Goal: Task Accomplishment & Management: Use online tool/utility

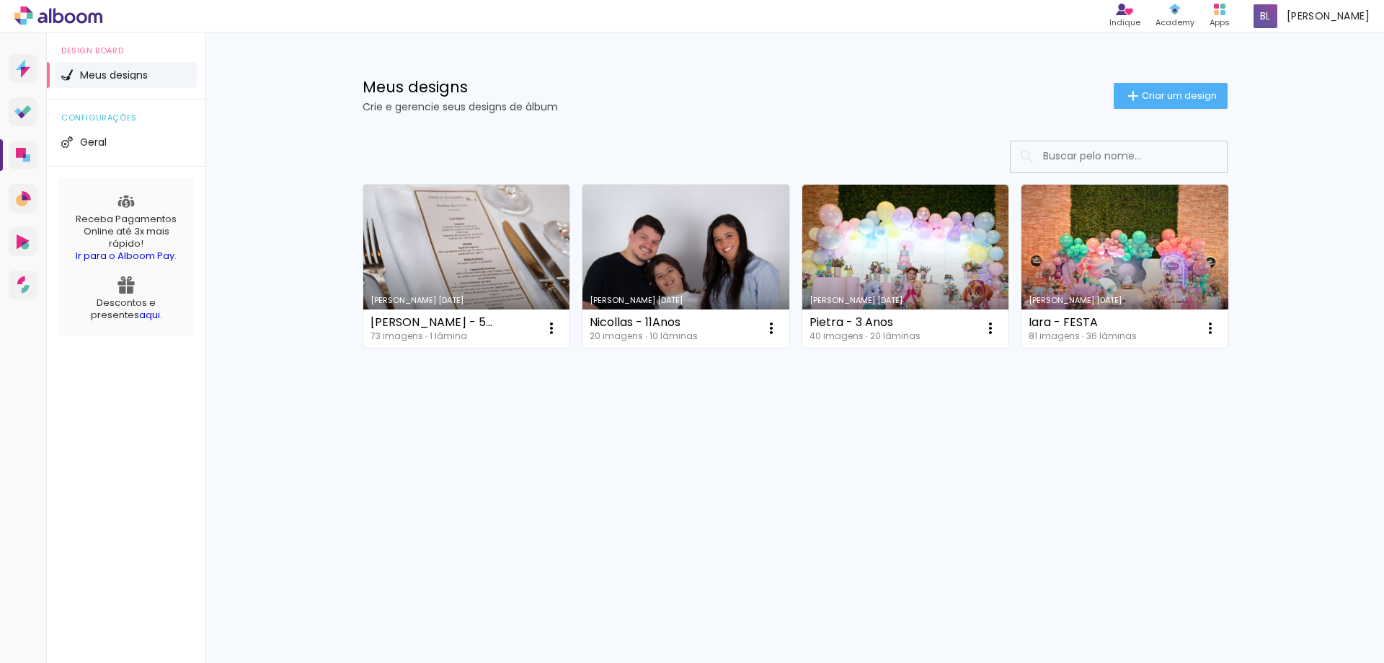
click at [401, 221] on link "Criado em [DATE]" at bounding box center [466, 266] width 207 height 163
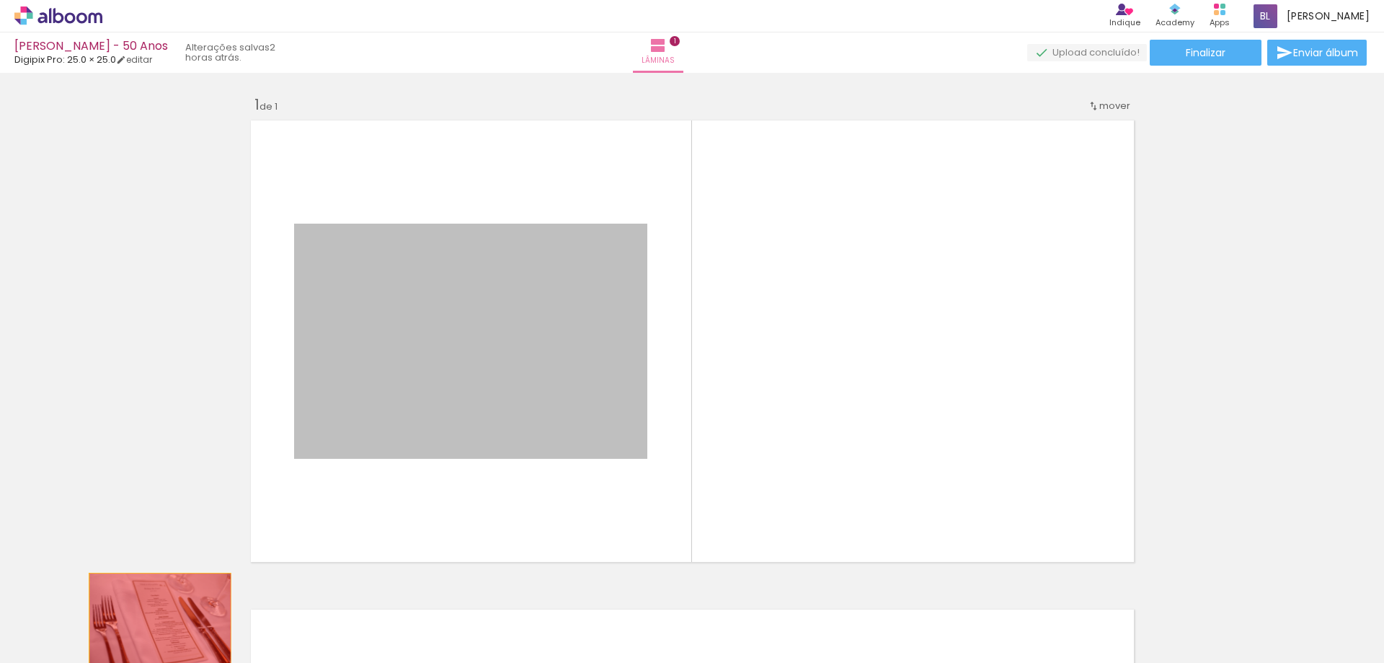
drag, startPoint x: 498, startPoint y: 356, endPoint x: 154, endPoint y: 620, distance: 433.5
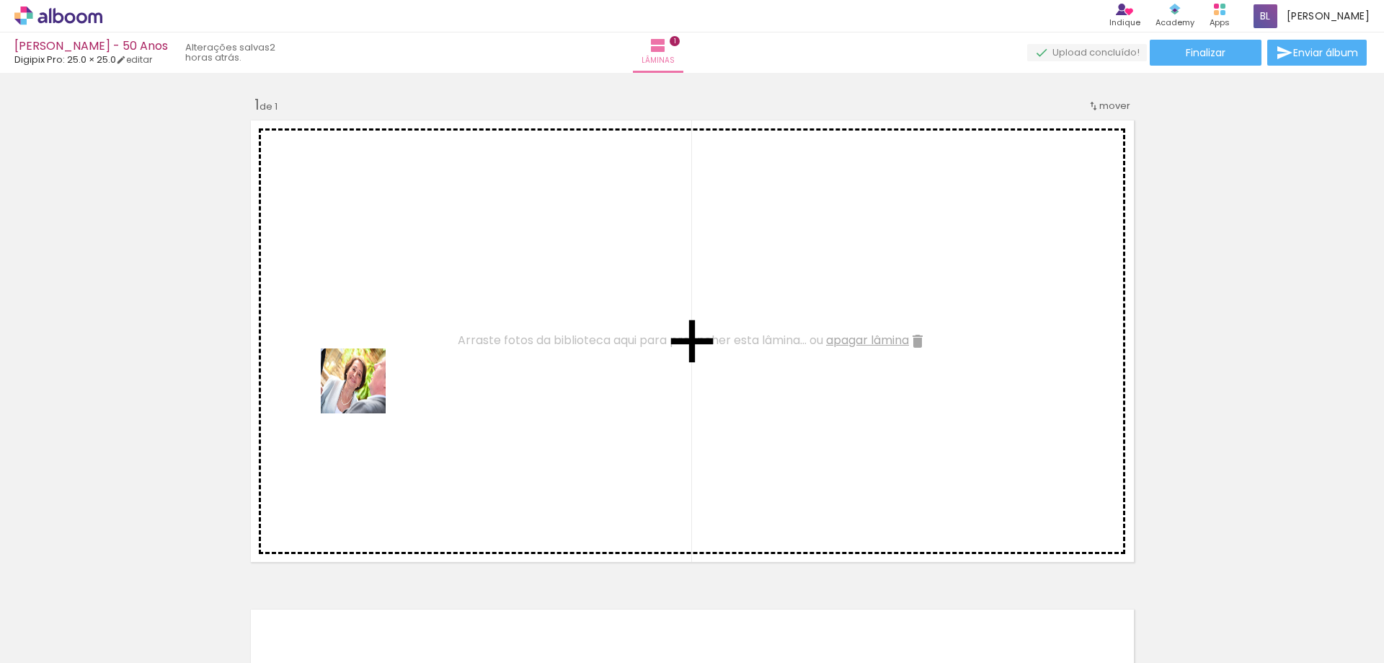
drag, startPoint x: 226, startPoint y: 619, endPoint x: 376, endPoint y: 334, distance: 321.5
click at [376, 334] on quentale-workspace at bounding box center [692, 331] width 1384 height 663
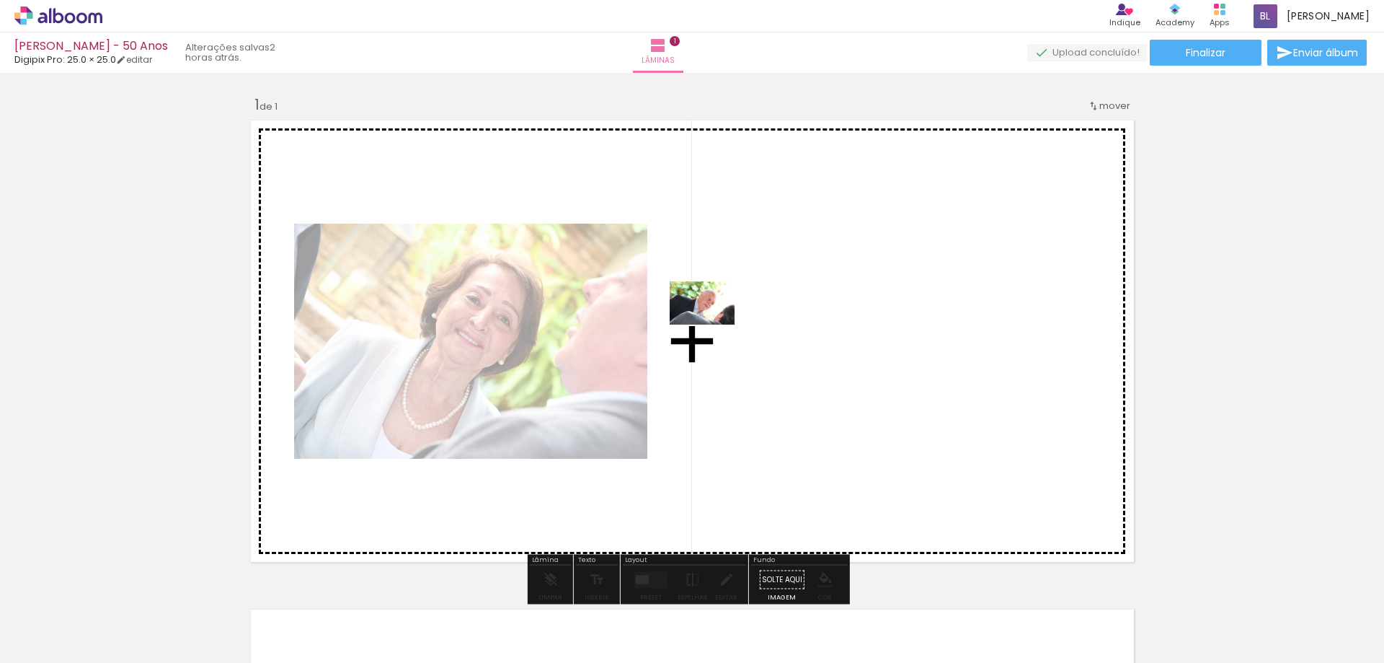
drag, startPoint x: 296, startPoint y: 624, endPoint x: 713, endPoint y: 324, distance: 513.0
click at [713, 324] on quentale-workspace at bounding box center [692, 331] width 1384 height 663
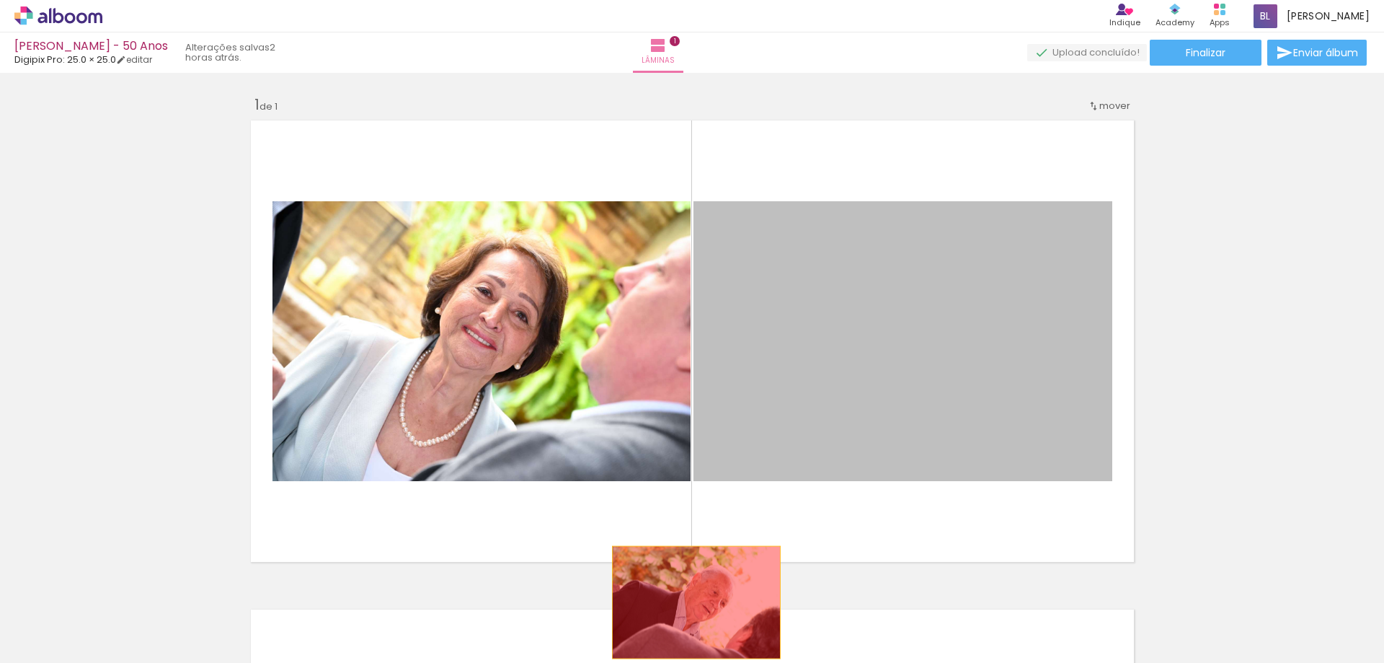
drag, startPoint x: 805, startPoint y: 341, endPoint x: 691, endPoint y: 602, distance: 285.1
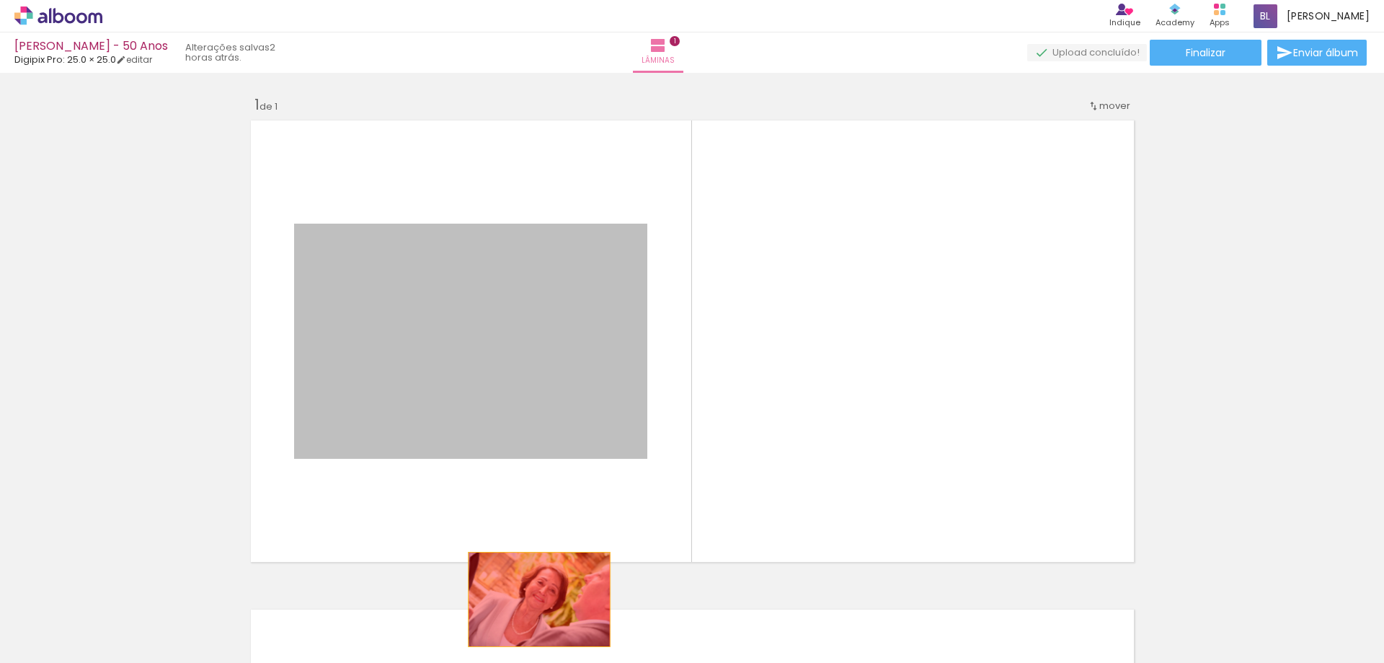
drag, startPoint x: 517, startPoint y: 304, endPoint x: 542, endPoint y: 621, distance: 318.9
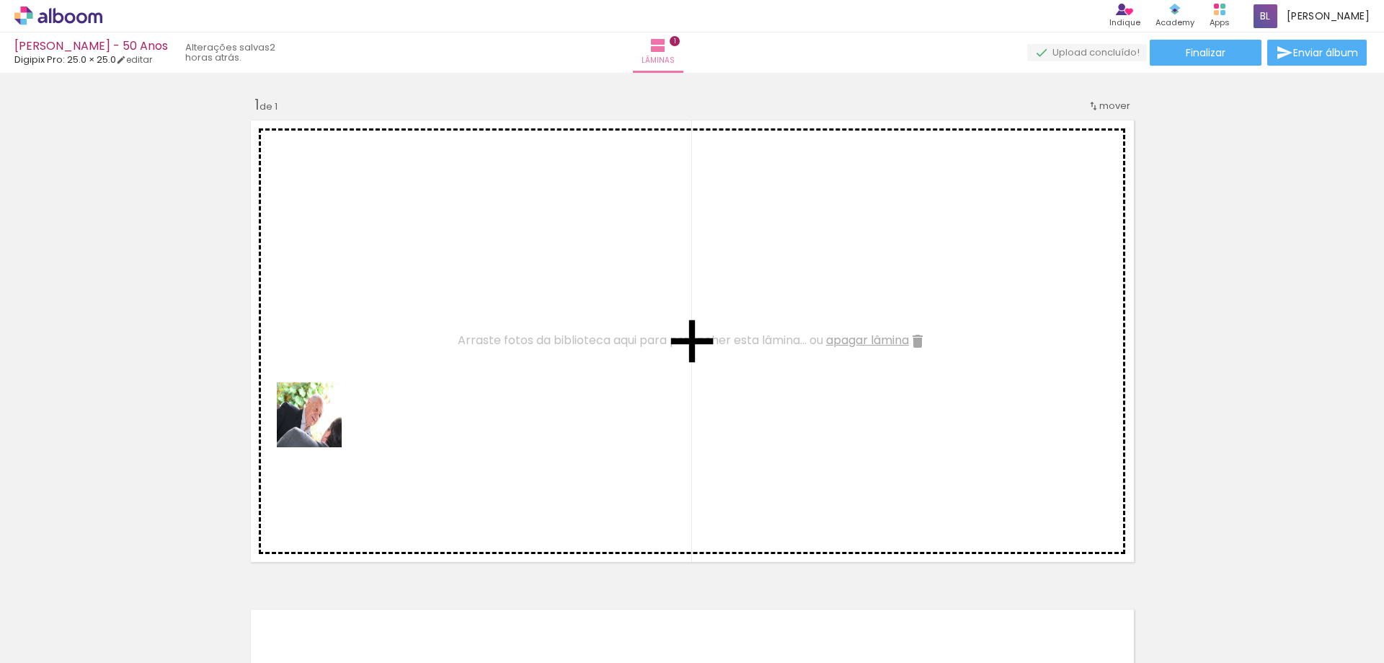
drag, startPoint x: 316, startPoint y: 632, endPoint x: 229, endPoint y: 577, distance: 103.0
click at [328, 366] on quentale-workspace at bounding box center [692, 331] width 1384 height 663
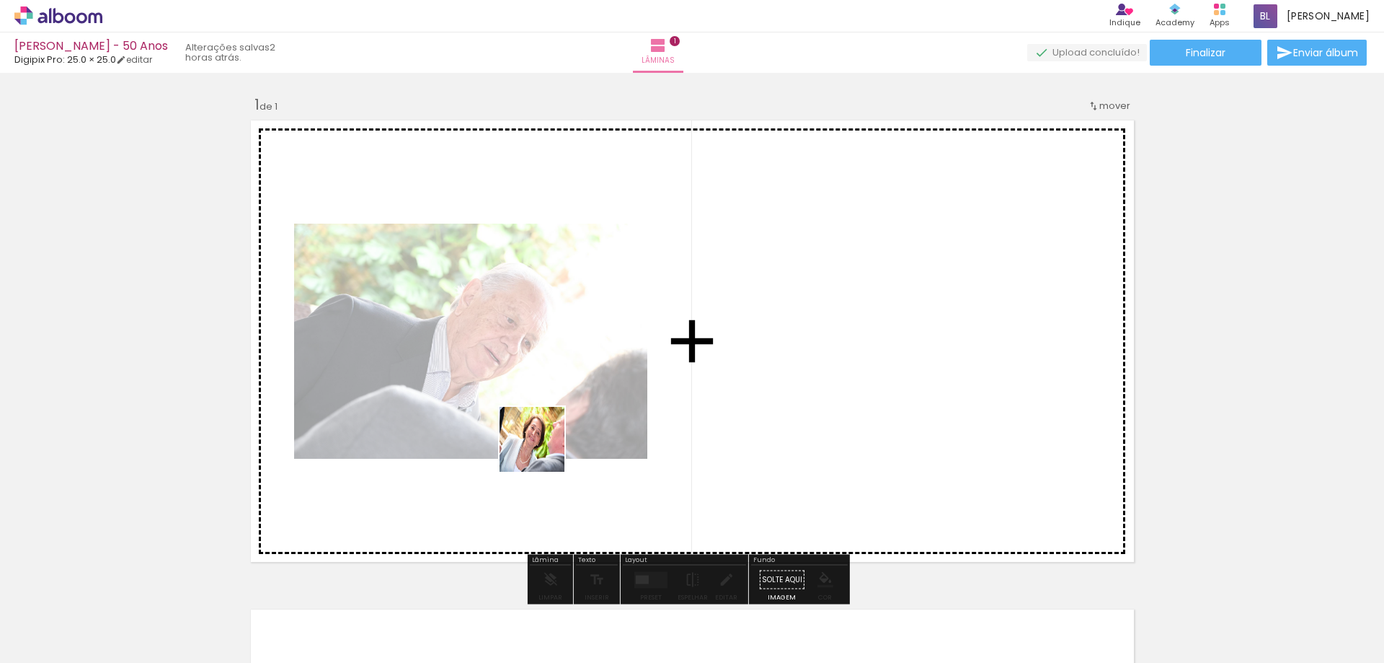
drag, startPoint x: 260, startPoint y: 601, endPoint x: 797, endPoint y: 313, distance: 609.6
click at [797, 313] on quentale-workspace at bounding box center [692, 331] width 1384 height 663
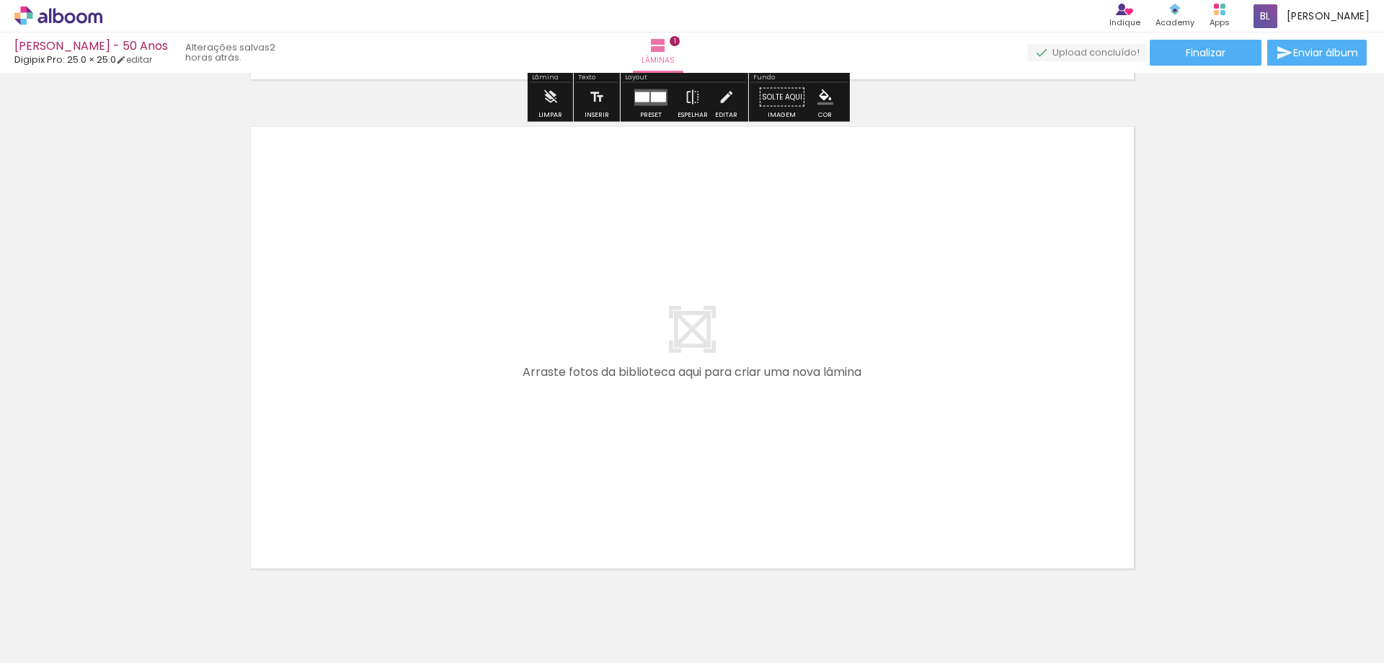
scroll to position [433, 0]
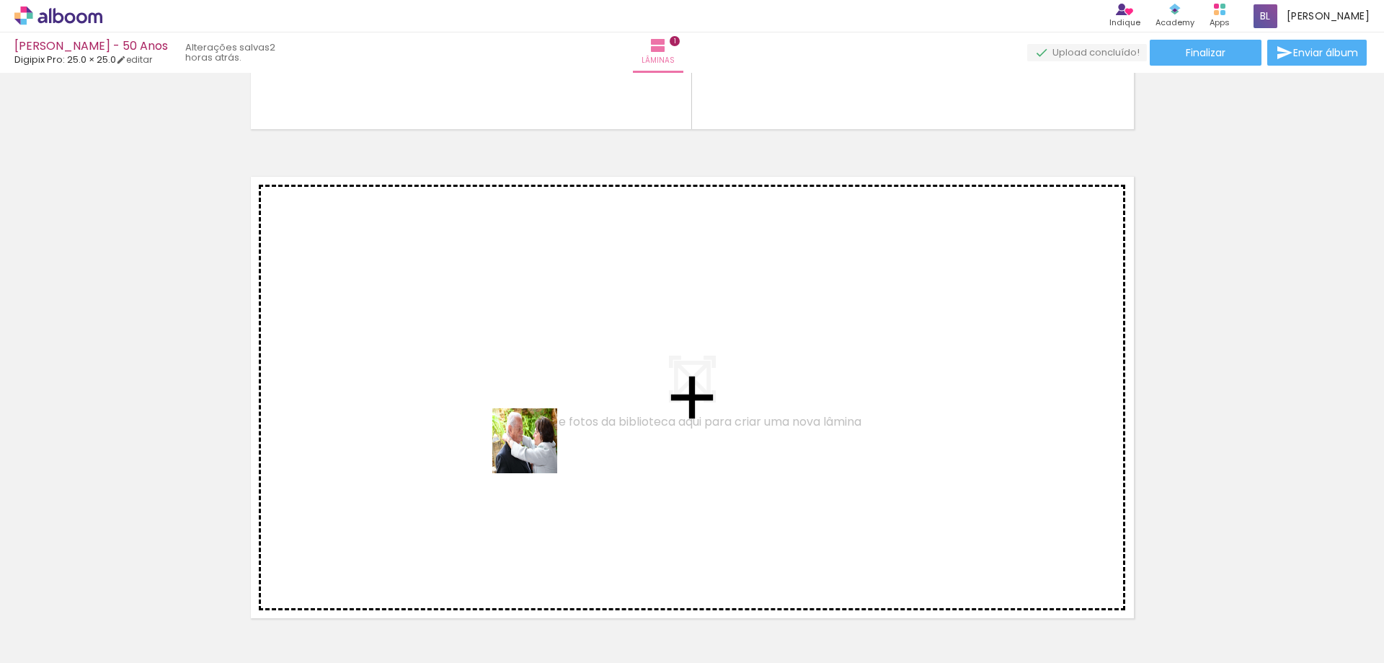
drag, startPoint x: 697, startPoint y: 614, endPoint x: 478, endPoint y: 420, distance: 292.7
click at [478, 420] on quentale-workspace at bounding box center [692, 331] width 1384 height 663
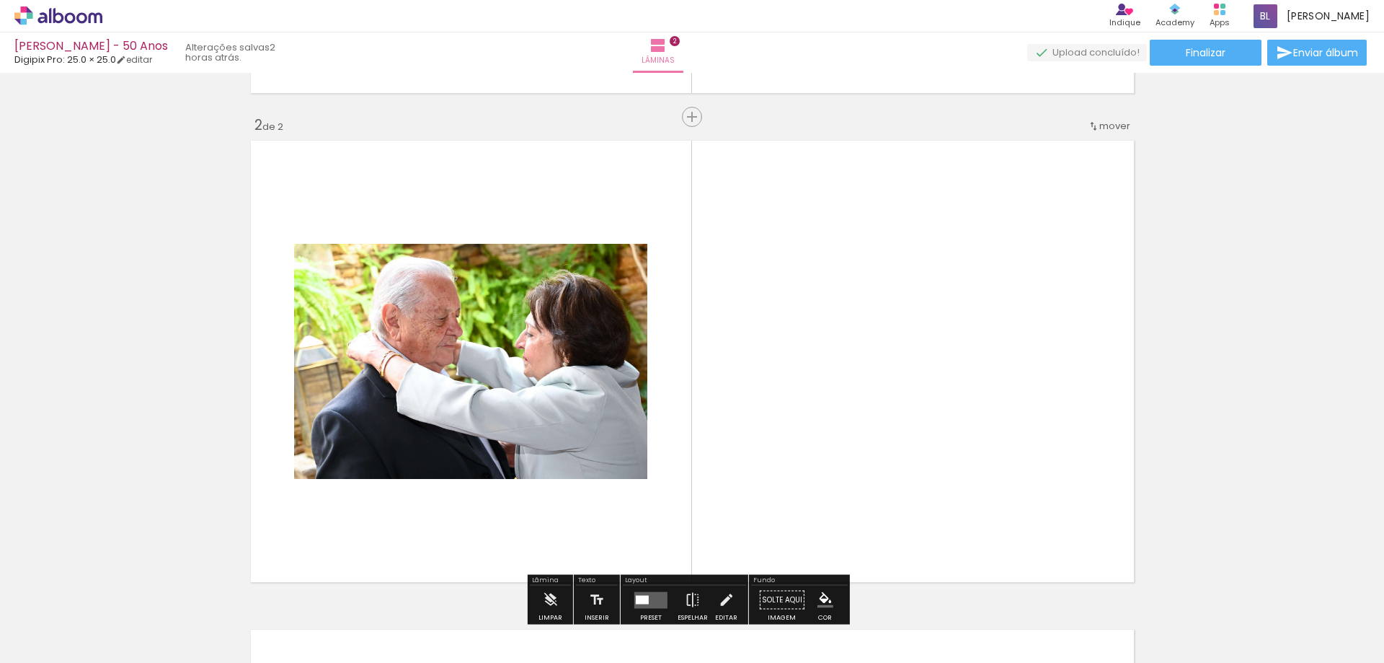
scroll to position [508, 0]
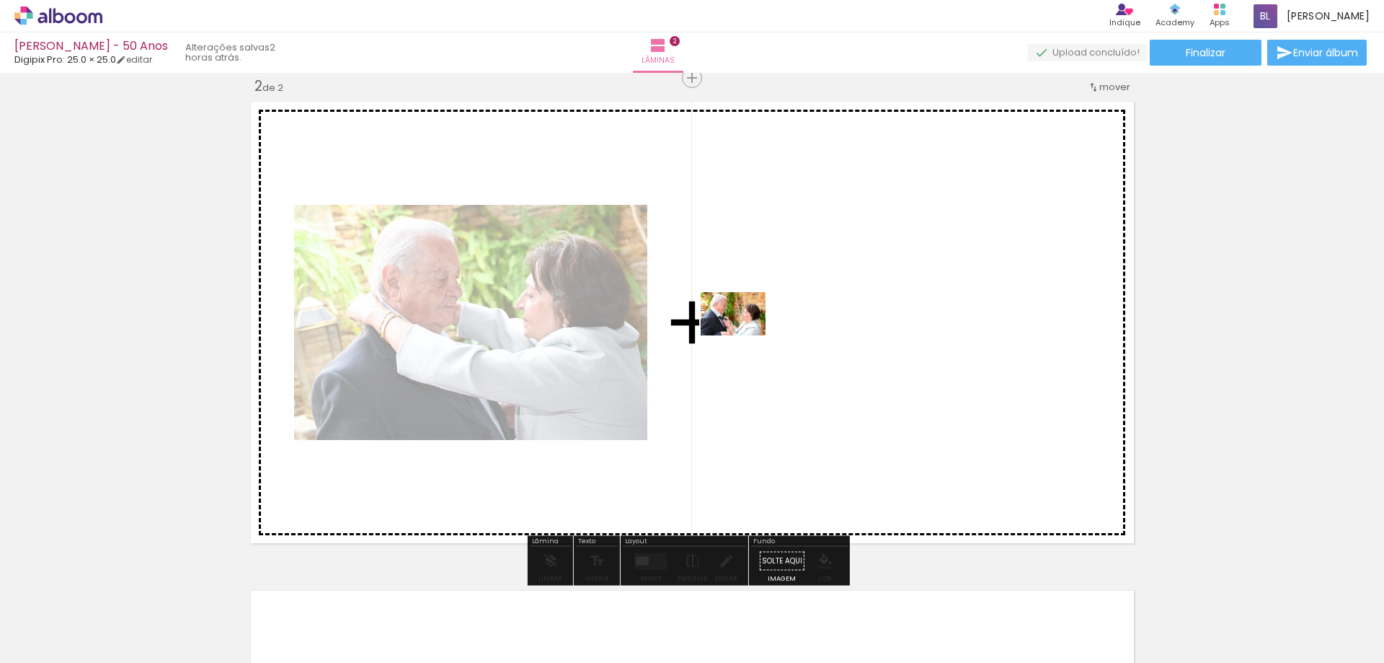
drag, startPoint x: 789, startPoint y: 601, endPoint x: 744, endPoint y: 335, distance: 269.8
click at [744, 335] on quentale-workspace at bounding box center [692, 331] width 1384 height 663
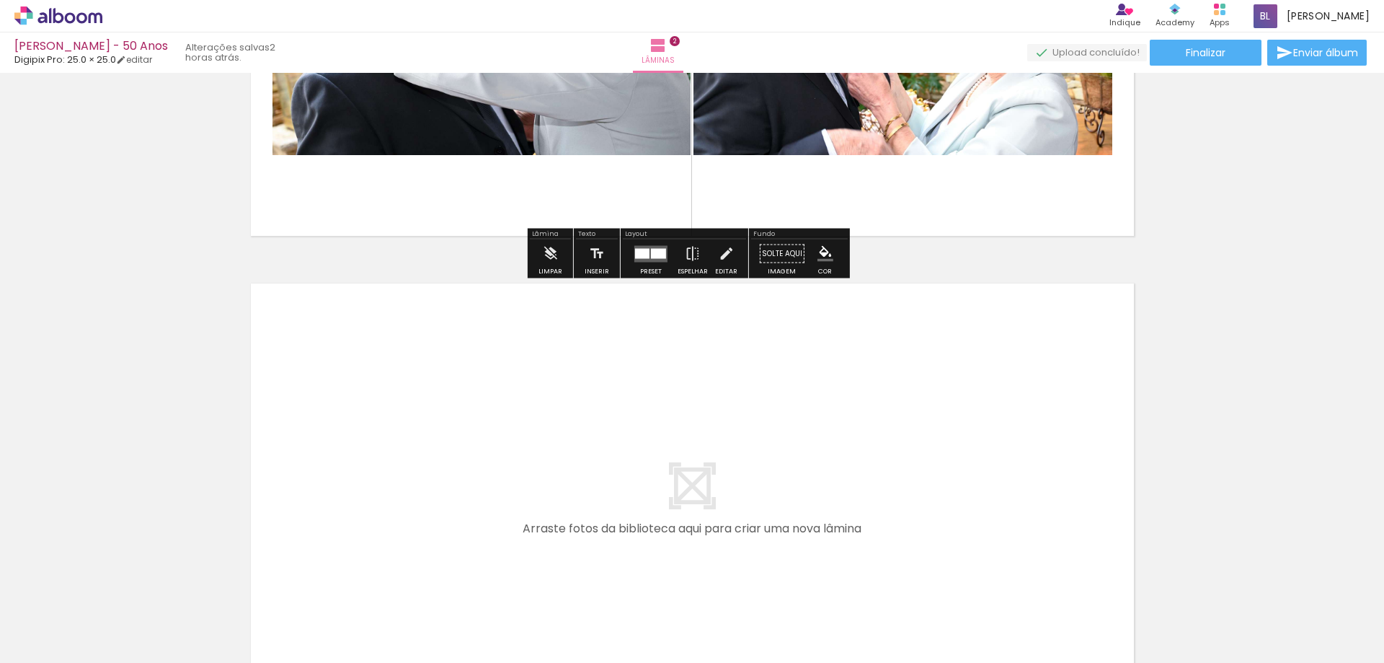
scroll to position [868, 0]
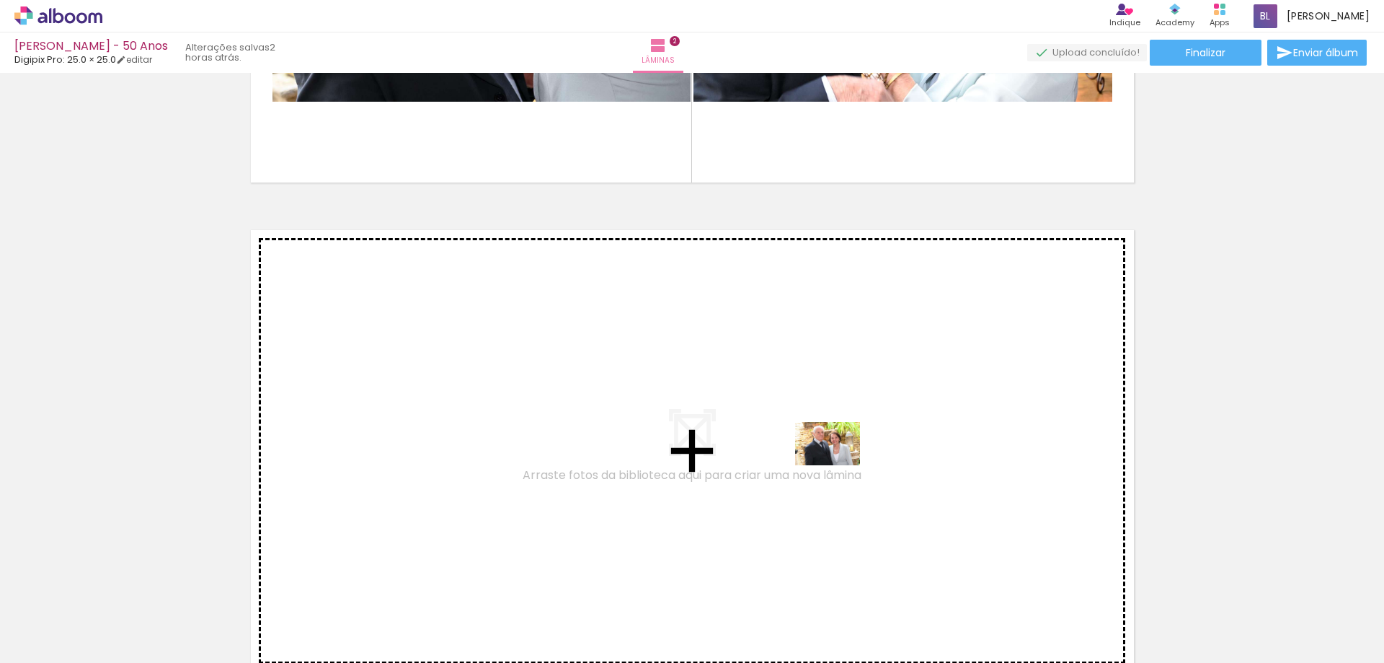
drag, startPoint x: 947, startPoint y: 615, endPoint x: 838, endPoint y: 465, distance: 184.9
click at [838, 465] on quentale-workspace at bounding box center [692, 331] width 1384 height 663
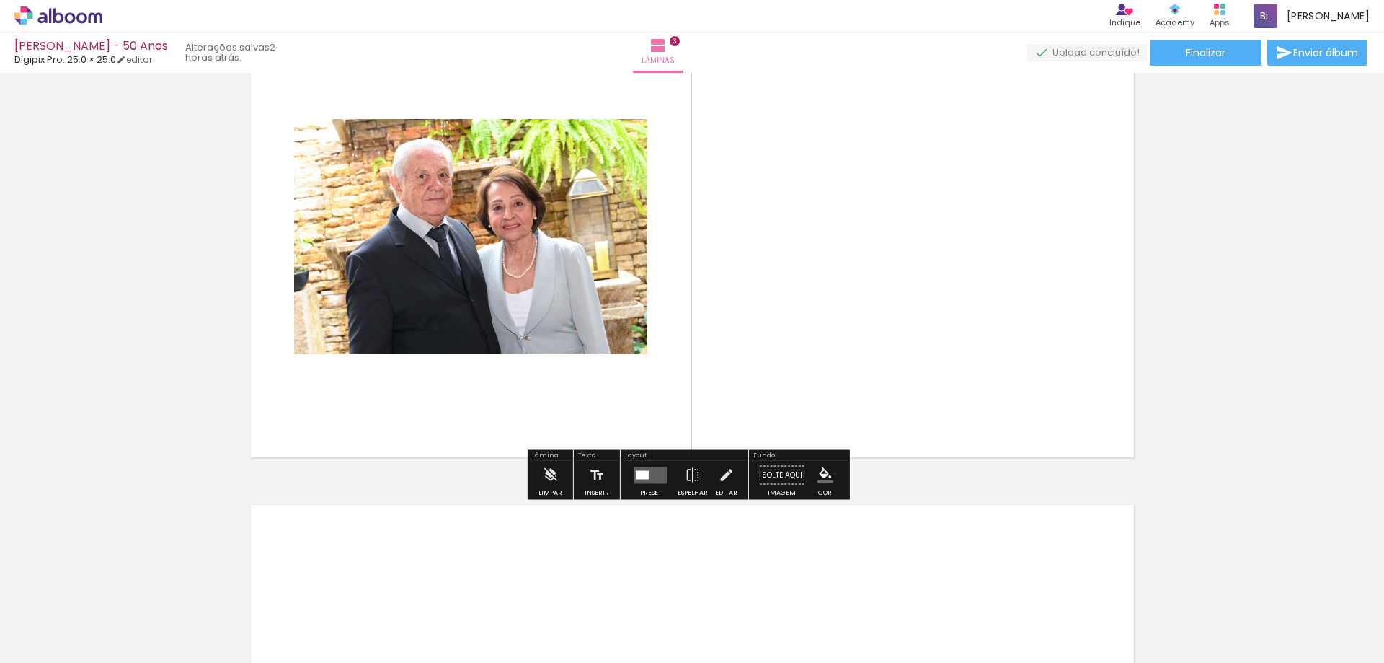
scroll to position [1141, 0]
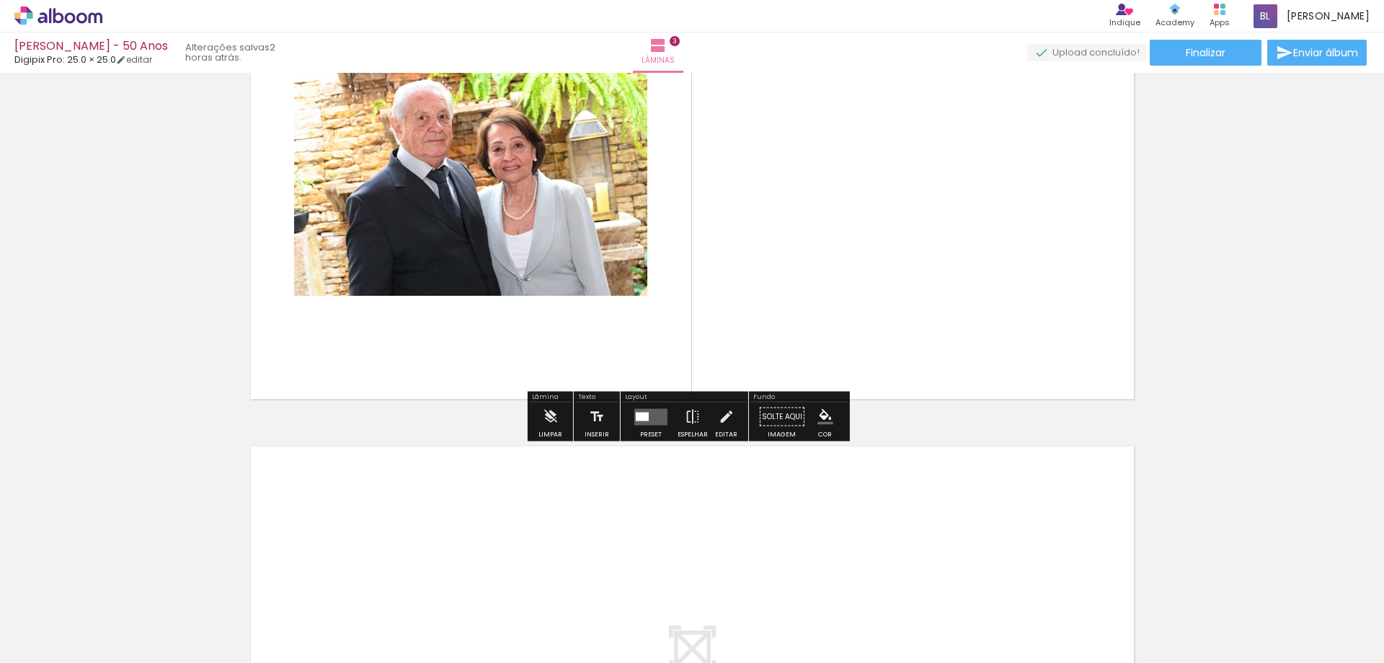
click at [645, 417] on div at bounding box center [642, 416] width 13 height 9
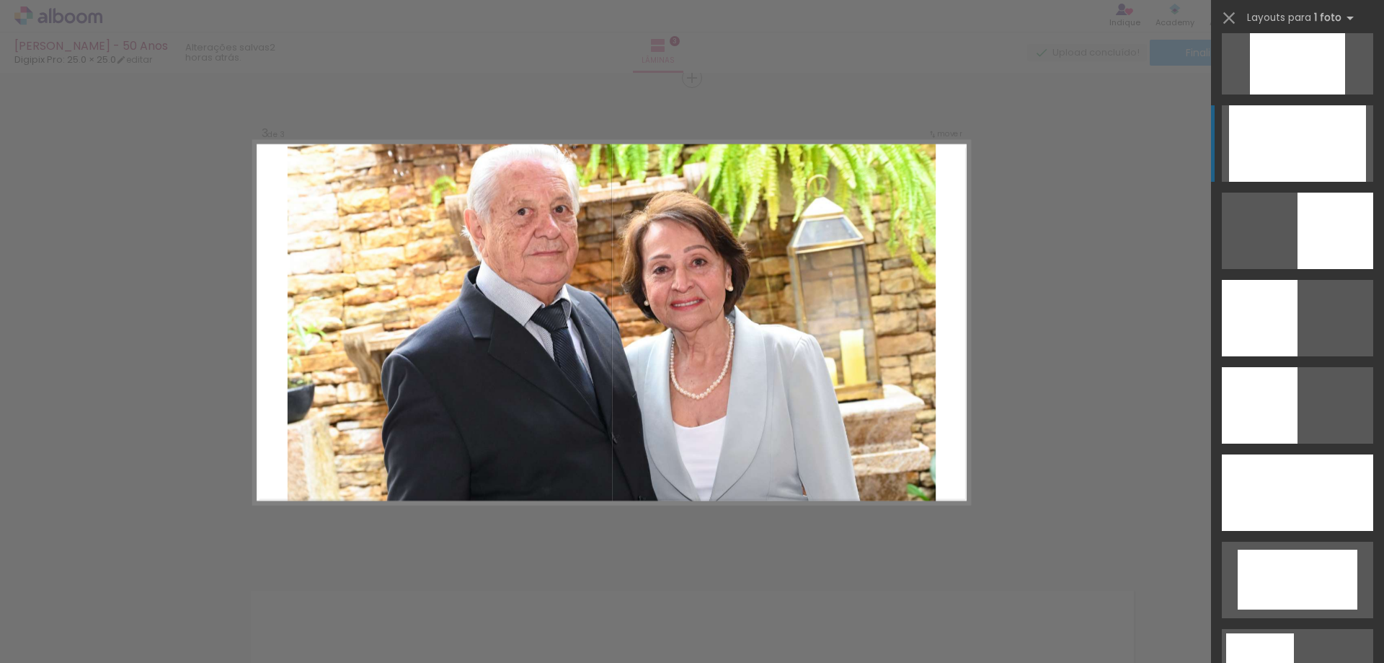
scroll to position [937, 0]
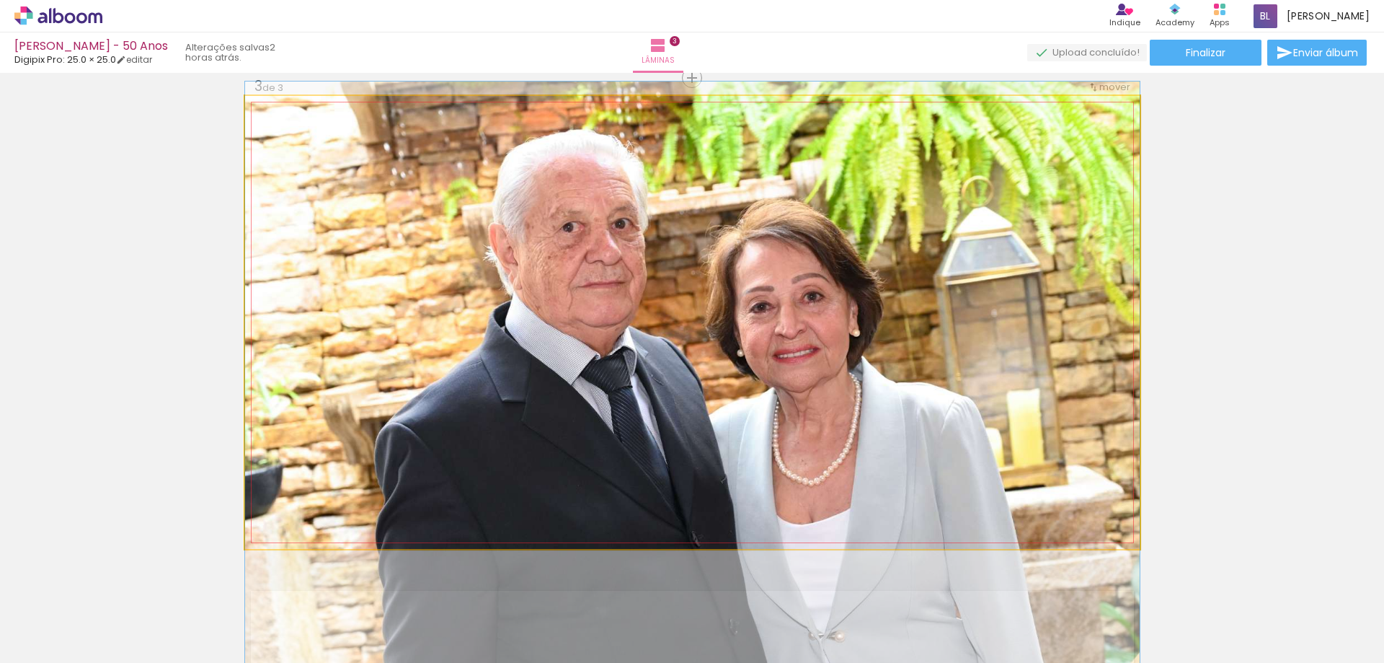
drag, startPoint x: 753, startPoint y: 307, endPoint x: 758, endPoint y: 364, distance: 57.2
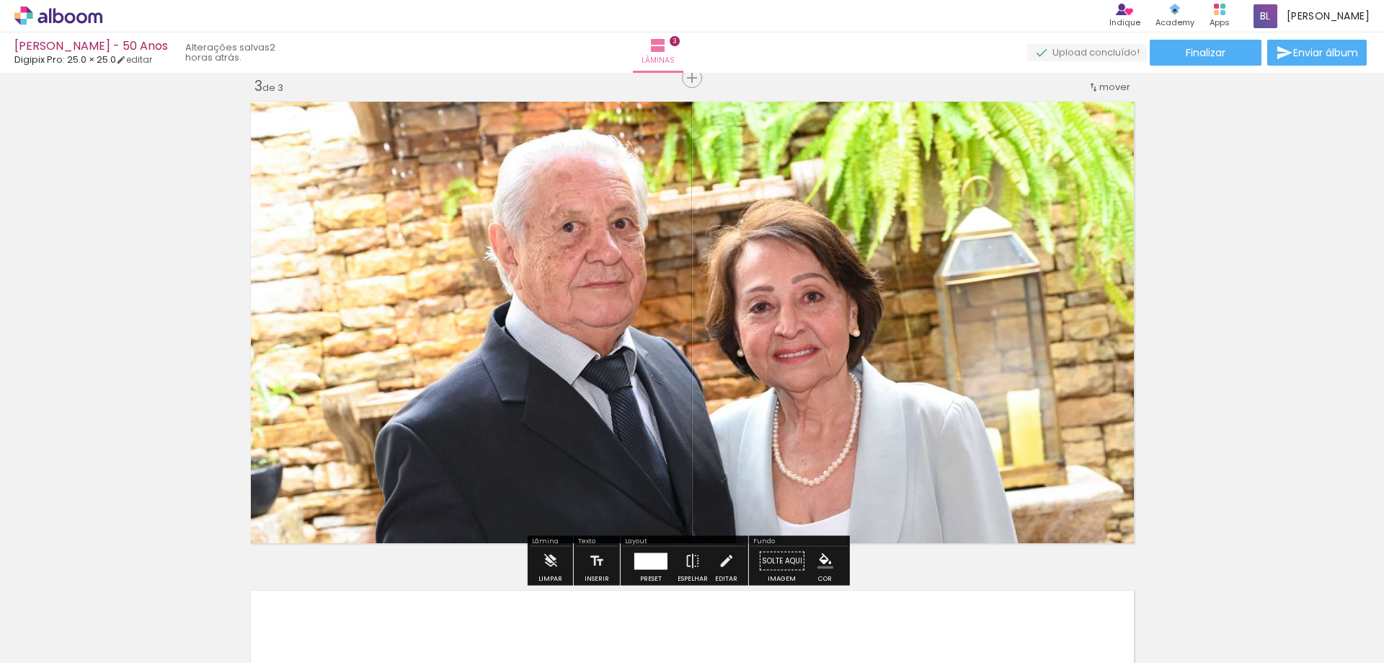
click at [1221, 297] on div "Inserir lâmina 1 de 3 Inserir lâmina 2 de 3 Inserir lâmina 3 de 3" at bounding box center [692, 60] width 1384 height 1956
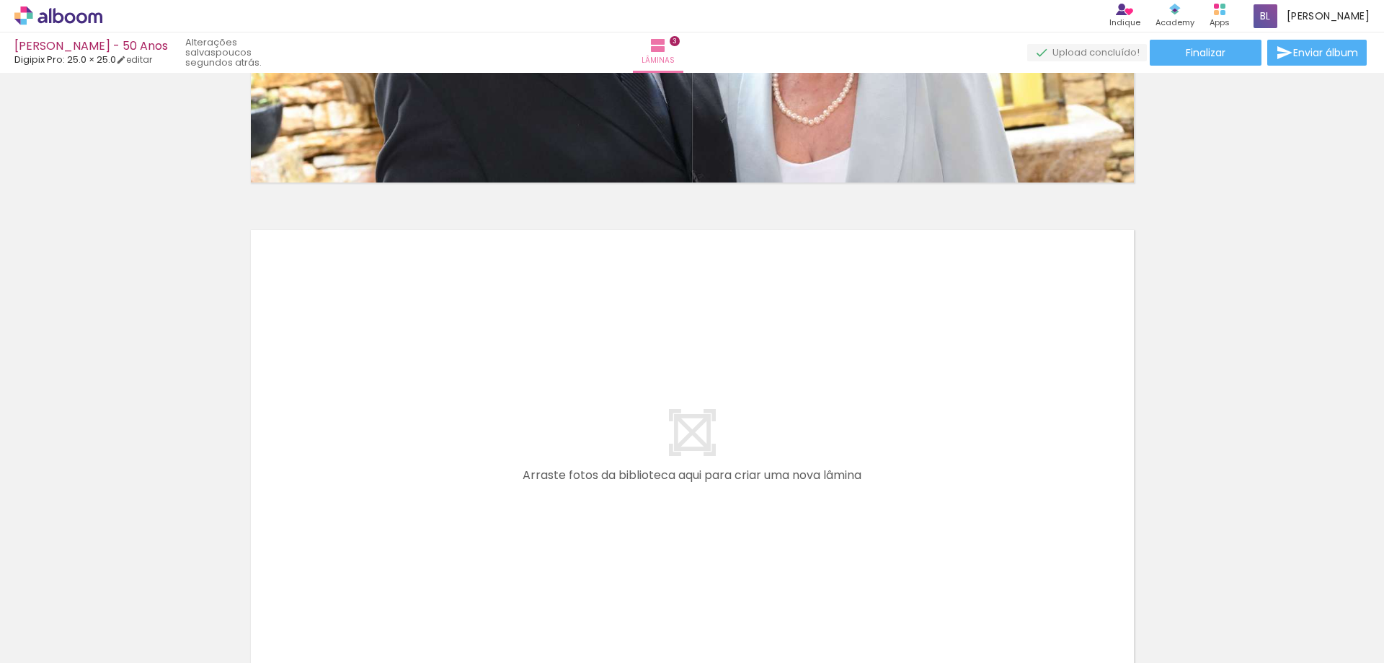
scroll to position [0, 128]
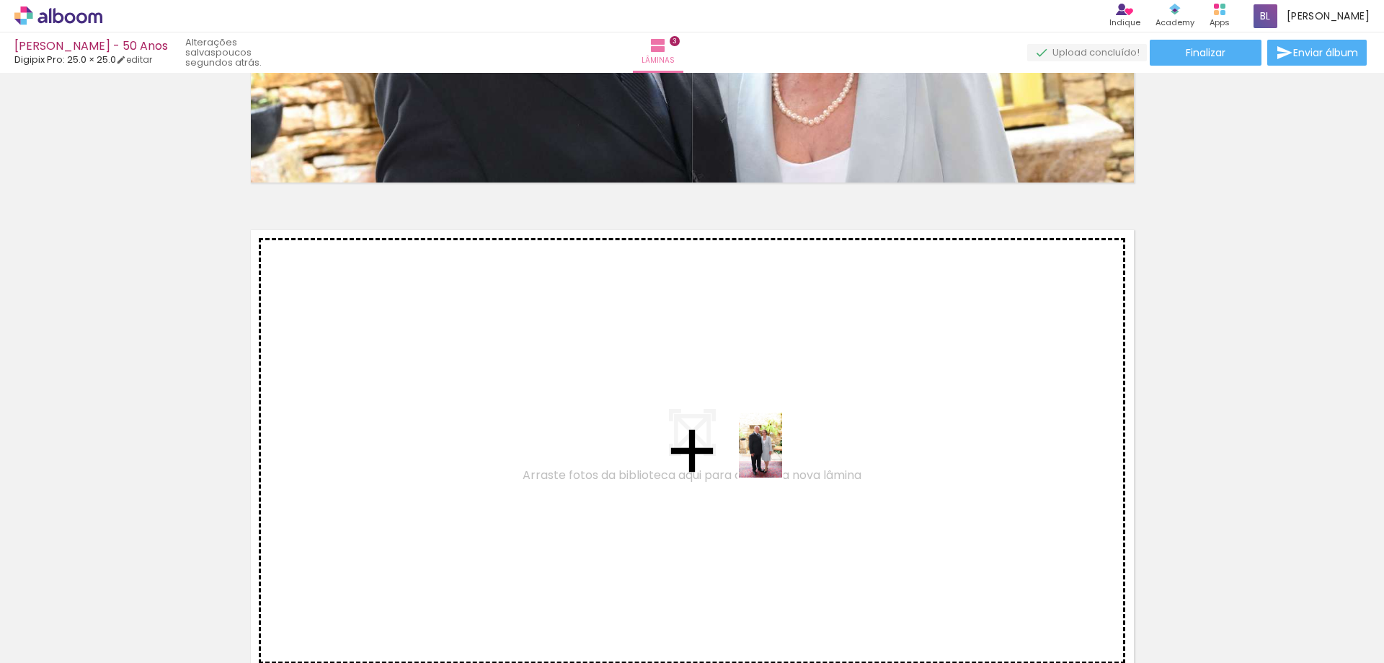
drag, startPoint x: 916, startPoint y: 618, endPoint x: 779, endPoint y: 453, distance: 214.5
click at [779, 453] on quentale-workspace at bounding box center [692, 331] width 1384 height 663
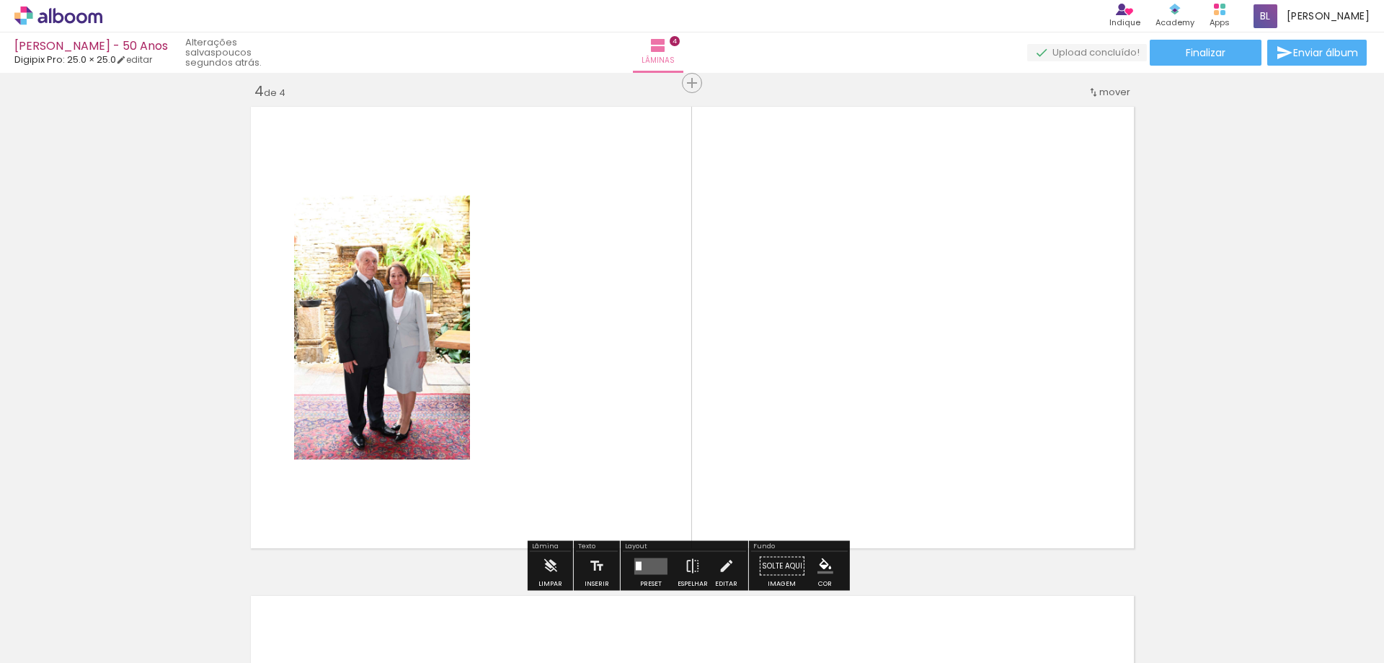
scroll to position [1485, 0]
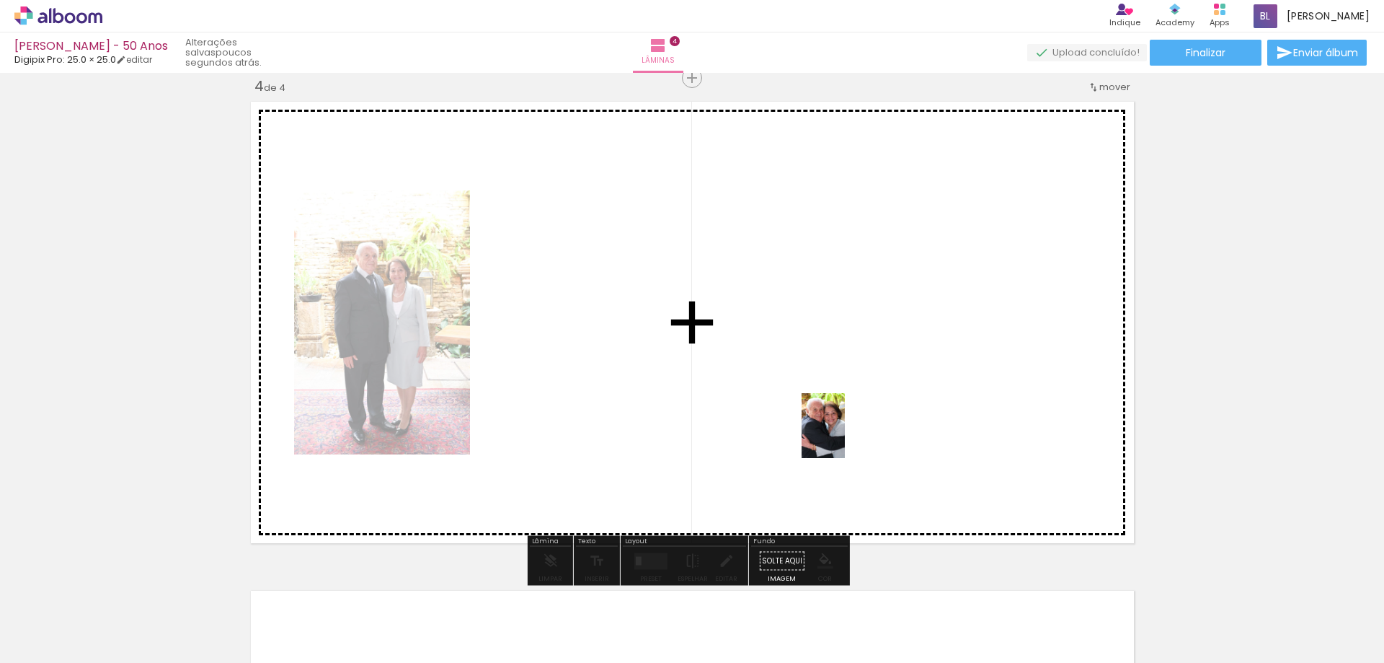
drag, startPoint x: 980, startPoint y: 612, endPoint x: 843, endPoint y: 434, distance: 224.7
click at [843, 434] on quentale-workspace at bounding box center [692, 331] width 1384 height 663
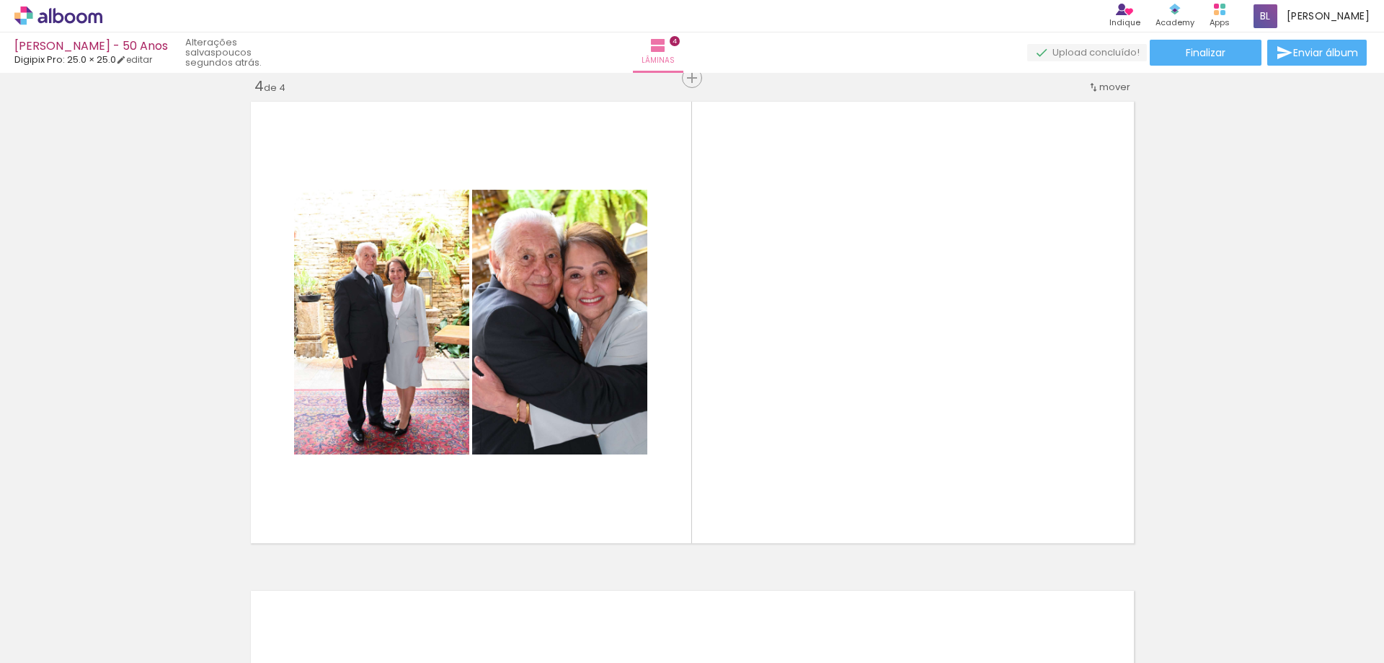
scroll to position [0, 925]
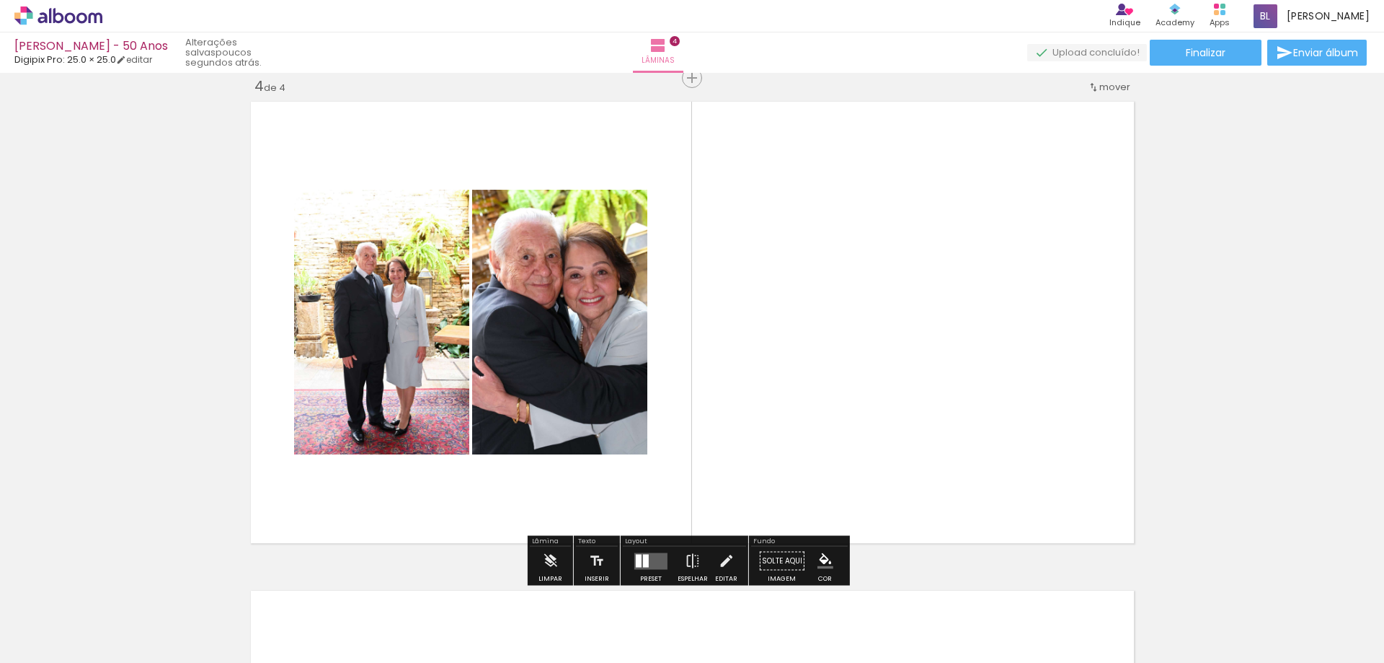
click at [646, 554] on quentale-layouter at bounding box center [650, 560] width 33 height 17
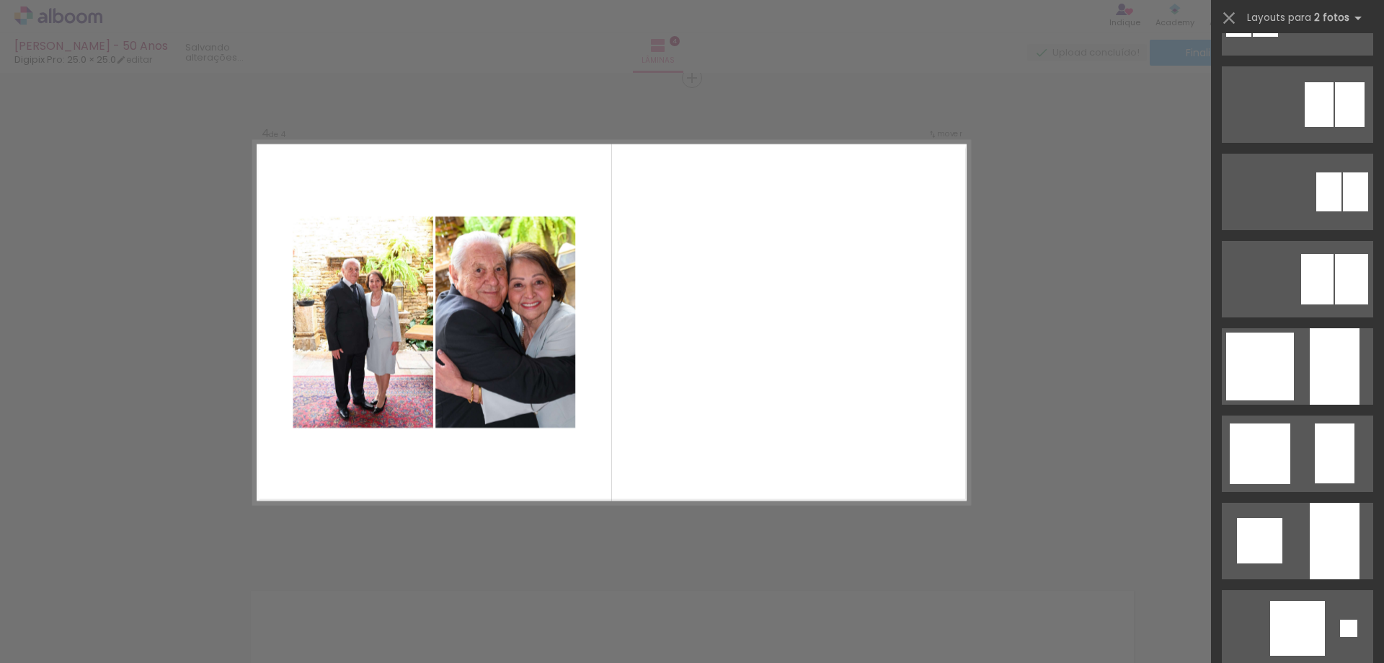
scroll to position [0, 0]
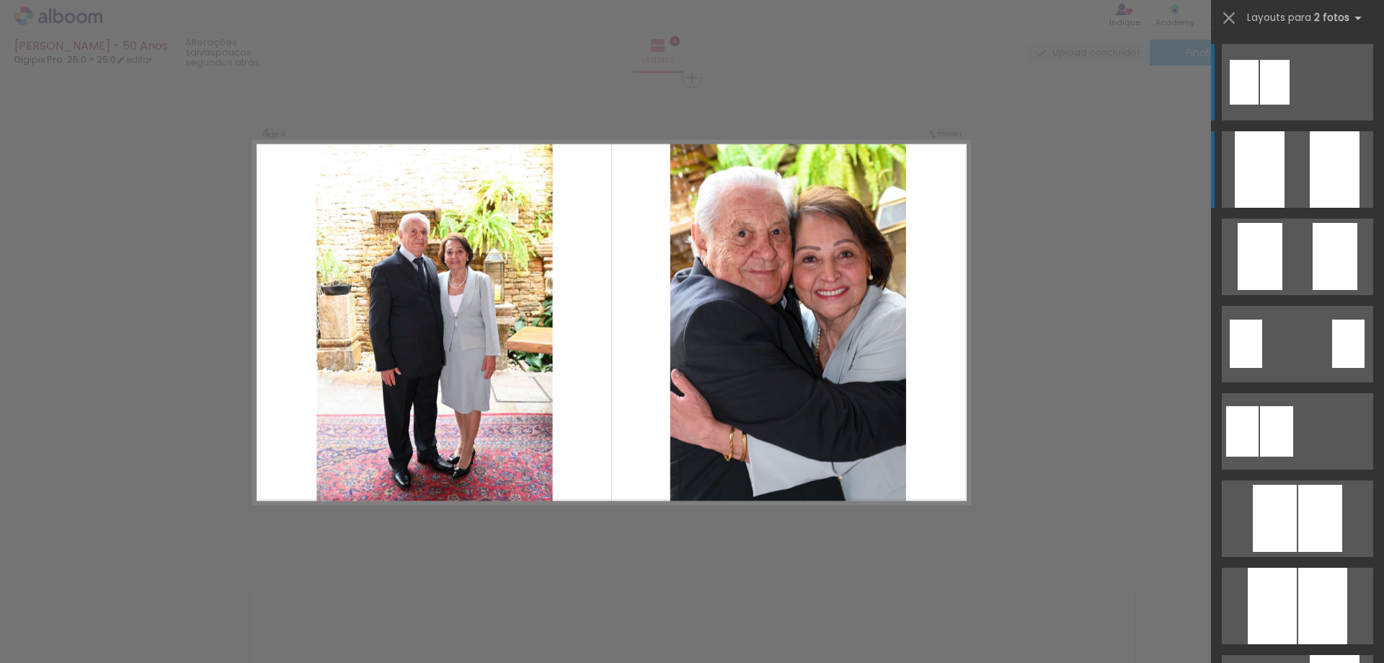
click at [1265, 151] on div at bounding box center [1260, 169] width 50 height 76
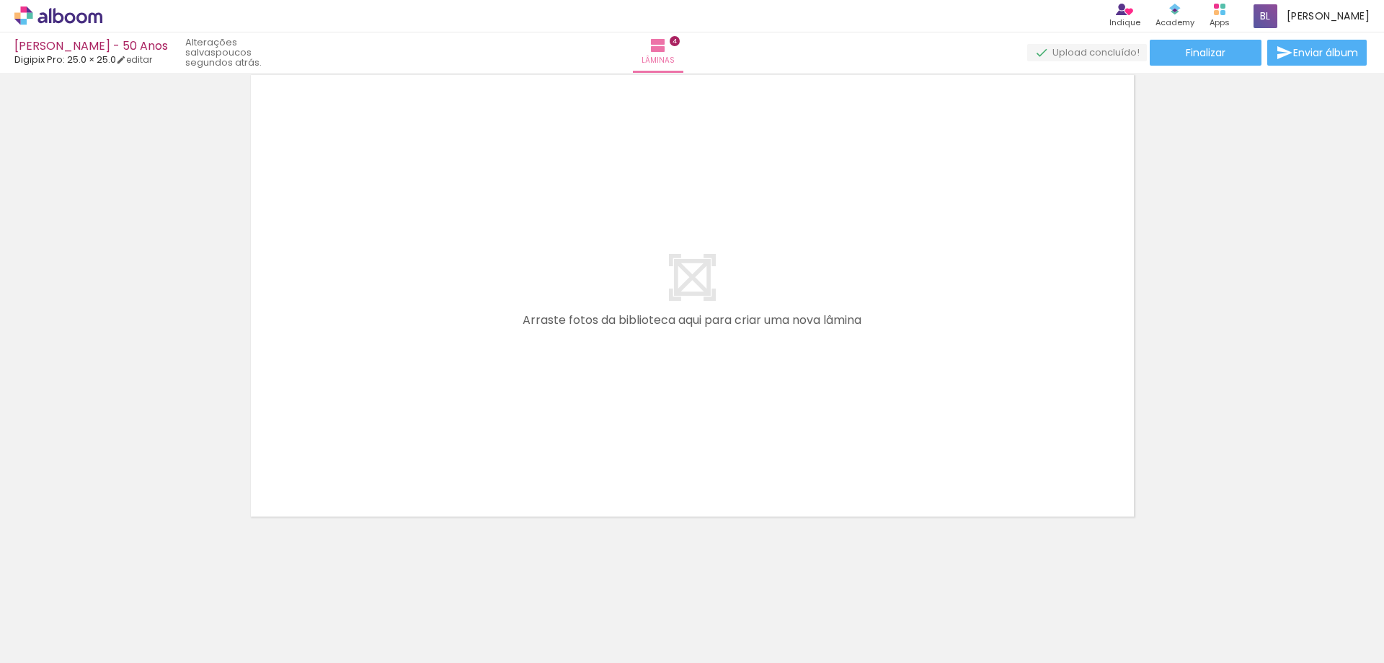
scroll to position [0, 962]
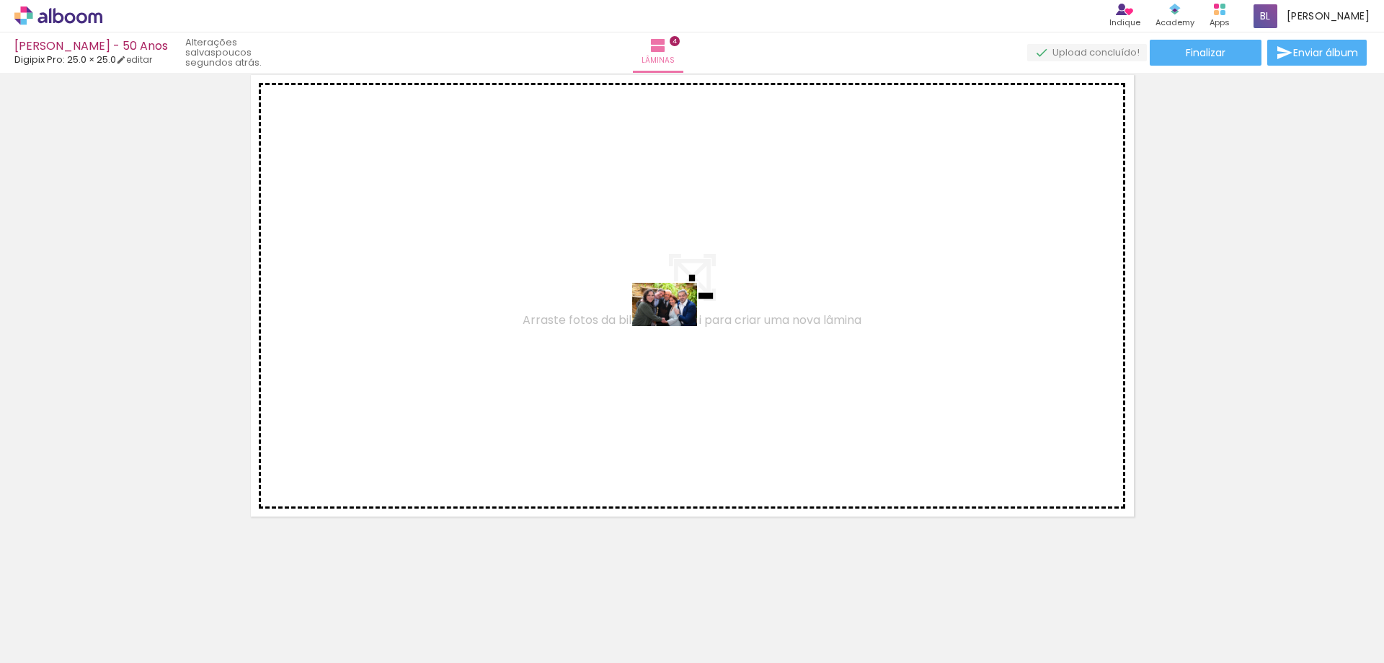
drag, startPoint x: 635, startPoint y: 567, endPoint x: 676, endPoint y: 326, distance: 244.2
click at [676, 326] on quentale-workspace at bounding box center [692, 331] width 1384 height 663
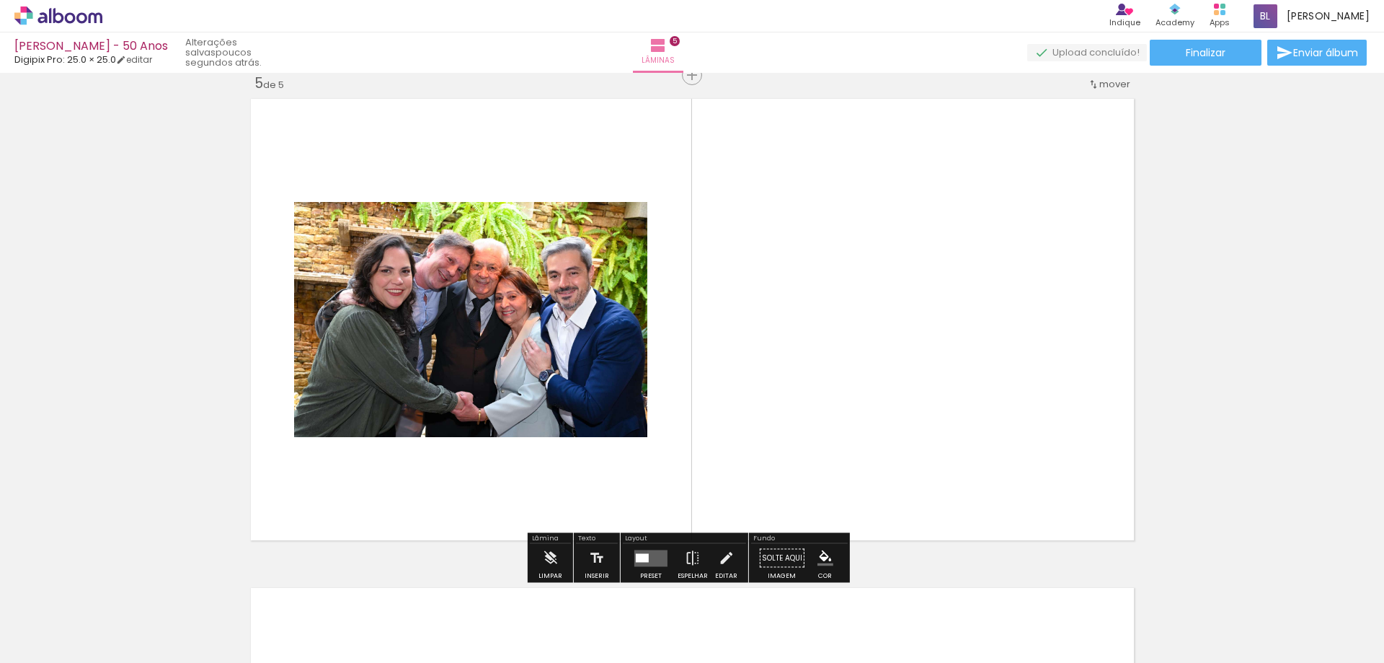
scroll to position [1974, 0]
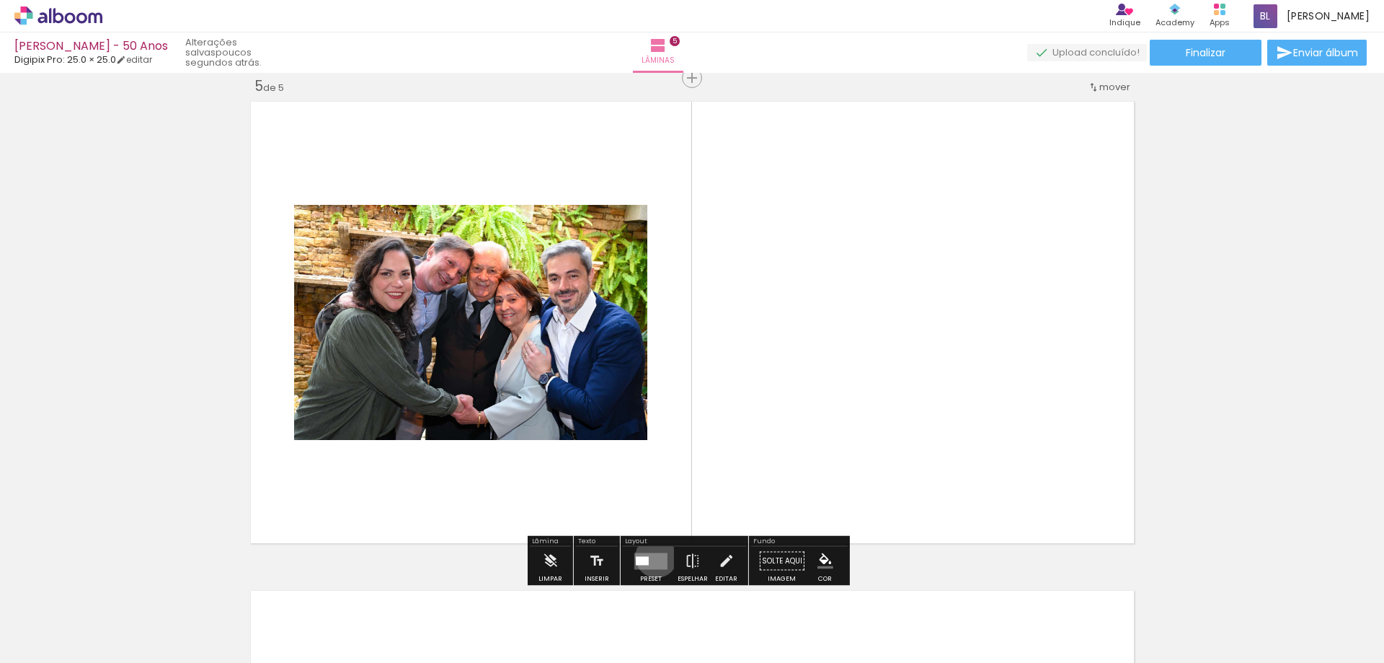
click at [653, 556] on quentale-layouter at bounding box center [650, 560] width 33 height 17
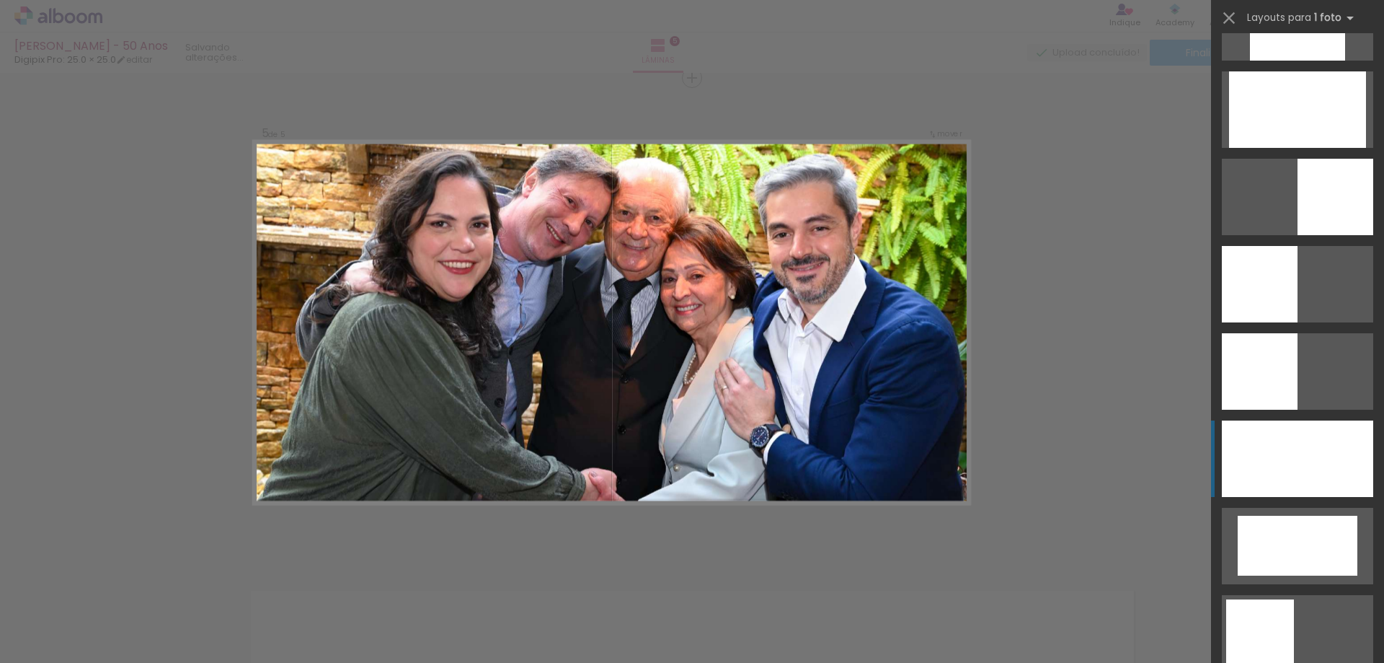
scroll to position [937, 0]
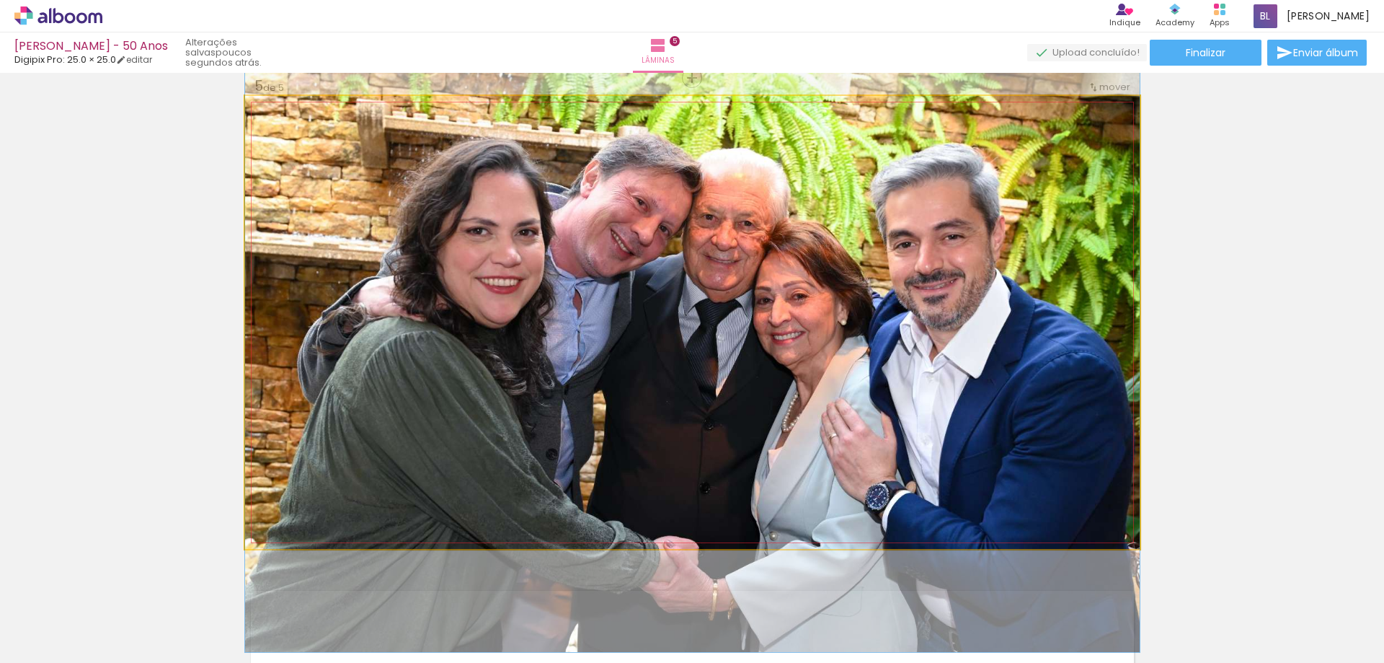
drag, startPoint x: 651, startPoint y: 260, endPoint x: 645, endPoint y: 292, distance: 32.4
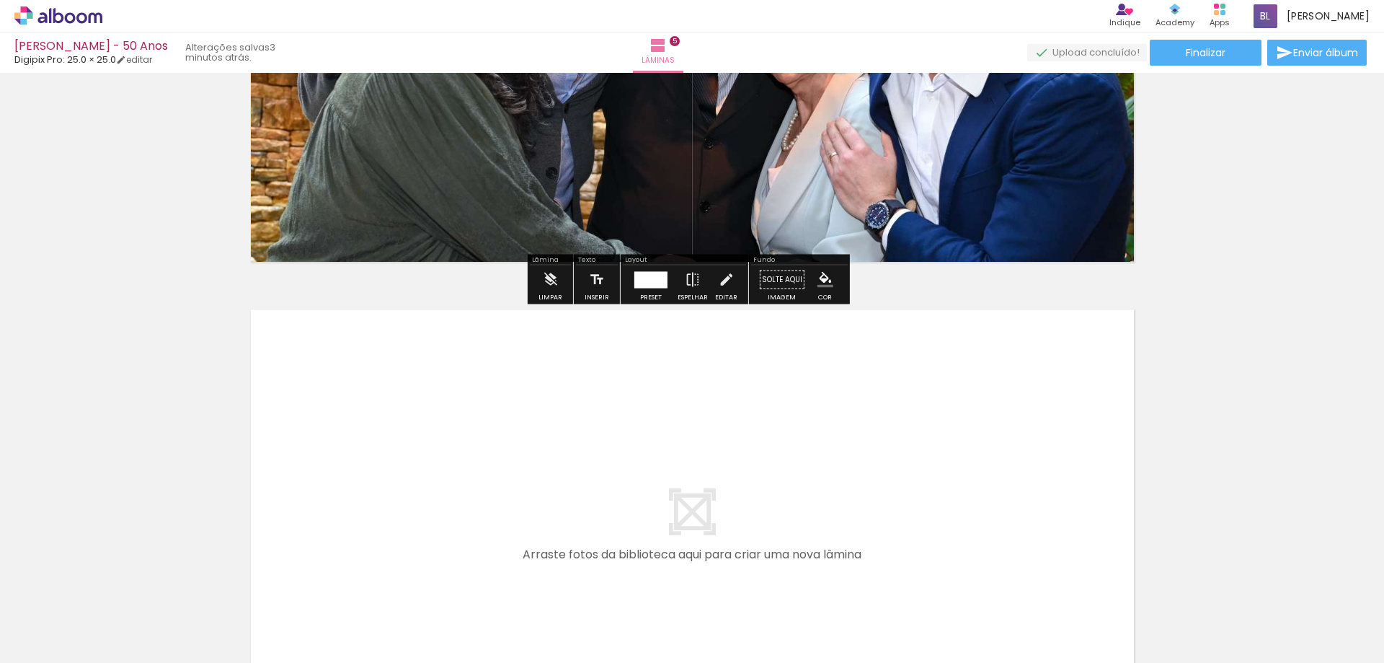
scroll to position [2334, 0]
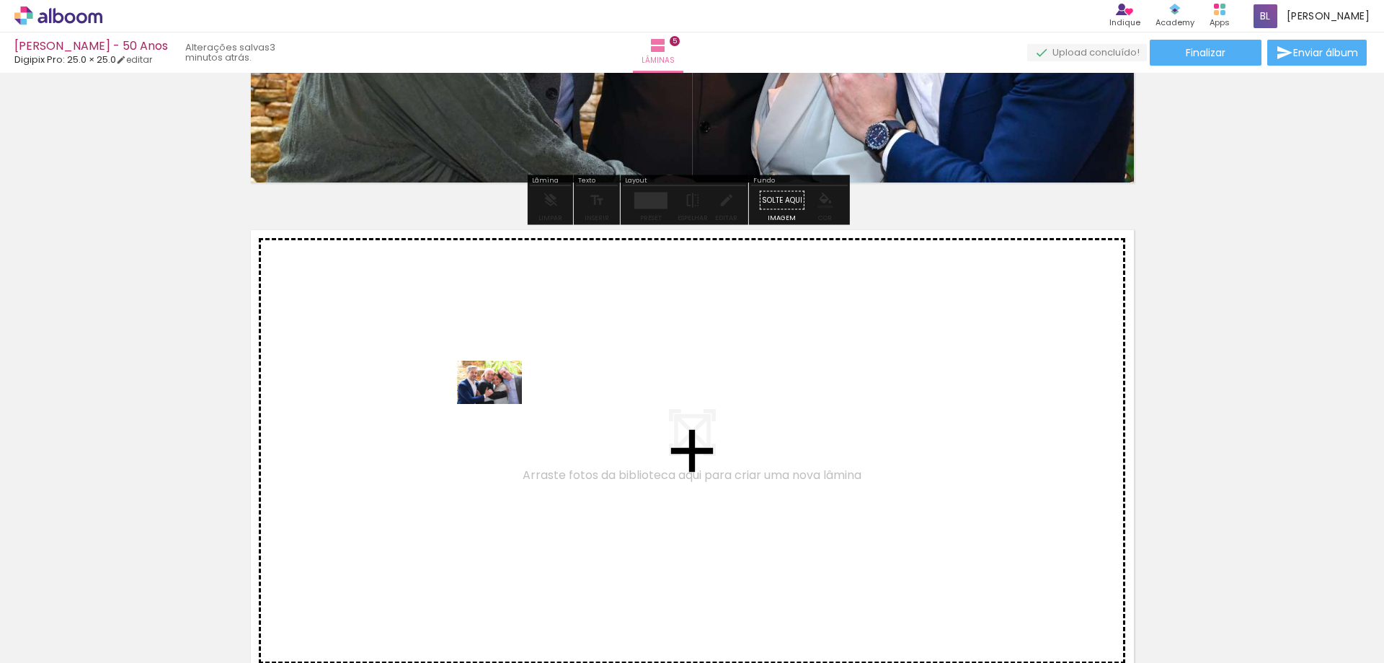
drag, startPoint x: 200, startPoint y: 617, endPoint x: 500, endPoint y: 404, distance: 368.1
click at [500, 404] on quentale-workspace at bounding box center [692, 331] width 1384 height 663
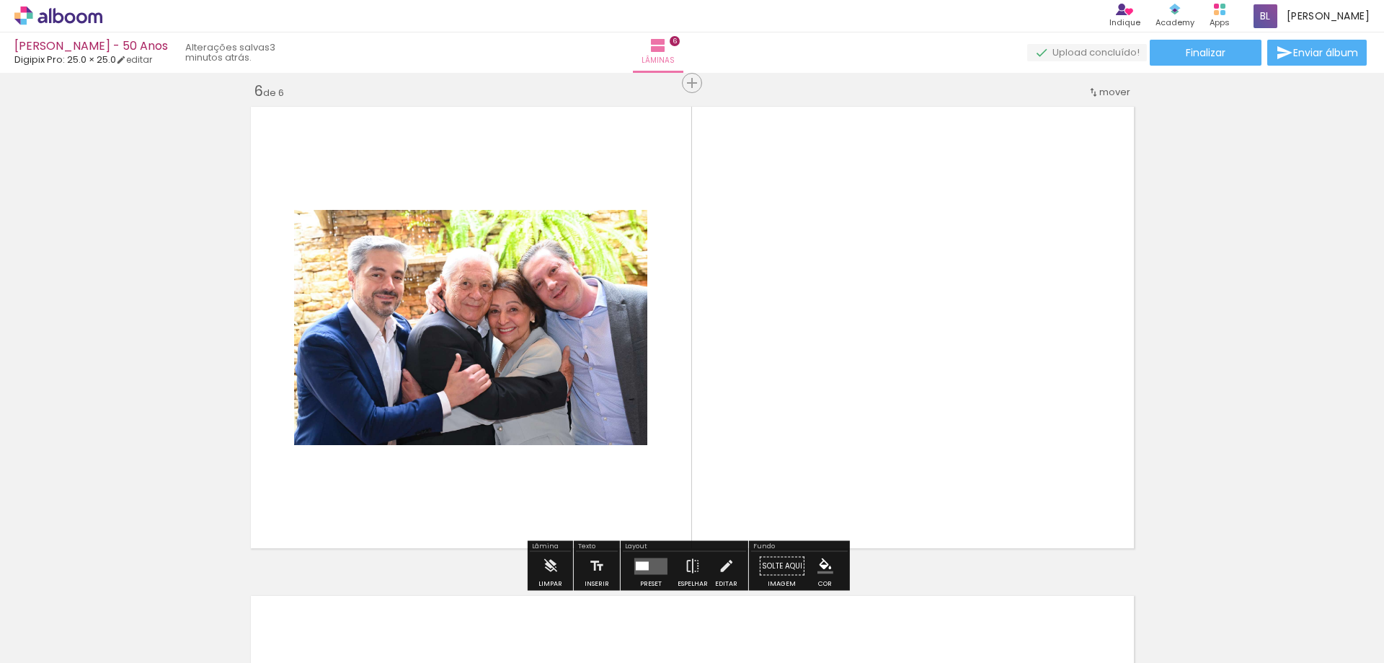
scroll to position [2463, 0]
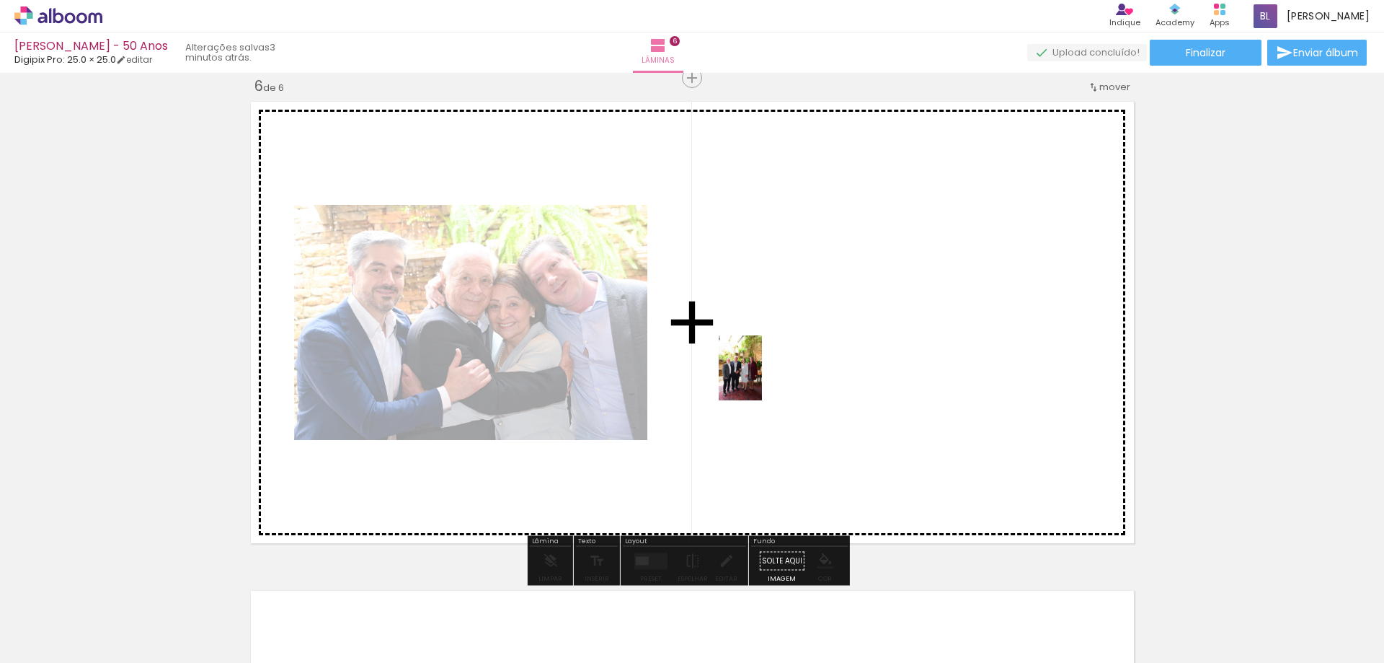
drag, startPoint x: 467, startPoint y: 598, endPoint x: 762, endPoint y: 379, distance: 367.8
click at [762, 379] on quentale-workspace at bounding box center [692, 331] width 1384 height 663
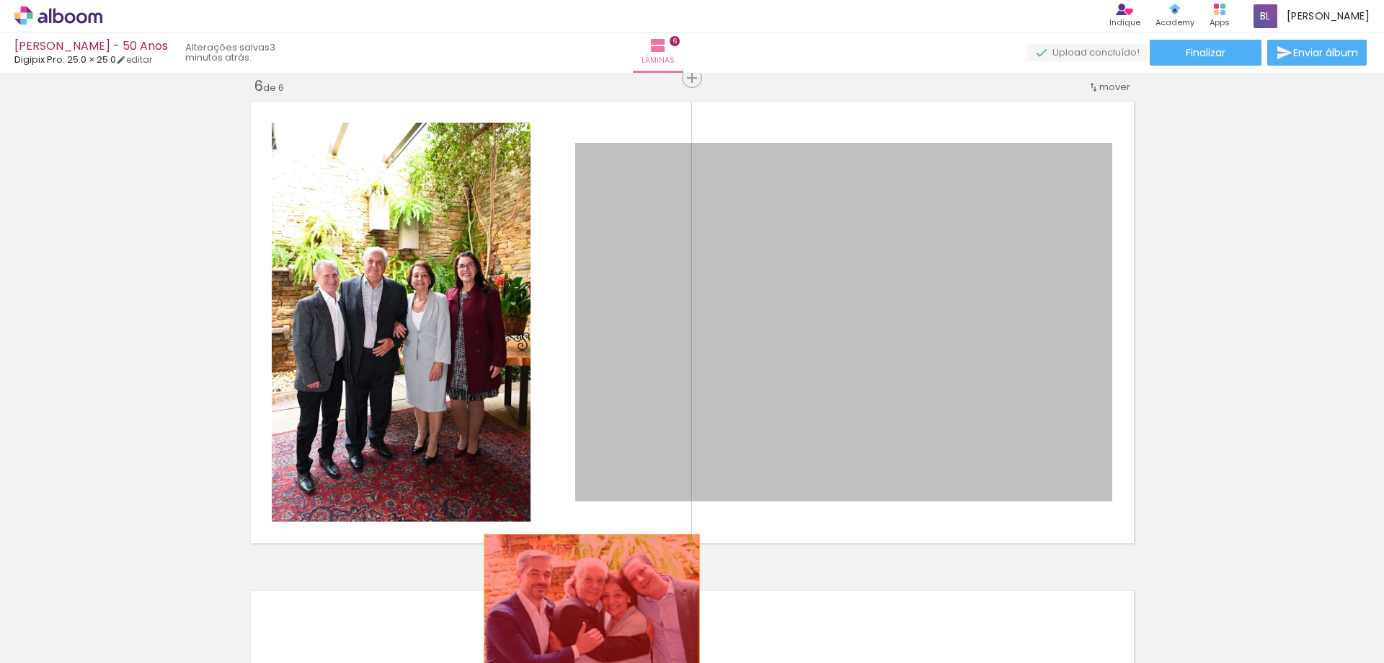
drag, startPoint x: 713, startPoint y: 372, endPoint x: 582, endPoint y: 621, distance: 281.2
click at [582, 621] on quentale-workspace at bounding box center [692, 331] width 1384 height 663
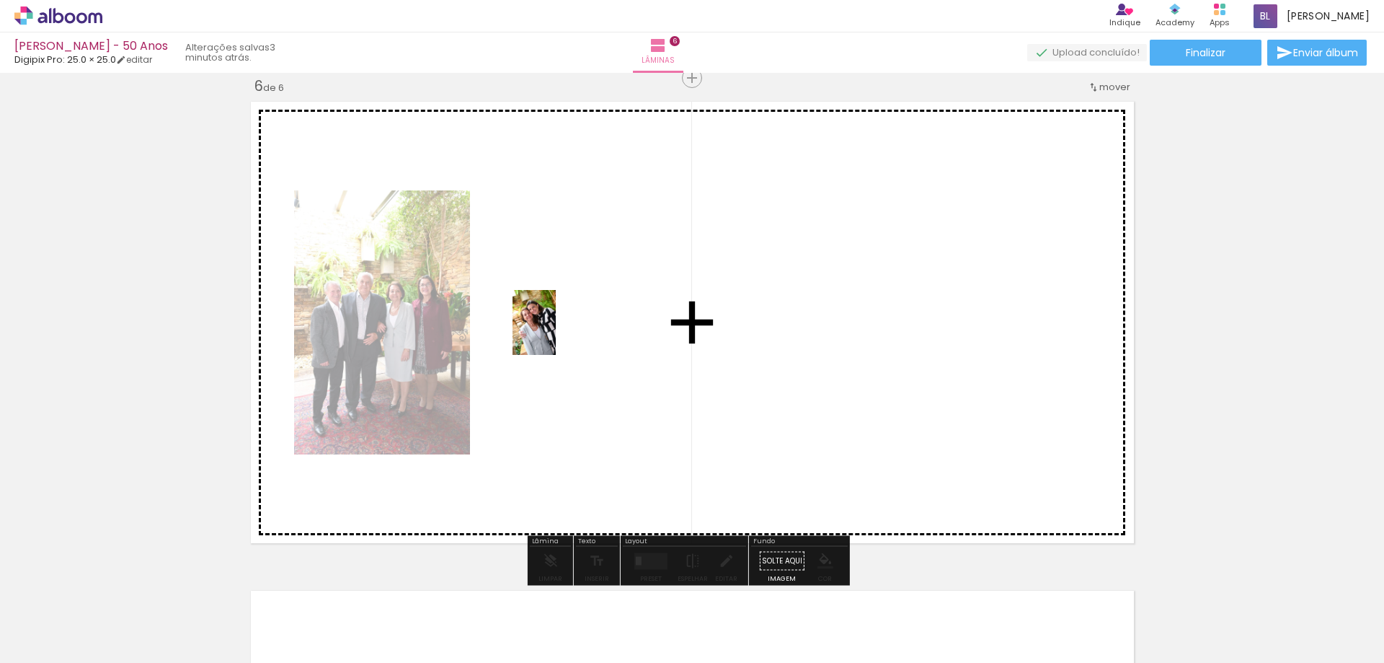
drag, startPoint x: 307, startPoint y: 612, endPoint x: 556, endPoint y: 333, distance: 373.8
click at [556, 333] on quentale-workspace at bounding box center [692, 331] width 1384 height 663
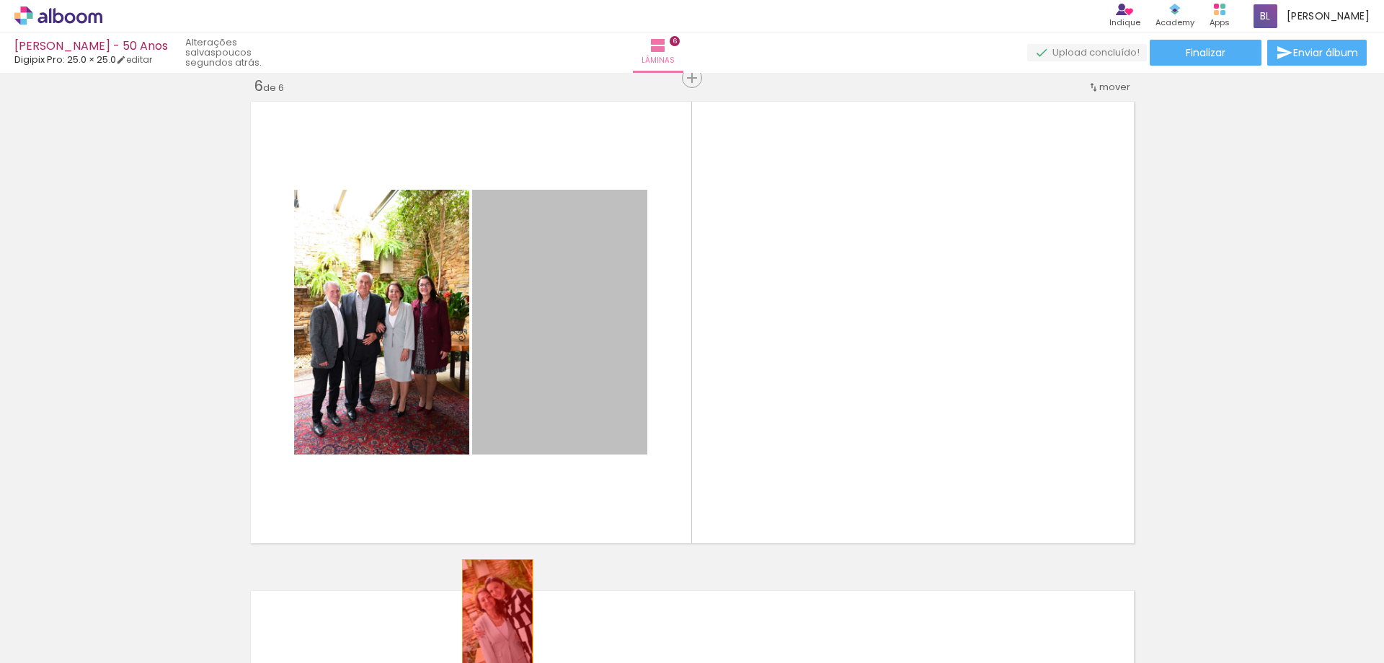
drag, startPoint x: 504, startPoint y: 286, endPoint x: 492, endPoint y: 612, distance: 326.1
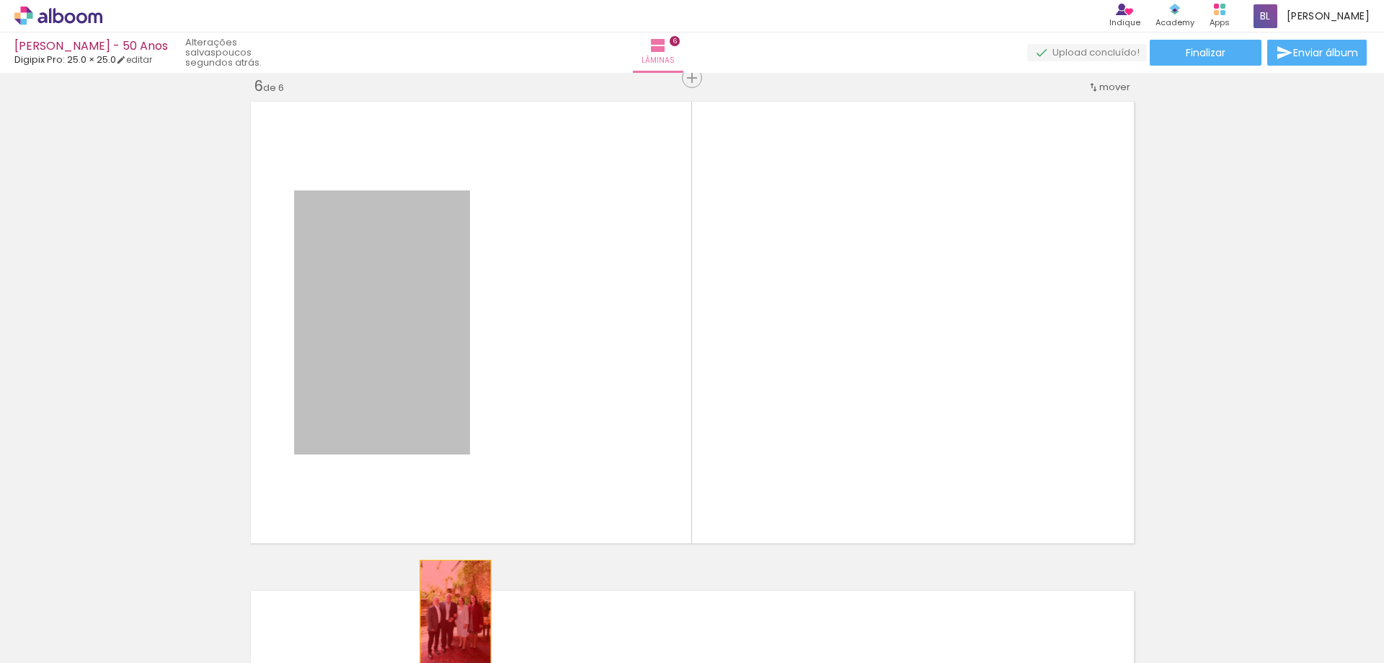
drag, startPoint x: 372, startPoint y: 311, endPoint x: 450, endPoint y: 613, distance: 312.0
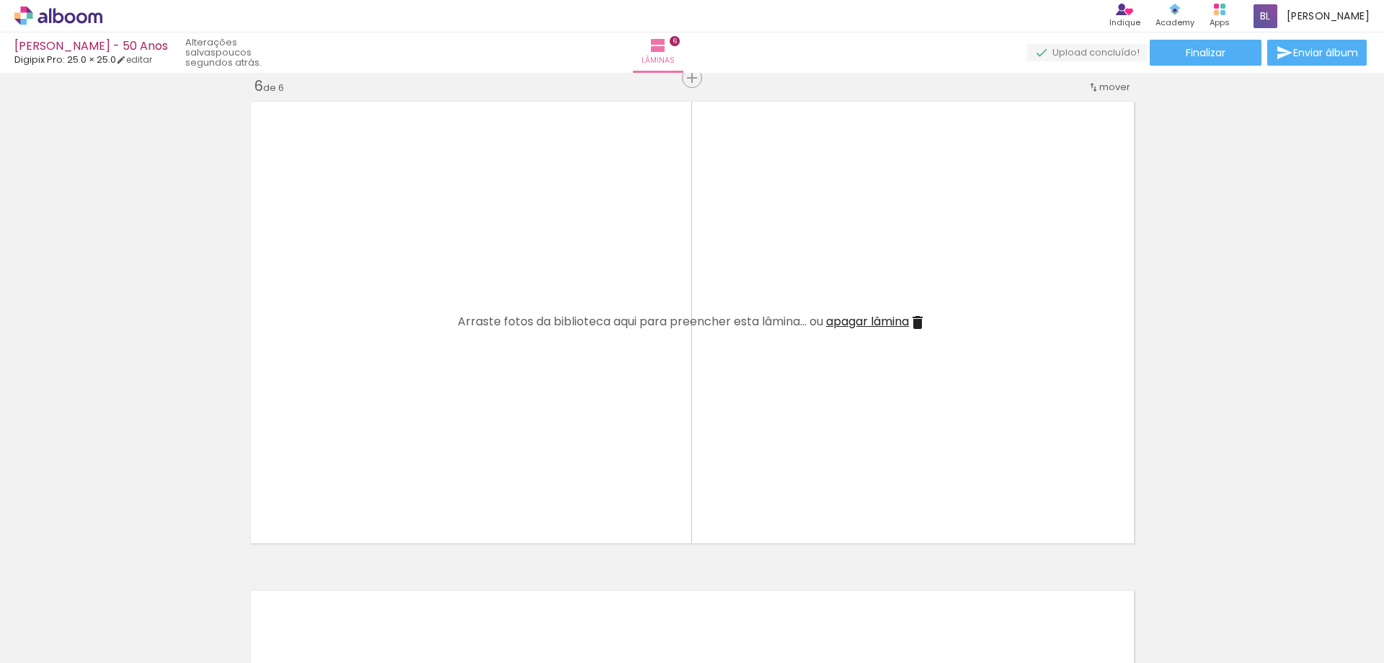
scroll to position [0, 0]
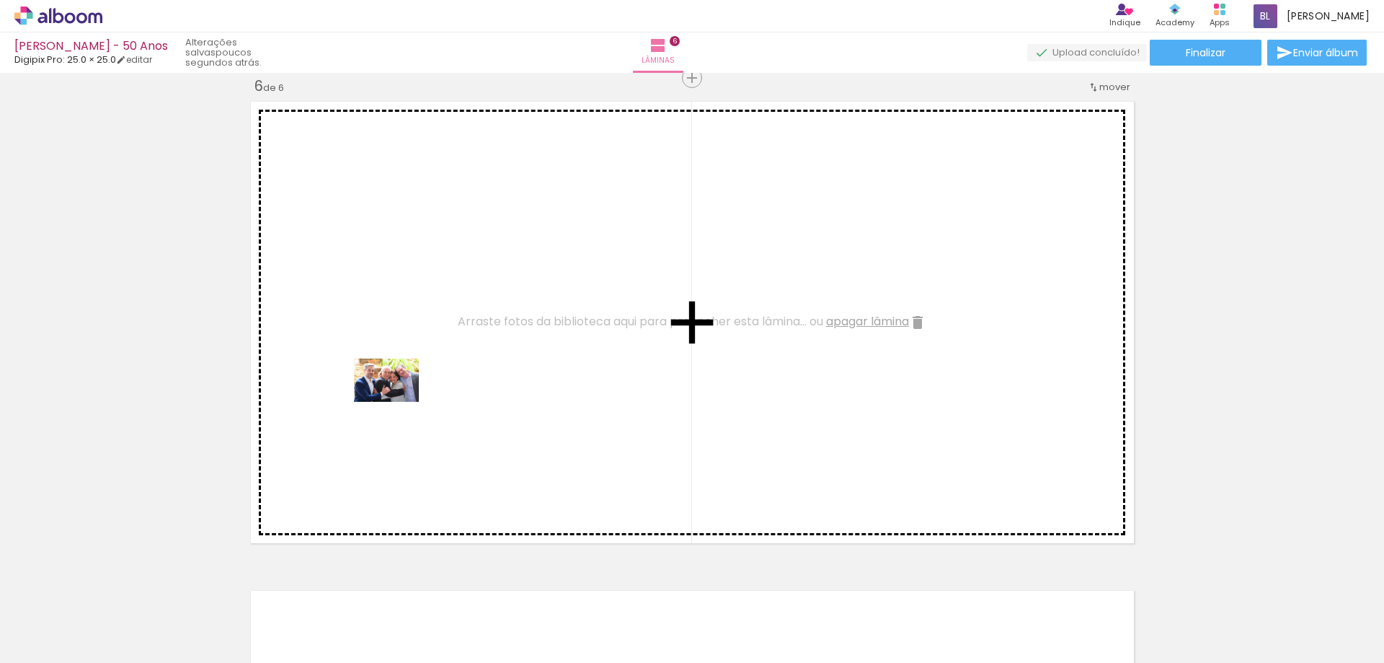
drag, startPoint x: 374, startPoint y: 617, endPoint x: 397, endPoint y: 402, distance: 216.8
click at [397, 402] on quentale-workspace at bounding box center [692, 331] width 1384 height 663
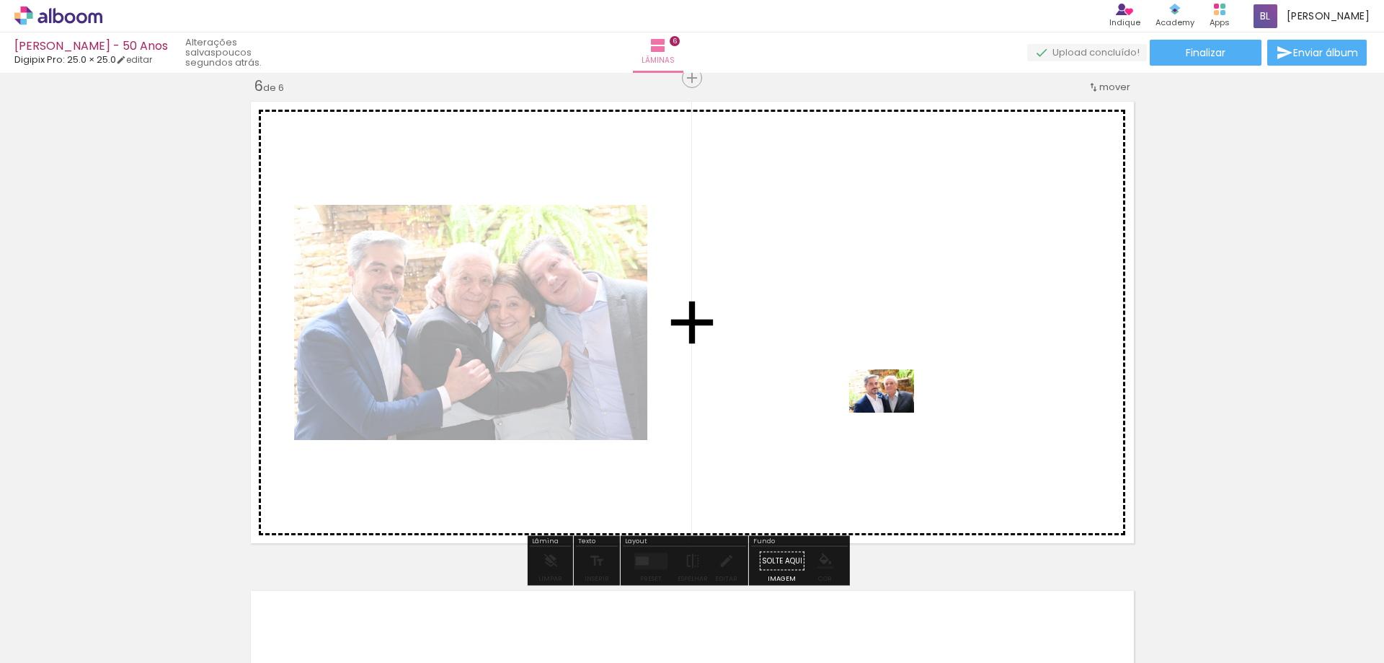
drag, startPoint x: 576, startPoint y: 615, endPoint x: 893, endPoint y: 412, distance: 375.8
click at [893, 412] on quentale-workspace at bounding box center [692, 331] width 1384 height 663
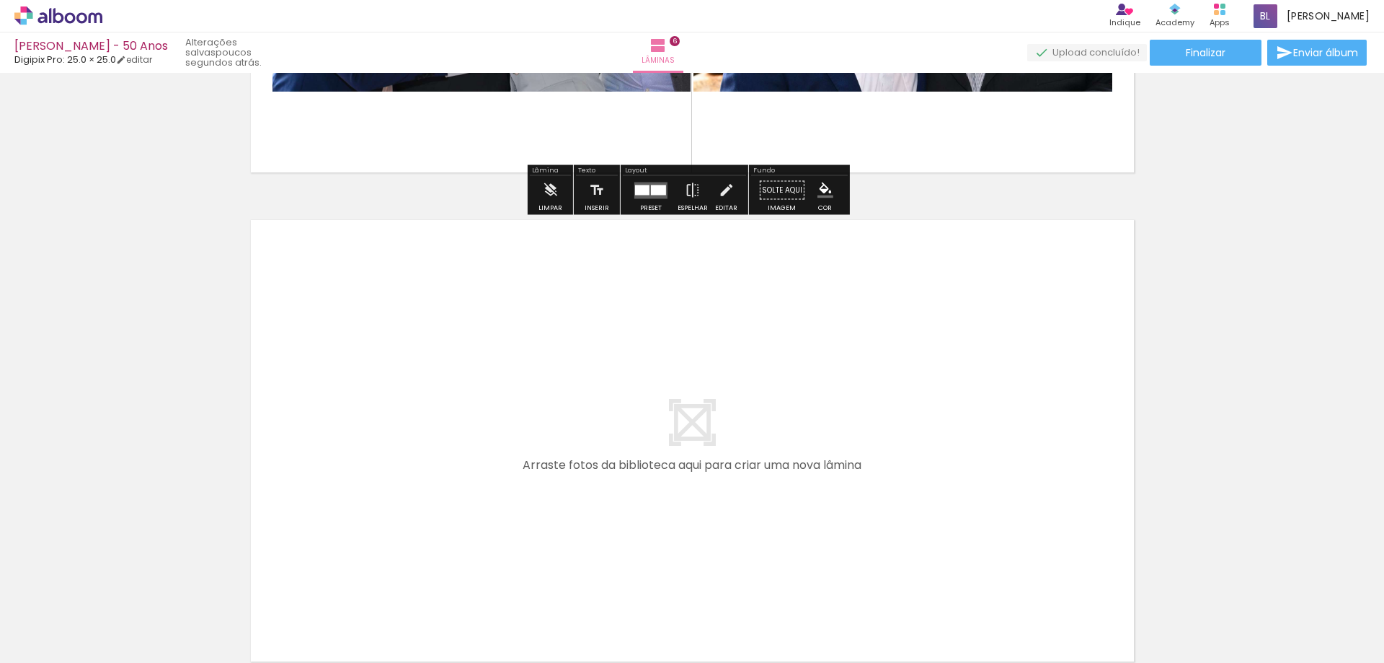
scroll to position [2895, 0]
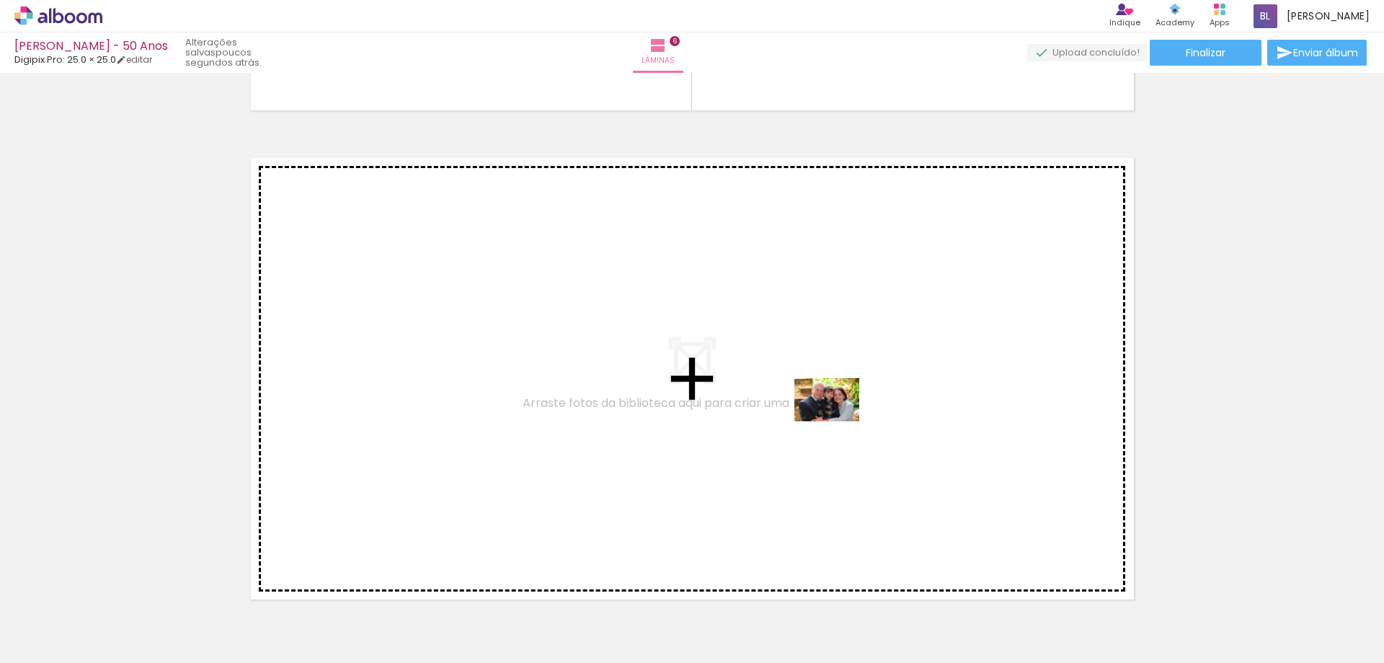
drag, startPoint x: 1187, startPoint y: 625, endPoint x: 838, endPoint y: 421, distance: 404.8
click at [838, 421] on quentale-workspace at bounding box center [692, 331] width 1384 height 663
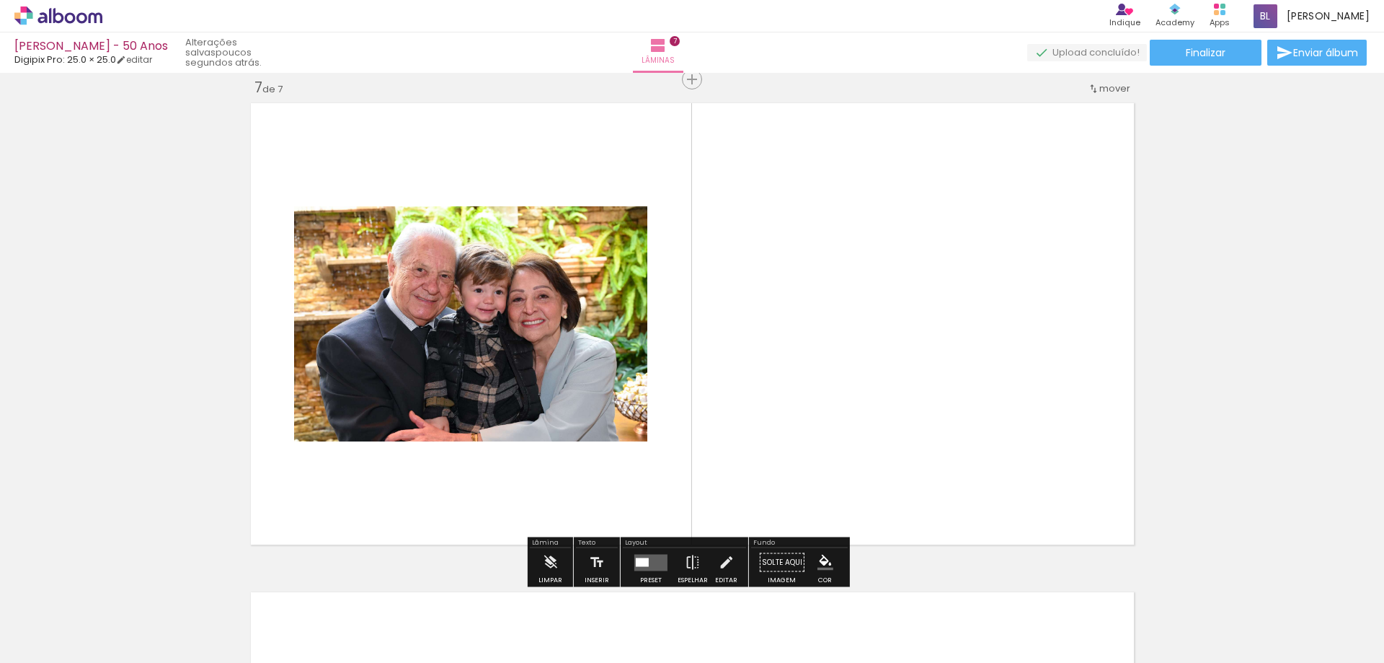
scroll to position [2952, 0]
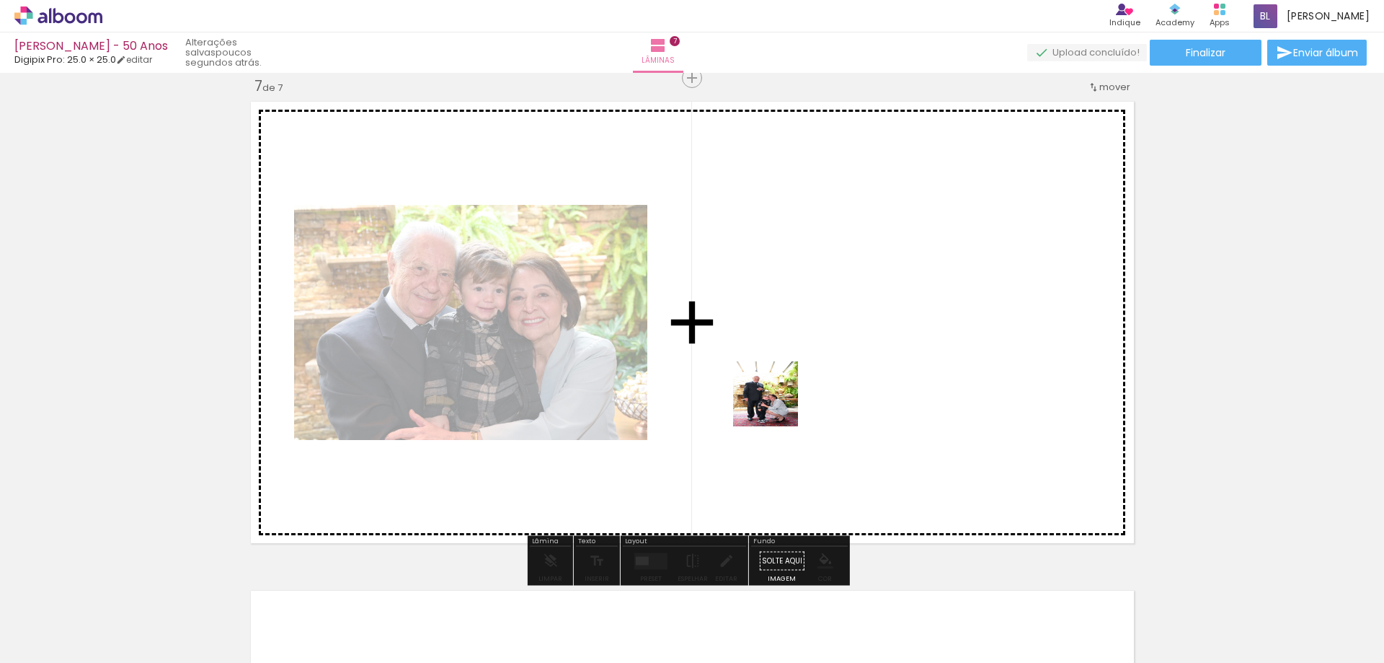
drag, startPoint x: 871, startPoint y: 629, endPoint x: 773, endPoint y: 394, distance: 254.7
click at [773, 394] on quentale-workspace at bounding box center [692, 331] width 1384 height 663
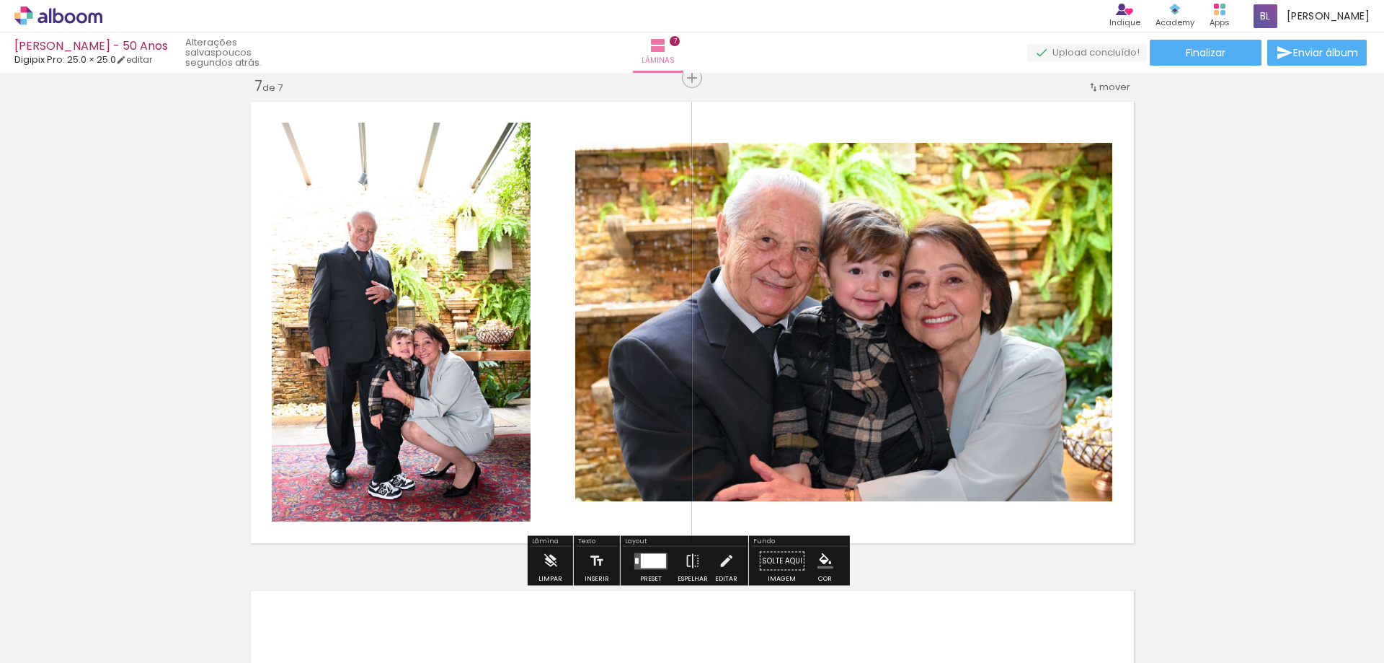
click at [643, 565] on div at bounding box center [653, 560] width 25 height 14
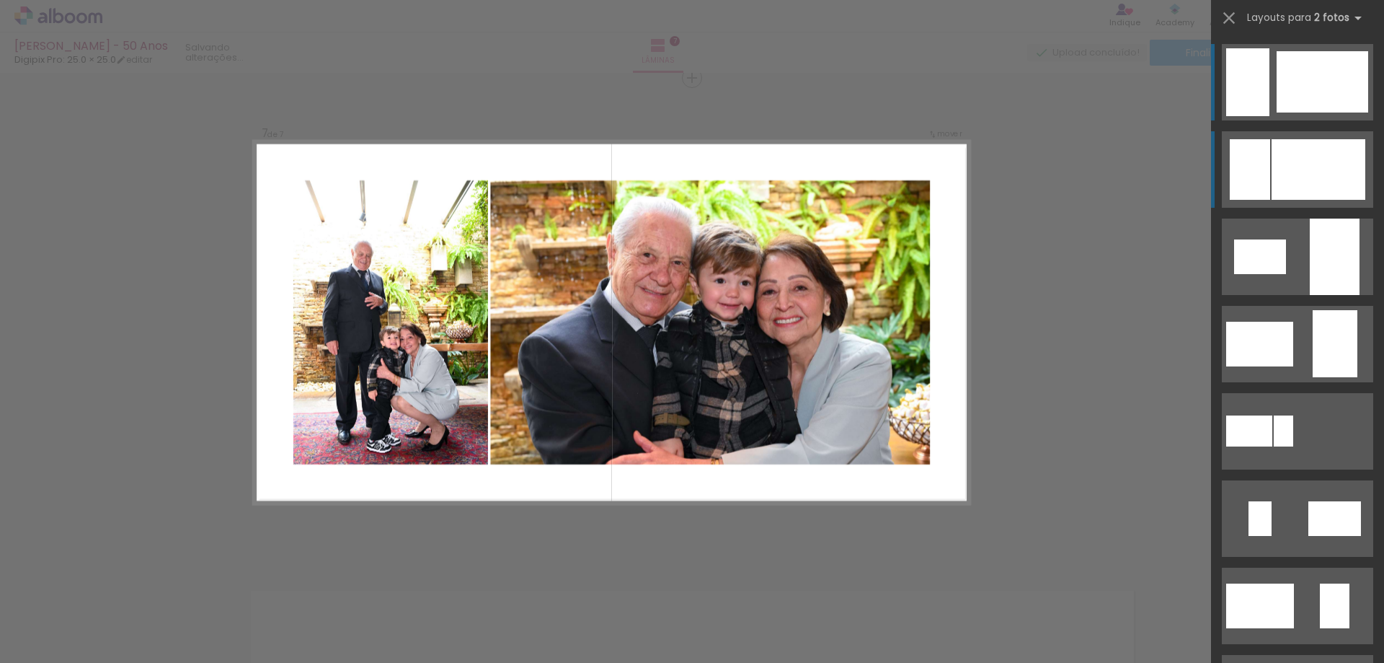
scroll to position [2951, 0]
click at [1296, 159] on div at bounding box center [1319, 169] width 94 height 61
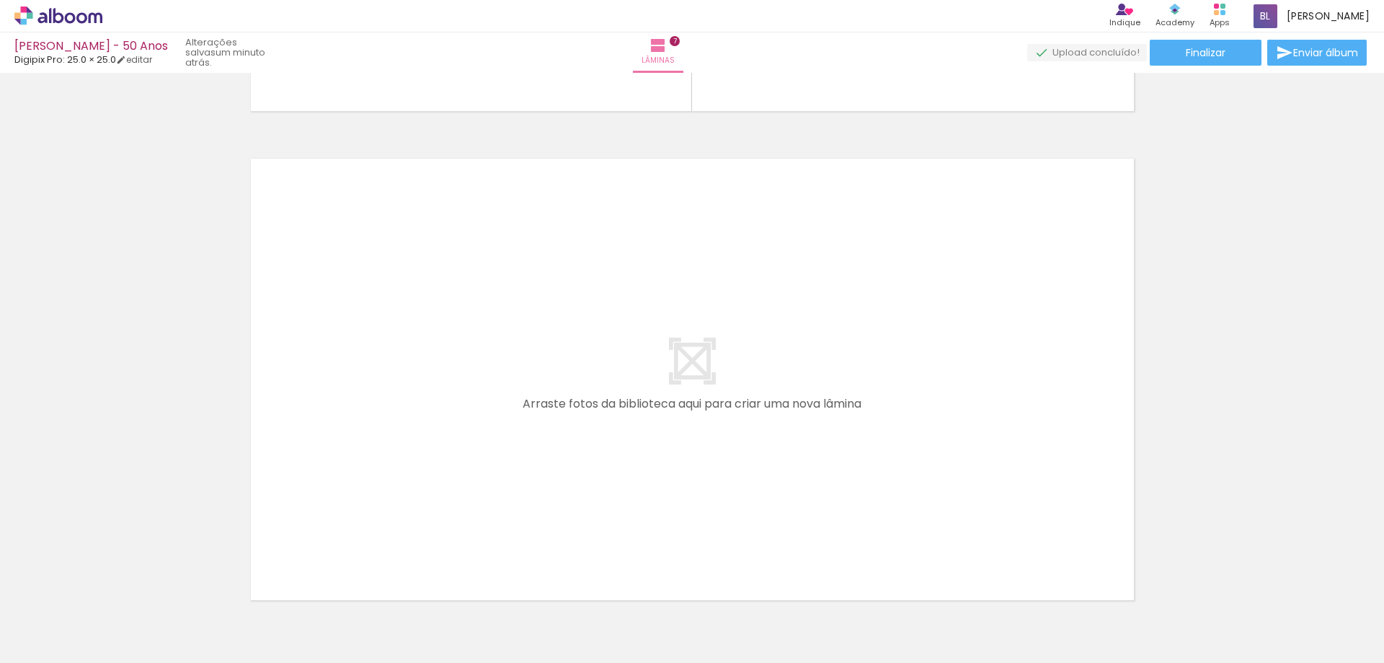
scroll to position [0, 902]
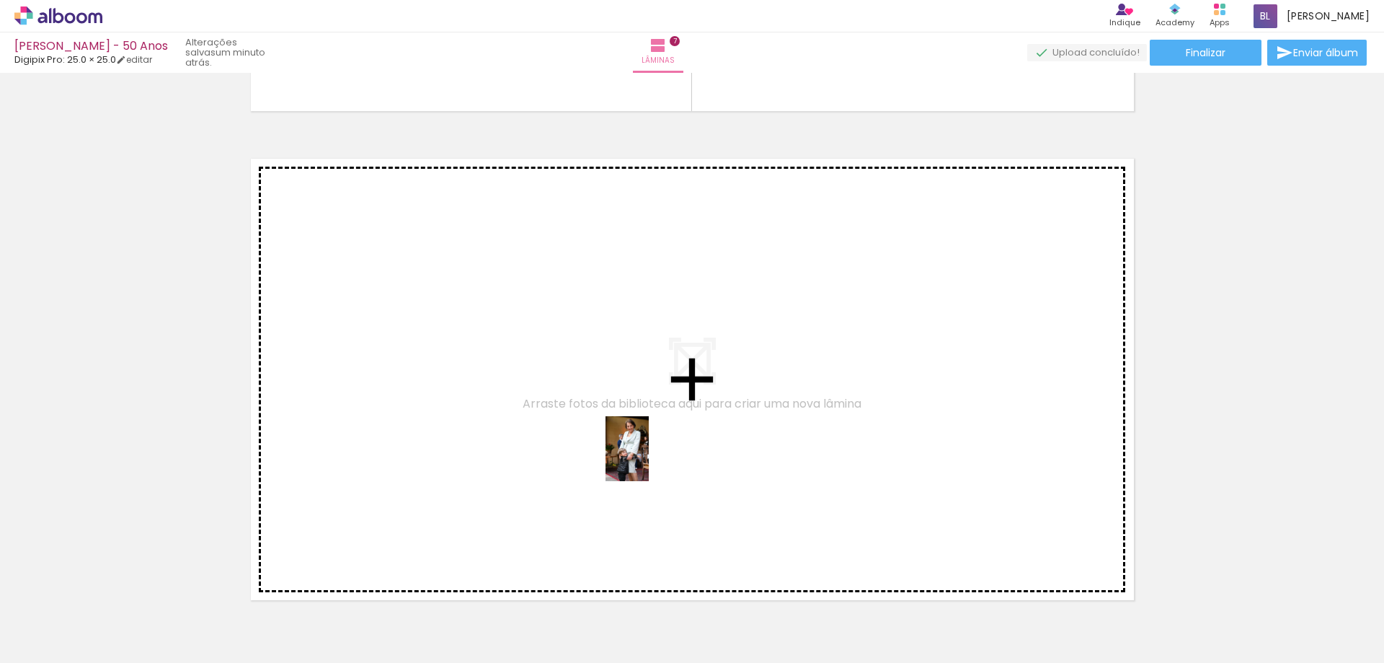
drag, startPoint x: 862, startPoint y: 612, endPoint x: 564, endPoint y: 417, distance: 355.7
click at [564, 417] on quentale-workspace at bounding box center [692, 331] width 1384 height 663
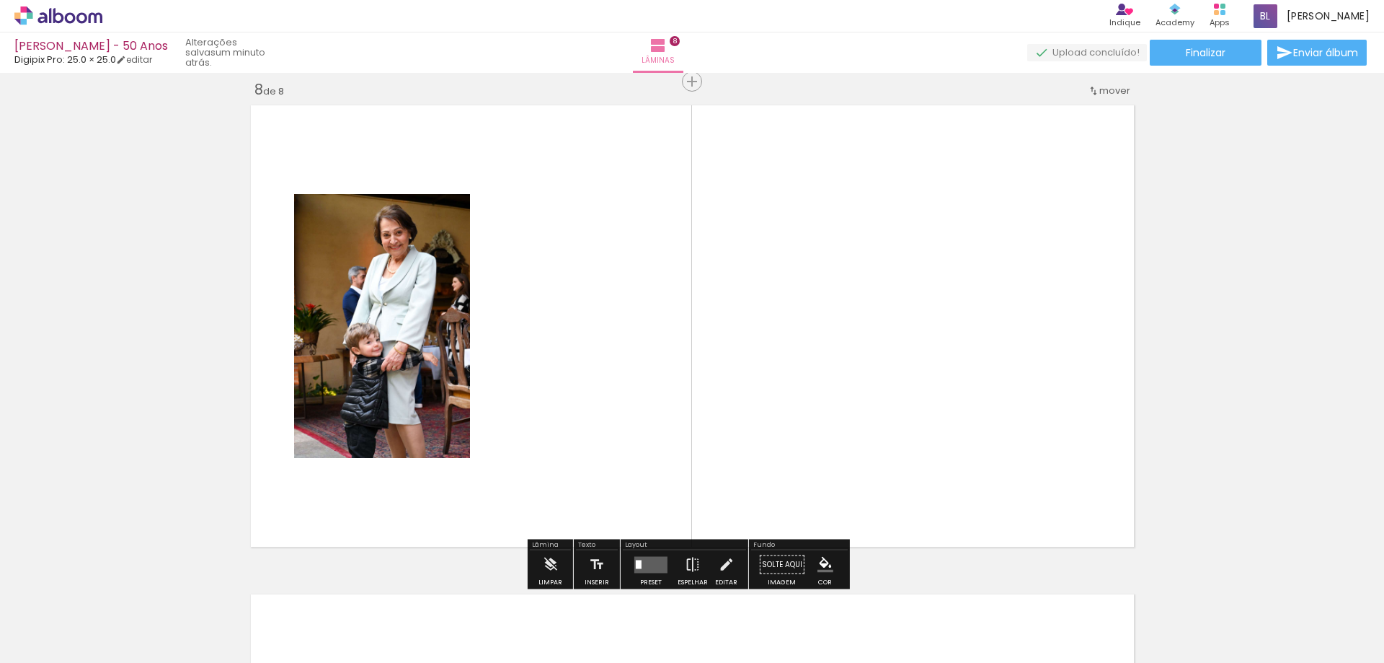
scroll to position [3440, 0]
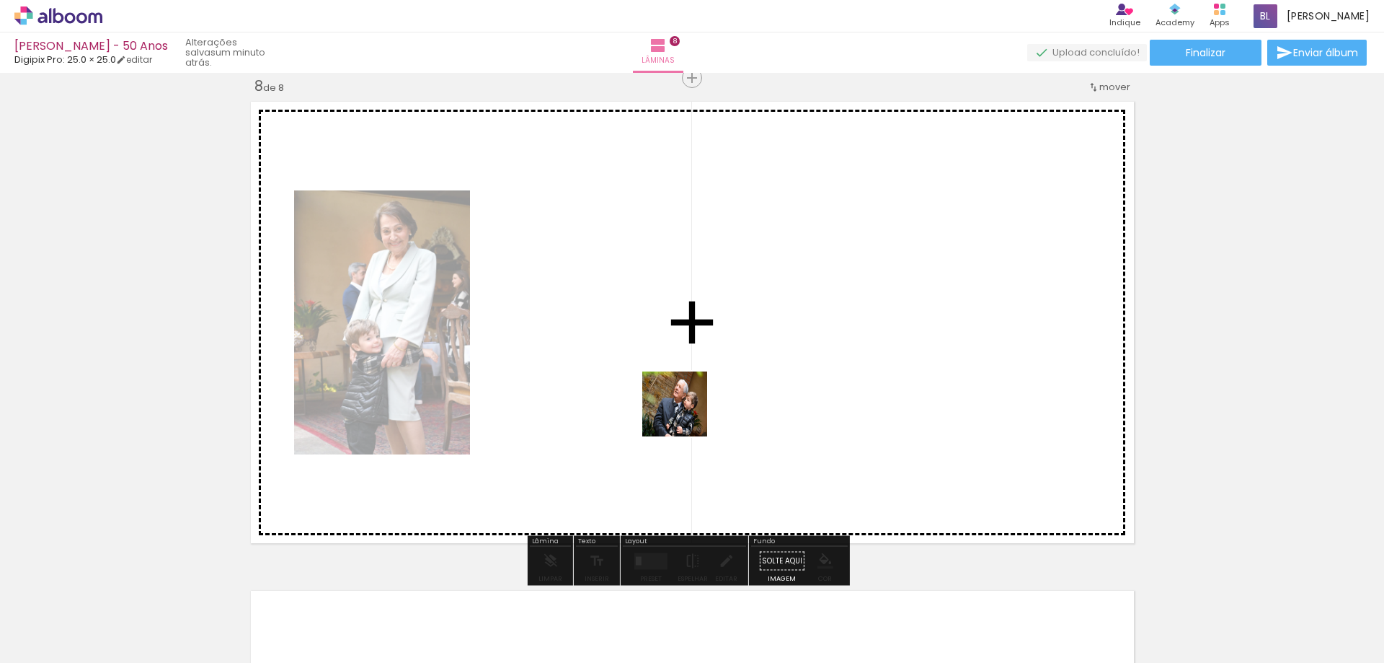
drag, startPoint x: 533, startPoint y: 543, endPoint x: 694, endPoint y: 402, distance: 214.6
click at [694, 402] on quentale-workspace at bounding box center [692, 331] width 1384 height 663
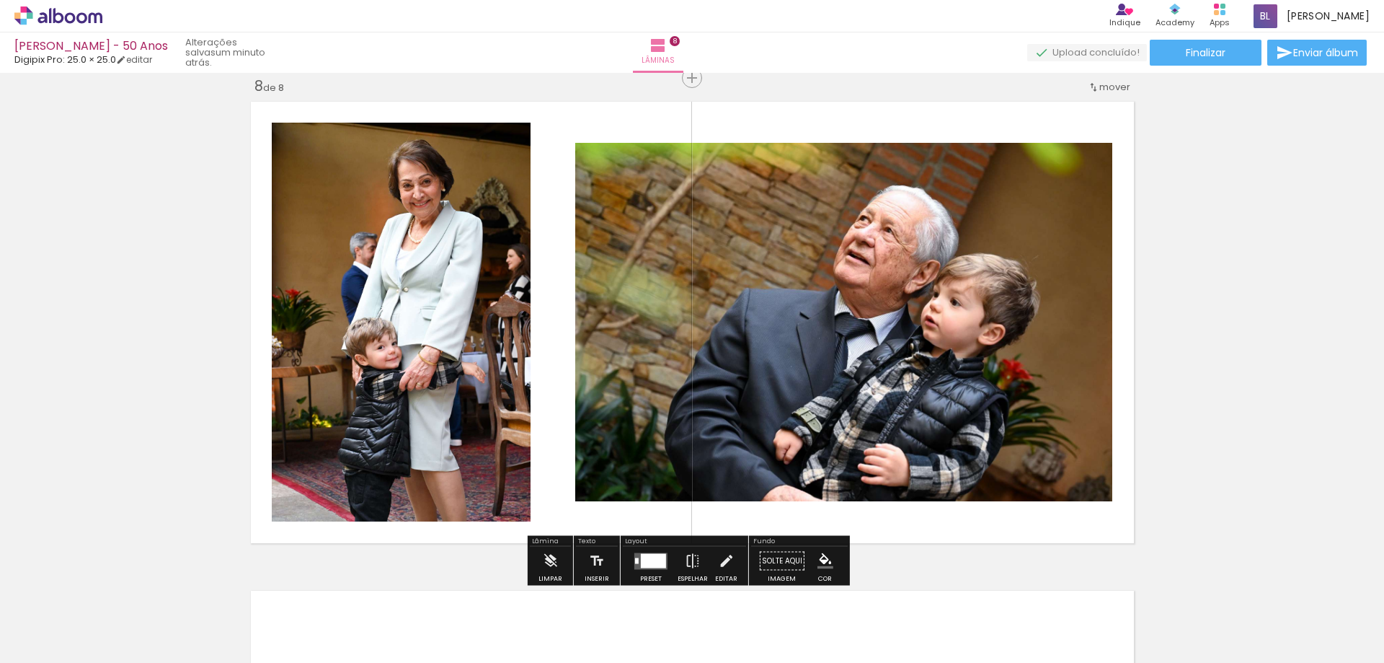
click at [645, 555] on div at bounding box center [653, 560] width 25 height 14
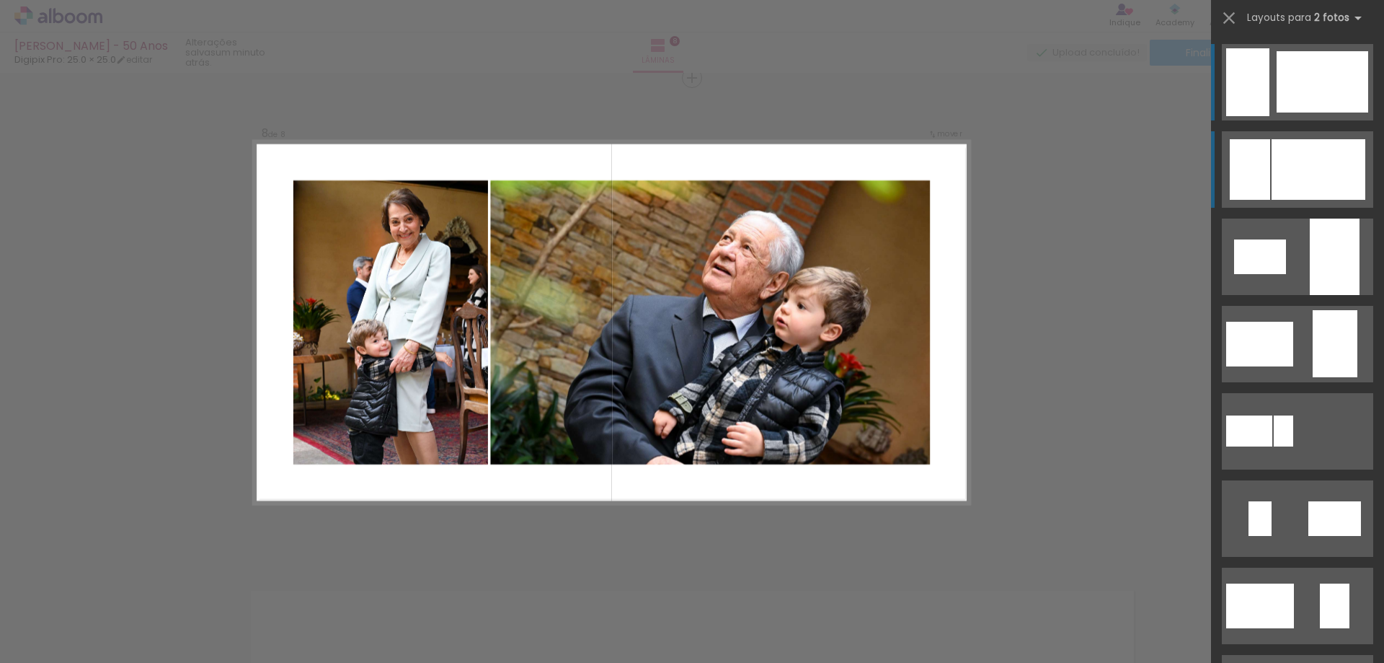
click at [1281, 180] on div at bounding box center [1319, 169] width 94 height 61
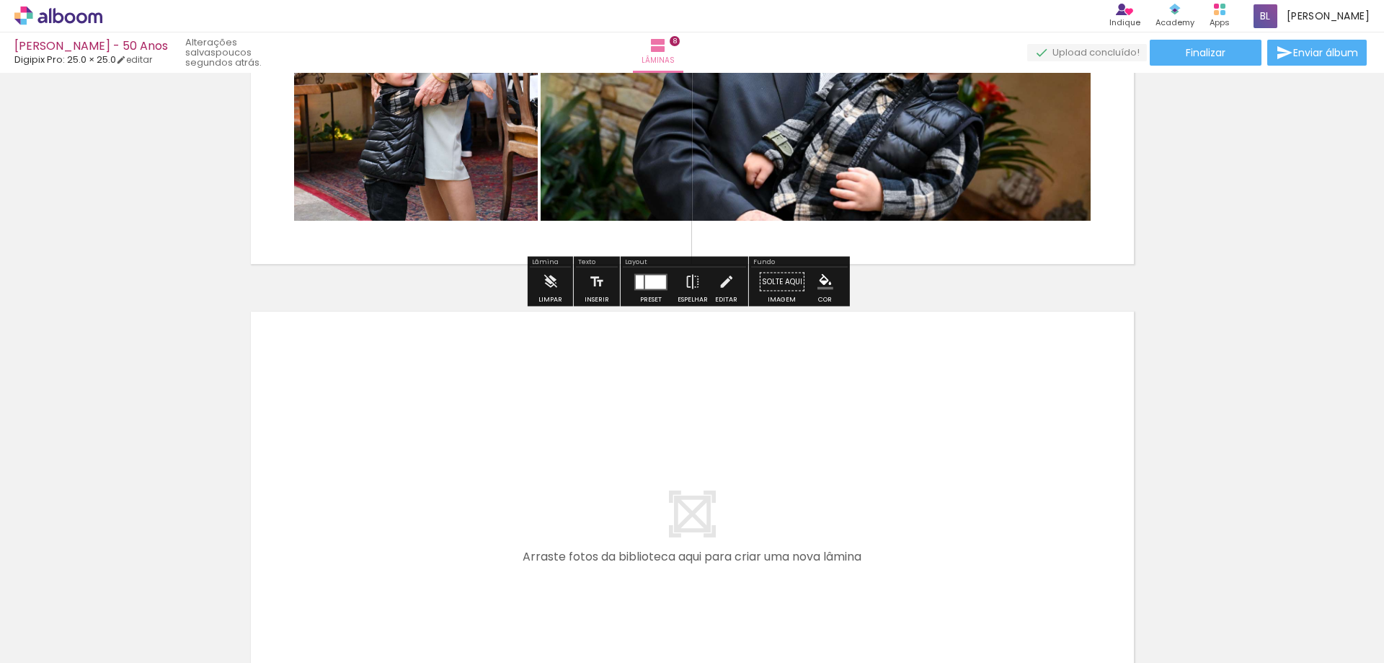
scroll to position [3801, 0]
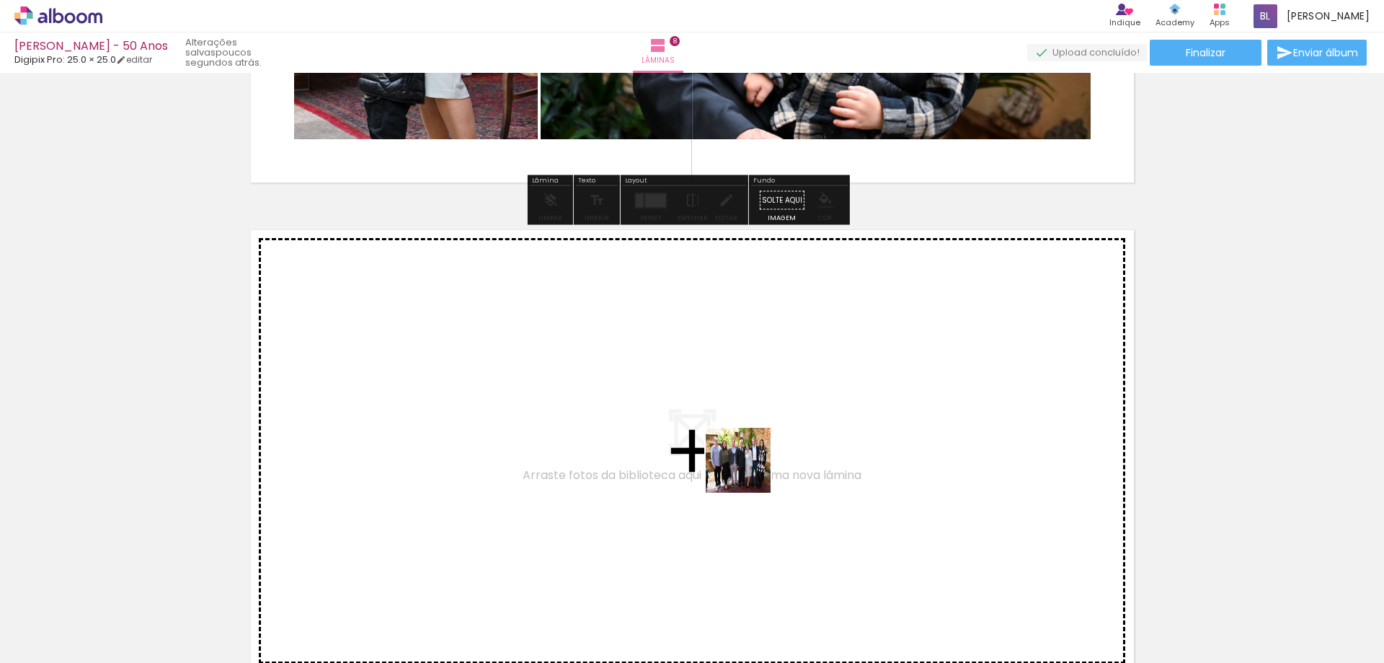
drag, startPoint x: 761, startPoint y: 564, endPoint x: 748, endPoint y: 462, distance: 102.5
click at [748, 462] on quentale-workspace at bounding box center [692, 331] width 1384 height 663
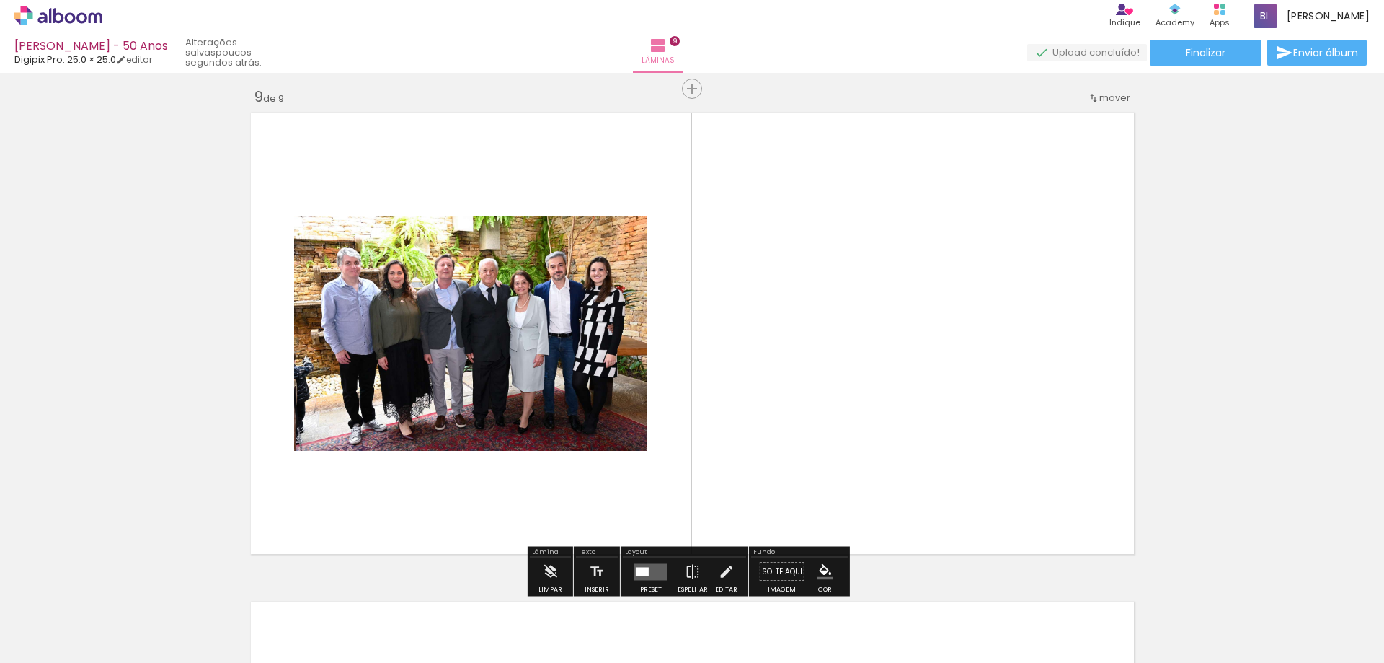
scroll to position [3929, 0]
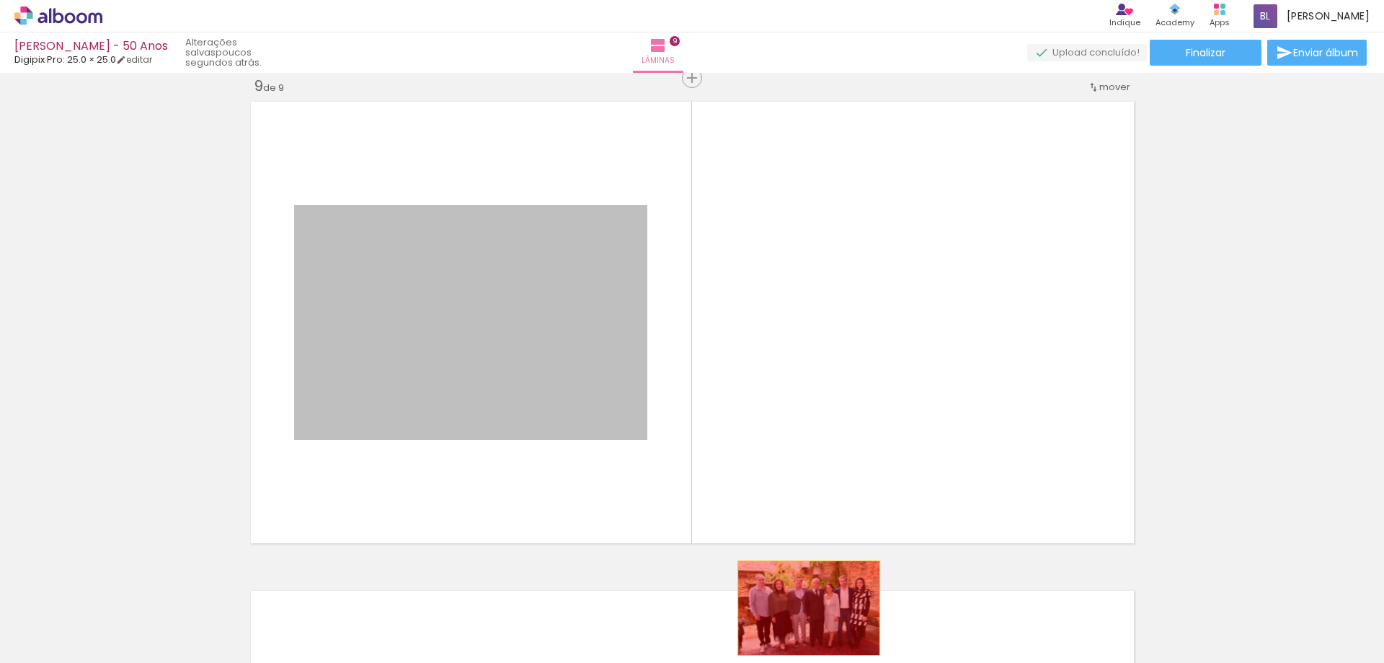
drag, startPoint x: 556, startPoint y: 327, endPoint x: 803, endPoint y: 608, distance: 373.9
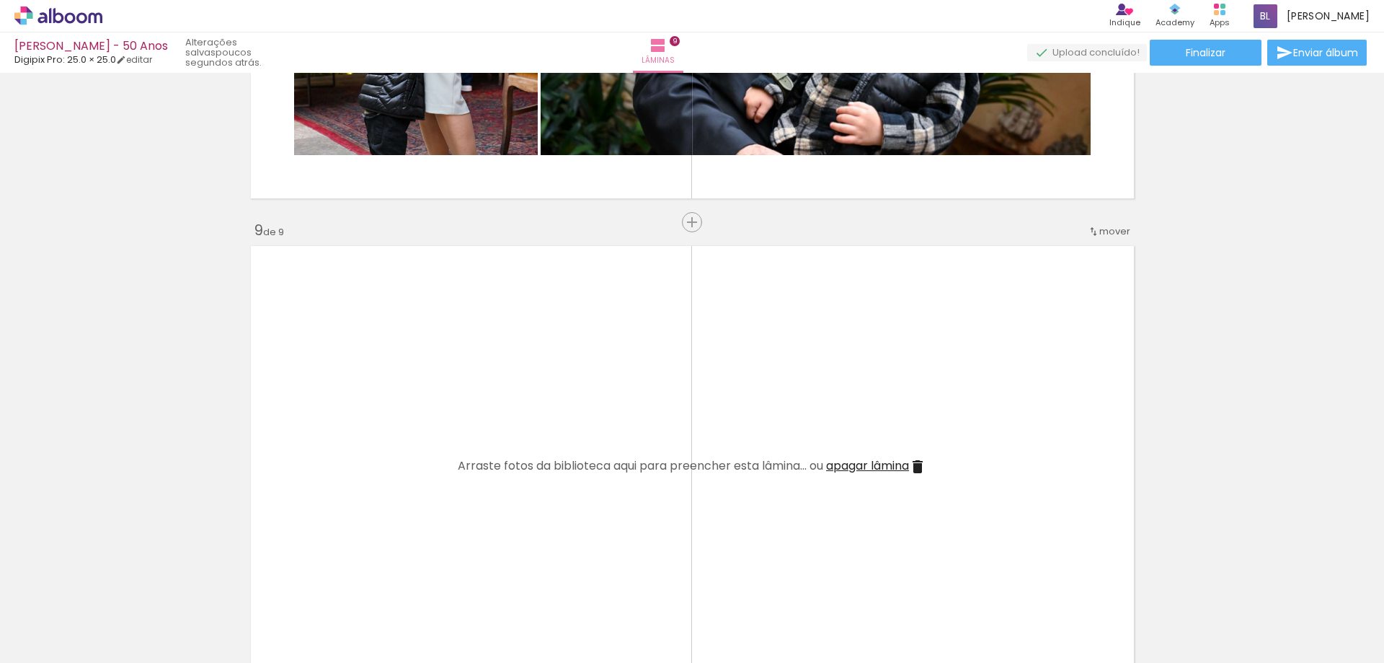
scroll to position [0, 1358]
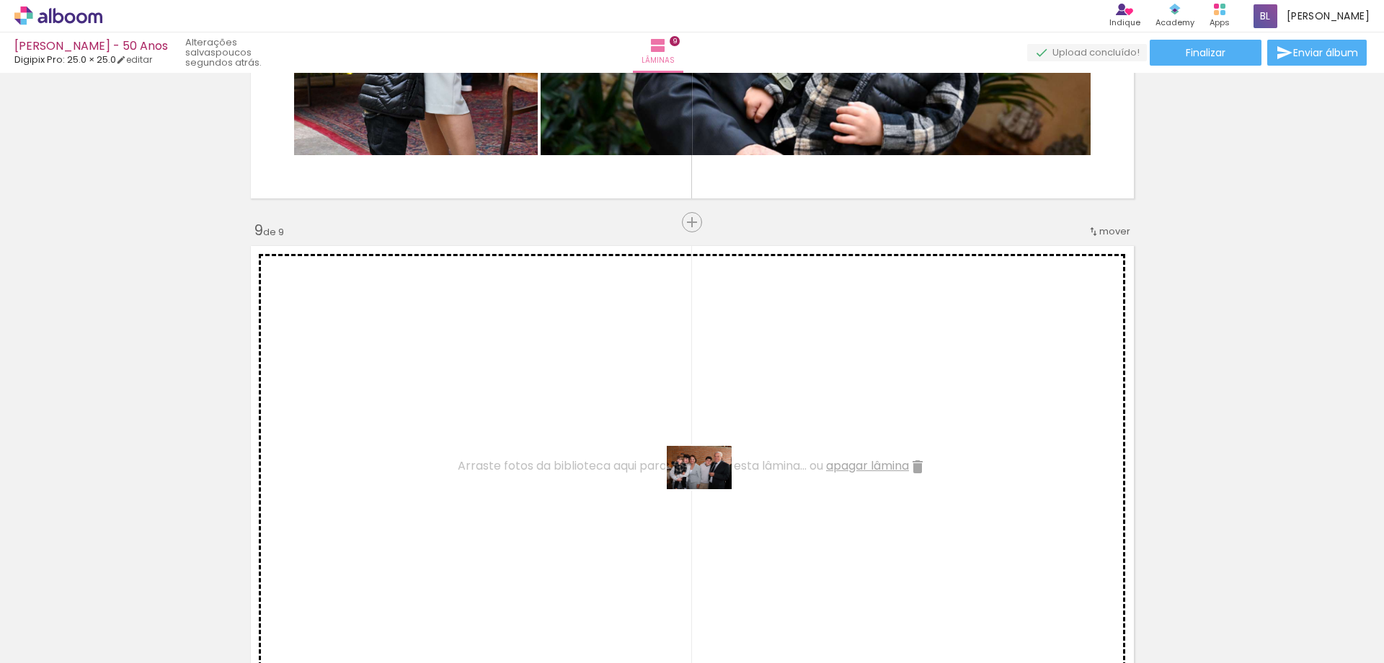
drag, startPoint x: 748, startPoint y: 632, endPoint x: 710, endPoint y: 489, distance: 148.3
click at [710, 489] on quentale-workspace at bounding box center [692, 331] width 1384 height 663
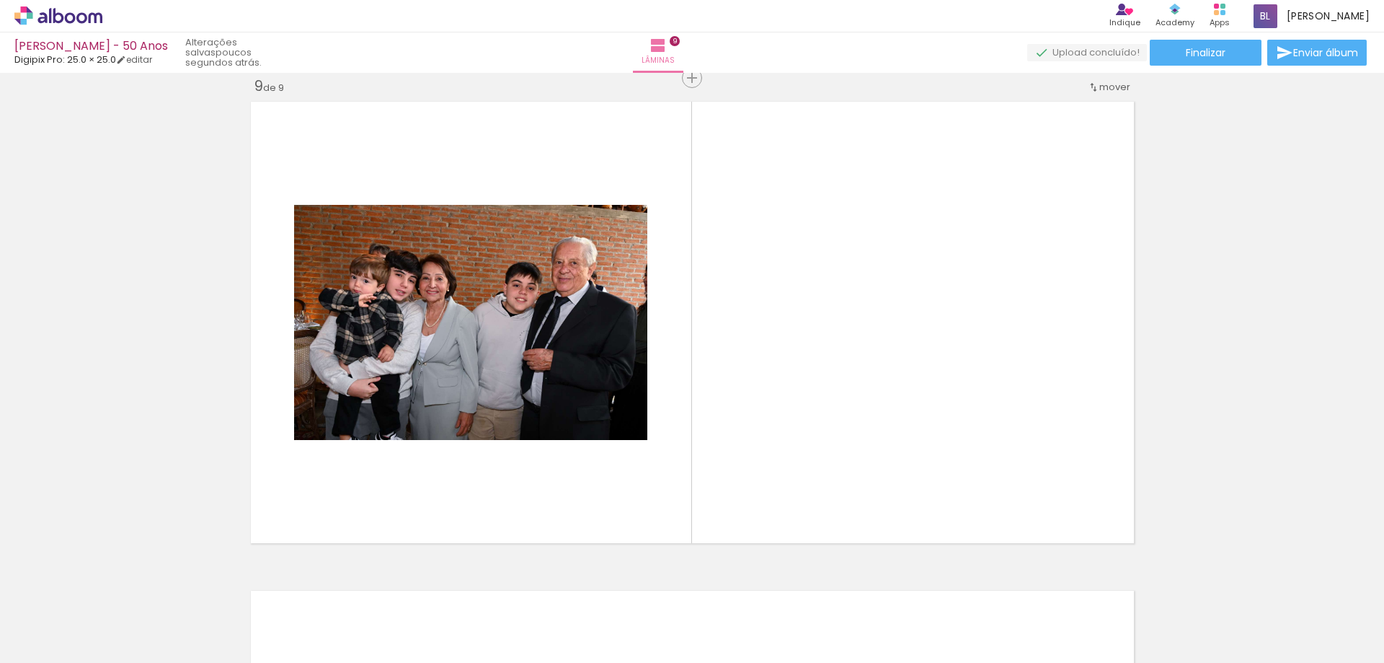
scroll to position [0, 1841]
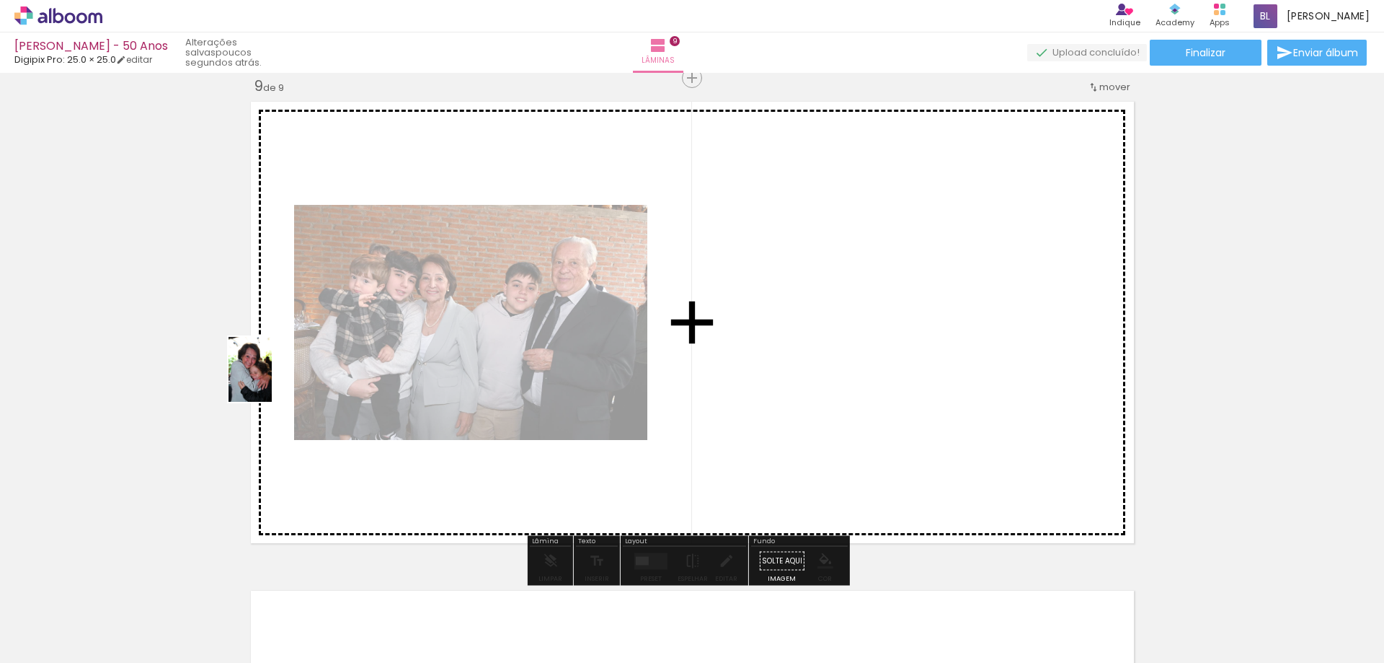
drag, startPoint x: 810, startPoint y: 620, endPoint x: 272, endPoint y: 380, distance: 589.0
click at [272, 380] on quentale-workspace at bounding box center [692, 331] width 1384 height 663
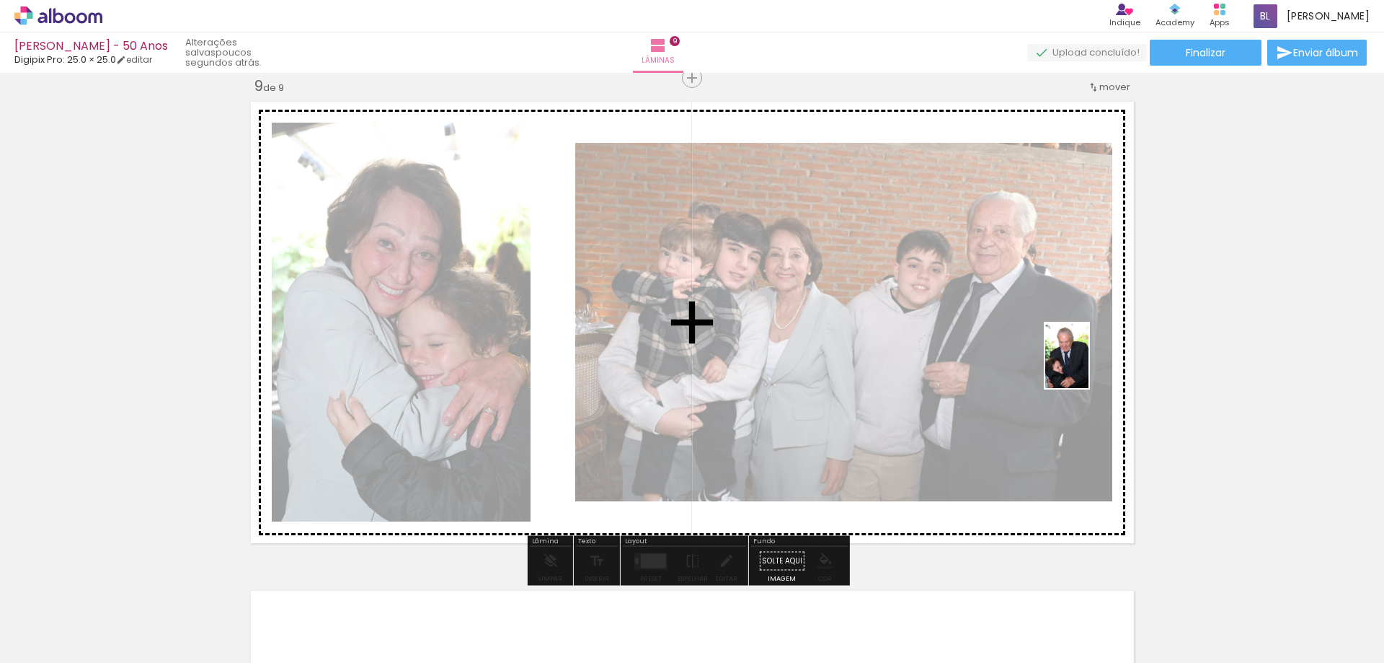
drag, startPoint x: 884, startPoint y: 632, endPoint x: 1089, endPoint y: 366, distance: 335.6
click at [1089, 366] on quentale-workspace at bounding box center [692, 331] width 1384 height 663
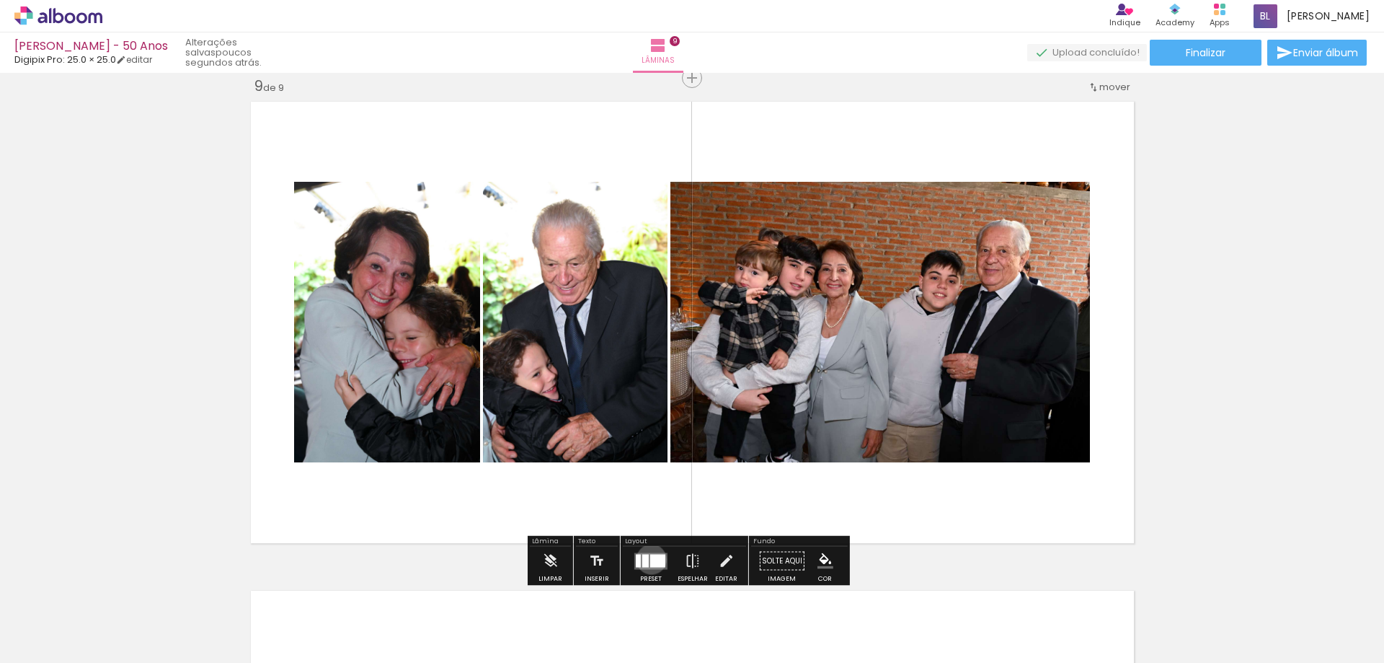
click at [650, 559] on div at bounding box center [657, 560] width 15 height 13
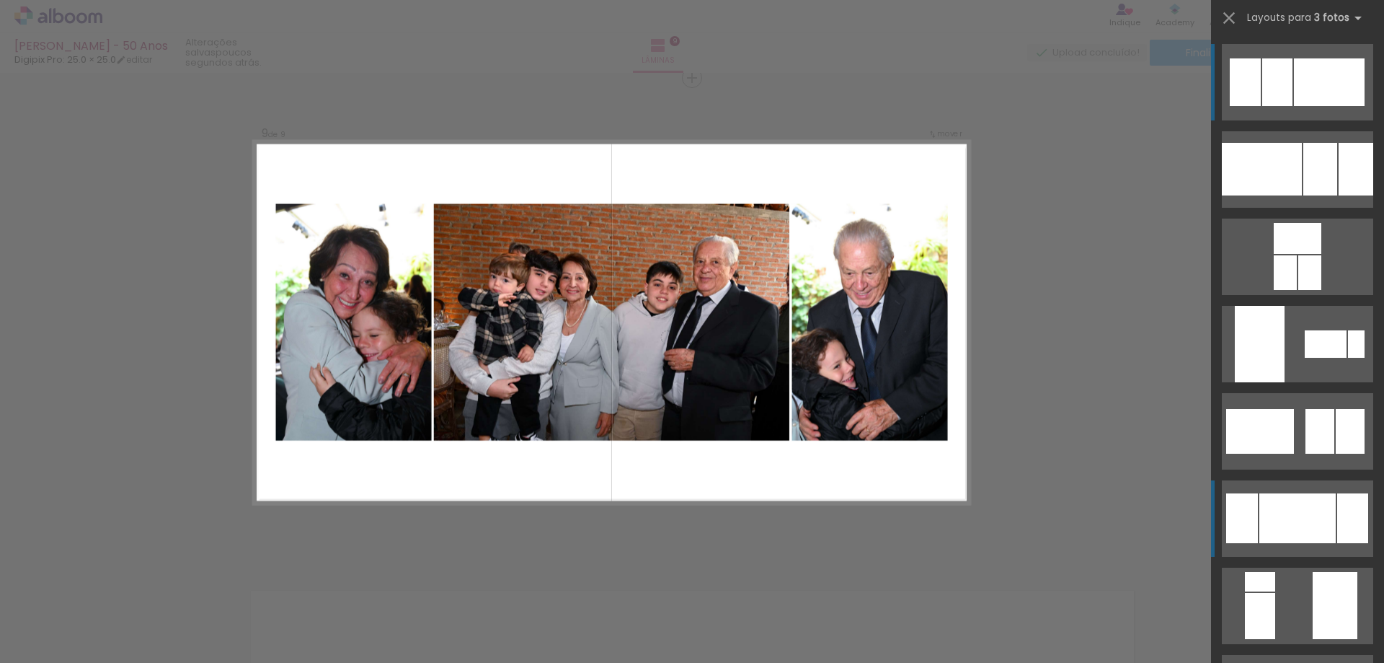
click at [1299, 515] on div at bounding box center [1298, 518] width 76 height 50
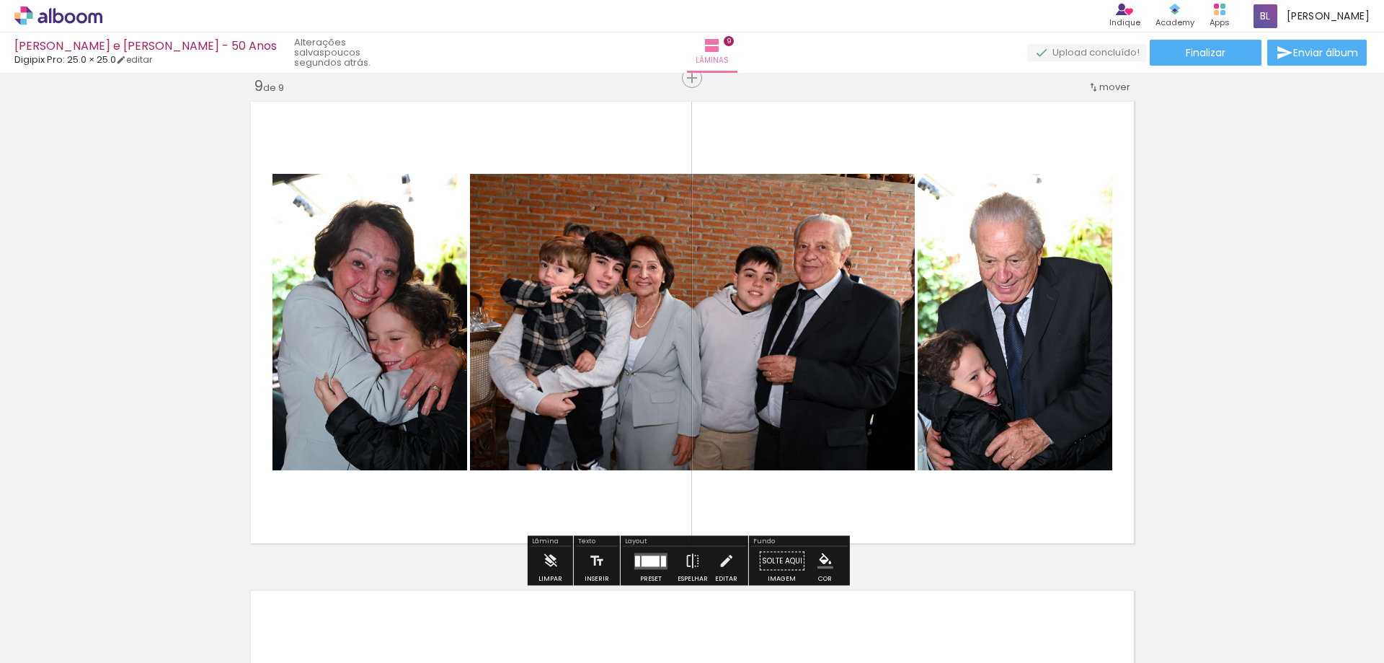
scroll to position [0, 1841]
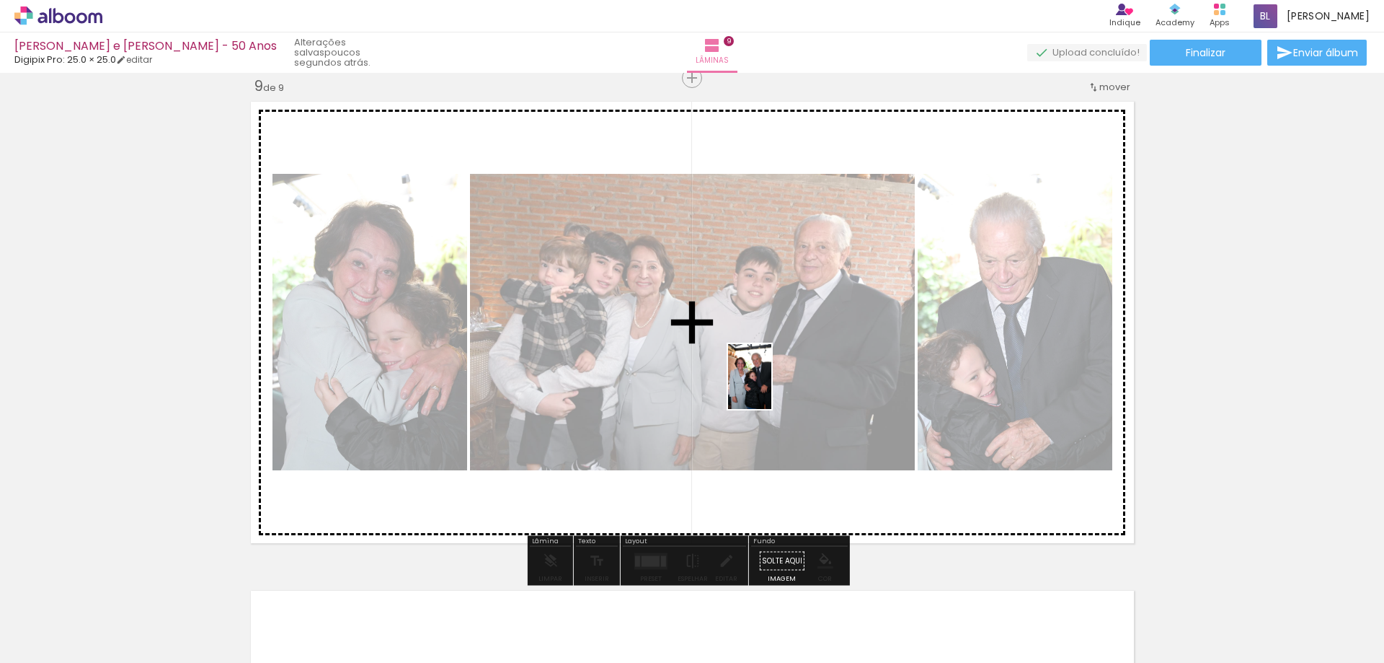
drag, startPoint x: 978, startPoint y: 608, endPoint x: 771, endPoint y: 387, distance: 302.5
click at [771, 387] on quentale-workspace at bounding box center [692, 331] width 1384 height 663
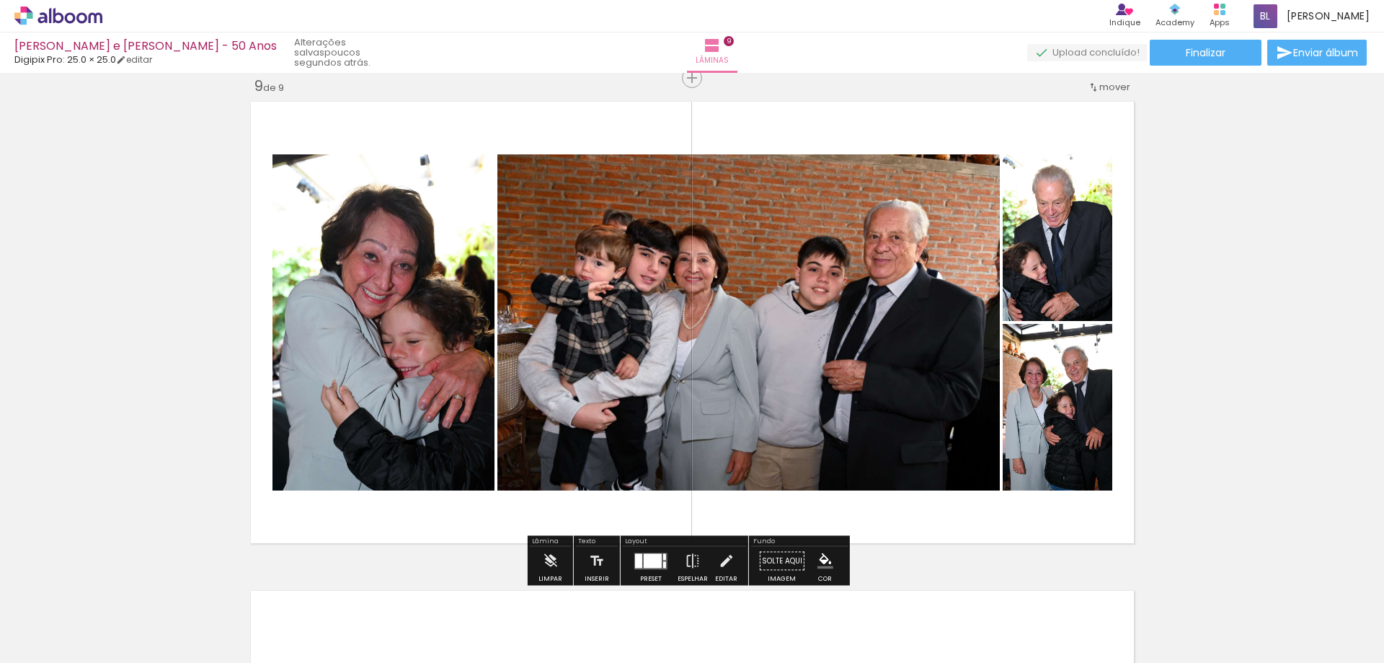
click at [859, 377] on quentale-photo at bounding box center [748, 322] width 503 height 336
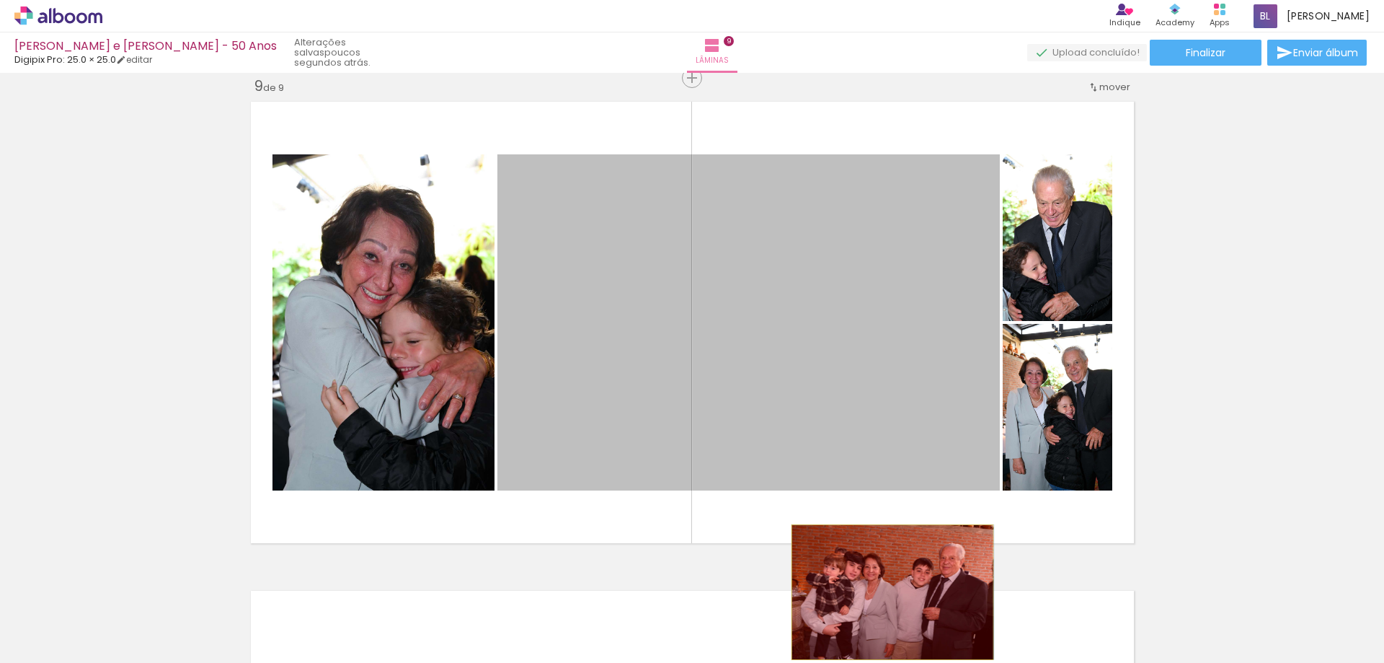
drag, startPoint x: 850, startPoint y: 354, endPoint x: 887, endPoint y: 592, distance: 240.7
click at [887, 592] on quentale-workspace at bounding box center [692, 331] width 1384 height 663
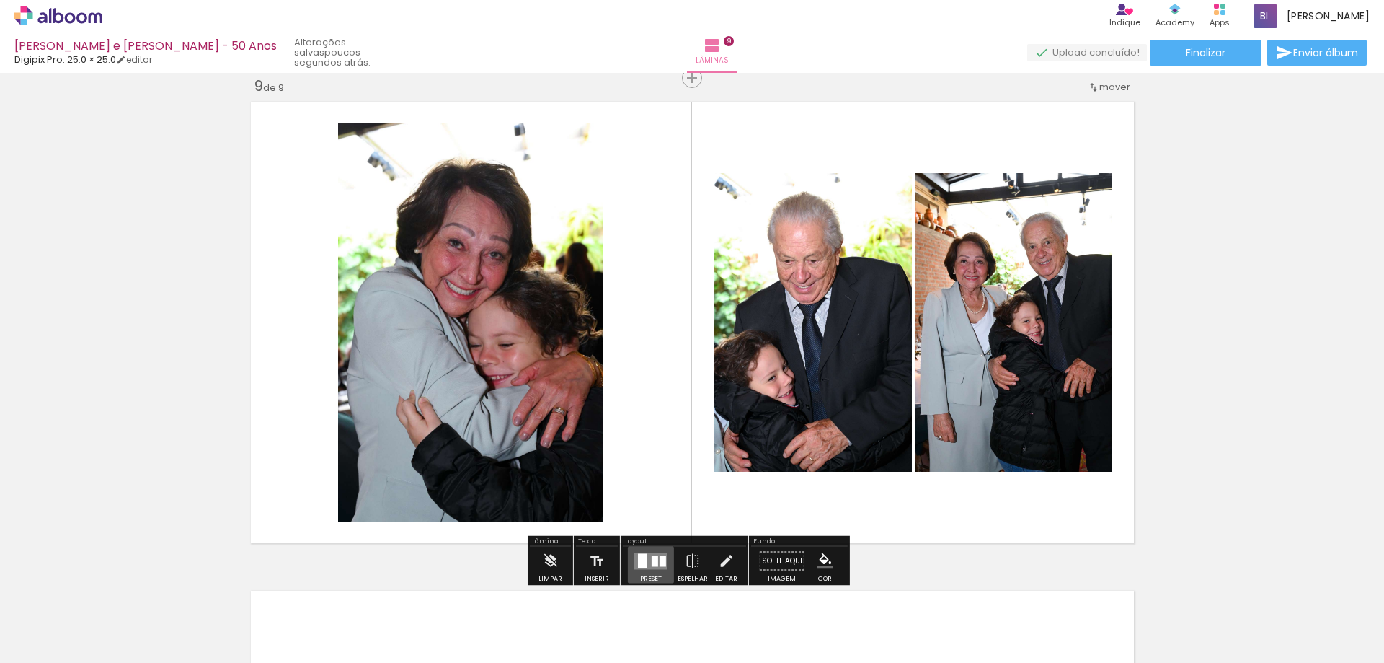
click at [652, 561] on div at bounding box center [655, 560] width 6 height 11
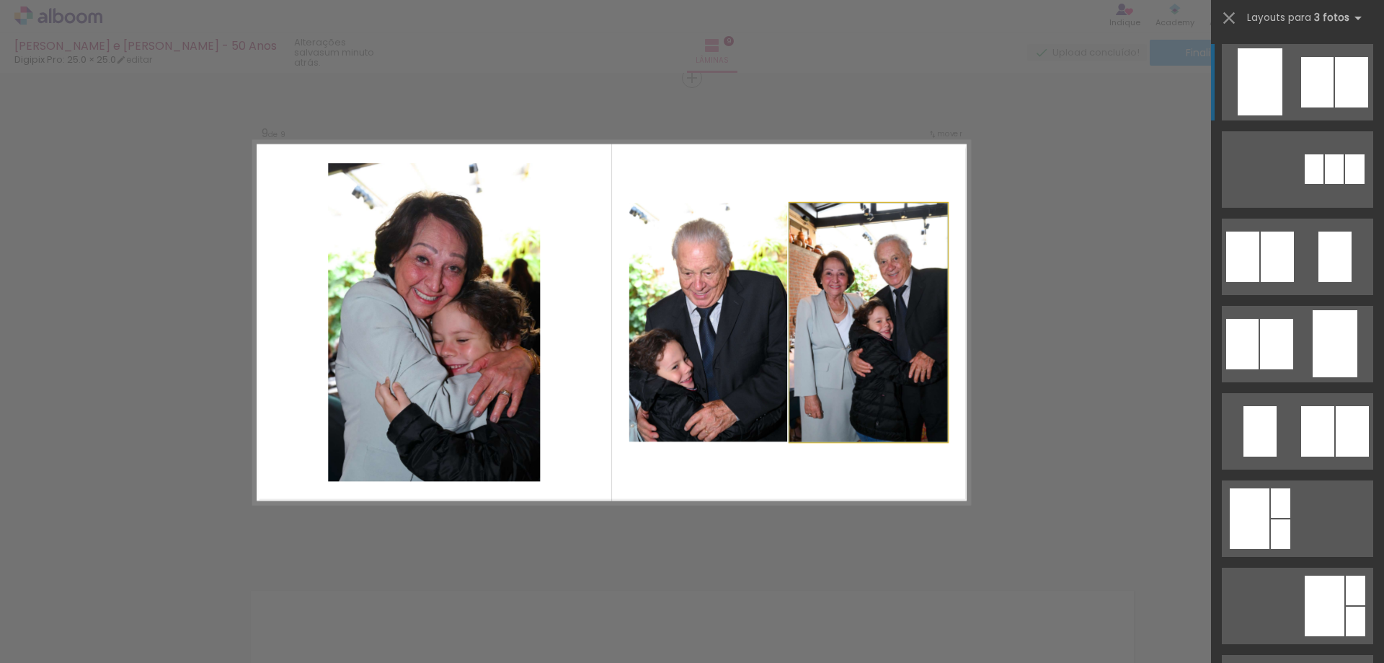
drag, startPoint x: 843, startPoint y: 358, endPoint x: 846, endPoint y: 397, distance: 39.0
drag, startPoint x: 1169, startPoint y: 361, endPoint x: 1160, endPoint y: 361, distance: 8.7
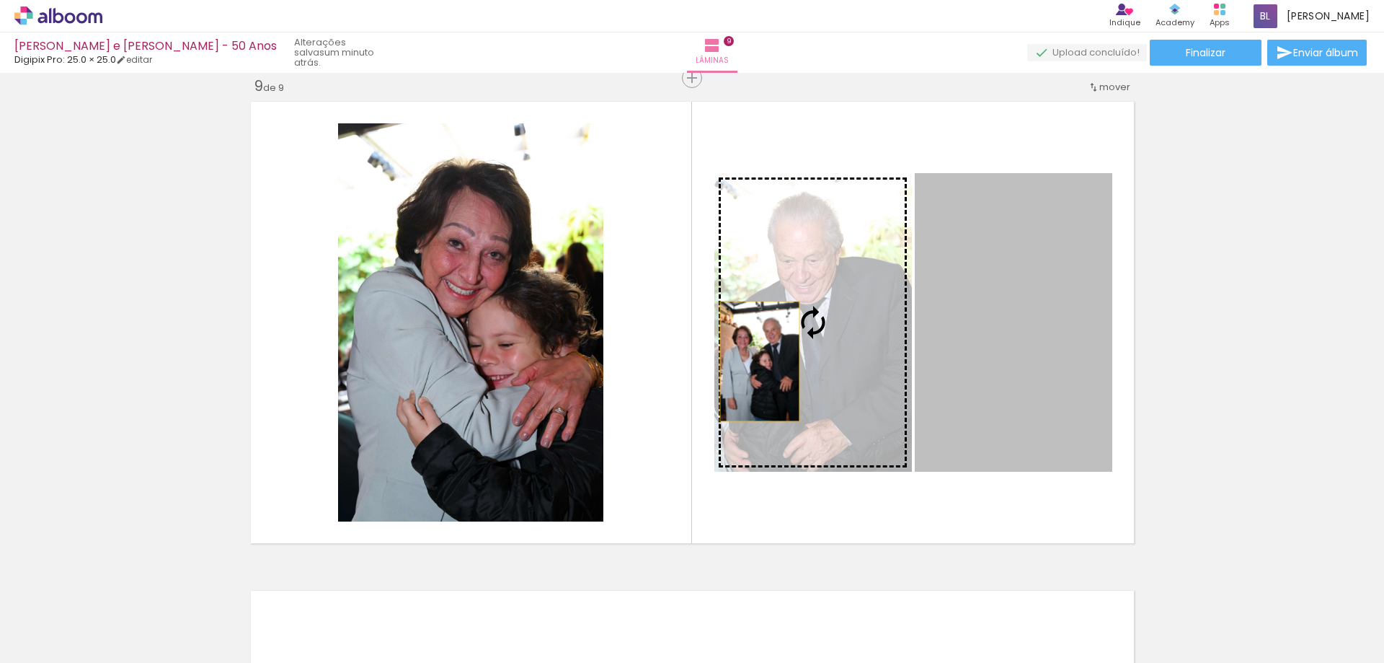
drag, startPoint x: 1026, startPoint y: 355, endPoint x: 754, endPoint y: 361, distance: 271.9
click at [0, 0] on slot at bounding box center [0, 0] width 0 height 0
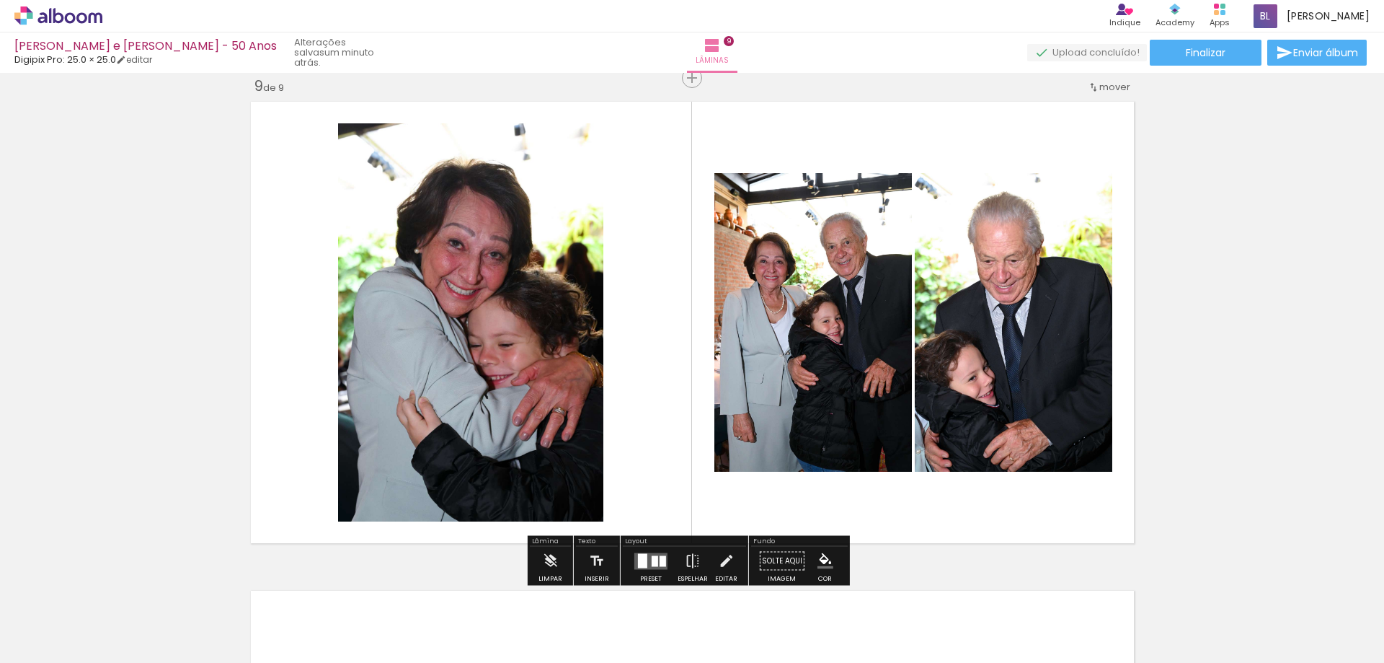
click at [647, 559] on quentale-layouter at bounding box center [650, 560] width 33 height 17
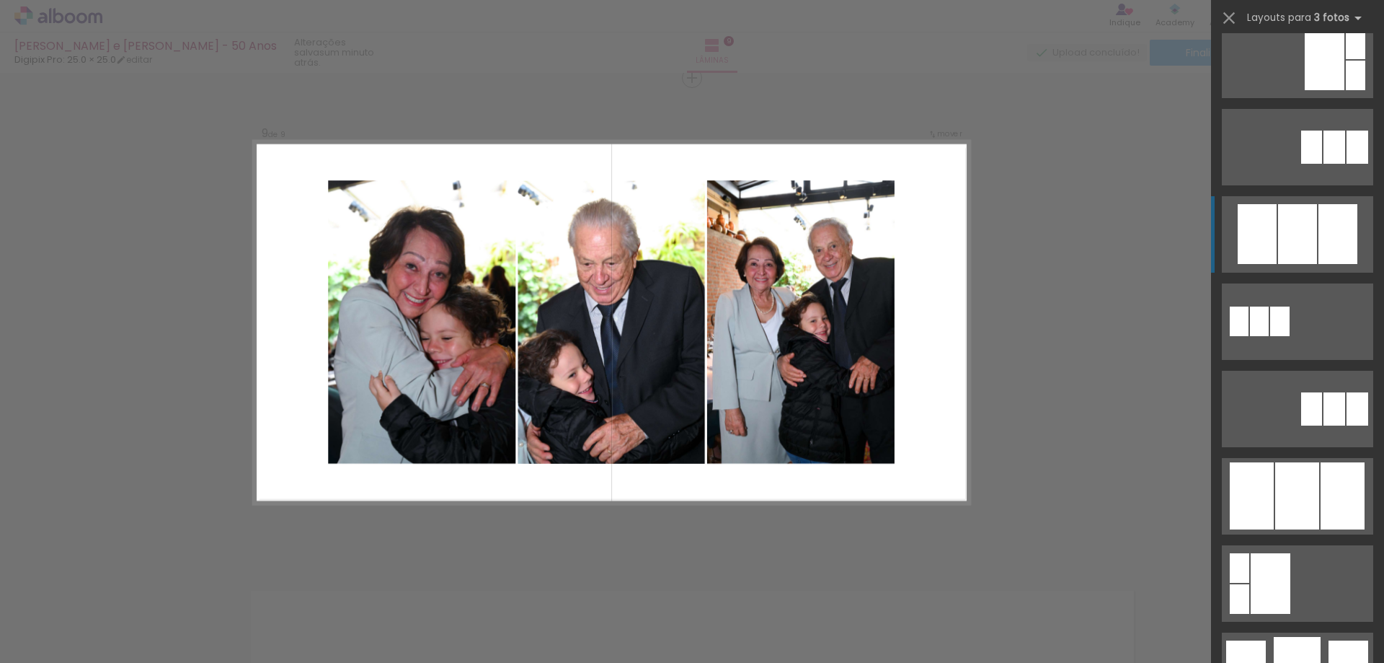
scroll to position [577, 0]
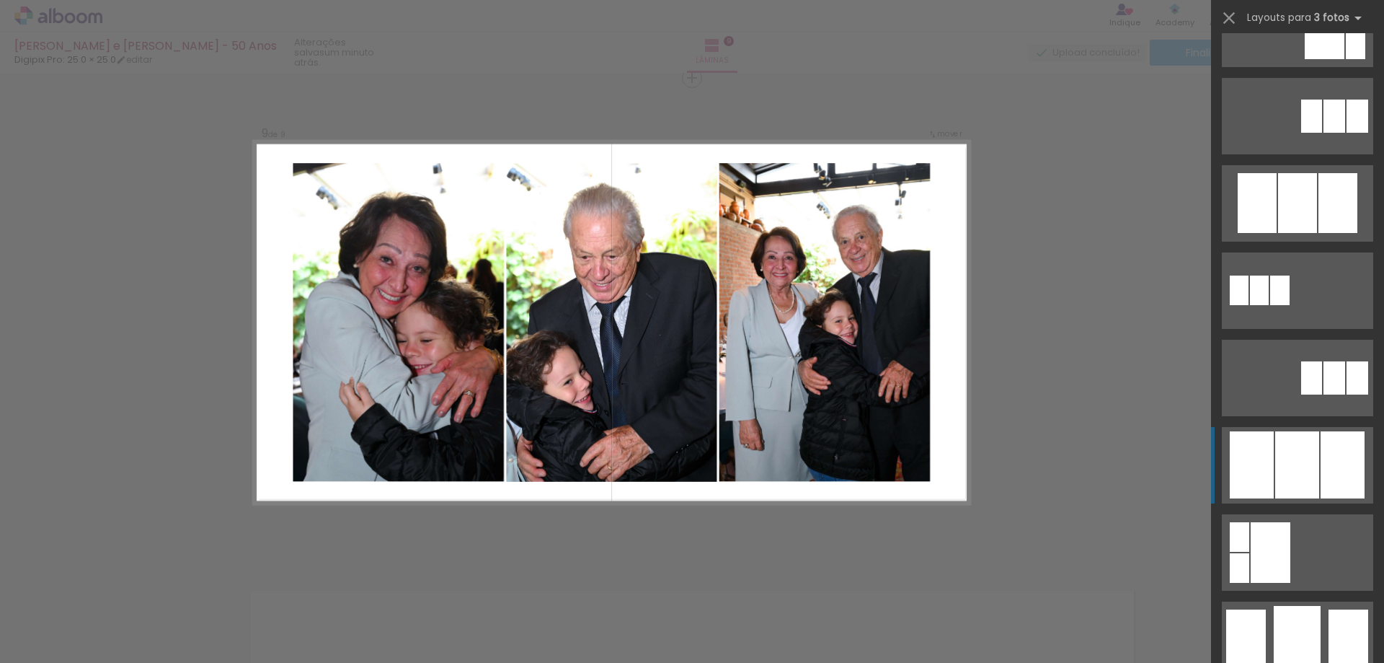
click at [1310, 233] on div at bounding box center [1297, 203] width 39 height 60
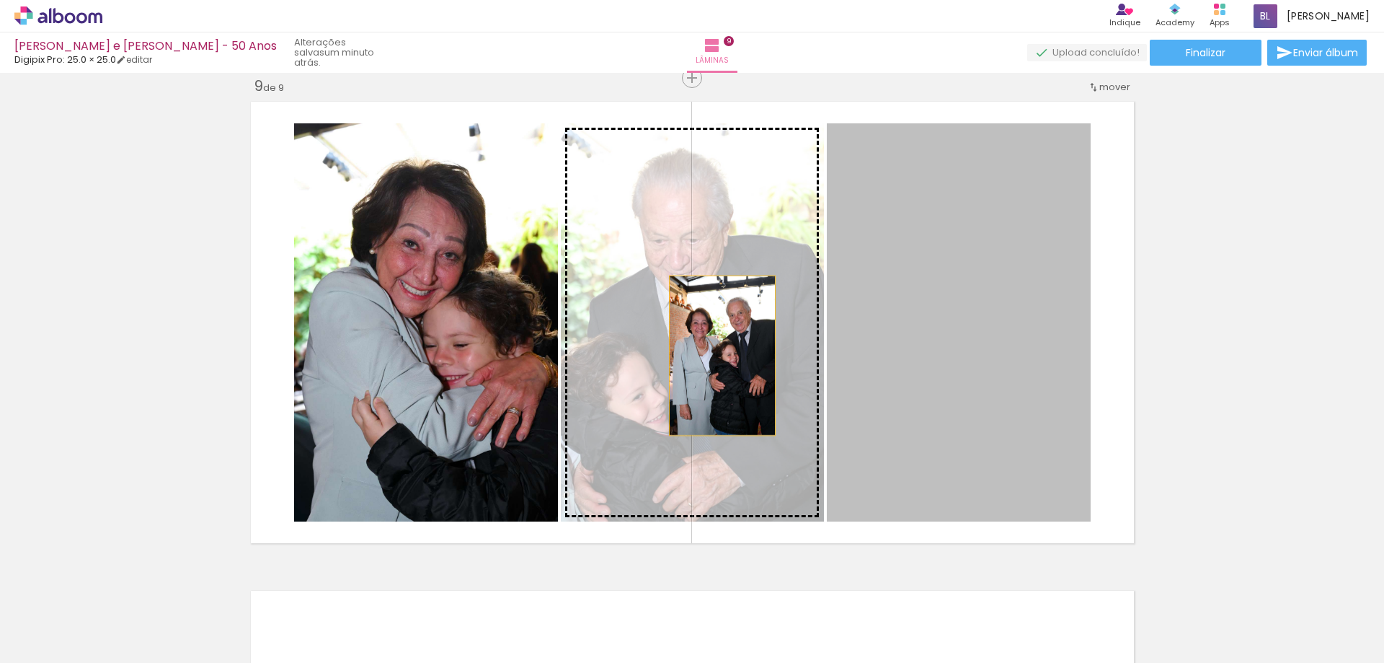
drag, startPoint x: 1013, startPoint y: 377, endPoint x: 697, endPoint y: 355, distance: 316.5
click at [0, 0] on slot at bounding box center [0, 0] width 0 height 0
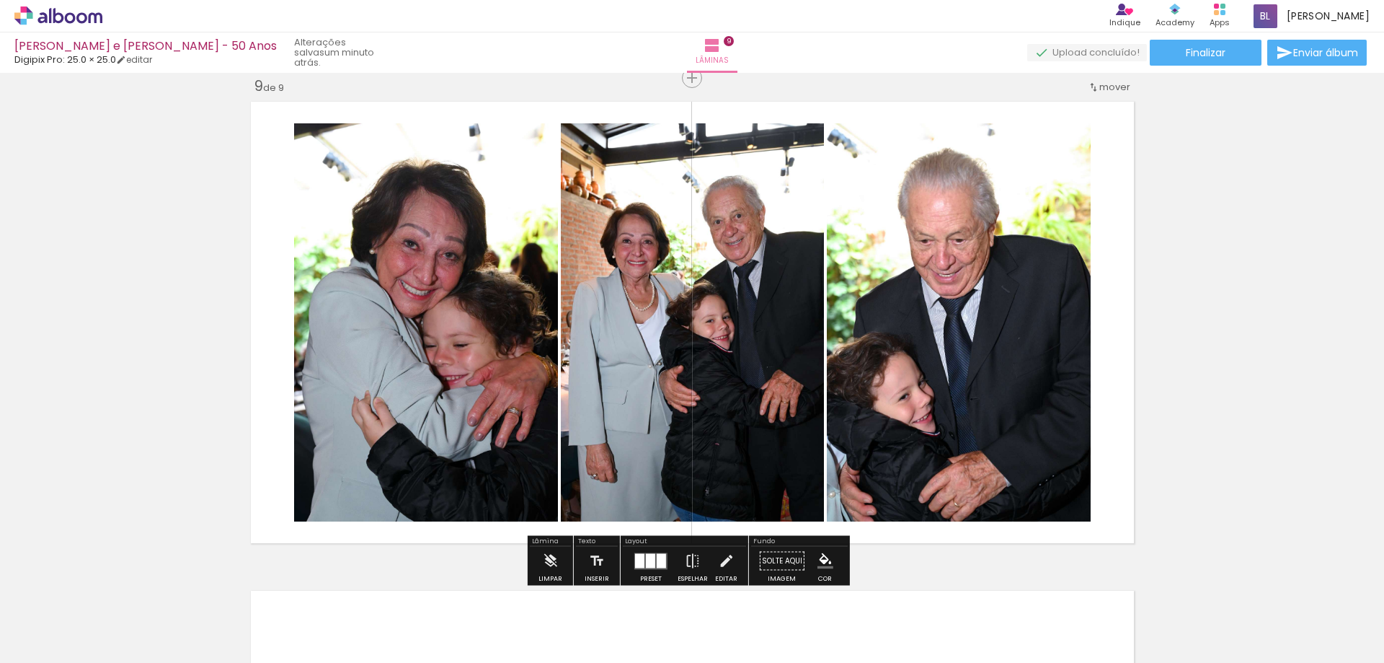
click at [658, 560] on div at bounding box center [661, 560] width 9 height 14
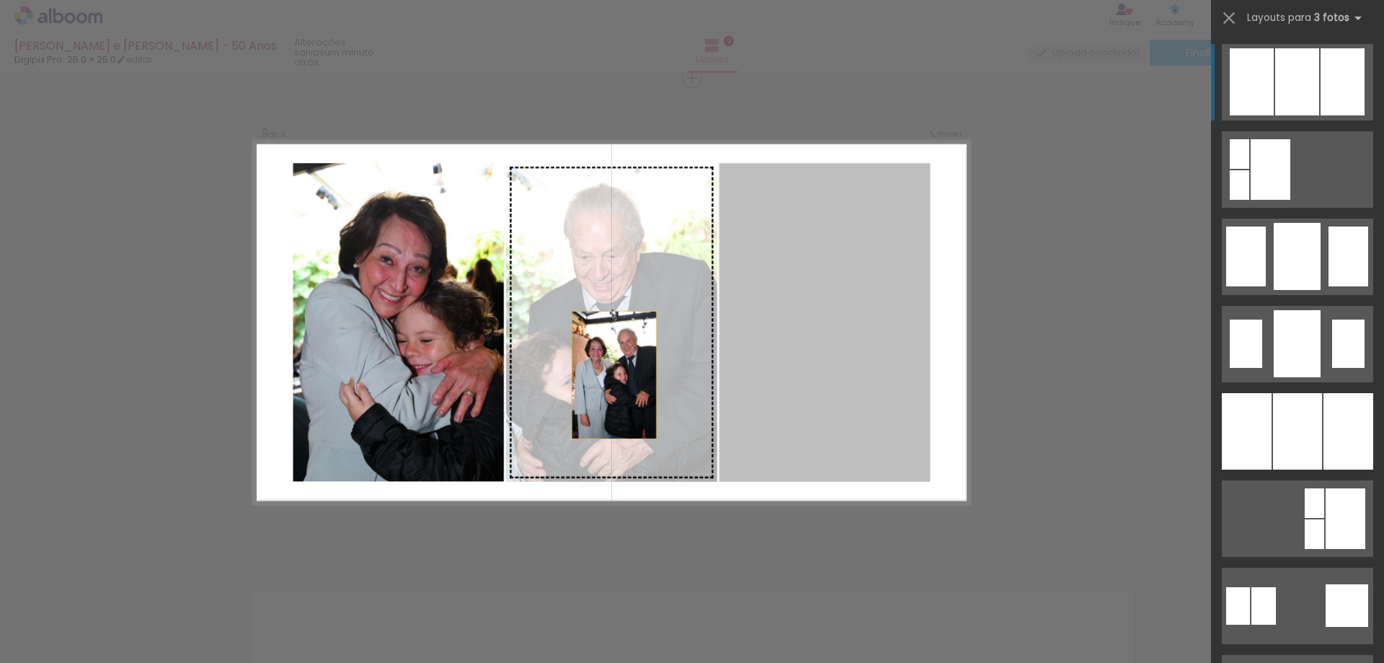
drag, startPoint x: 823, startPoint y: 388, endPoint x: 556, endPoint y: 388, distance: 266.8
click at [0, 0] on slot at bounding box center [0, 0] width 0 height 0
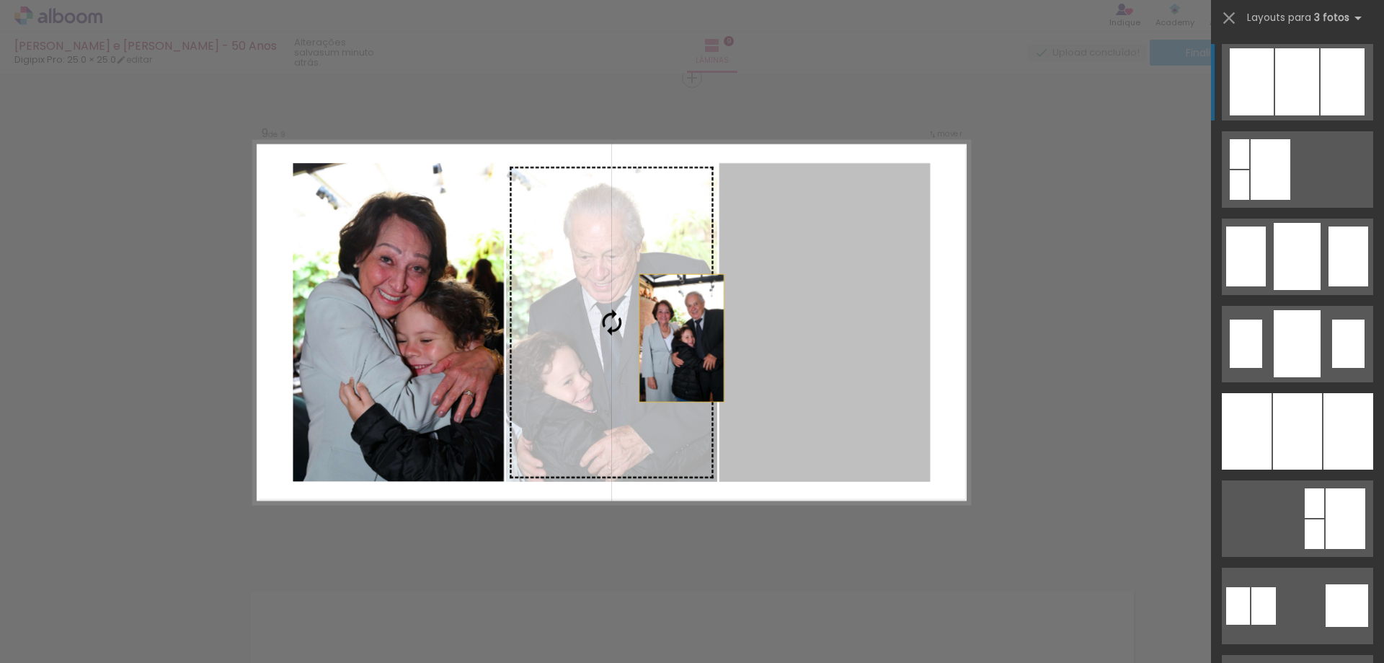
drag, startPoint x: 866, startPoint y: 353, endPoint x: 616, endPoint y: 337, distance: 250.6
click at [0, 0] on slot at bounding box center [0, 0] width 0 height 0
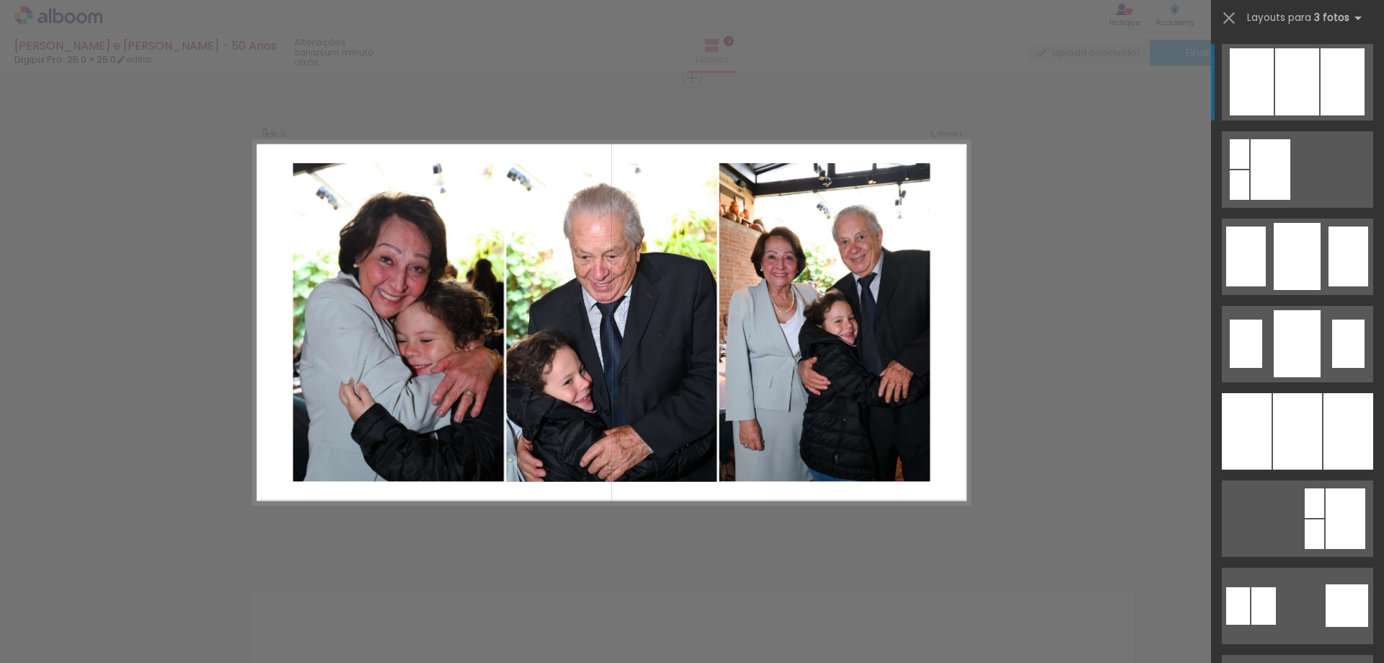
click at [650, 366] on quentale-photo at bounding box center [611, 322] width 211 height 319
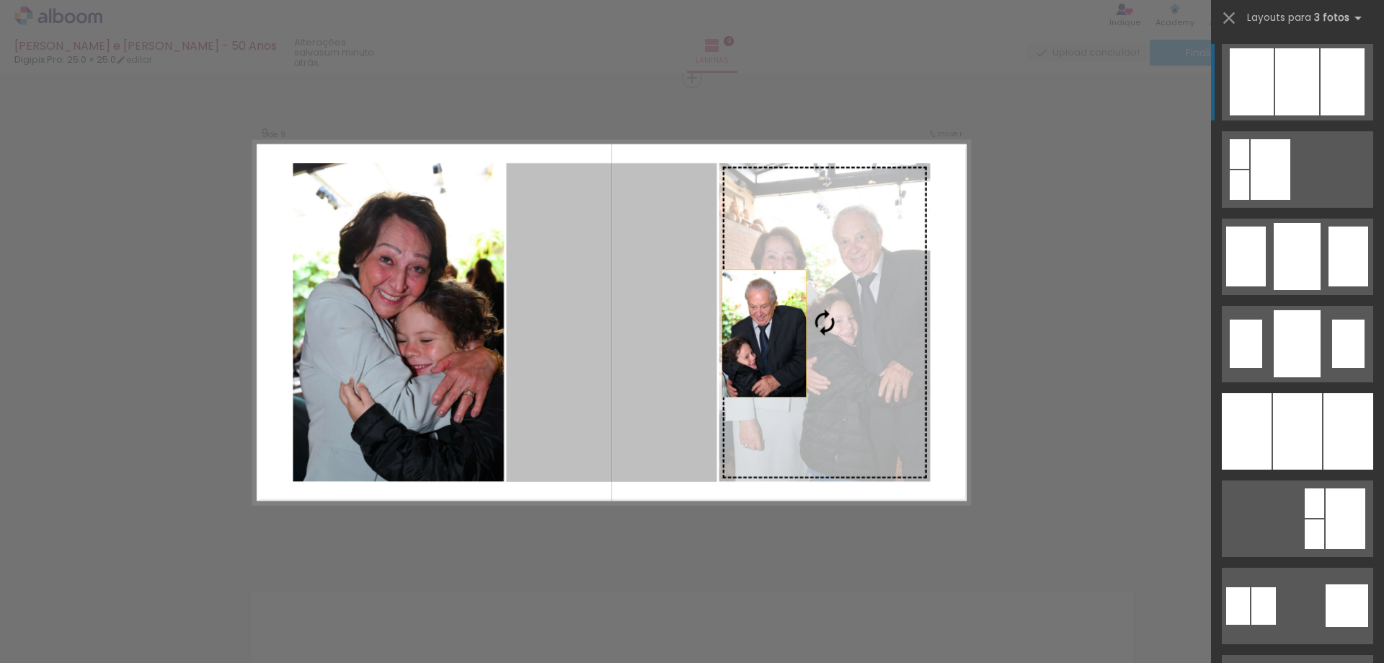
drag, startPoint x: 633, startPoint y: 357, endPoint x: 798, endPoint y: 336, distance: 166.4
click at [0, 0] on slot at bounding box center [0, 0] width 0 height 0
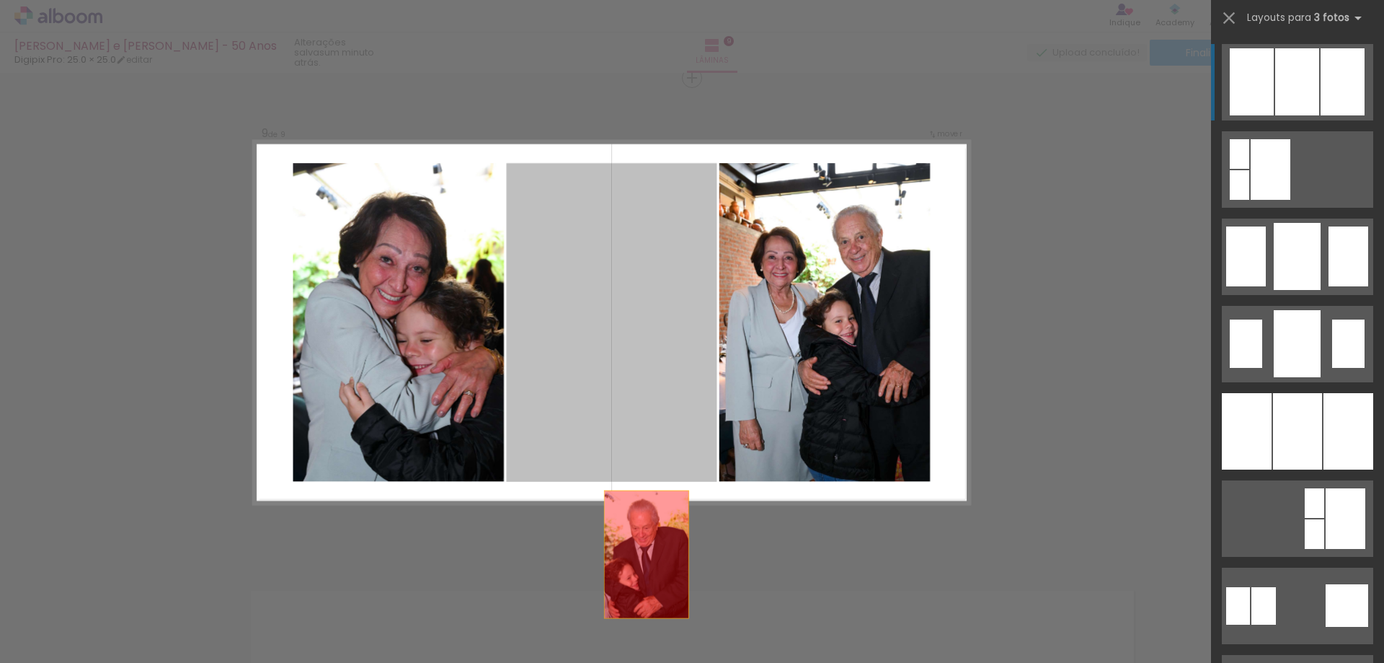
drag, startPoint x: 647, startPoint y: 375, endPoint x: 653, endPoint y: 628, distance: 253.1
click at [653, 628] on quentale-workspace at bounding box center [692, 331] width 1384 height 663
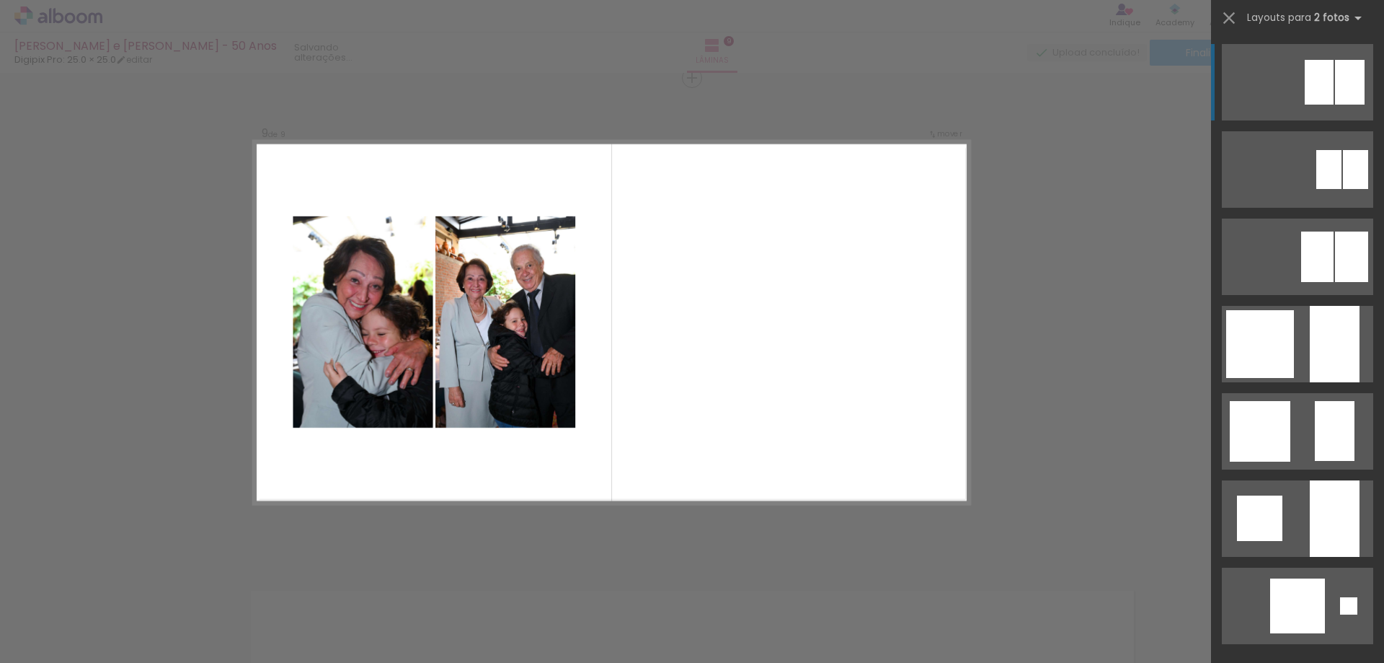
scroll to position [0, 0]
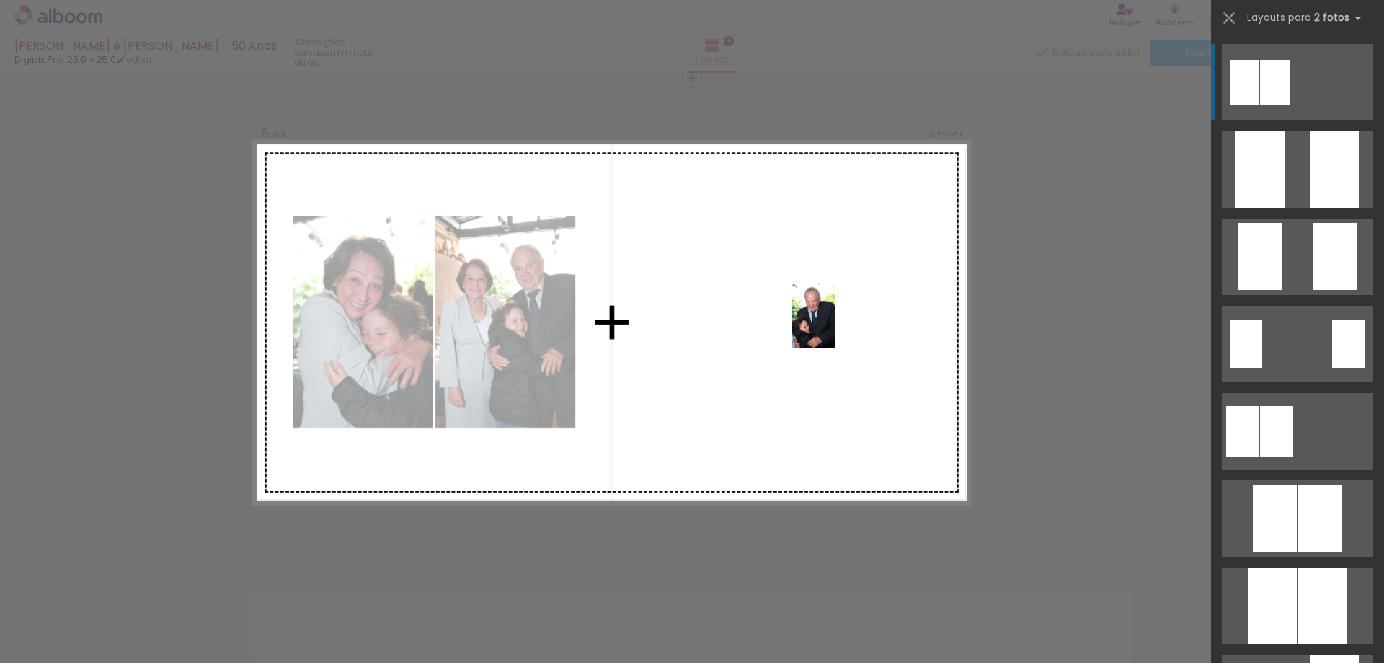
drag, startPoint x: 891, startPoint y: 624, endPoint x: 836, endPoint y: 326, distance: 302.9
click at [836, 326] on quentale-workspace at bounding box center [692, 331] width 1384 height 663
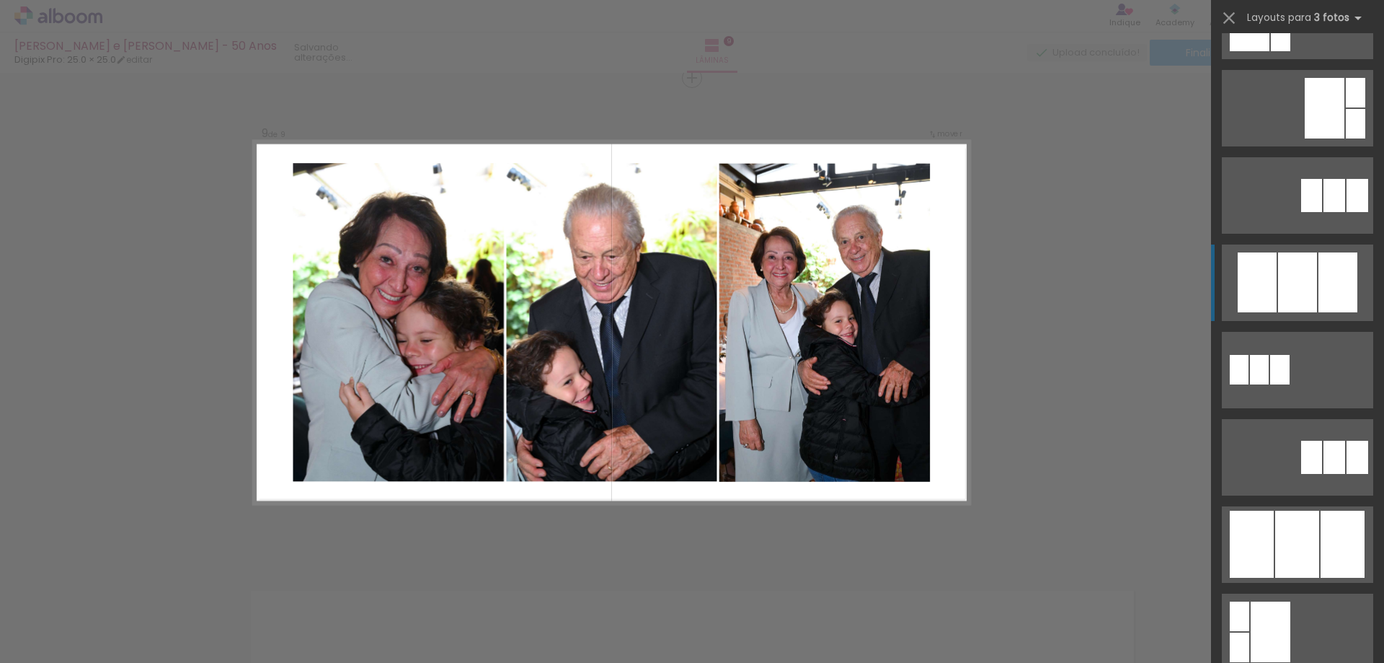
scroll to position [505, 0]
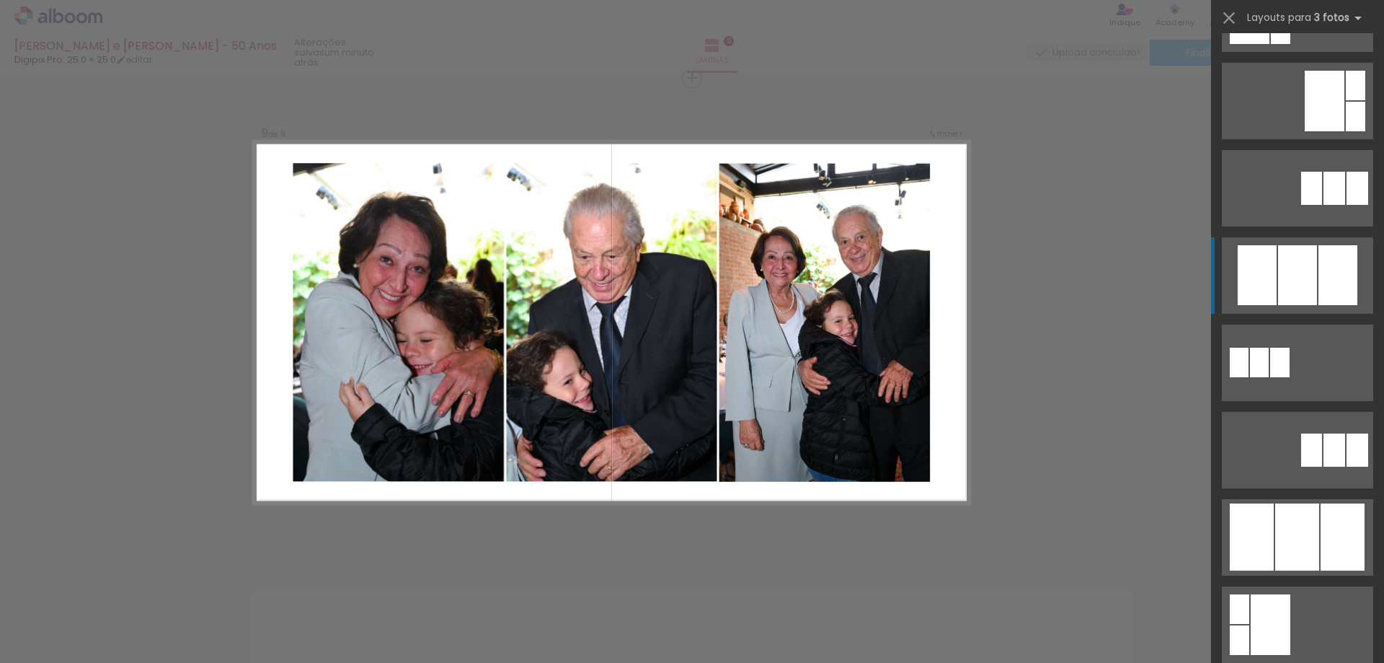
click at [1301, 305] on div at bounding box center [1297, 275] width 39 height 60
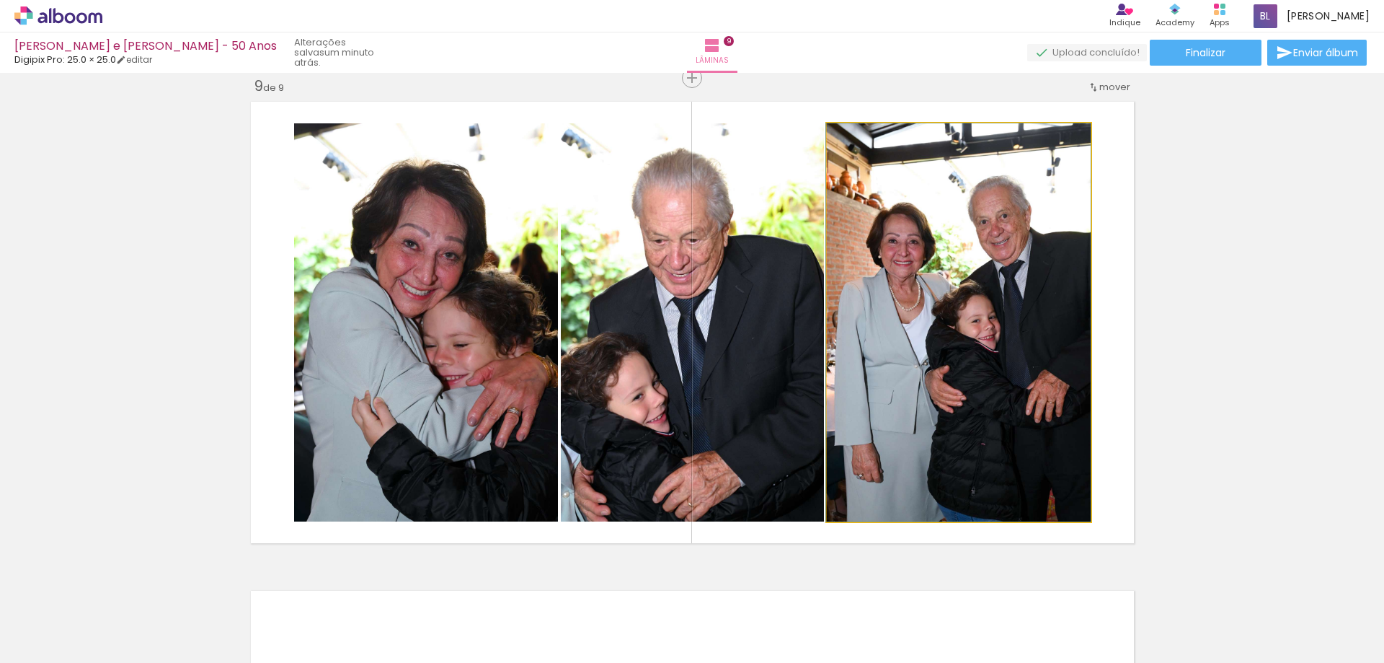
drag, startPoint x: 995, startPoint y: 318, endPoint x: 718, endPoint y: 312, distance: 276.9
click at [0, 0] on slot at bounding box center [0, 0] width 0 height 0
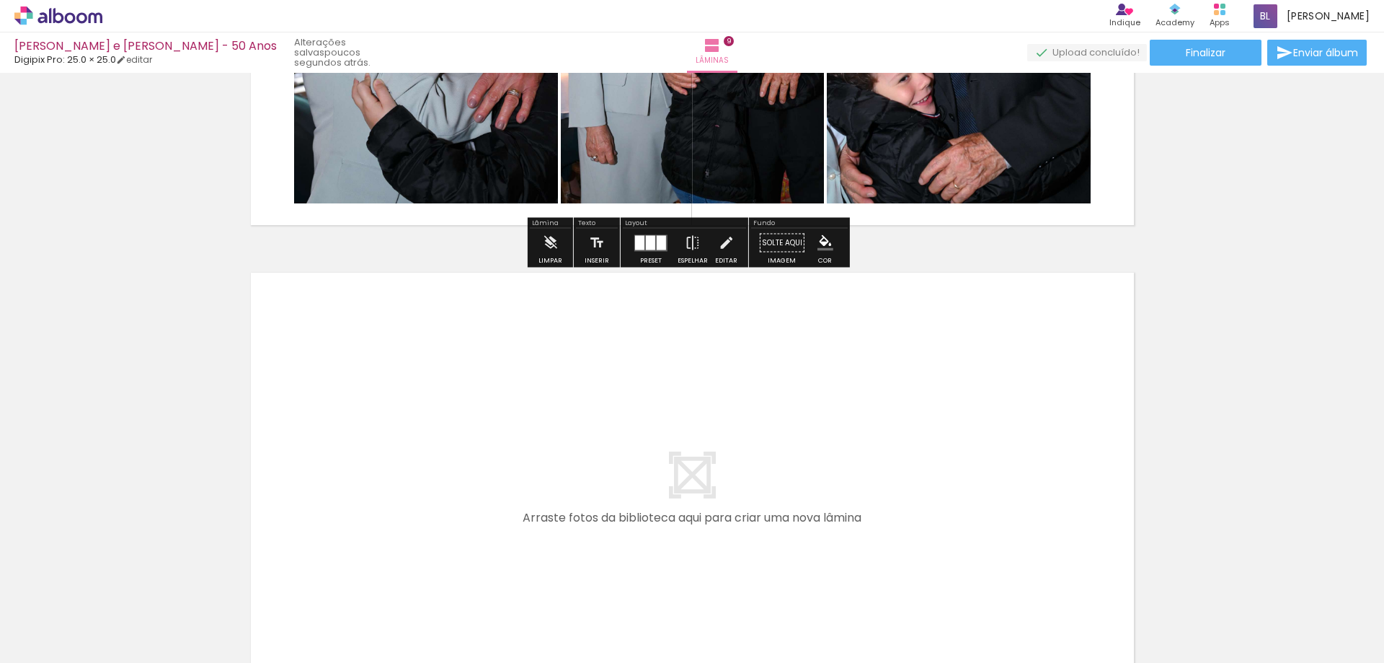
scroll to position [4290, 0]
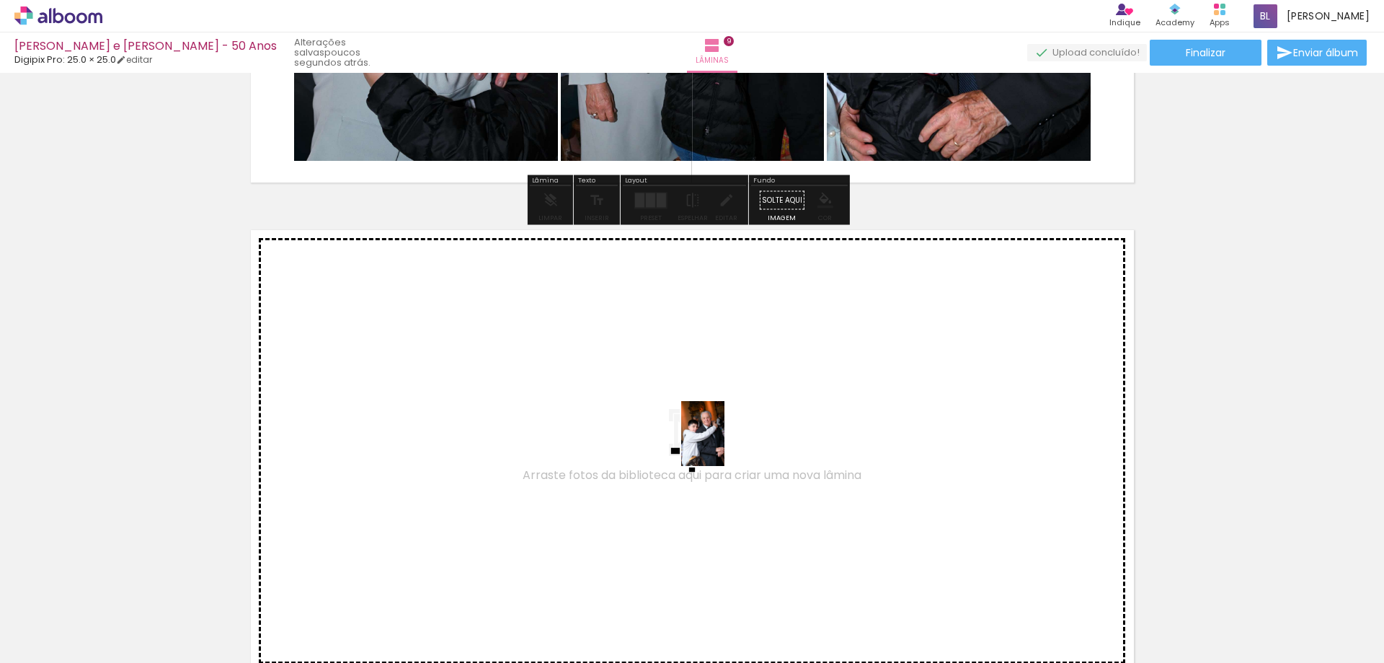
drag, startPoint x: 824, startPoint y: 588, endPoint x: 725, endPoint y: 444, distance: 175.2
click at [725, 444] on quentale-workspace at bounding box center [692, 331] width 1384 height 663
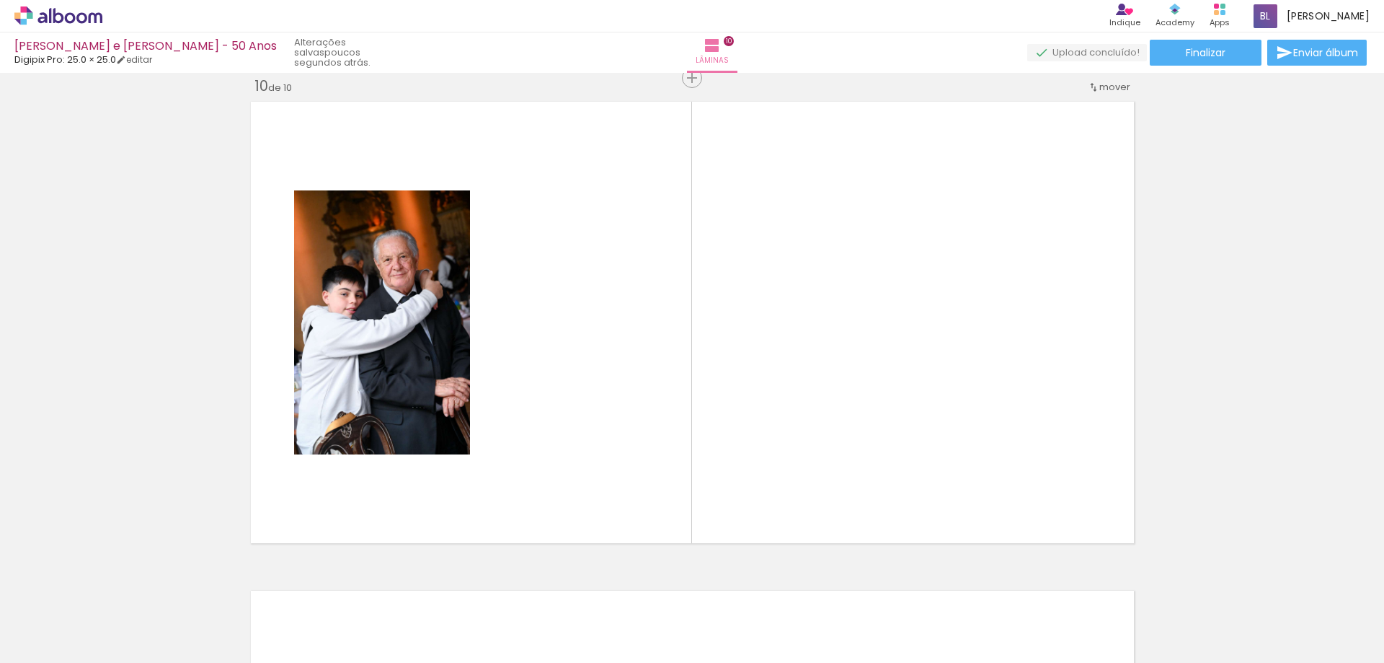
scroll to position [0, 1307]
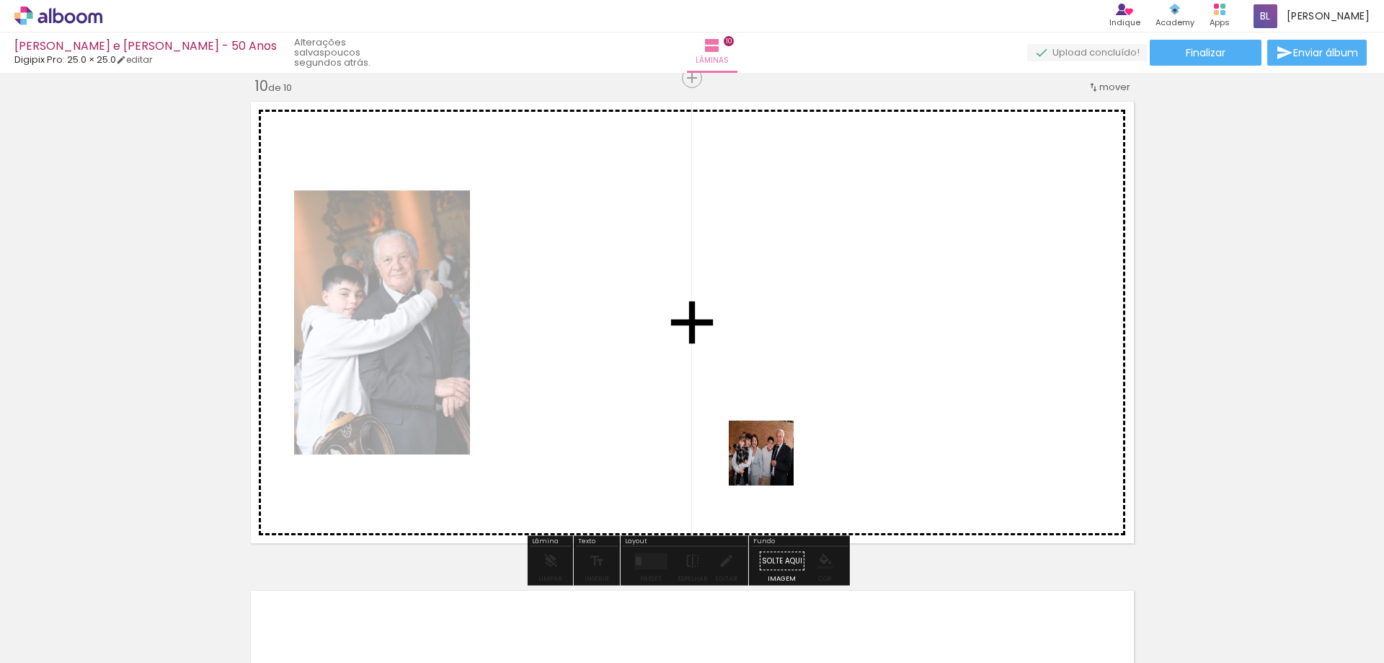
drag, startPoint x: 789, startPoint y: 608, endPoint x: 759, endPoint y: 407, distance: 204.1
click at [759, 407] on quentale-workspace at bounding box center [692, 331] width 1384 height 663
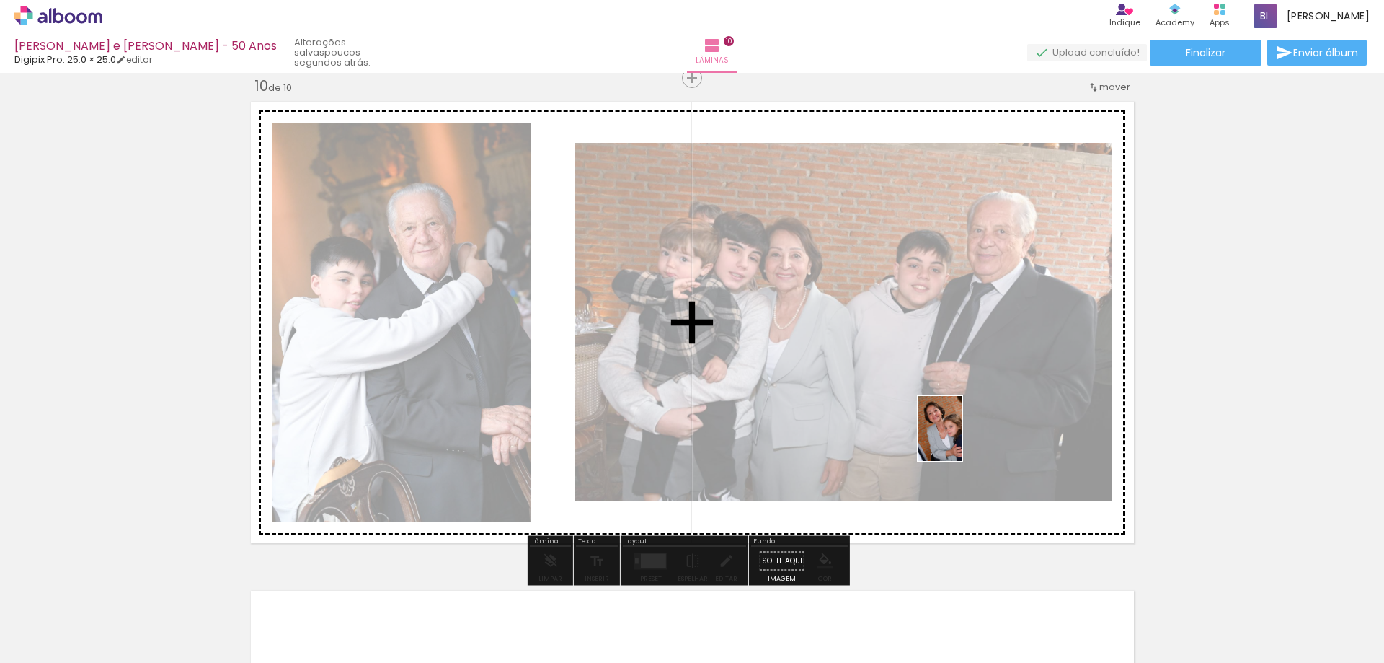
drag, startPoint x: 703, startPoint y: 632, endPoint x: 964, endPoint y: 438, distance: 325.2
click at [964, 438] on quentale-workspace at bounding box center [692, 331] width 1384 height 663
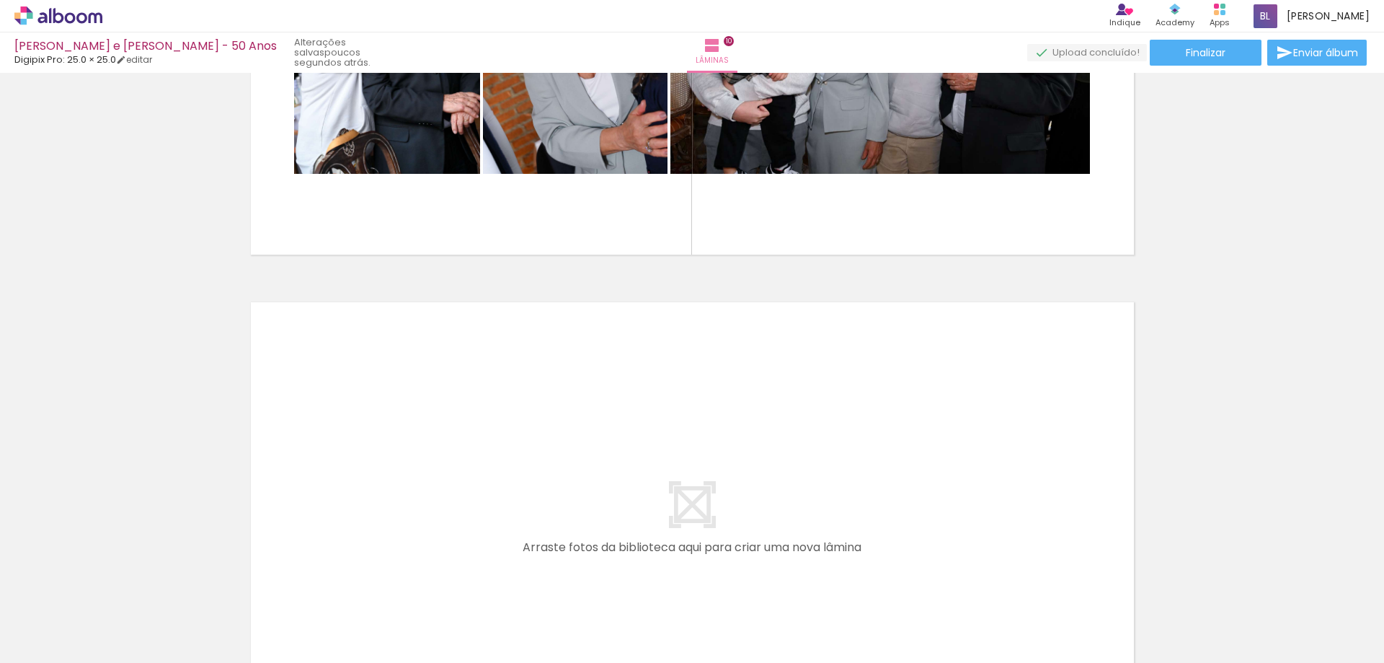
scroll to position [0, 912]
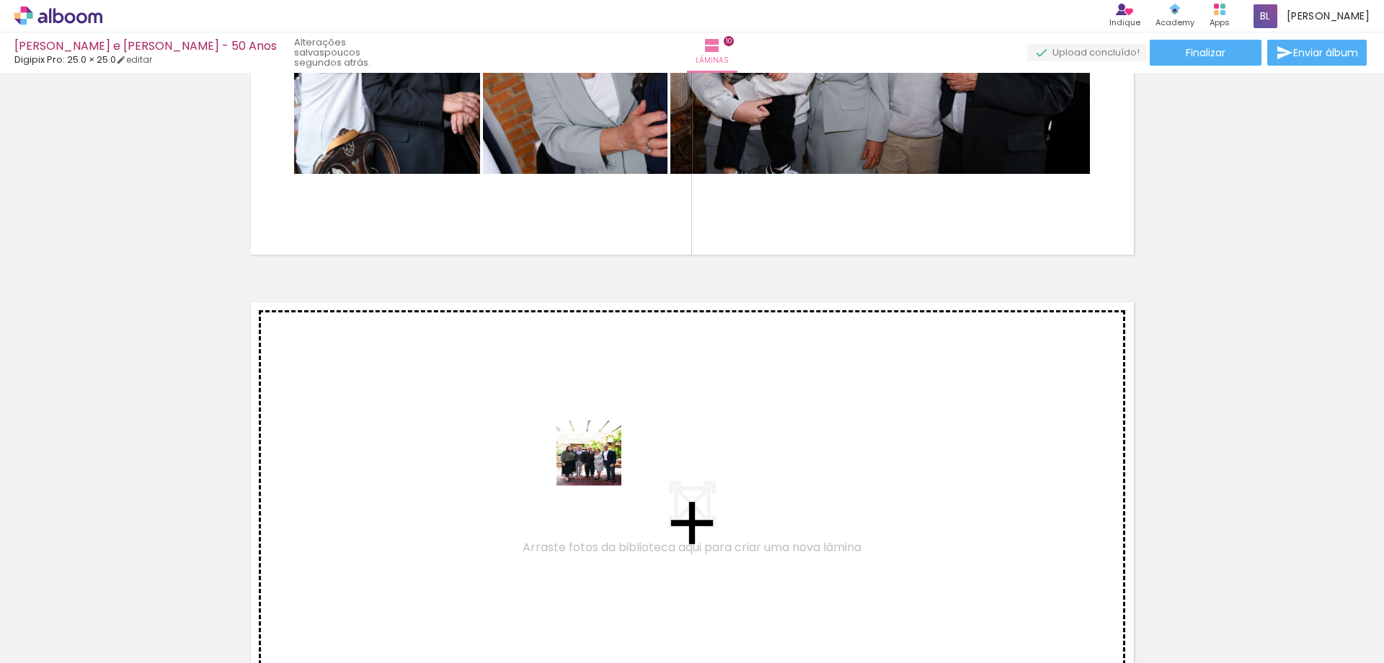
drag, startPoint x: 612, startPoint y: 619, endPoint x: 599, endPoint y: 461, distance: 158.4
click at [599, 461] on quentale-workspace at bounding box center [692, 331] width 1384 height 663
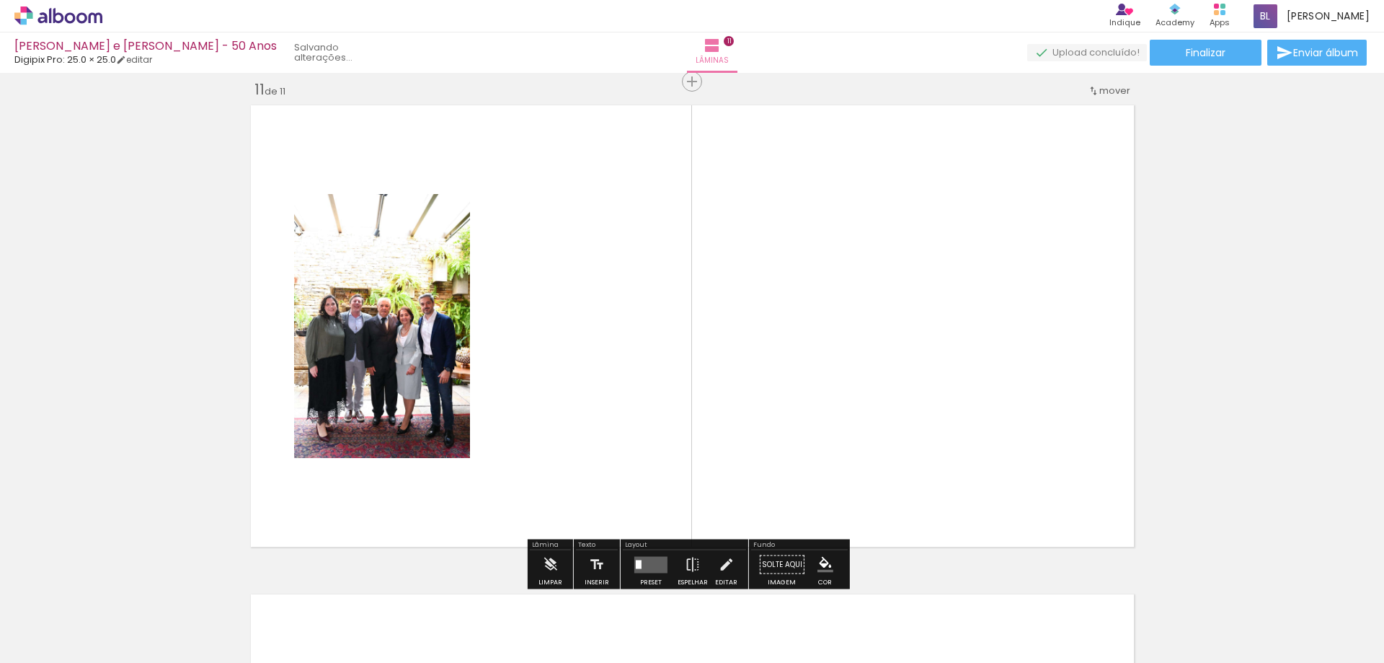
scroll to position [4907, 0]
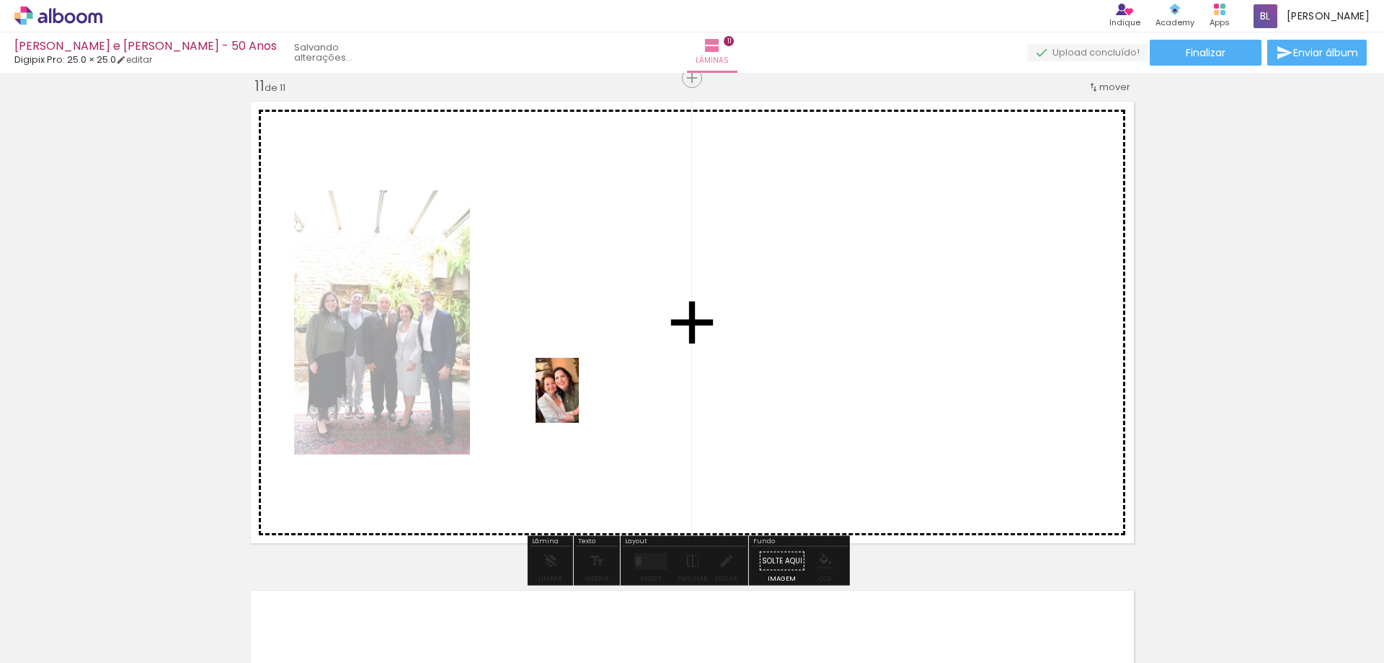
drag, startPoint x: 548, startPoint y: 584, endPoint x: 579, endPoint y: 401, distance: 185.7
click at [579, 401] on quentale-workspace at bounding box center [692, 331] width 1384 height 663
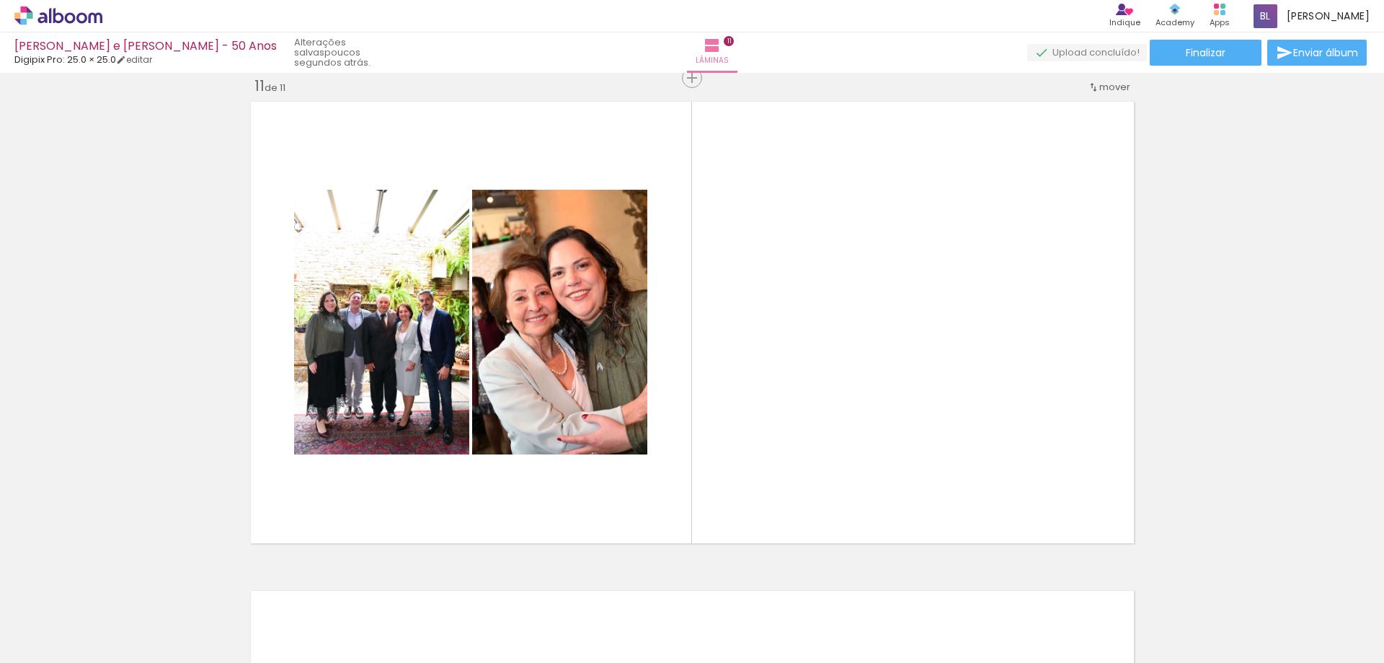
scroll to position [0, 3887]
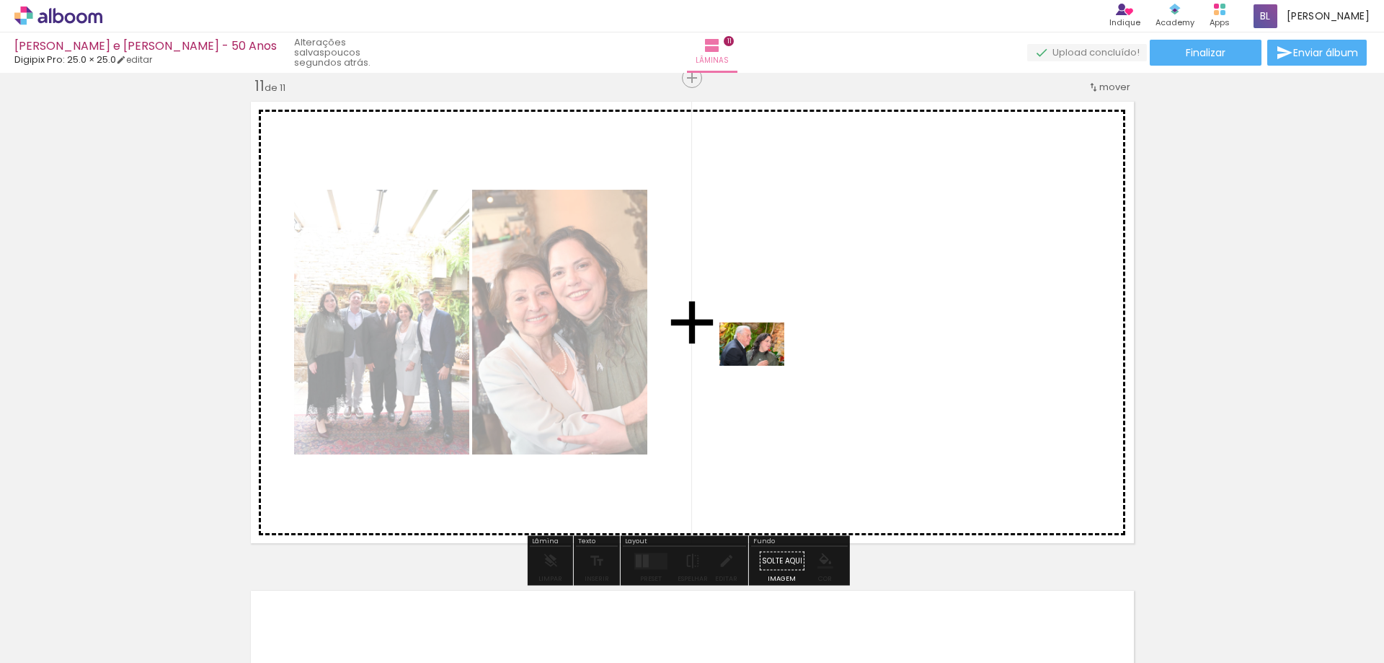
drag, startPoint x: 526, startPoint y: 629, endPoint x: 763, endPoint y: 366, distance: 354.3
click at [763, 366] on quentale-workspace at bounding box center [692, 331] width 1384 height 663
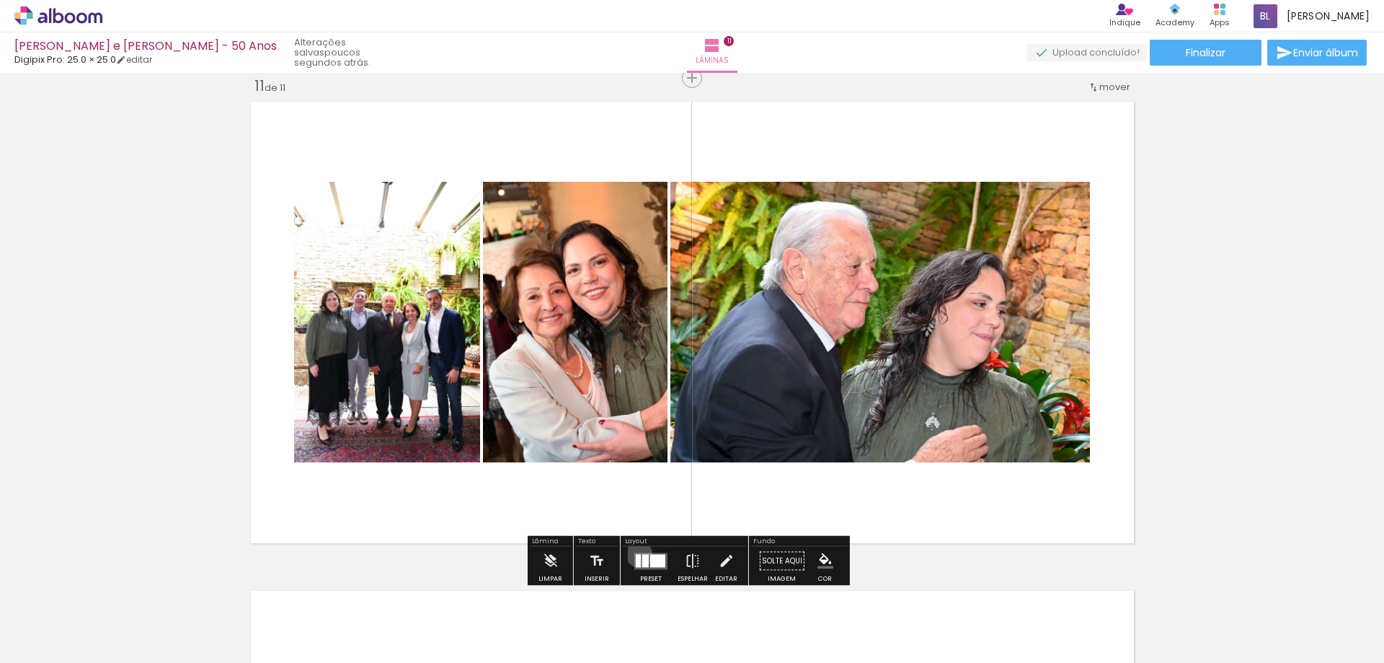
click at [636, 554] on div at bounding box center [638, 560] width 5 height 13
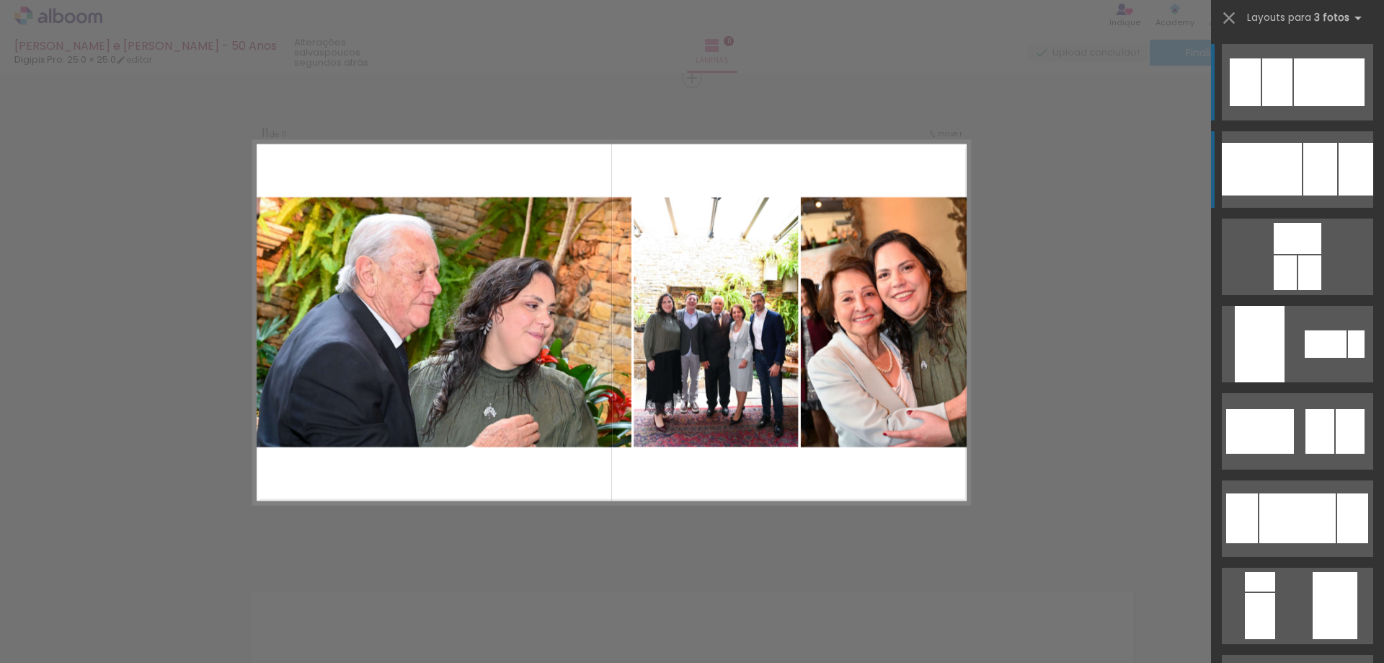
click at [1280, 168] on div at bounding box center [1262, 169] width 80 height 53
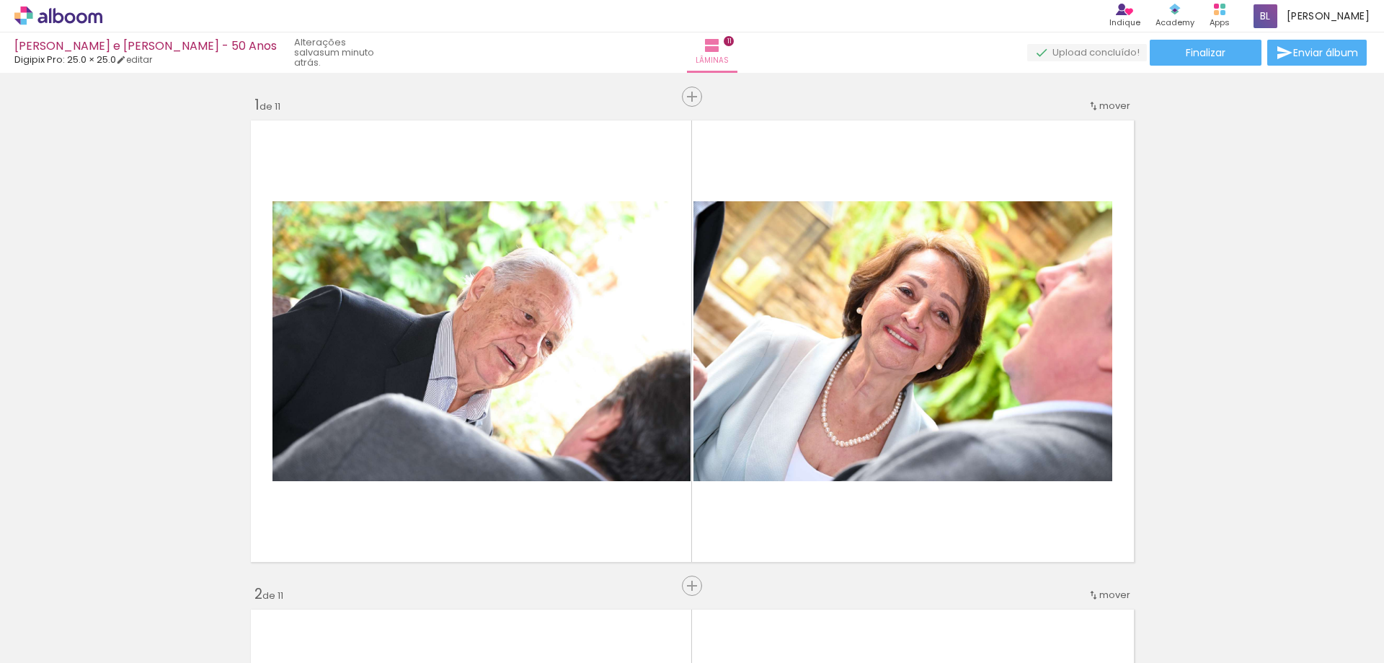
scroll to position [5339, 0]
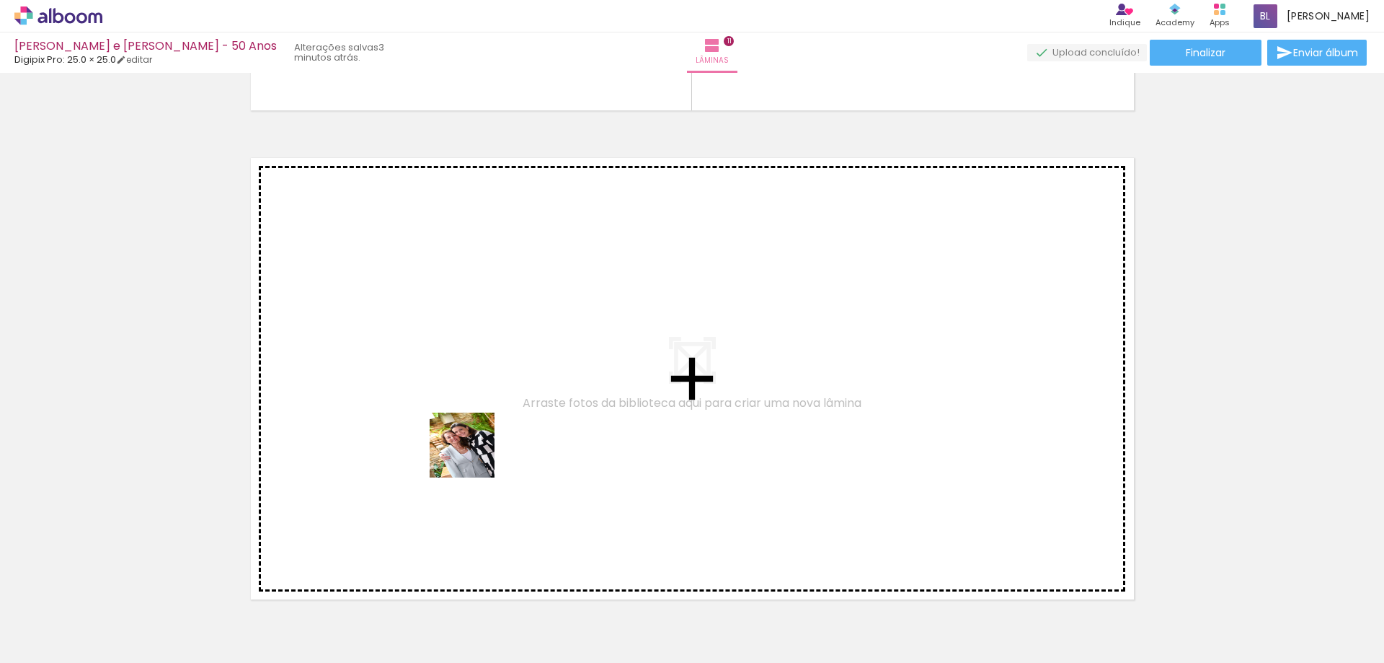
drag, startPoint x: 471, startPoint y: 619, endPoint x: 627, endPoint y: 618, distance: 155.7
click at [473, 400] on quentale-workspace at bounding box center [692, 331] width 1384 height 663
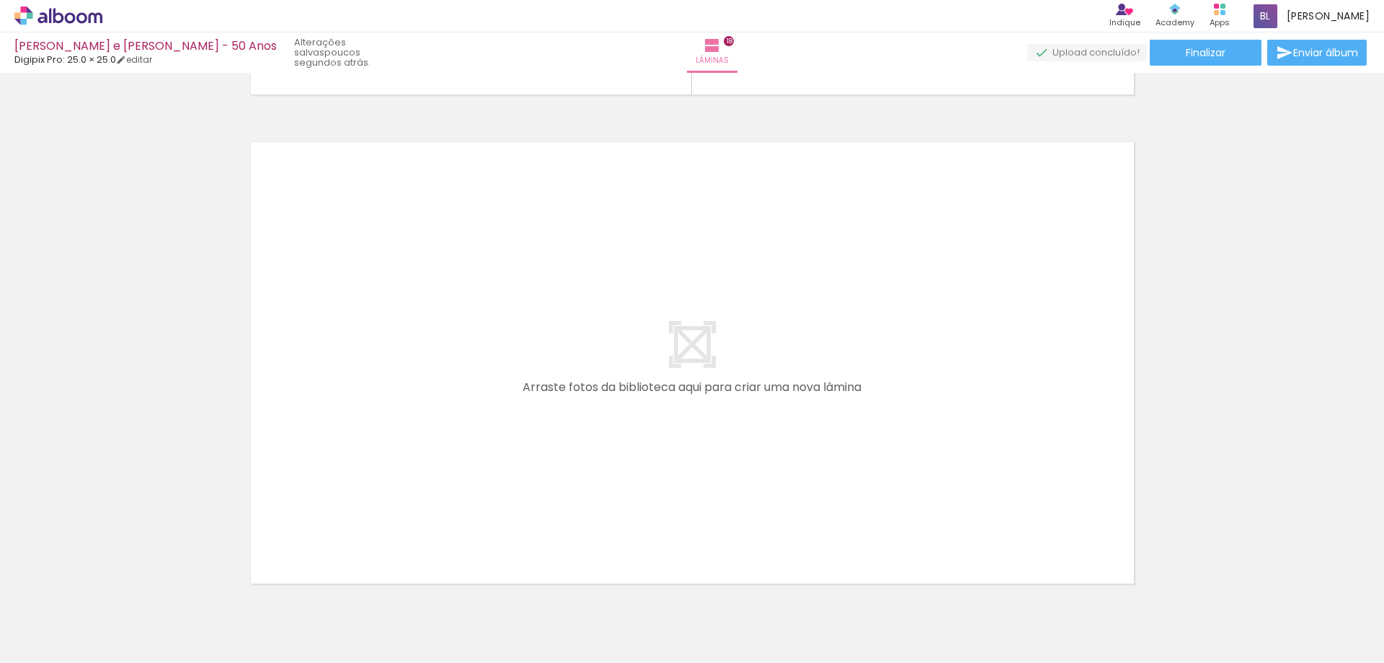
scroll to position [0, 3464]
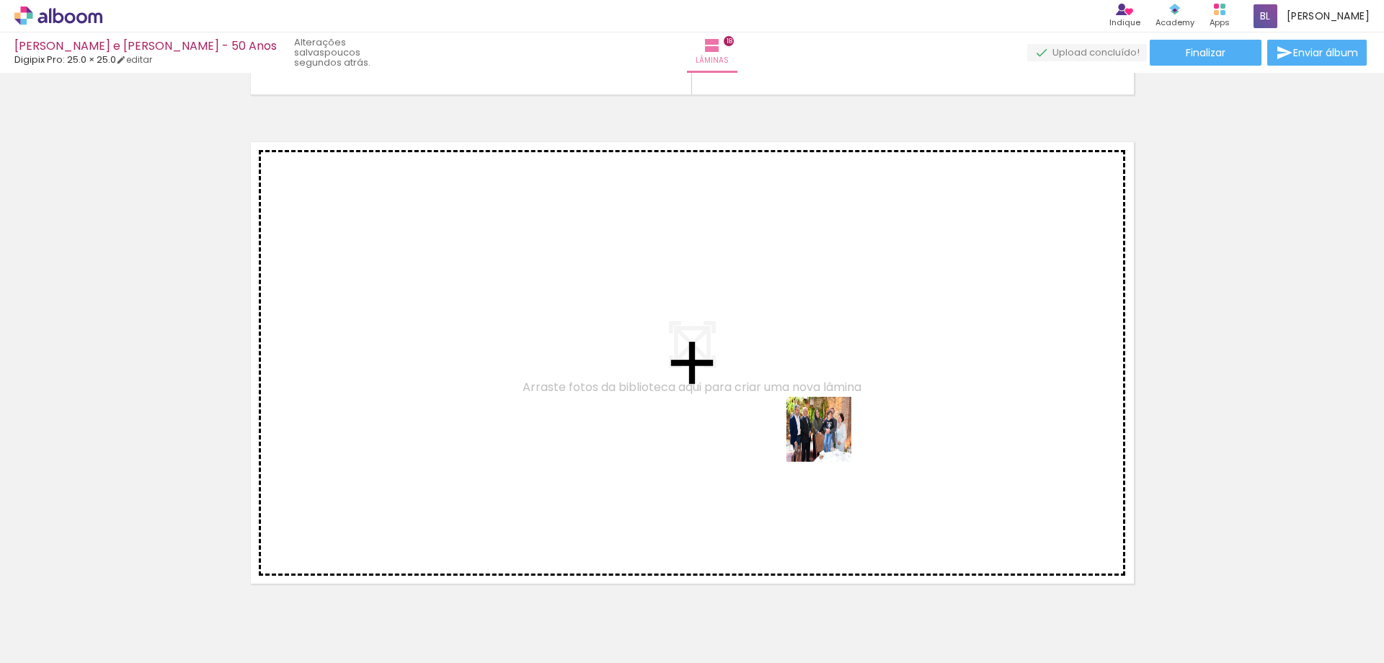
drag, startPoint x: 874, startPoint y: 624, endPoint x: 829, endPoint y: 439, distance: 190.6
click at [829, 439] on quentale-workspace at bounding box center [692, 331] width 1384 height 663
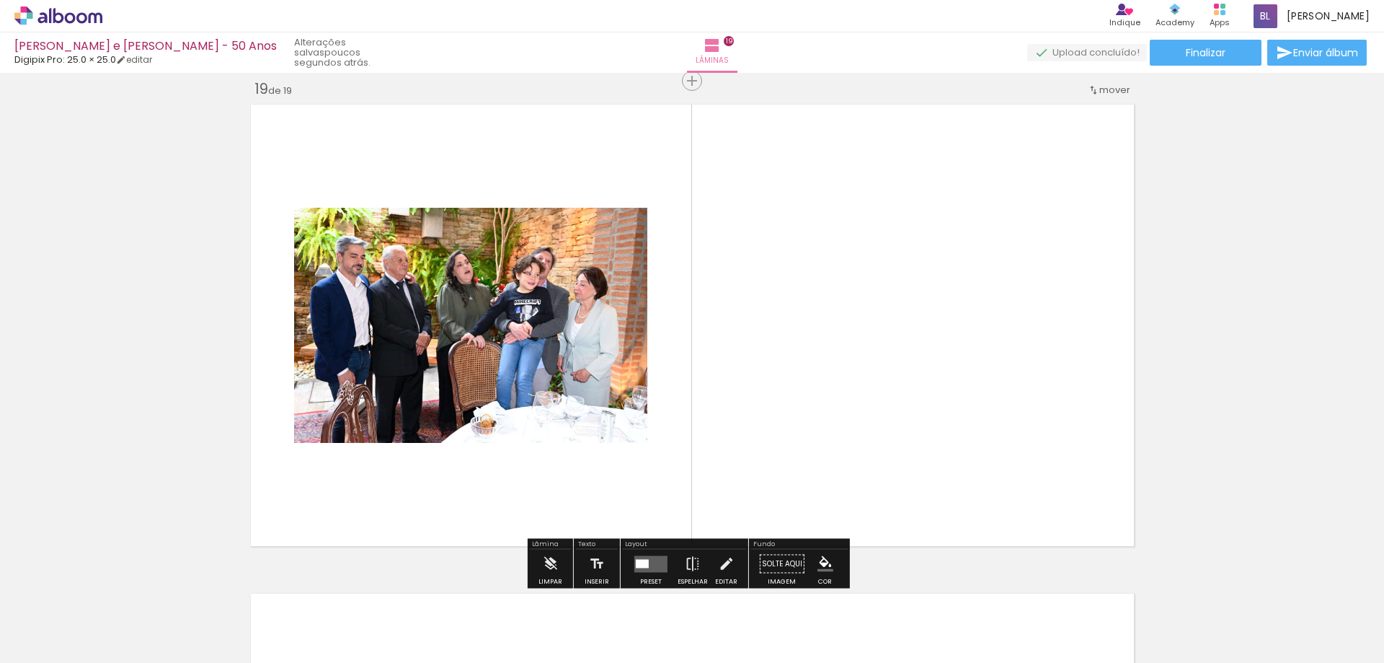
scroll to position [8817, 0]
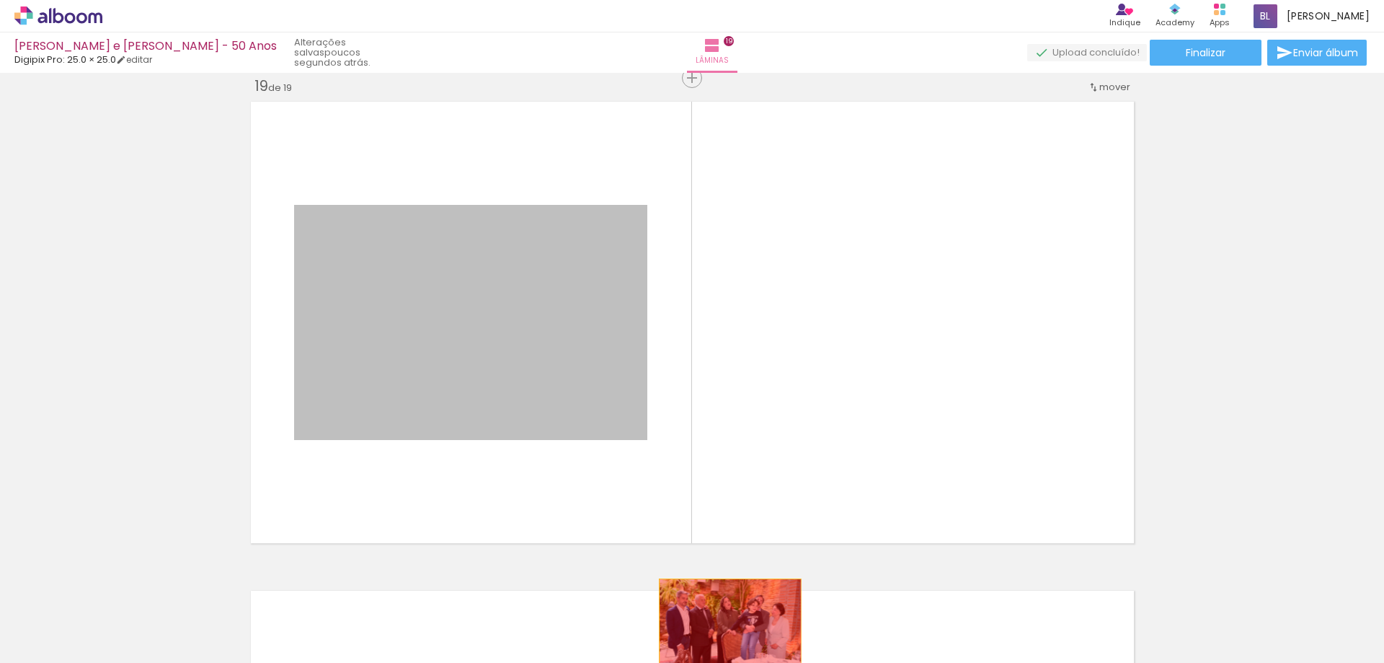
drag, startPoint x: 541, startPoint y: 341, endPoint x: 725, endPoint y: 626, distance: 339.0
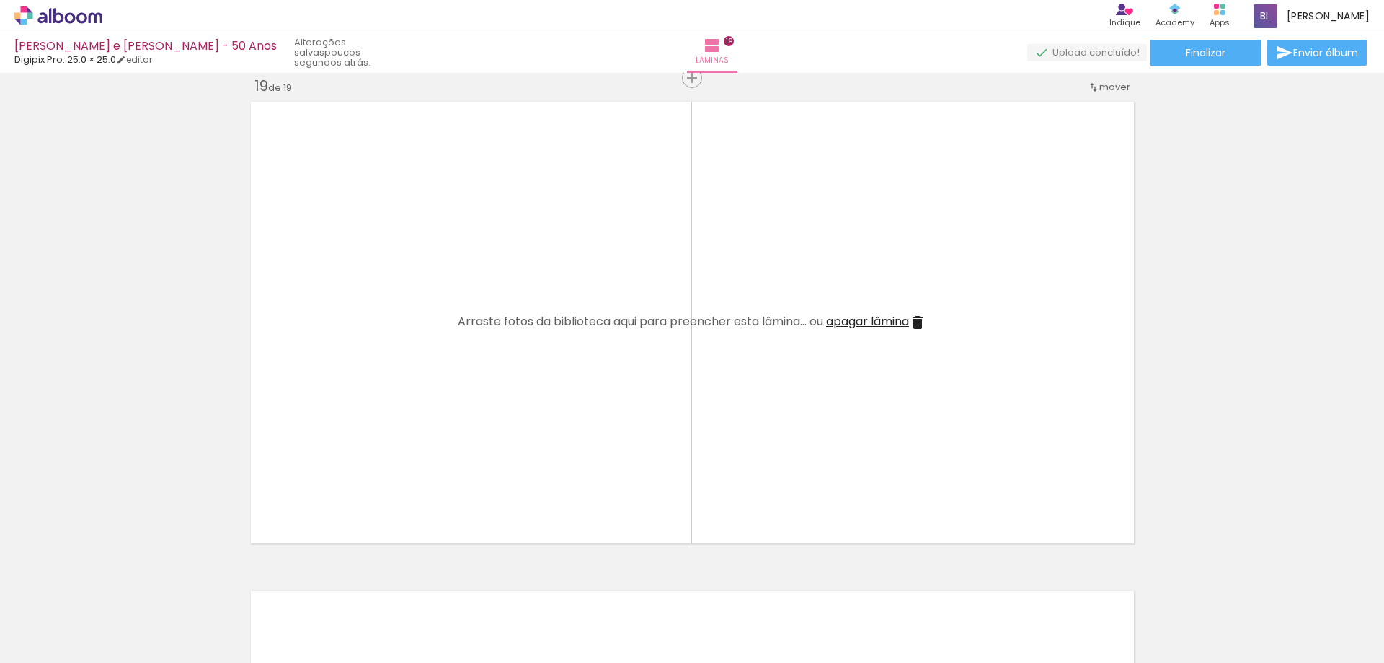
scroll to position [0, 1658]
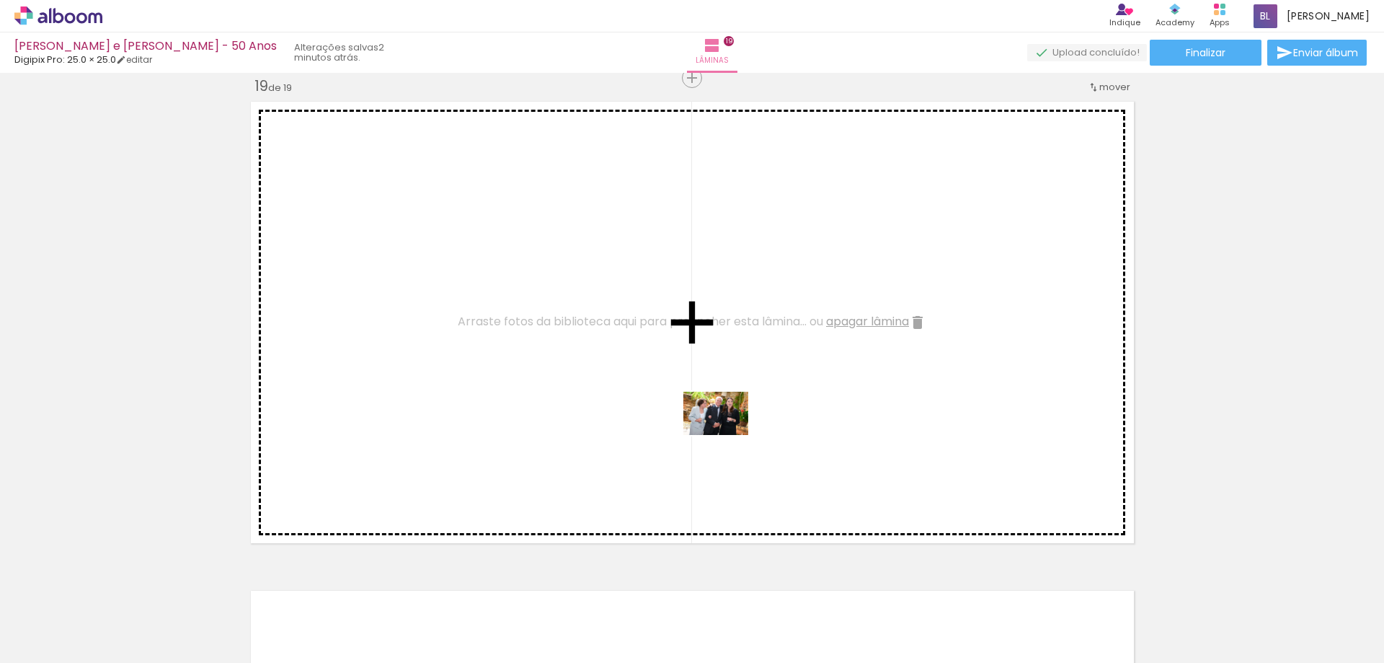
drag, startPoint x: 873, startPoint y: 616, endPoint x: 727, endPoint y: 435, distance: 232.7
click at [727, 435] on quentale-workspace at bounding box center [692, 331] width 1384 height 663
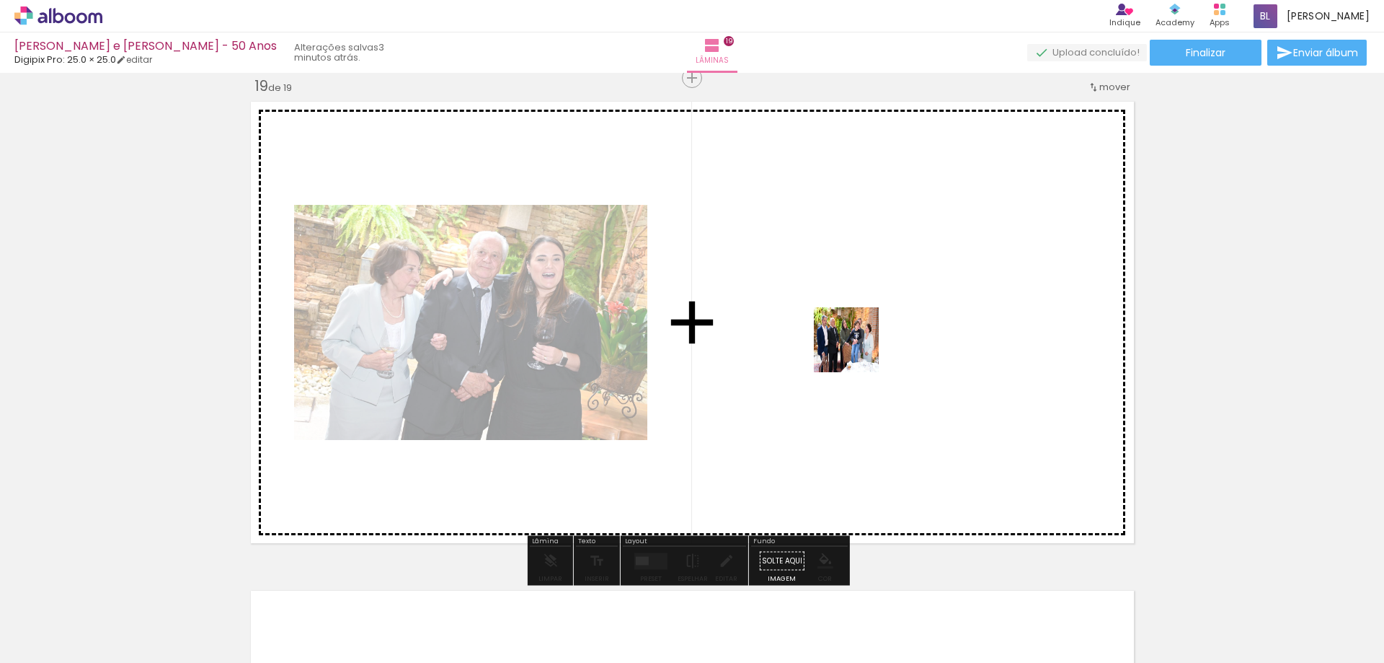
drag, startPoint x: 1272, startPoint y: 611, endPoint x: 850, endPoint y: 344, distance: 499.4
click at [850, 344] on quentale-workspace at bounding box center [692, 331] width 1384 height 663
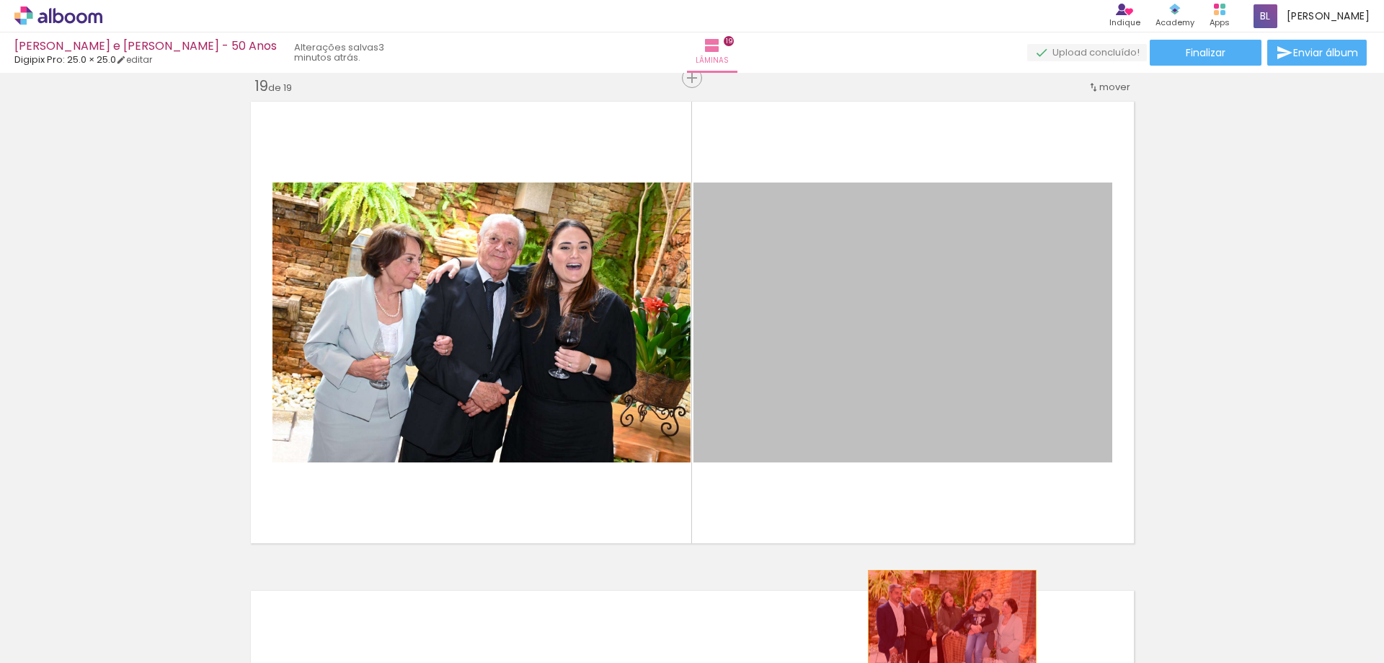
drag, startPoint x: 831, startPoint y: 383, endPoint x: 947, endPoint y: 626, distance: 269.0
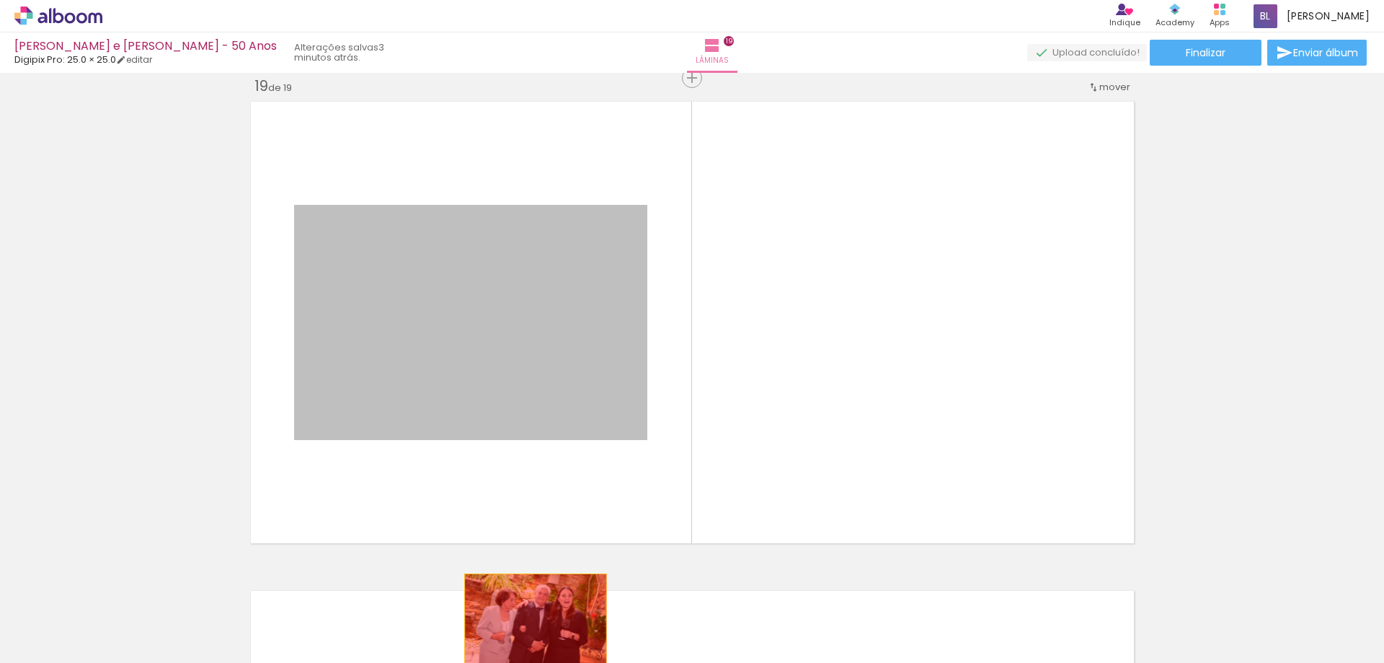
drag, startPoint x: 463, startPoint y: 314, endPoint x: 531, endPoint y: 621, distance: 315.4
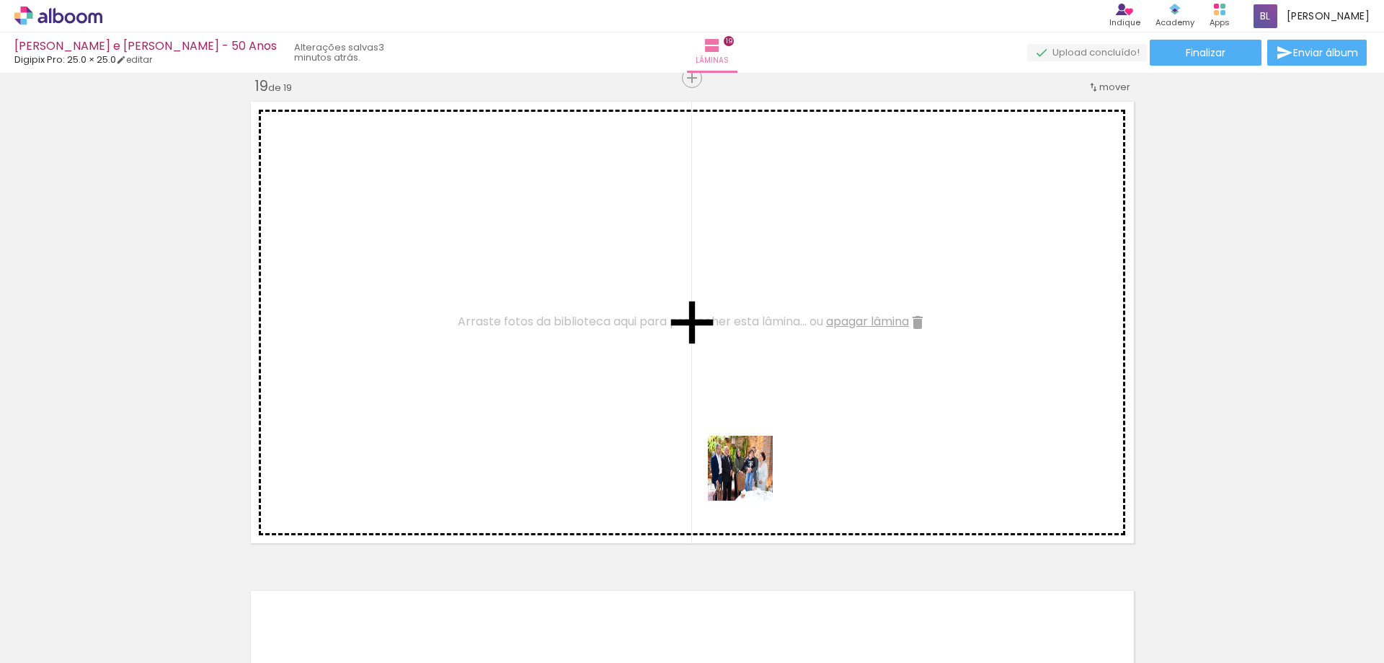
drag, startPoint x: 1217, startPoint y: 611, endPoint x: 400, endPoint y: 327, distance: 864.8
click at [400, 327] on quentale-workspace at bounding box center [692, 331] width 1384 height 663
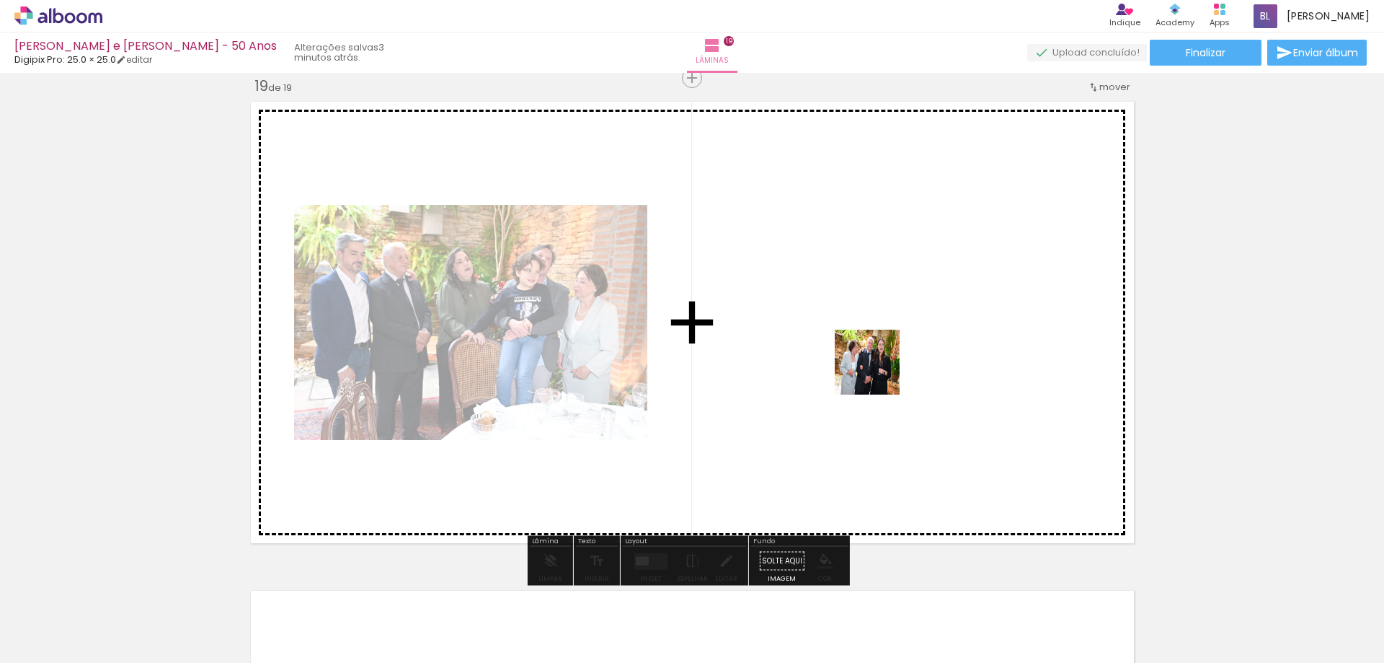
click at [878, 373] on quentale-workspace at bounding box center [692, 331] width 1384 height 663
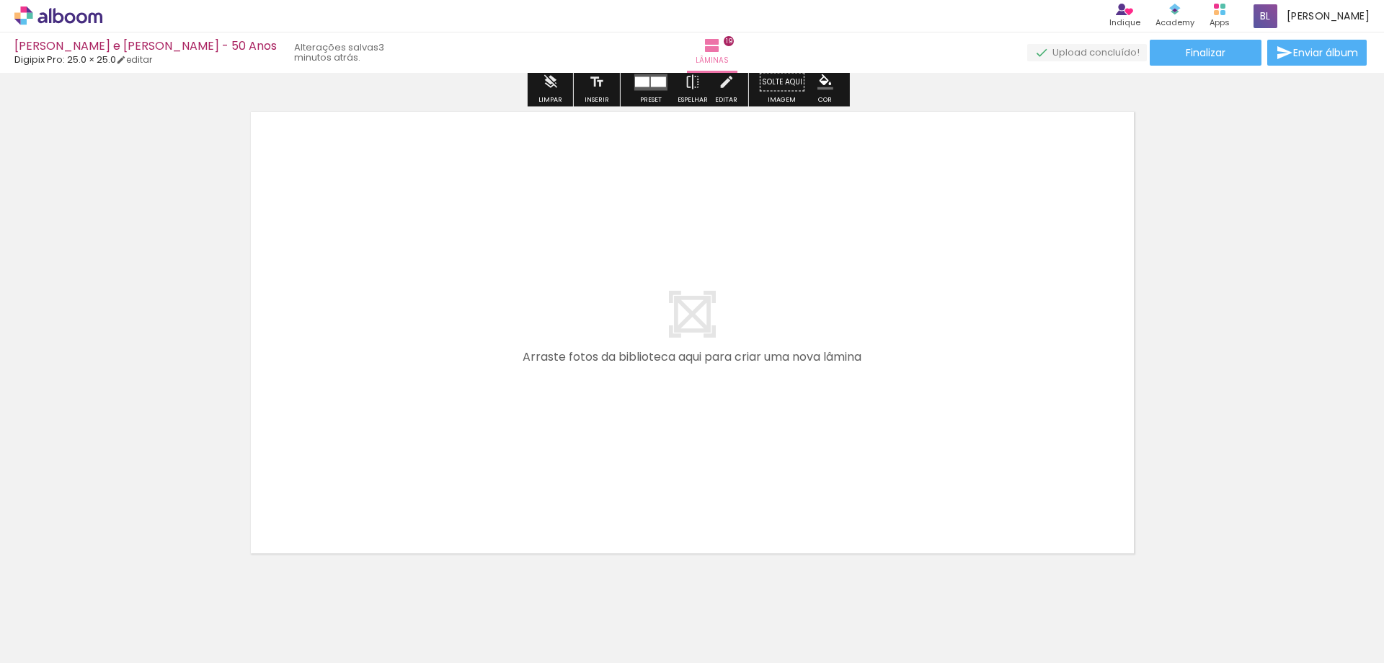
scroll to position [9322, 0]
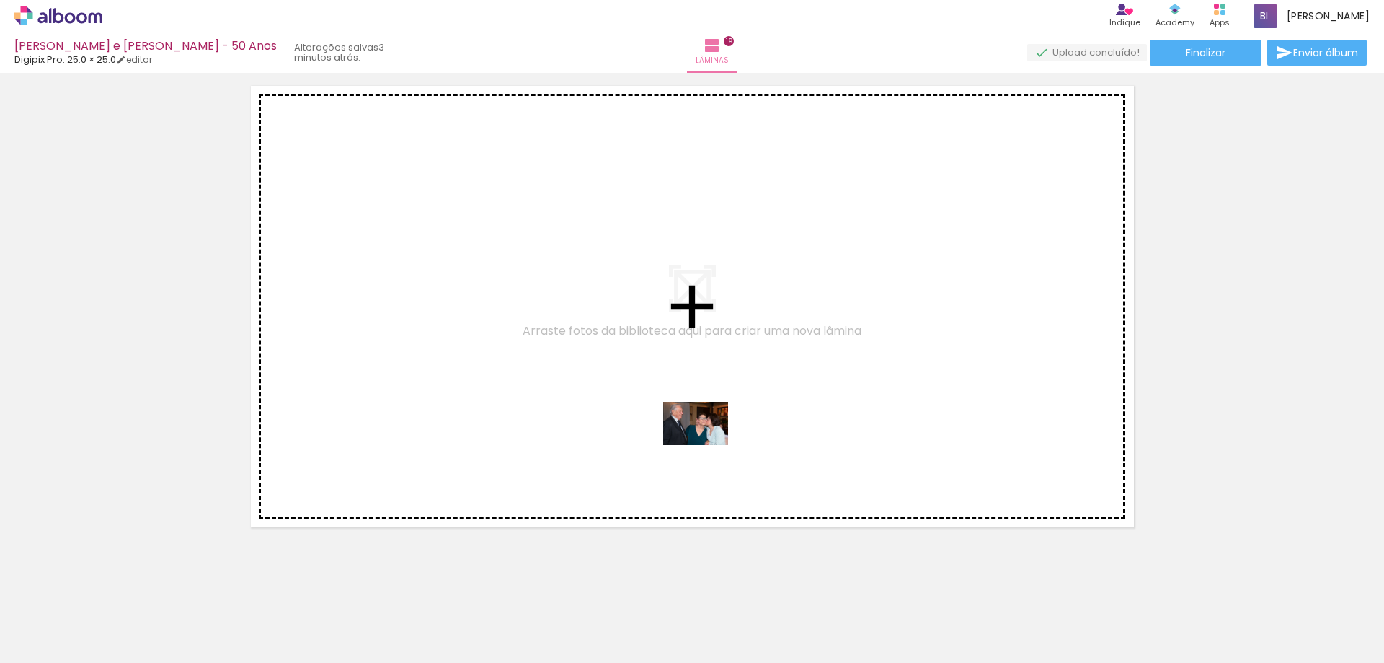
drag, startPoint x: 930, startPoint y: 615, endPoint x: 906, endPoint y: 536, distance: 82.8
click at [689, 433] on quentale-workspace at bounding box center [692, 331] width 1384 height 663
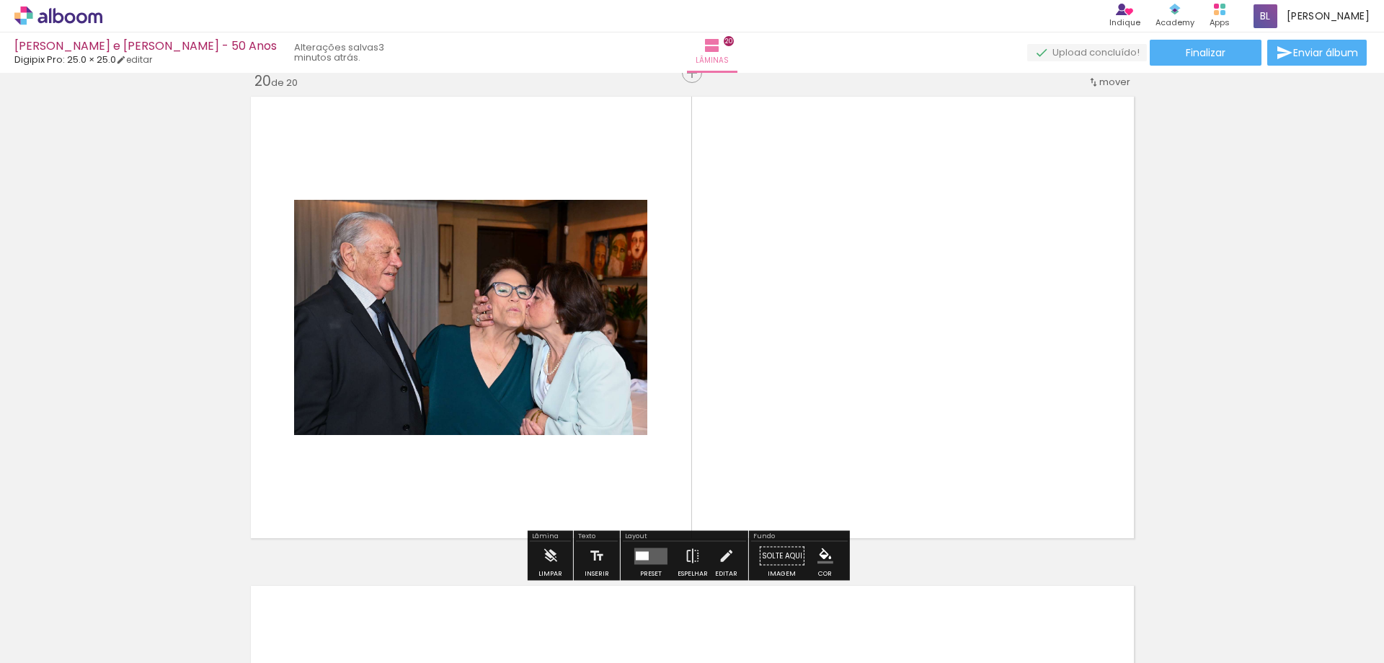
scroll to position [9306, 0]
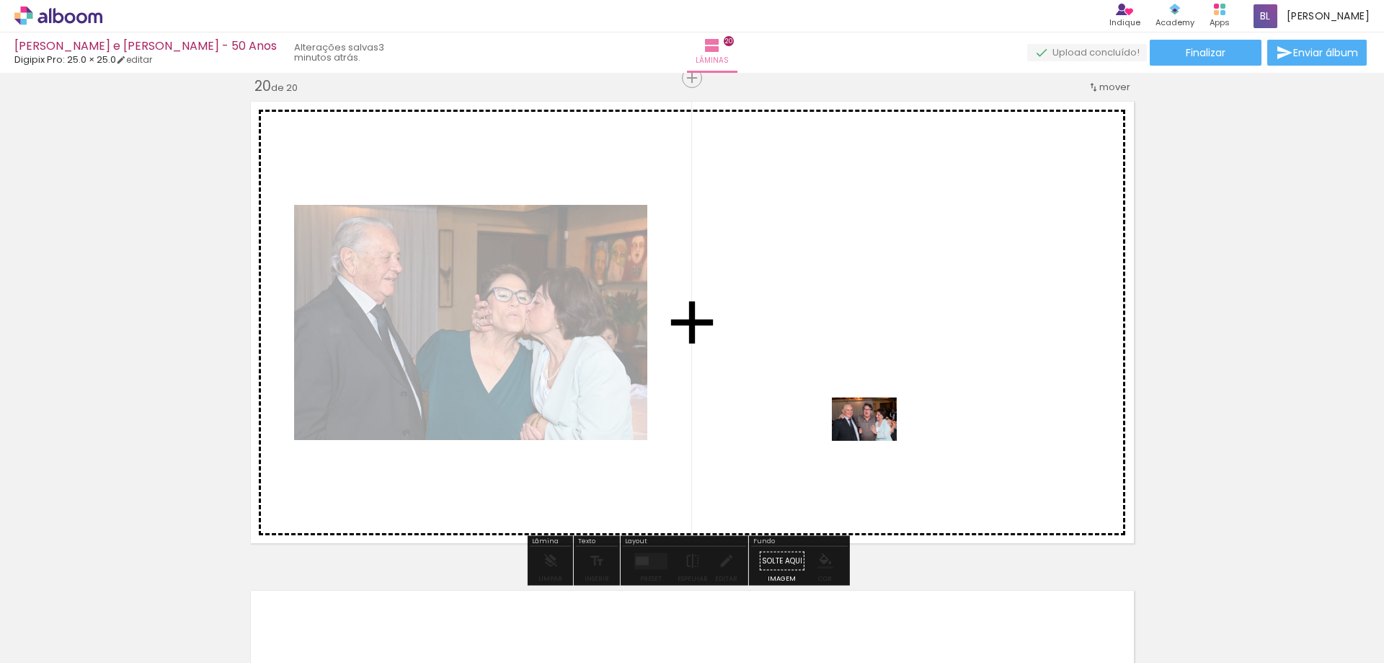
drag, startPoint x: 1010, startPoint y: 611, endPoint x: 875, endPoint y: 440, distance: 218.7
click at [875, 440] on quentale-workspace at bounding box center [692, 331] width 1384 height 663
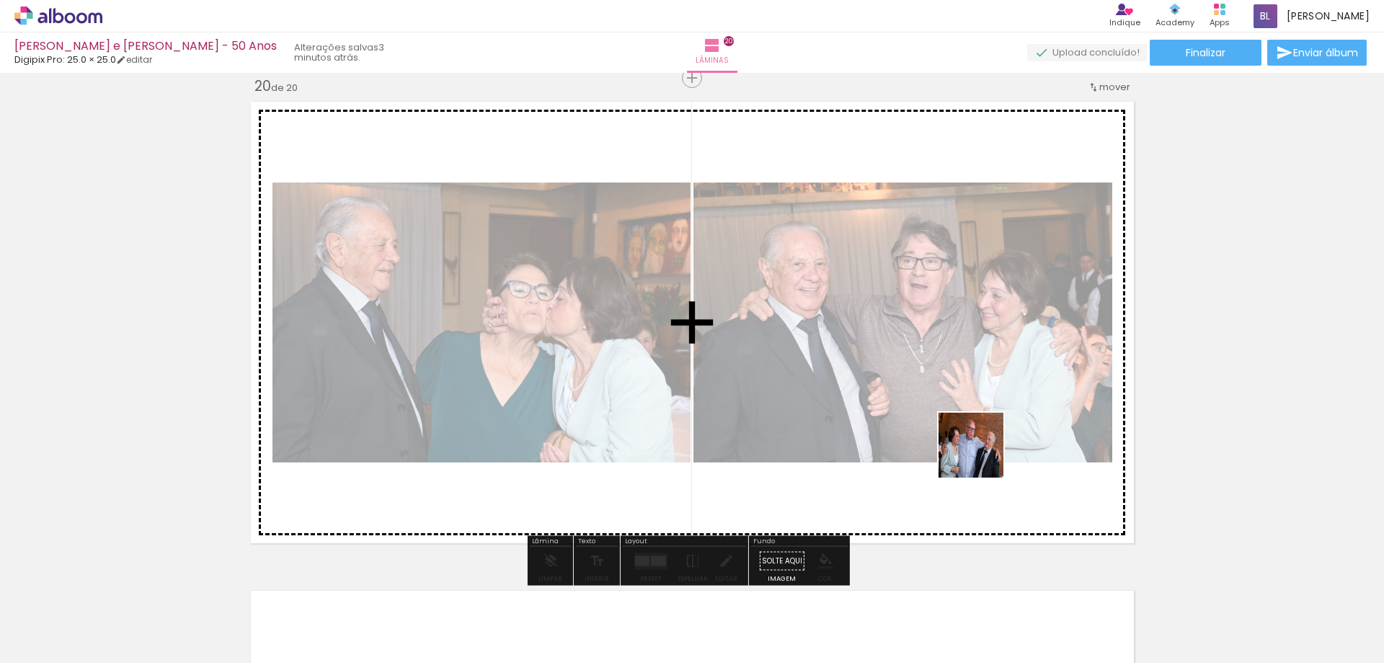
drag, startPoint x: 1112, startPoint y: 616, endPoint x: 978, endPoint y: 451, distance: 213.7
click at [978, 451] on quentale-workspace at bounding box center [692, 331] width 1384 height 663
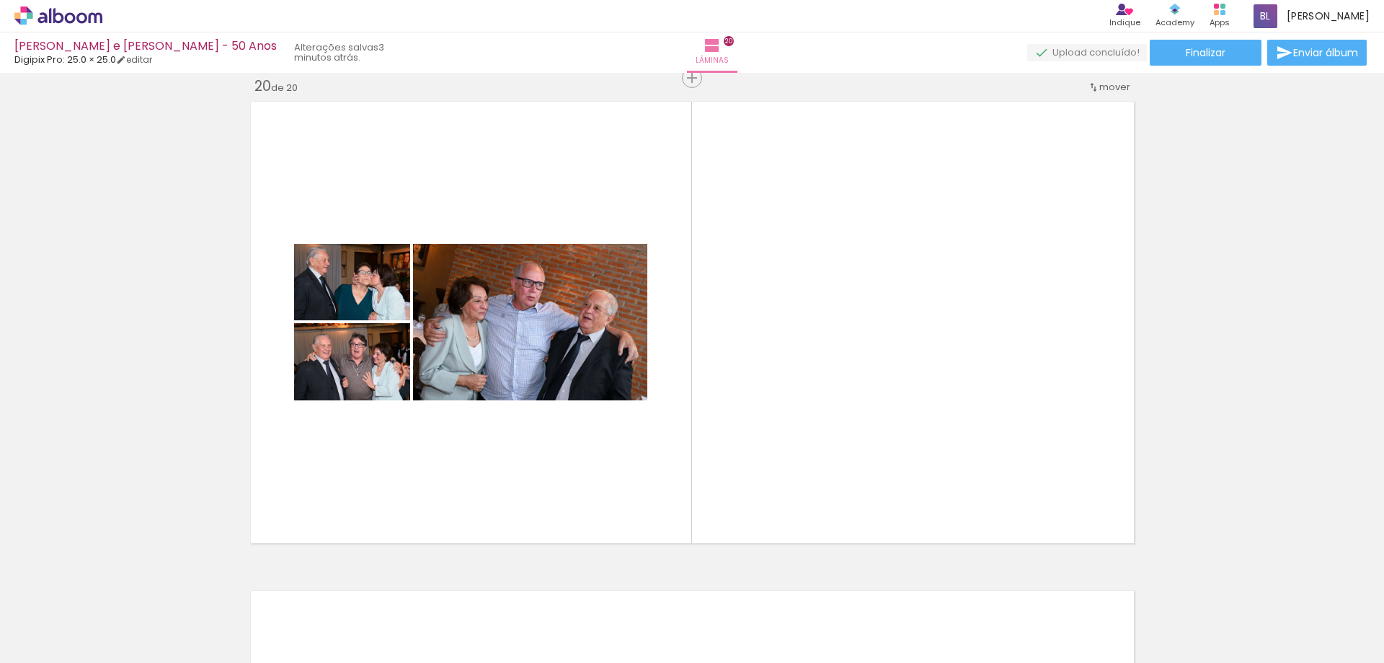
scroll to position [0, 3140]
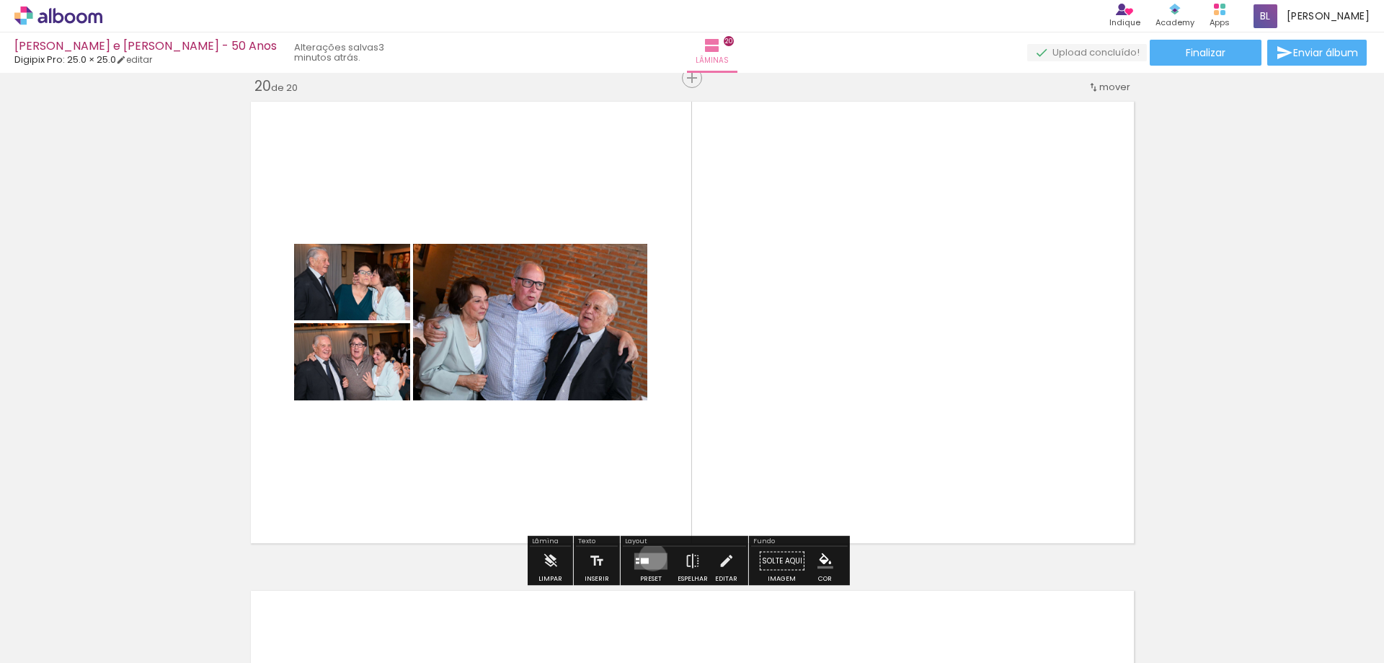
click at [650, 557] on quentale-layouter at bounding box center [650, 560] width 33 height 17
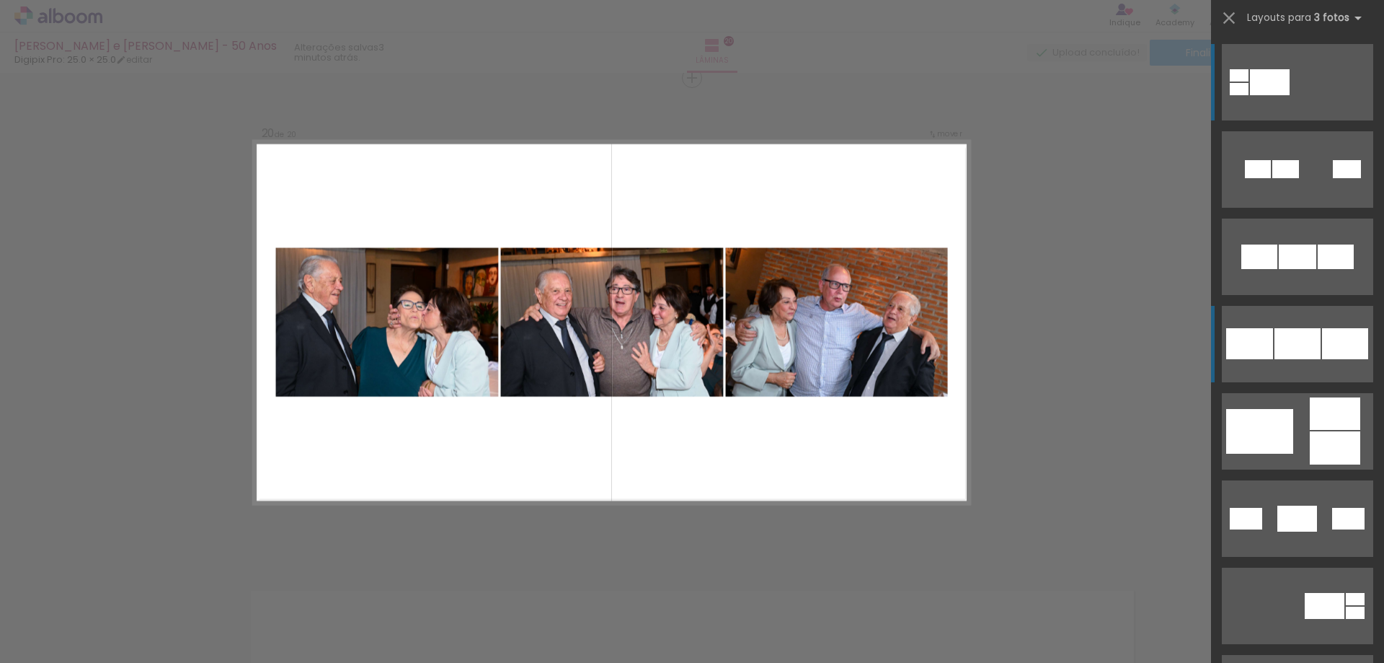
click at [1308, 269] on div at bounding box center [1297, 256] width 37 height 25
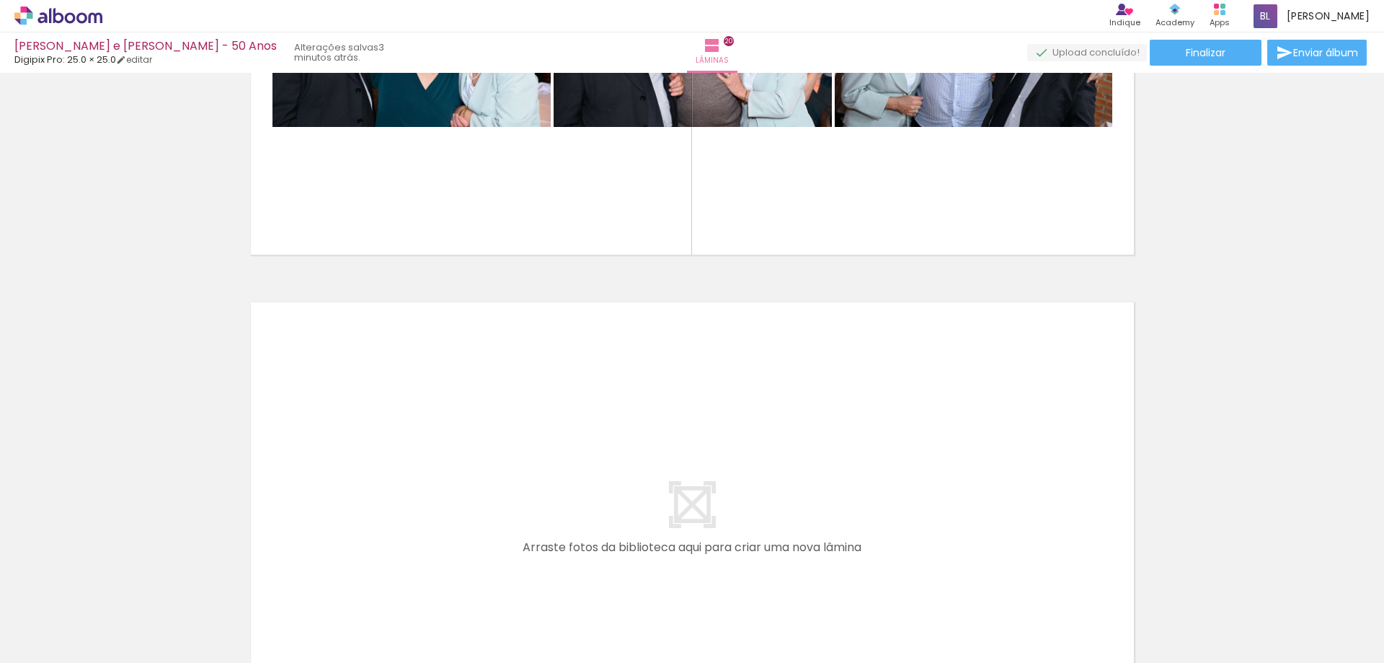
scroll to position [0, 1614]
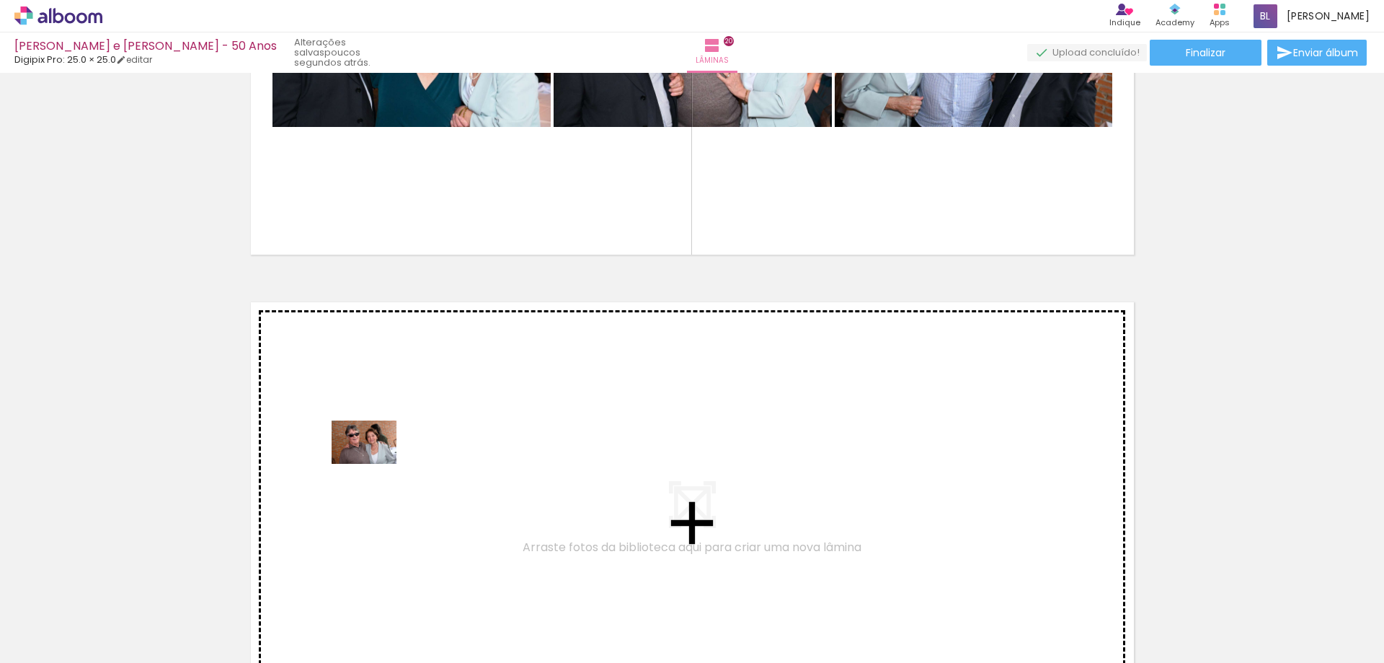
drag, startPoint x: 291, startPoint y: 618, endPoint x: 375, endPoint y: 461, distance: 177.4
click at [375, 461] on quentale-workspace at bounding box center [692, 331] width 1384 height 663
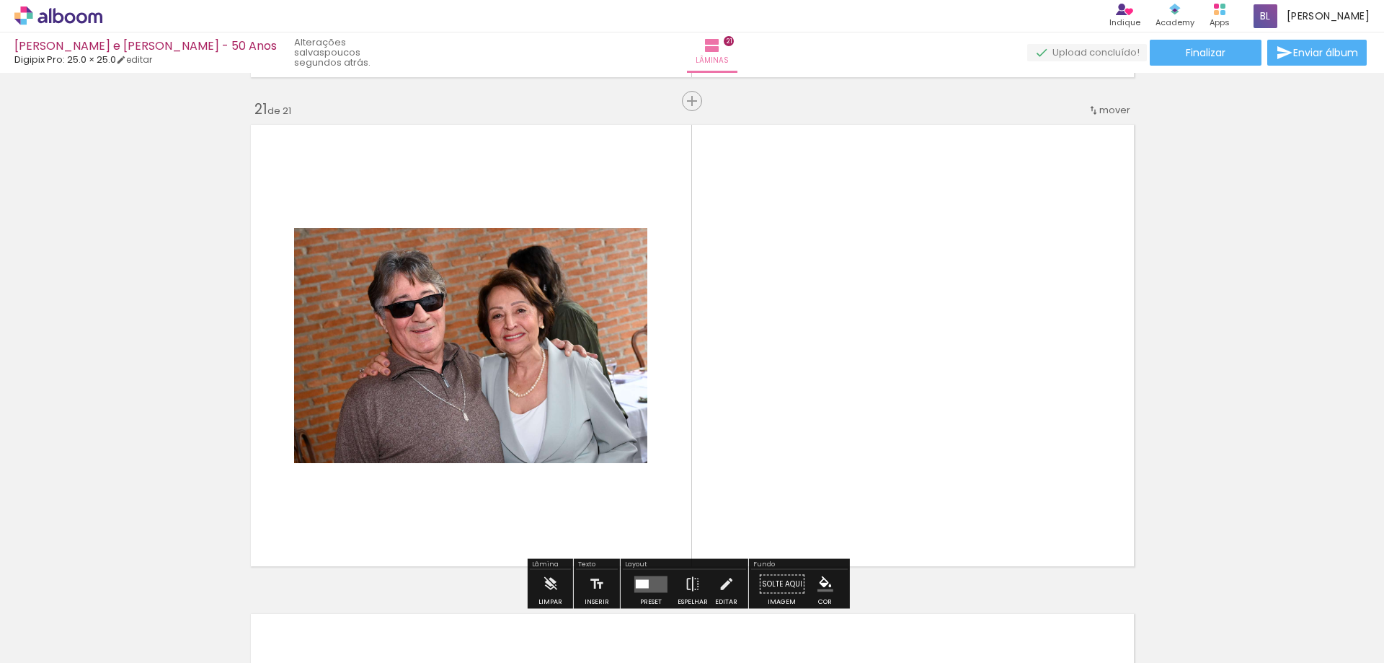
scroll to position [9795, 0]
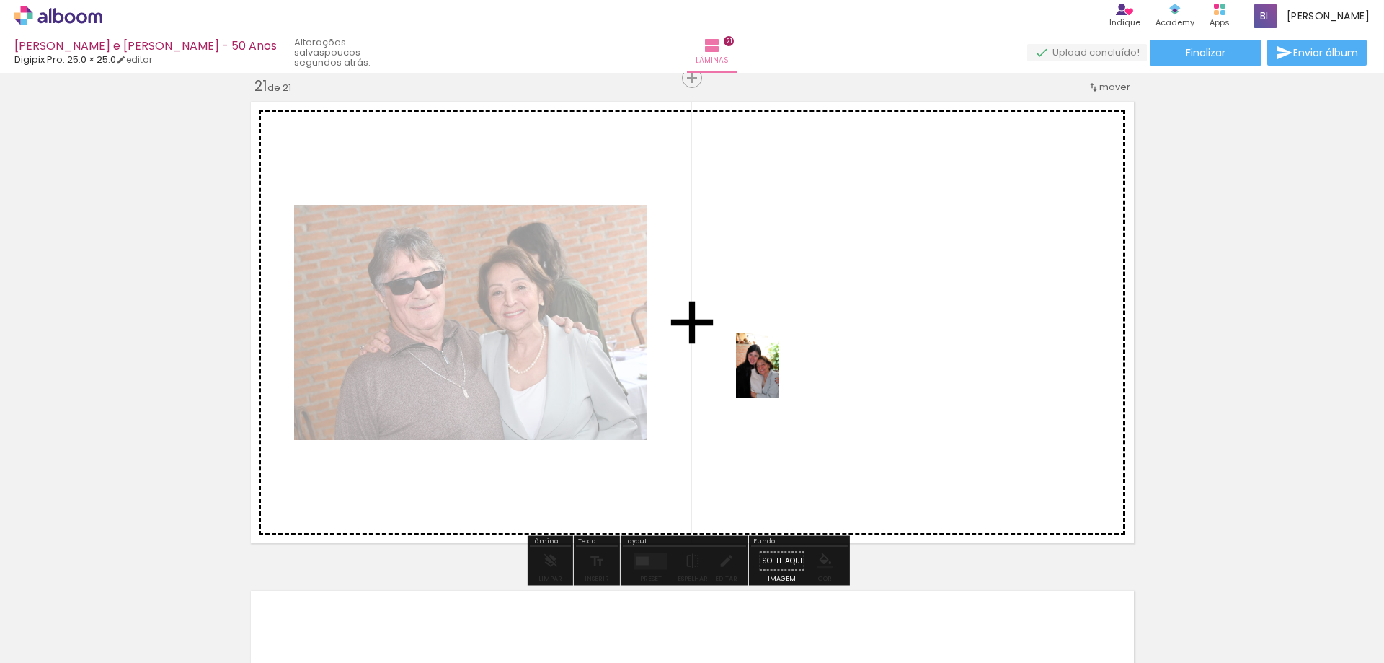
drag, startPoint x: 778, startPoint y: 597, endPoint x: 778, endPoint y: 374, distance: 222.8
click at [778, 374] on quentale-workspace at bounding box center [692, 331] width 1384 height 663
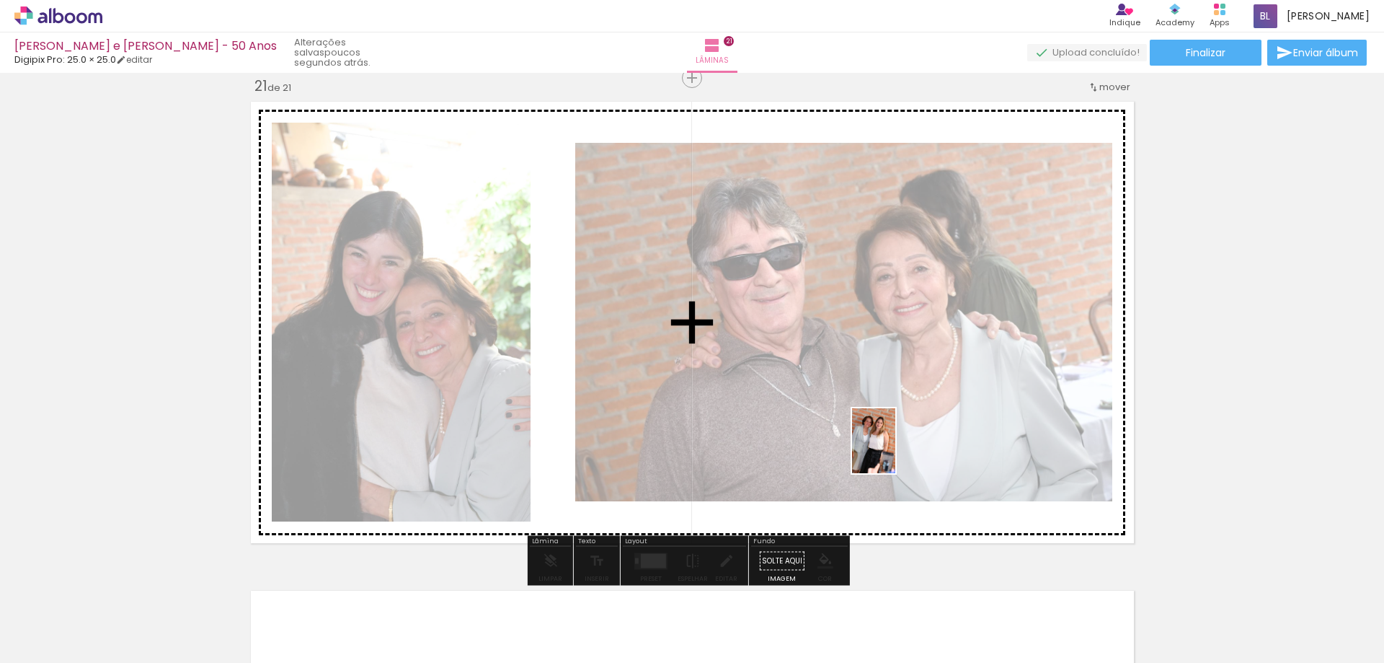
drag, startPoint x: 957, startPoint y: 618, endPoint x: 893, endPoint y: 448, distance: 181.2
click at [894, 449] on quentale-workspace at bounding box center [692, 331] width 1384 height 663
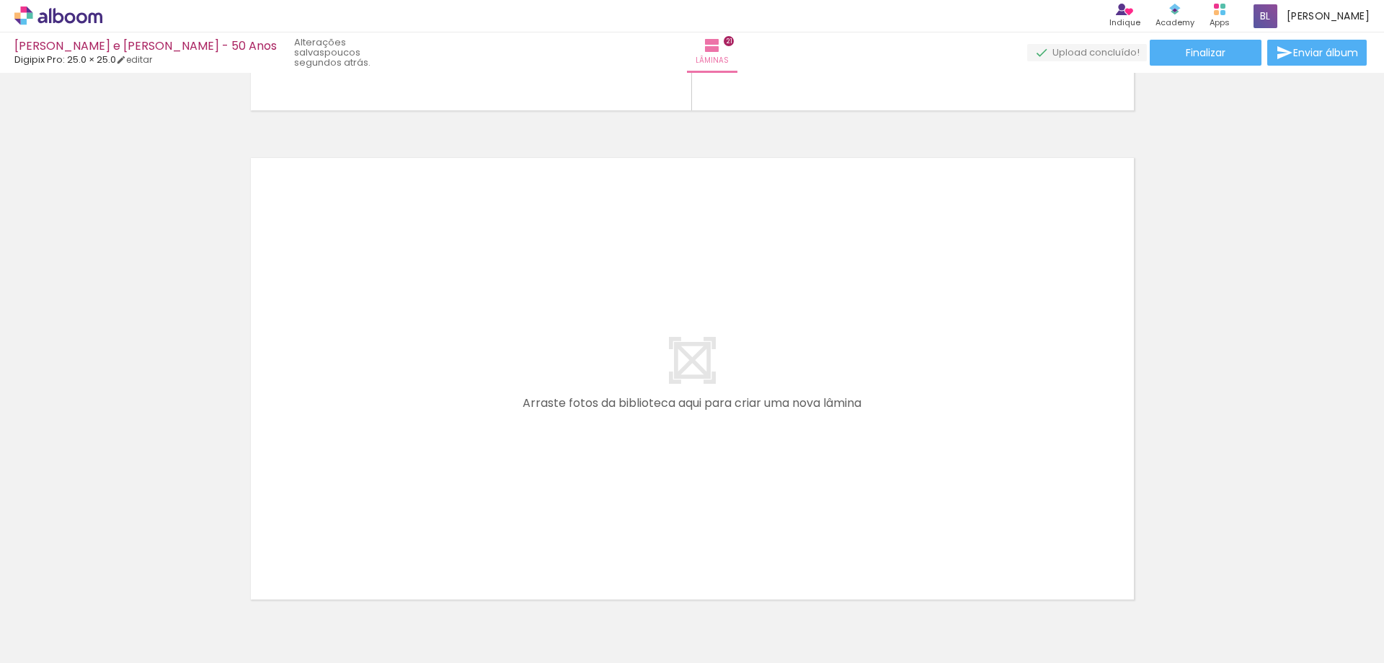
scroll to position [0, 2218]
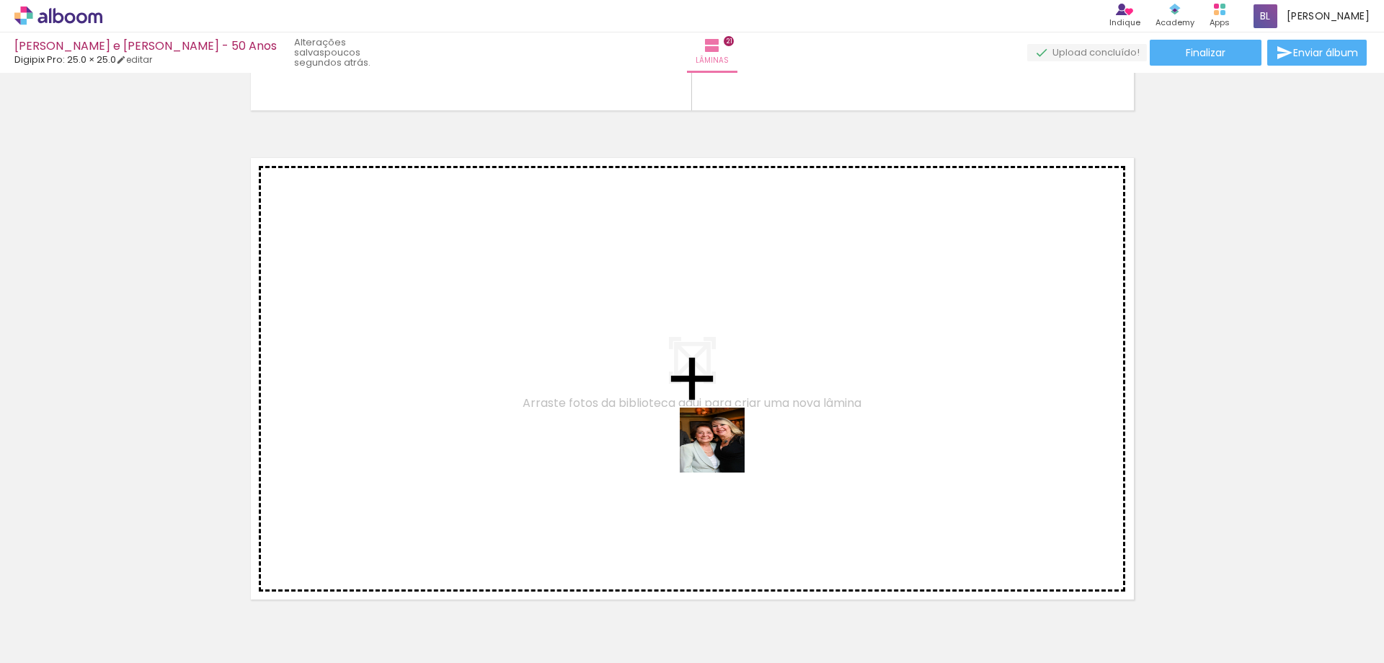
drag, startPoint x: 836, startPoint y: 621, endPoint x: 713, endPoint y: 437, distance: 221.4
click at [713, 437] on quentale-workspace at bounding box center [692, 331] width 1384 height 663
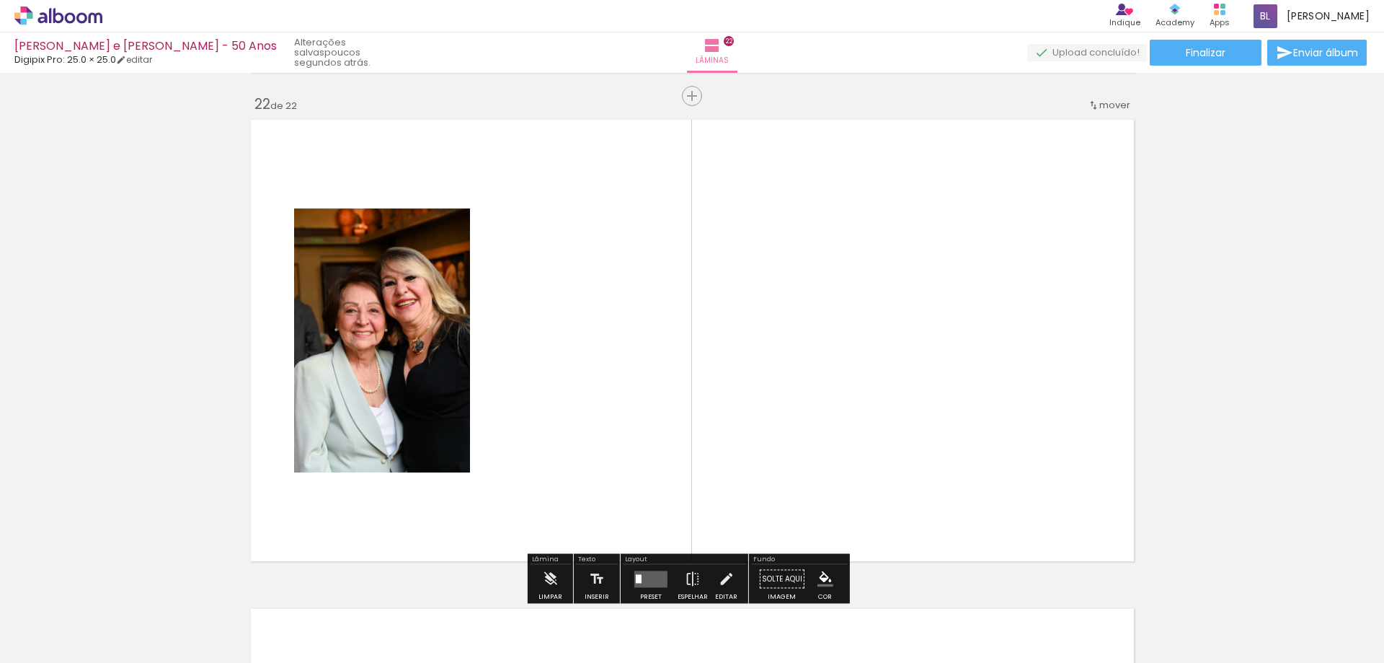
scroll to position [10284, 0]
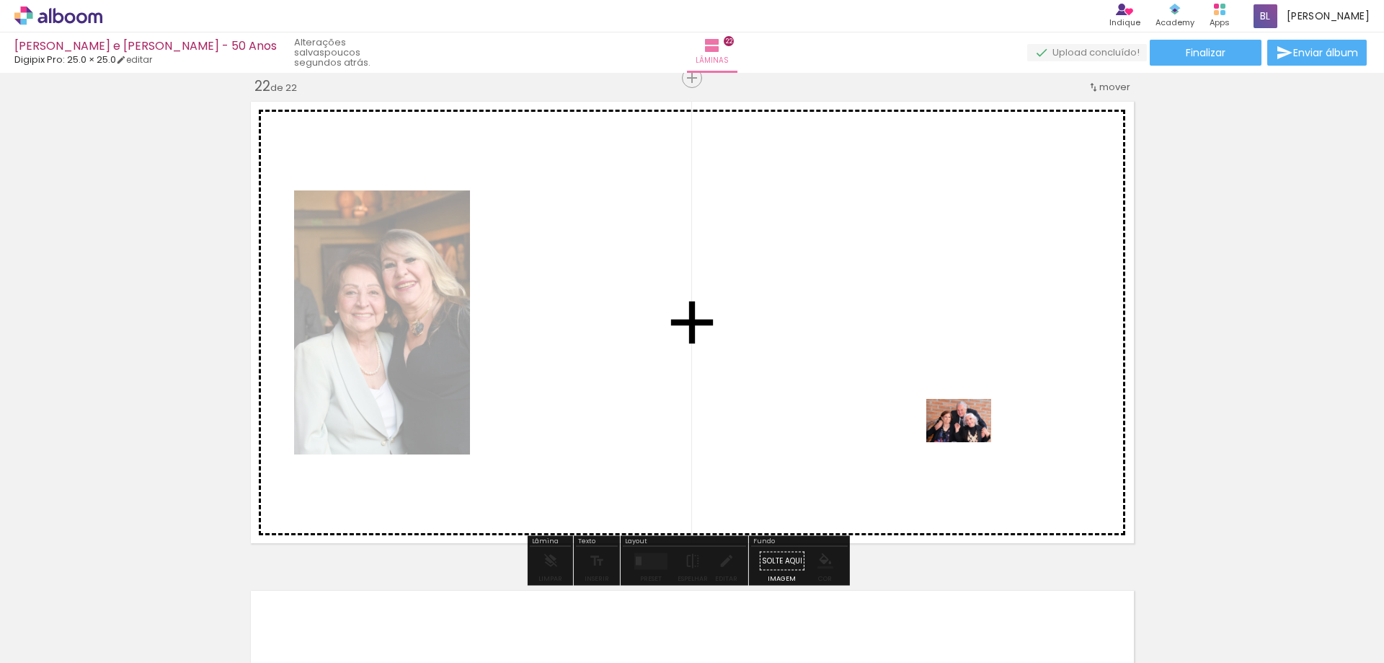
drag, startPoint x: 1081, startPoint y: 614, endPoint x: 970, endPoint y: 442, distance: 204.8
click at [970, 442] on quentale-workspace at bounding box center [692, 331] width 1384 height 663
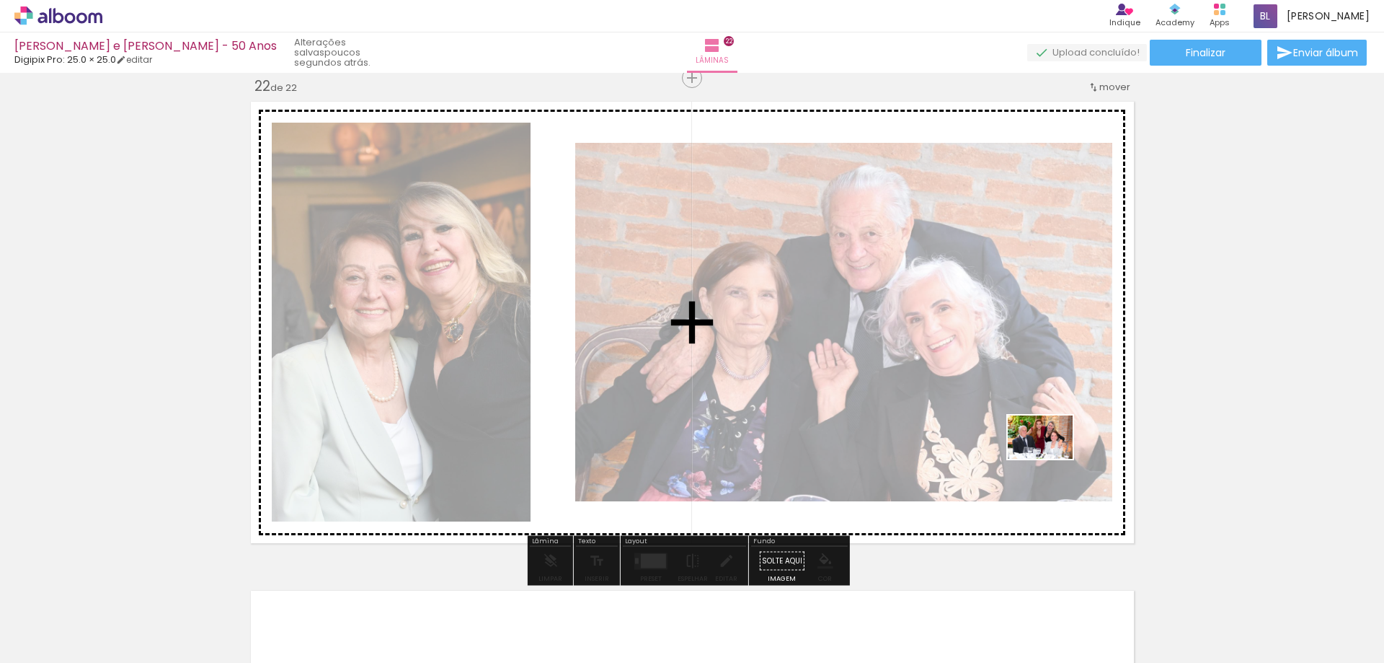
drag, startPoint x: 1164, startPoint y: 614, endPoint x: 1050, endPoint y: 459, distance: 192.9
click at [1050, 459] on quentale-workspace at bounding box center [692, 331] width 1384 height 663
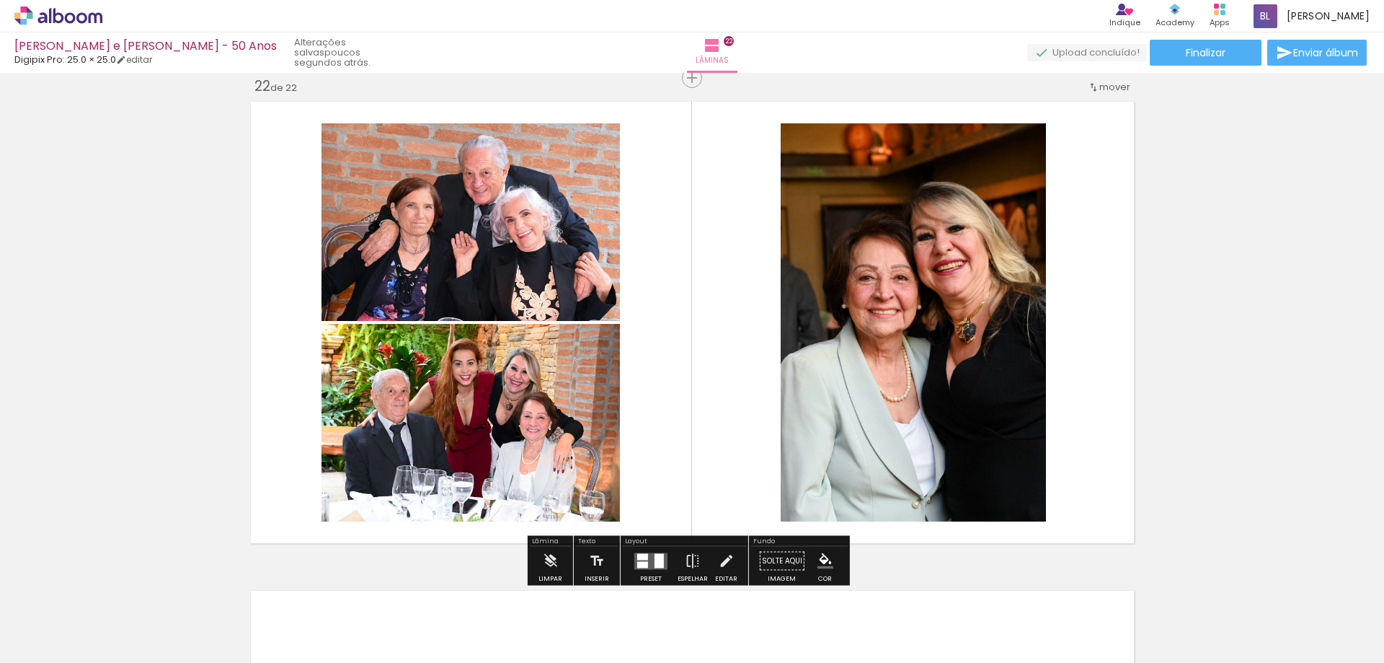
click at [649, 556] on quentale-layouter at bounding box center [650, 560] width 33 height 17
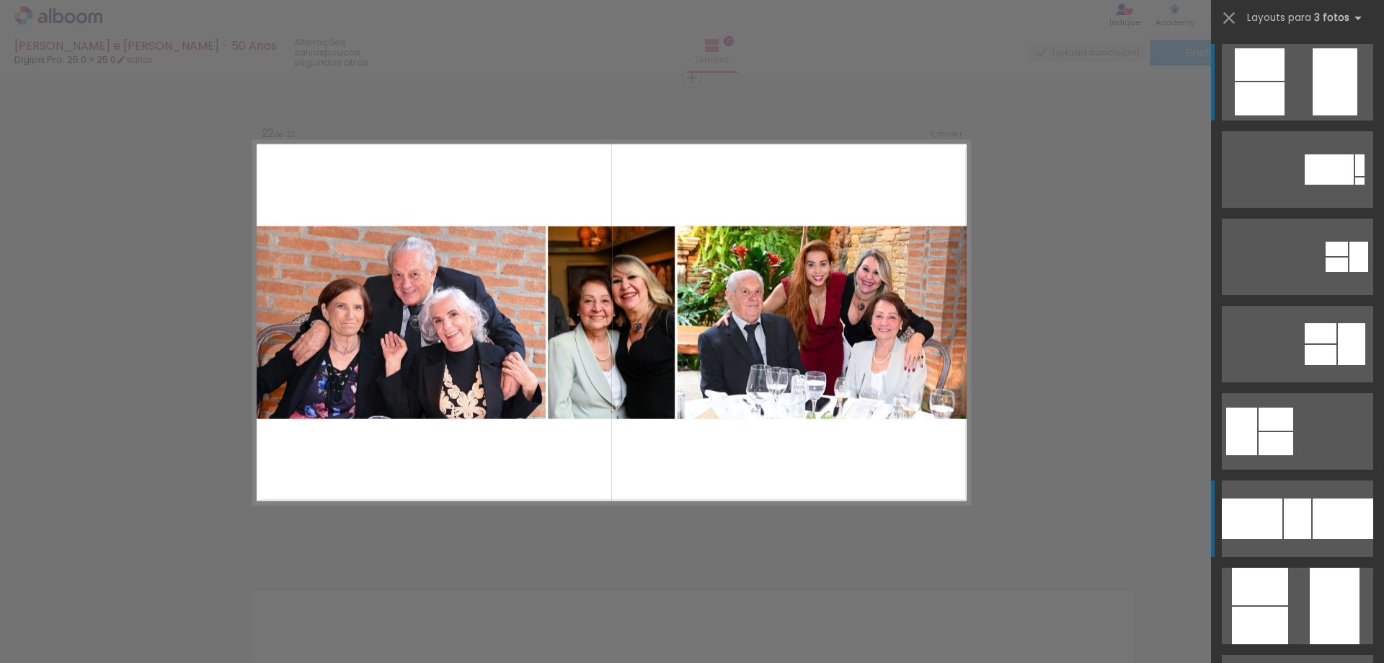
click at [1284, 503] on div at bounding box center [1297, 518] width 27 height 40
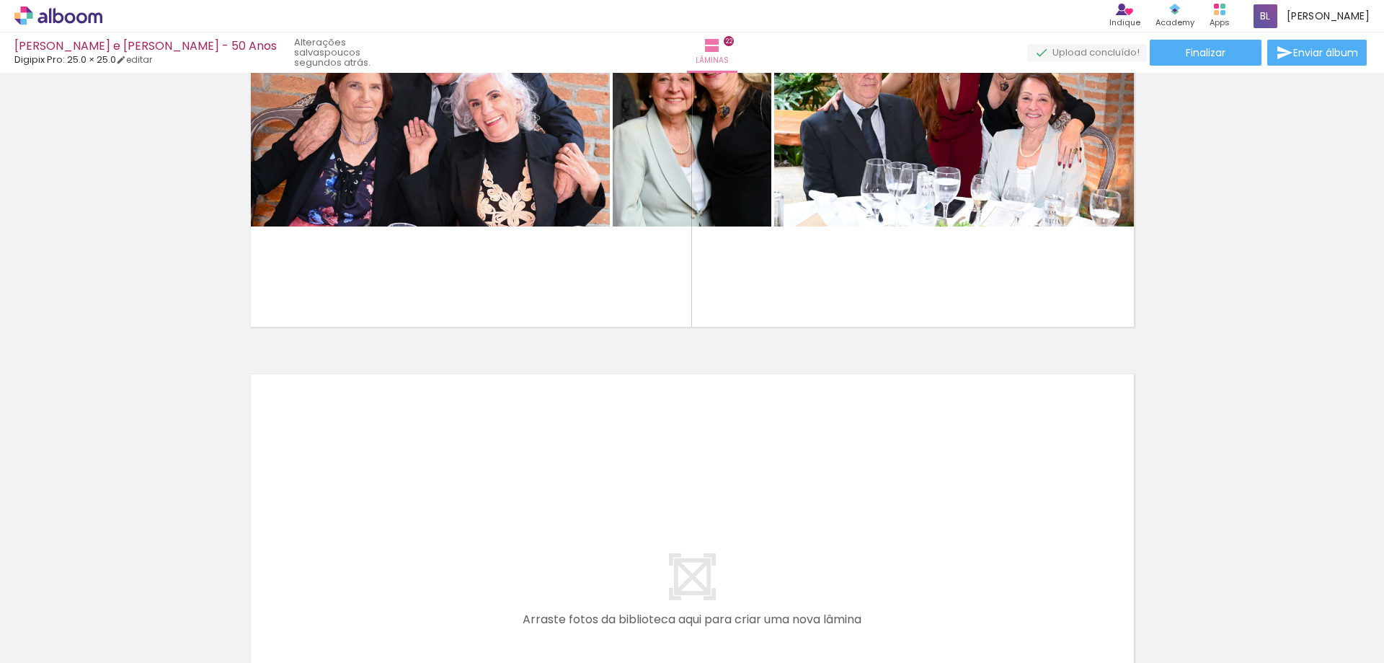
scroll to position [0, 2475]
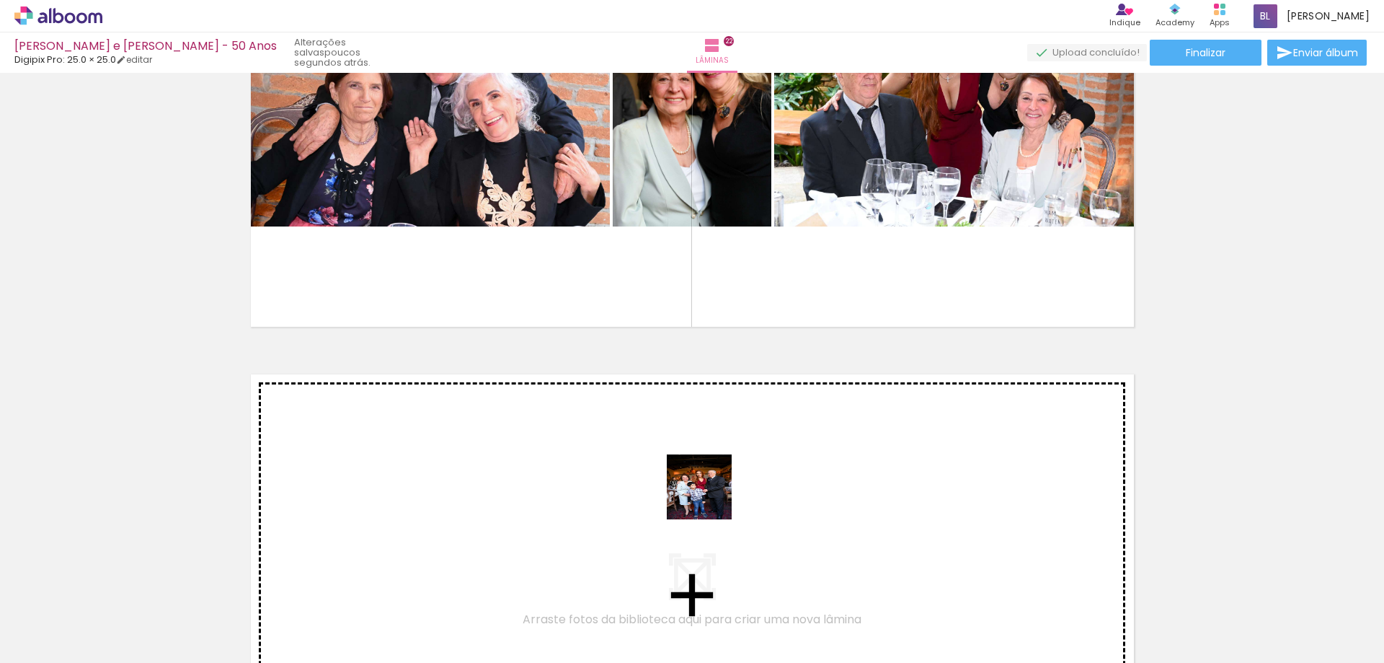
drag, startPoint x: 748, startPoint y: 618, endPoint x: 708, endPoint y: 485, distance: 138.7
click at [708, 485] on quentale-workspace at bounding box center [692, 331] width 1384 height 663
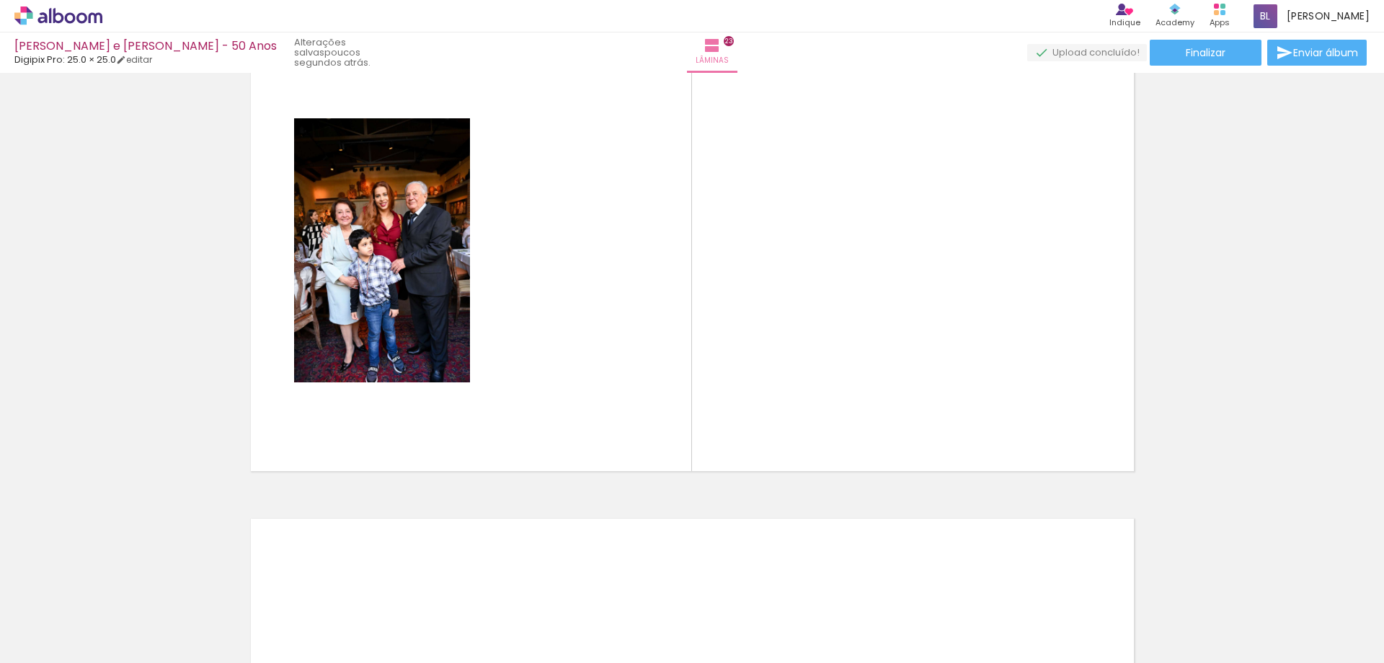
scroll to position [0, 3745]
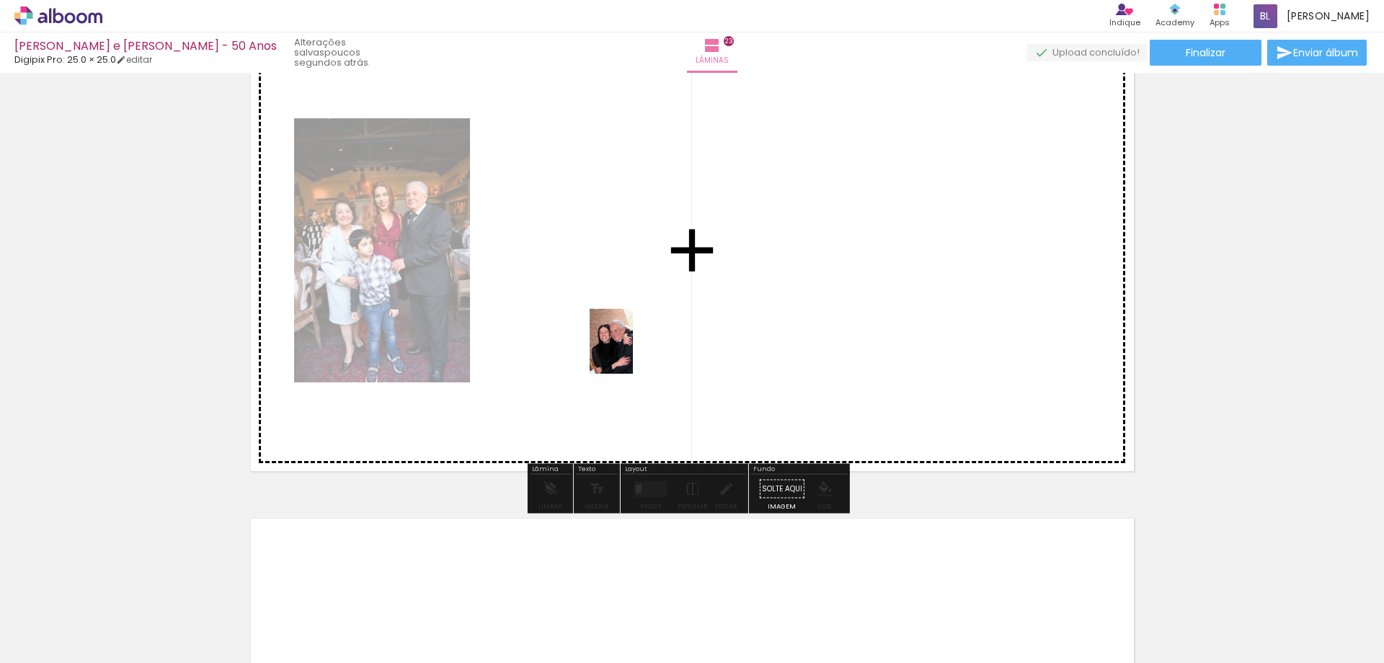
drag, startPoint x: 536, startPoint y: 614, endPoint x: 633, endPoint y: 352, distance: 279.6
click at [633, 352] on quentale-workspace at bounding box center [692, 331] width 1384 height 663
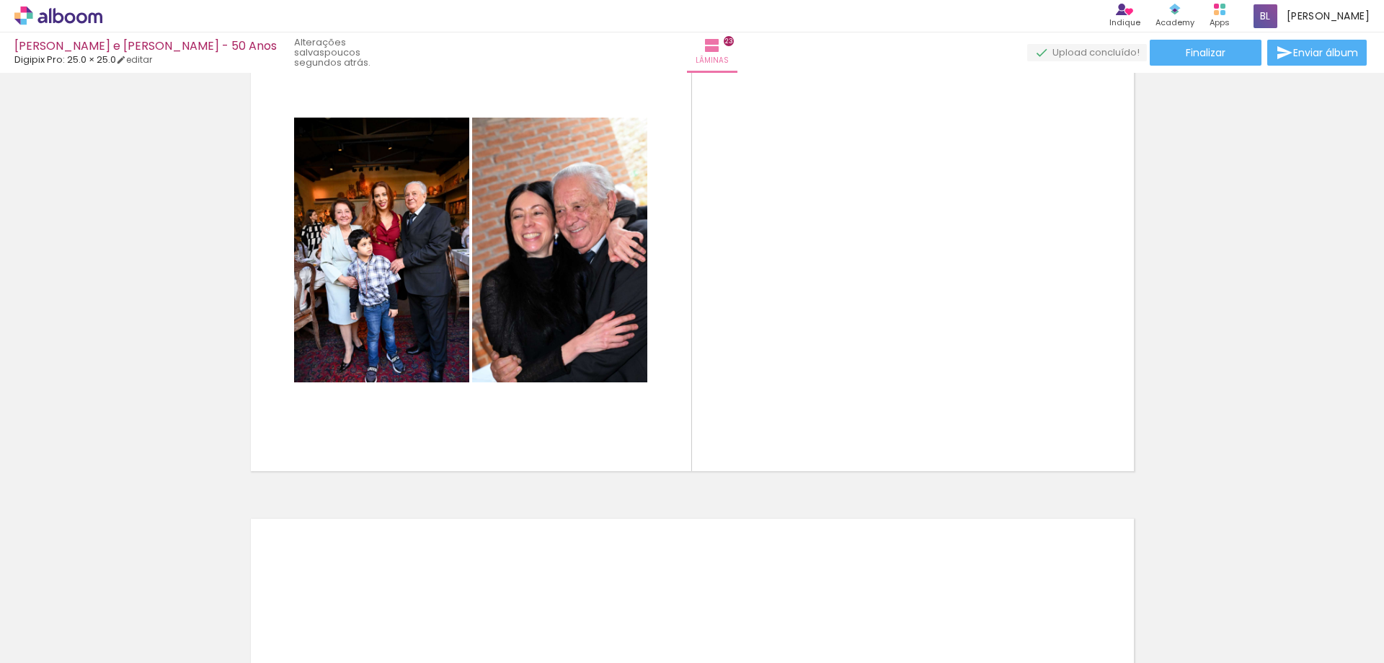
scroll to position [0, 2533]
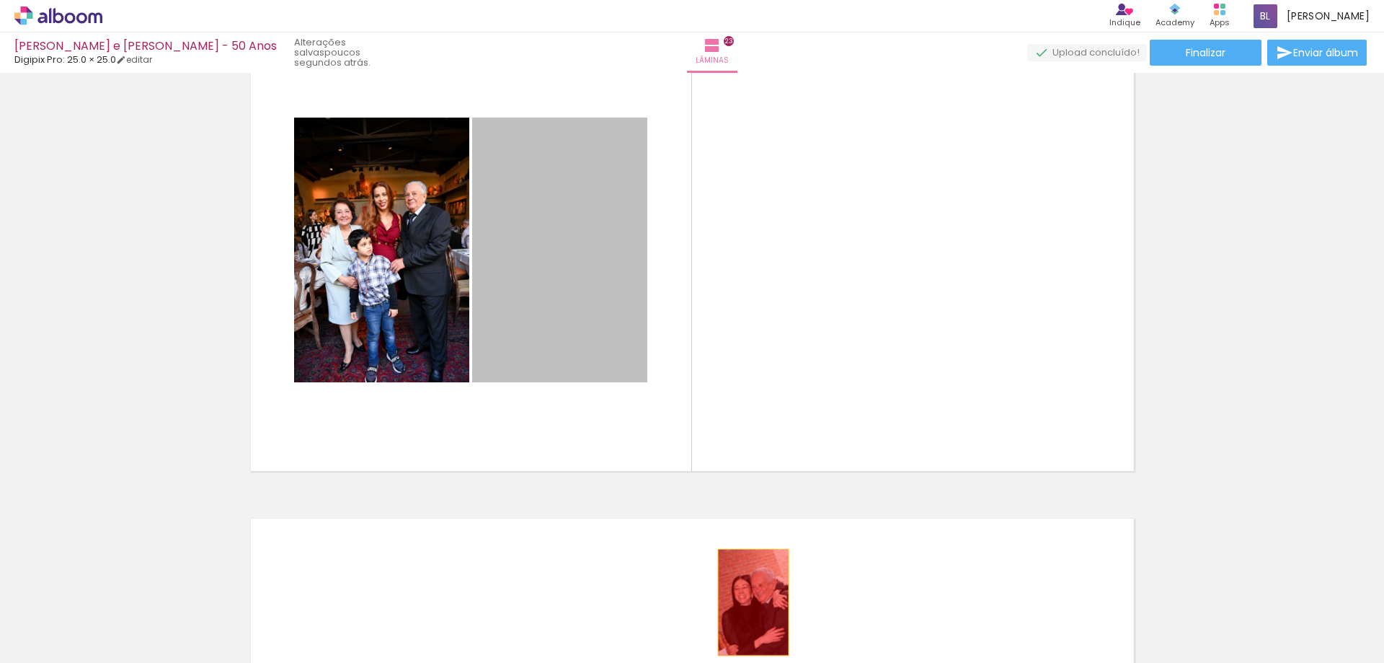
drag, startPoint x: 571, startPoint y: 303, endPoint x: 720, endPoint y: 628, distance: 357.8
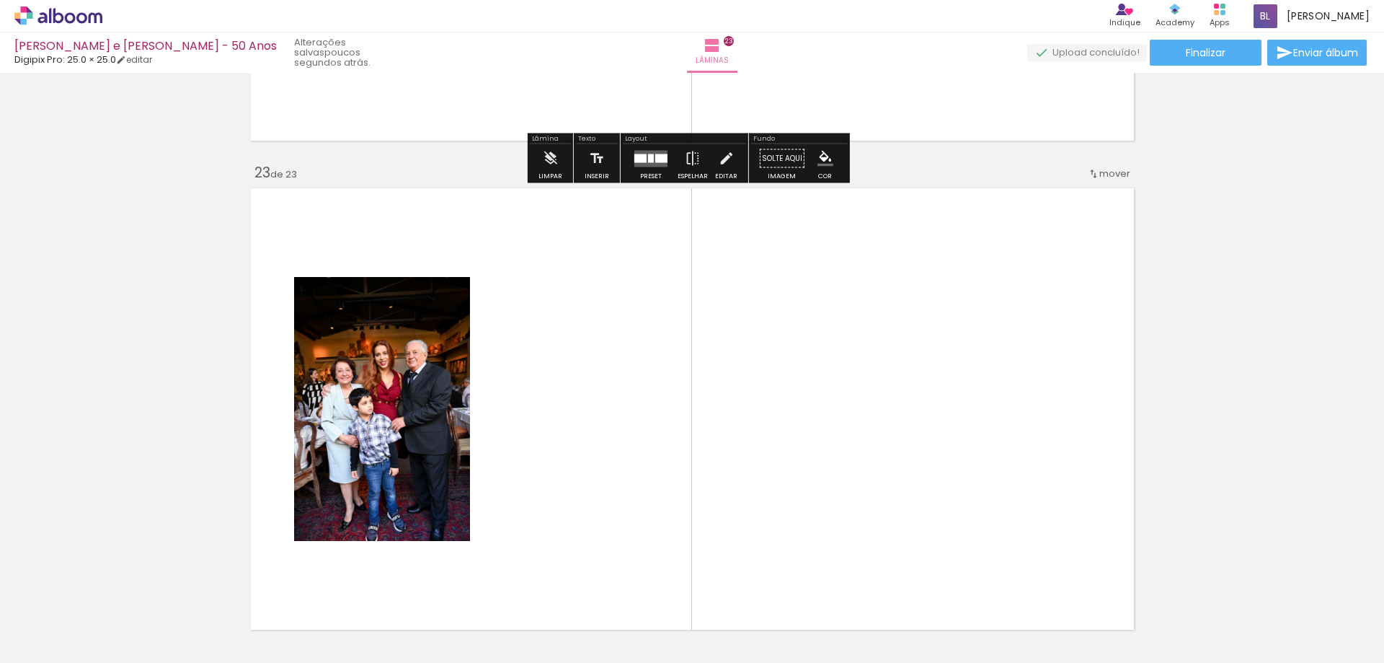
scroll to position [10700, 0]
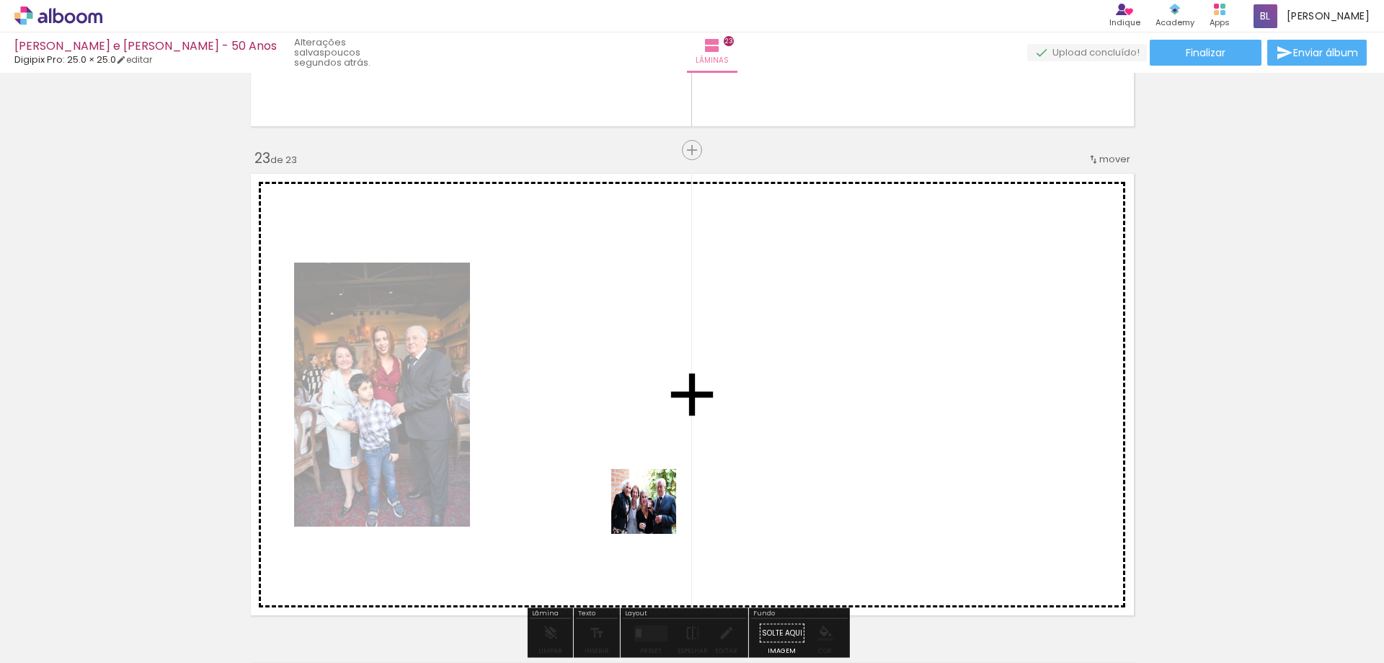
drag, startPoint x: 609, startPoint y: 613, endPoint x: 706, endPoint y: 428, distance: 209.0
click at [706, 428] on quentale-workspace at bounding box center [692, 331] width 1384 height 663
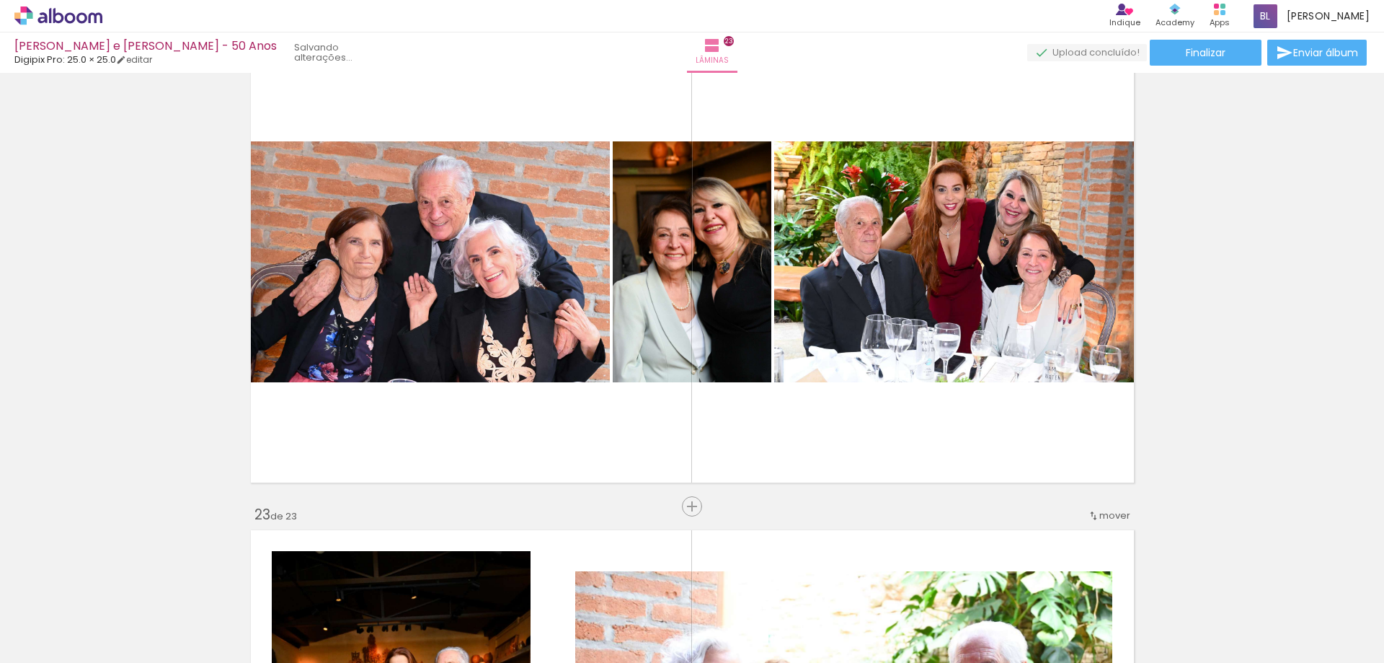
scroll to position [10340, 0]
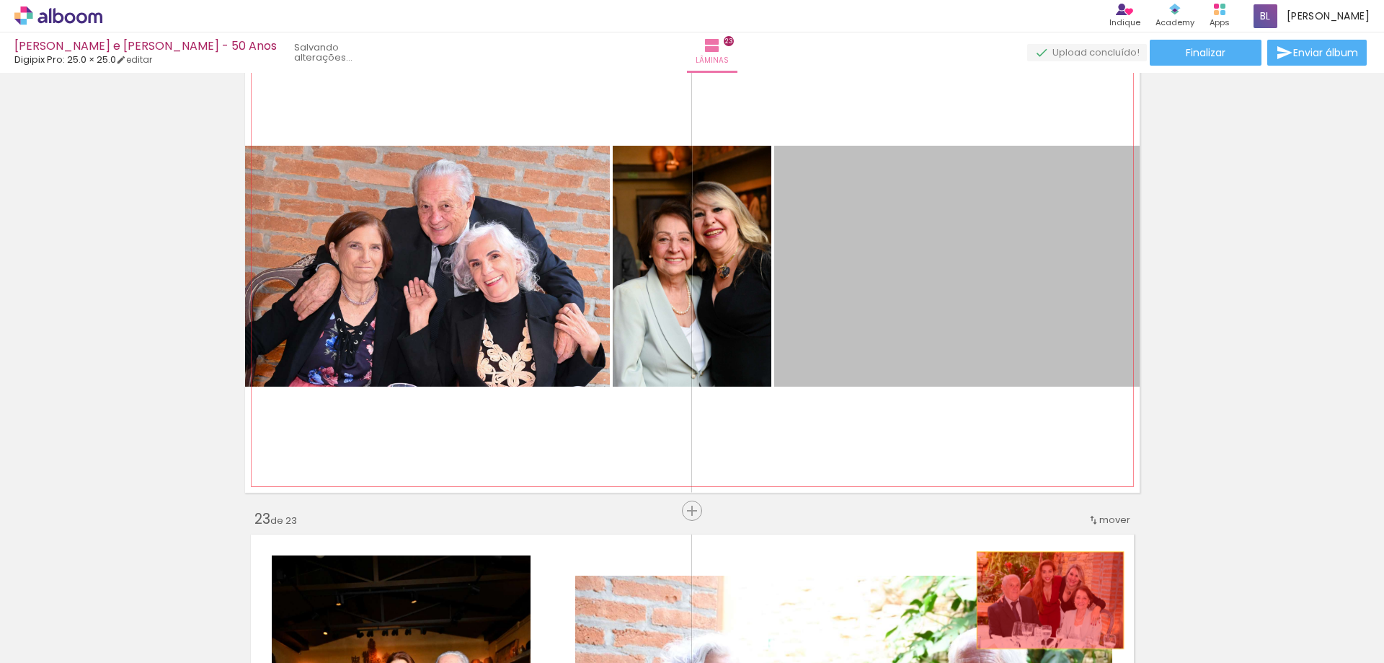
drag, startPoint x: 987, startPoint y: 300, endPoint x: 1056, endPoint y: 619, distance: 326.8
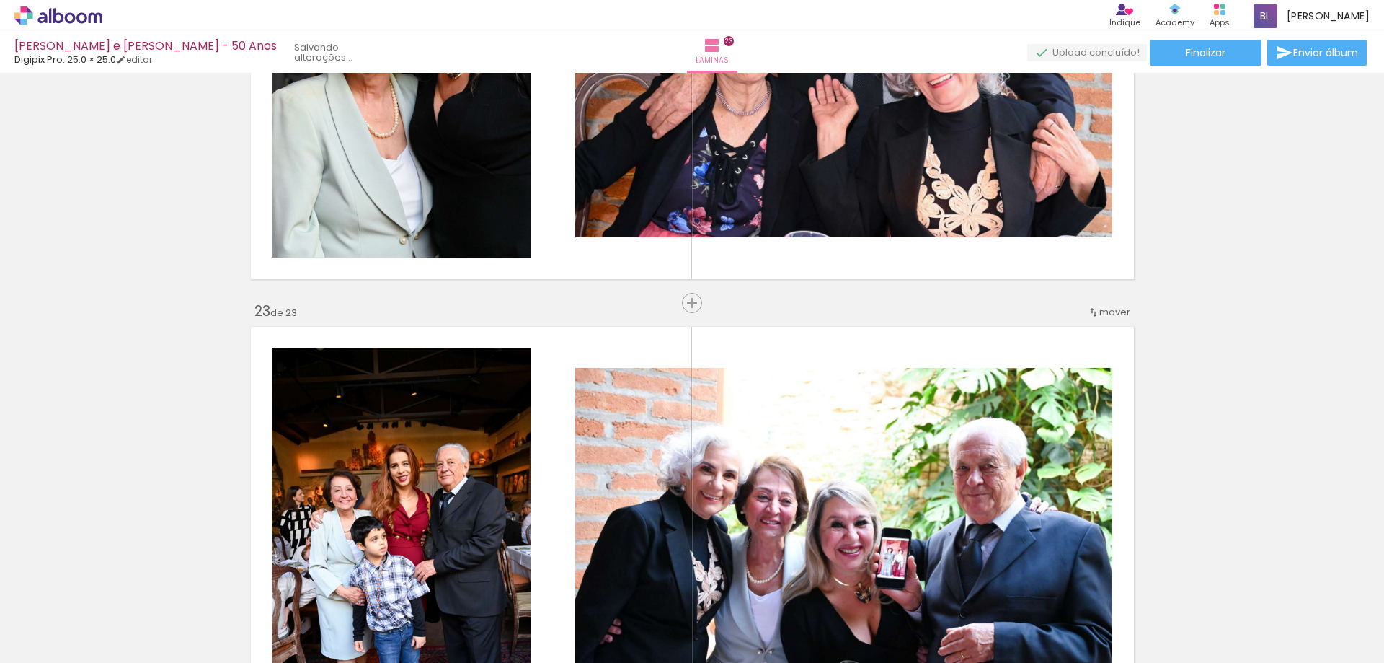
scroll to position [10556, 0]
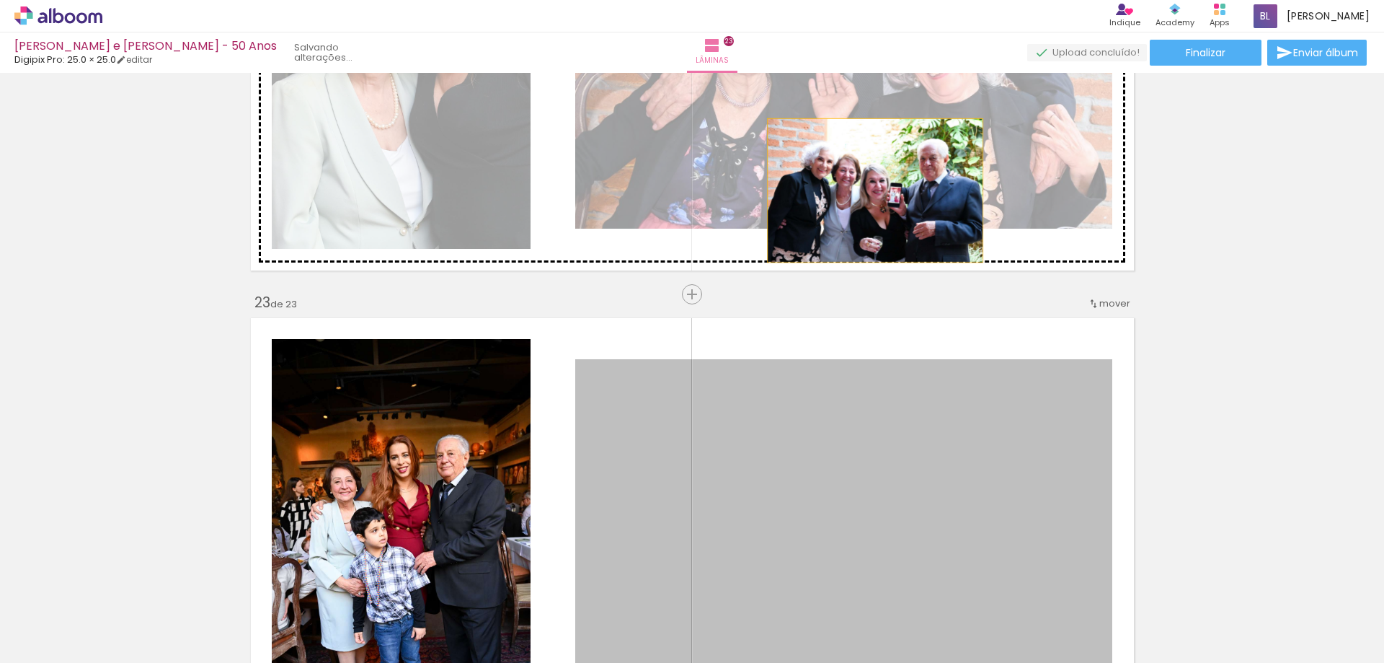
drag, startPoint x: 867, startPoint y: 331, endPoint x: 871, endPoint y: 172, distance: 159.4
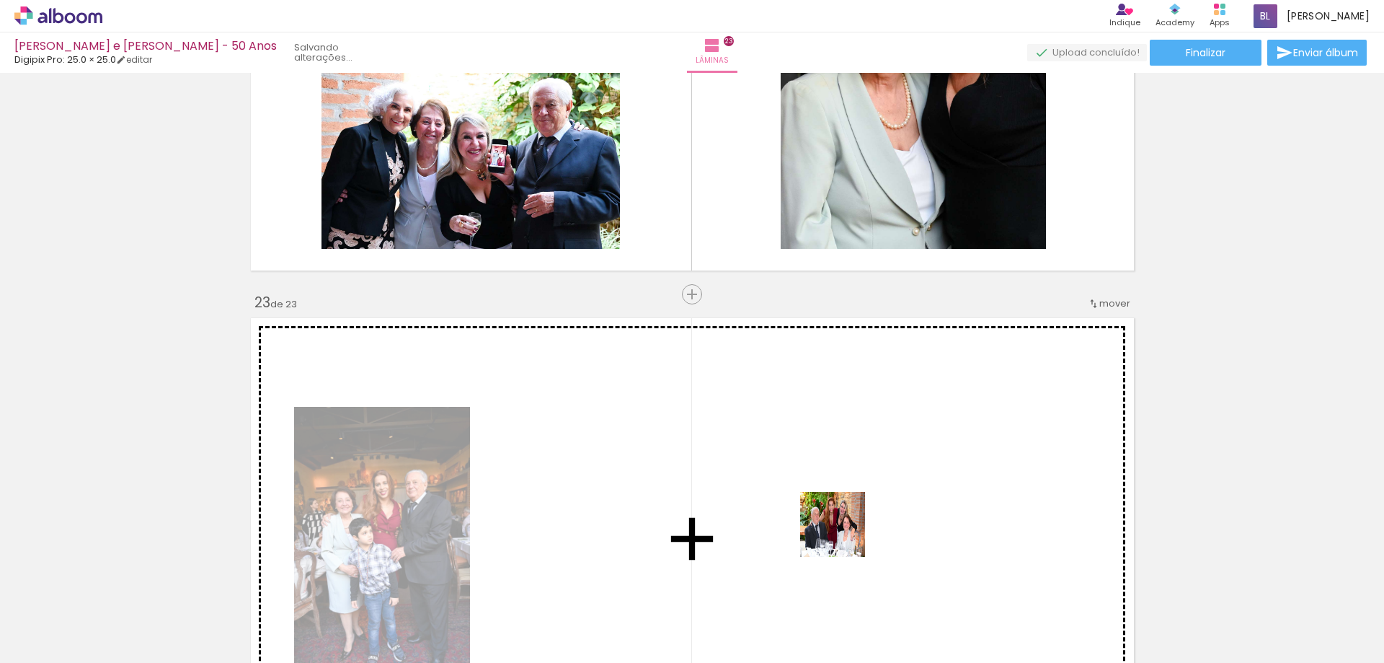
drag, startPoint x: 863, startPoint y: 610, endPoint x: 828, endPoint y: 465, distance: 149.0
click at [828, 465] on quentale-workspace at bounding box center [692, 331] width 1384 height 663
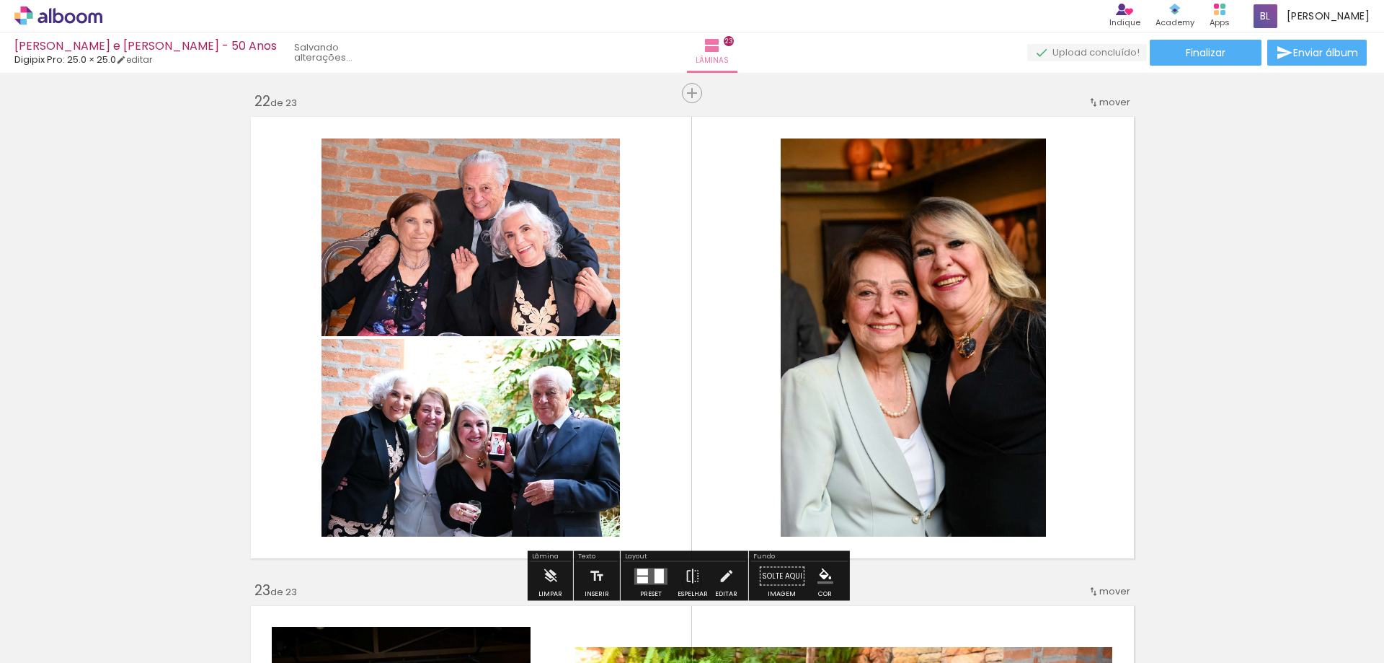
scroll to position [10340, 0]
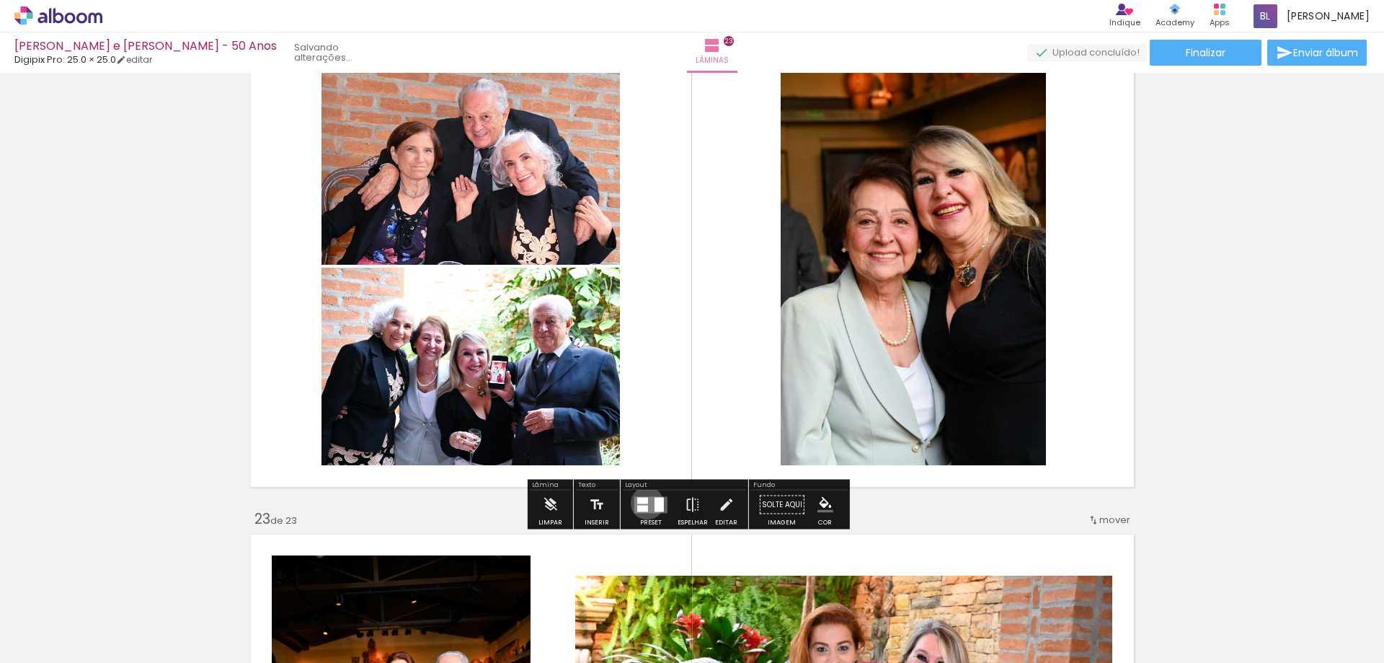
click at [644, 503] on div at bounding box center [642, 500] width 11 height 6
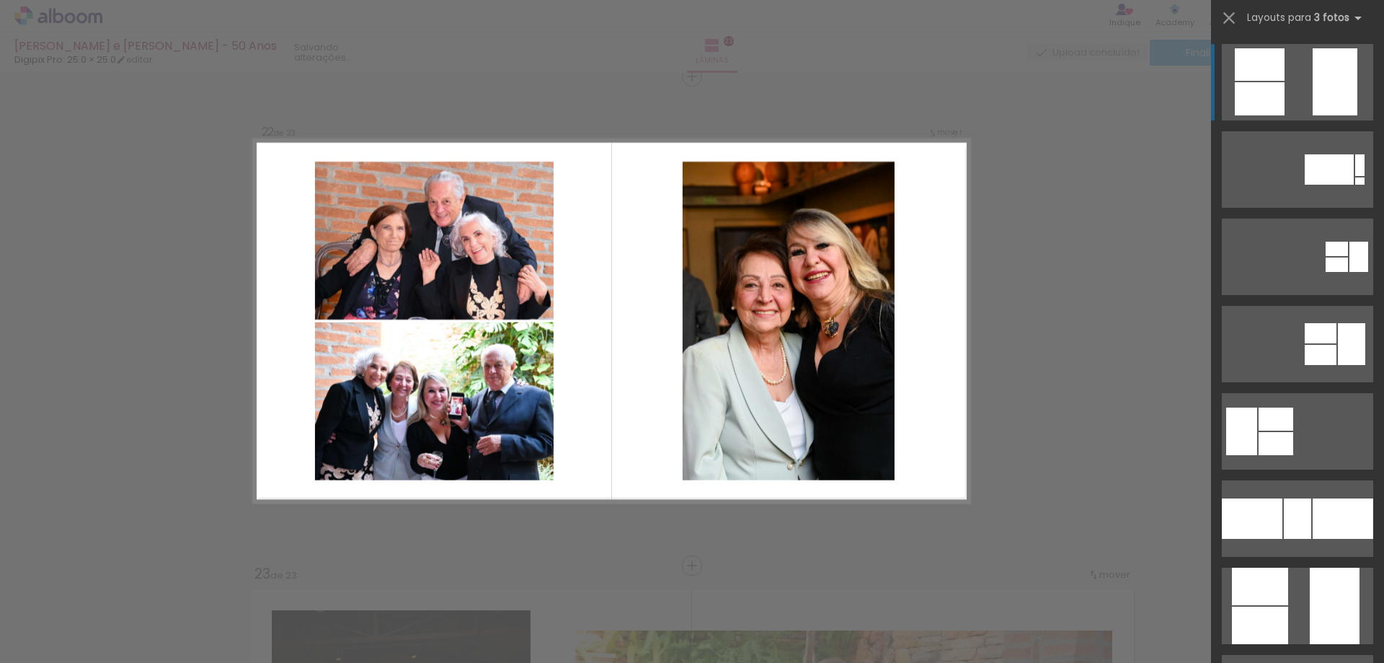
scroll to position [10284, 0]
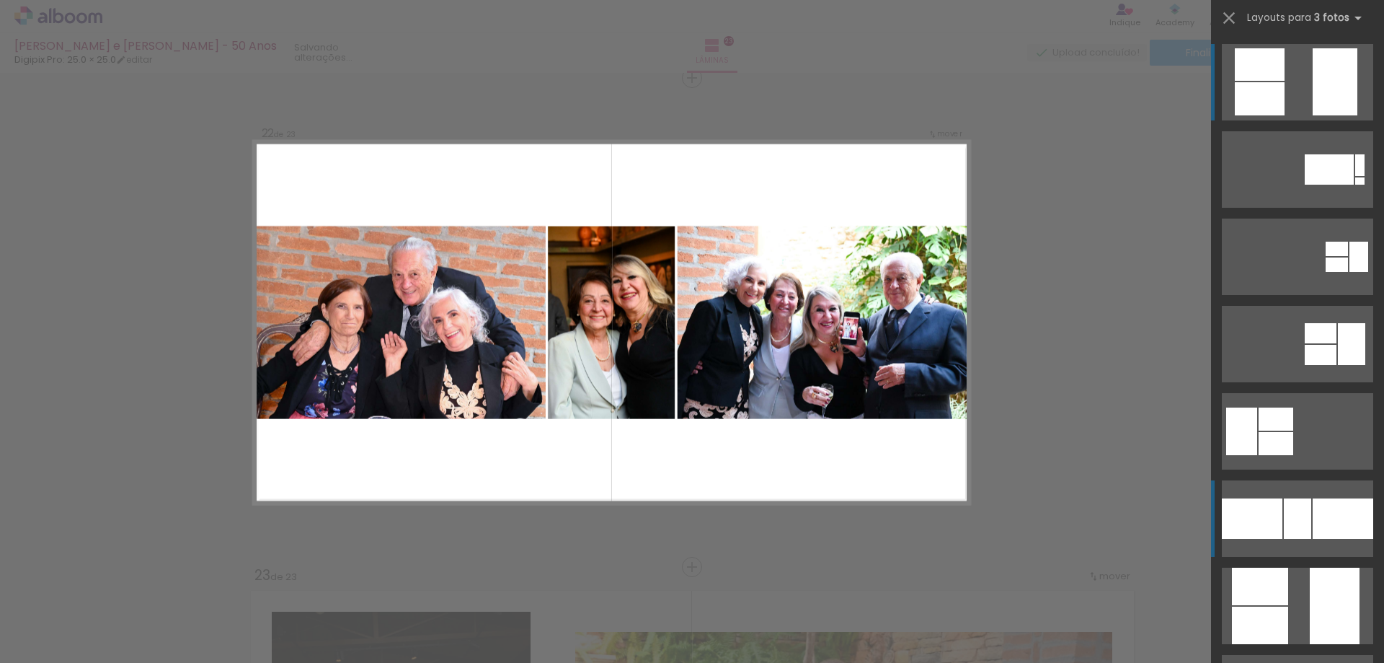
click at [1298, 507] on div at bounding box center [1297, 518] width 27 height 40
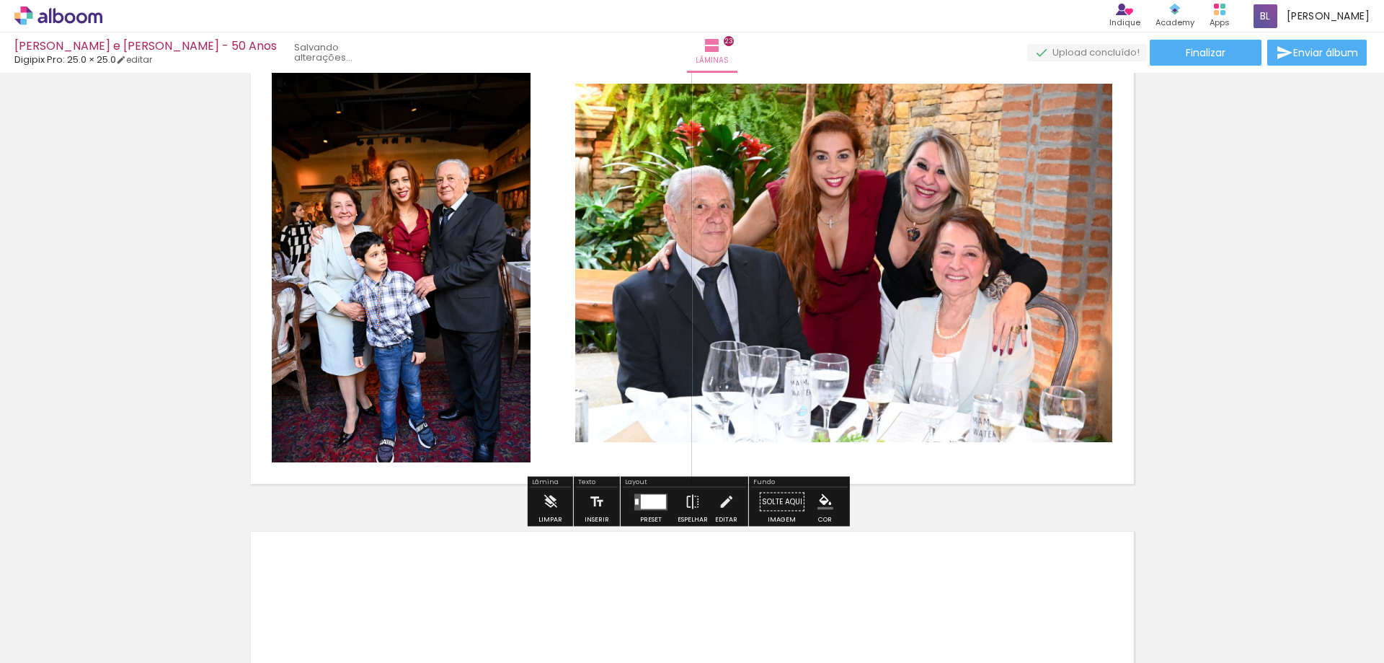
scroll to position [10933, 0]
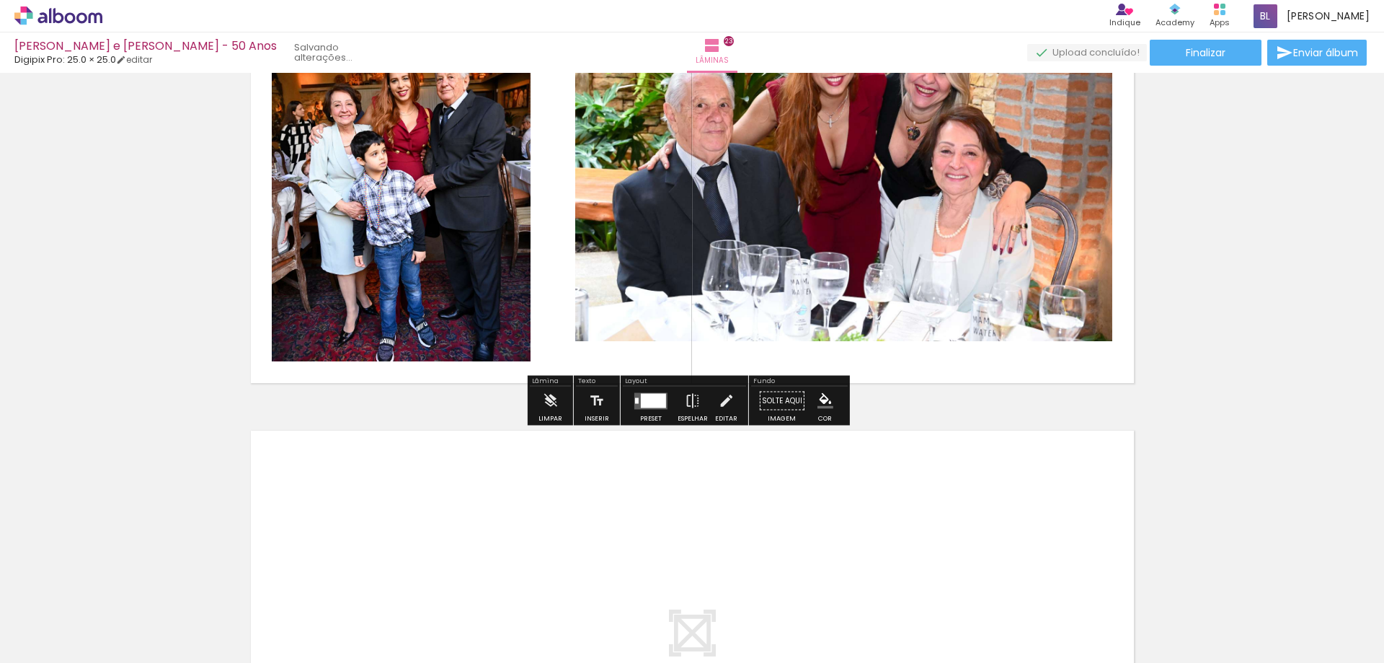
click at [642, 396] on div at bounding box center [653, 400] width 25 height 14
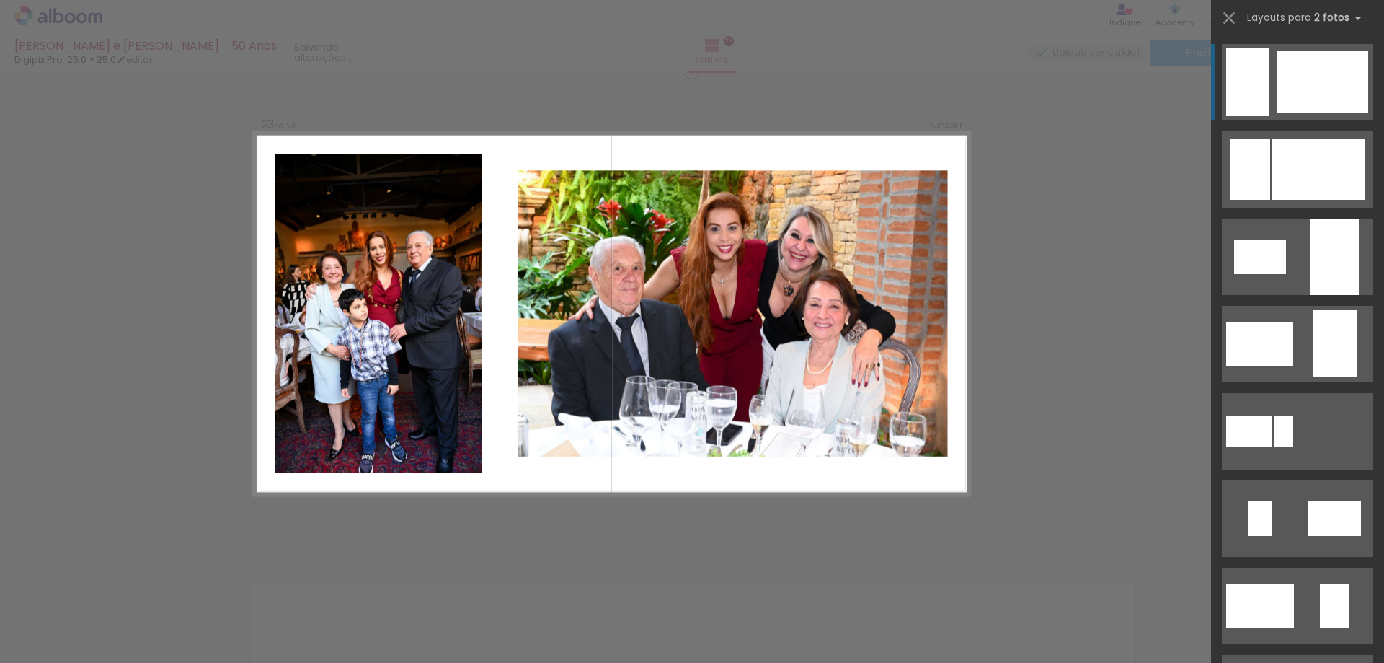
scroll to position [10773, 0]
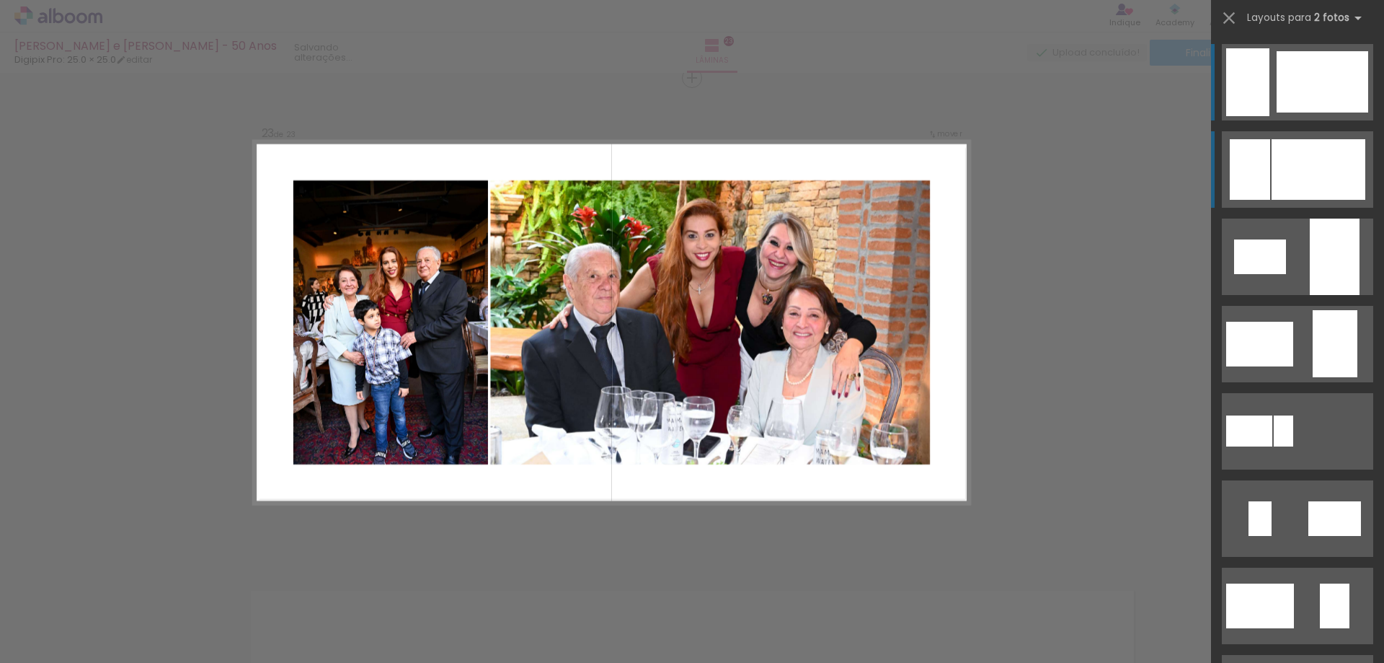
click at [1300, 172] on div at bounding box center [1319, 169] width 94 height 61
